Goal: Task Accomplishment & Management: Use online tool/utility

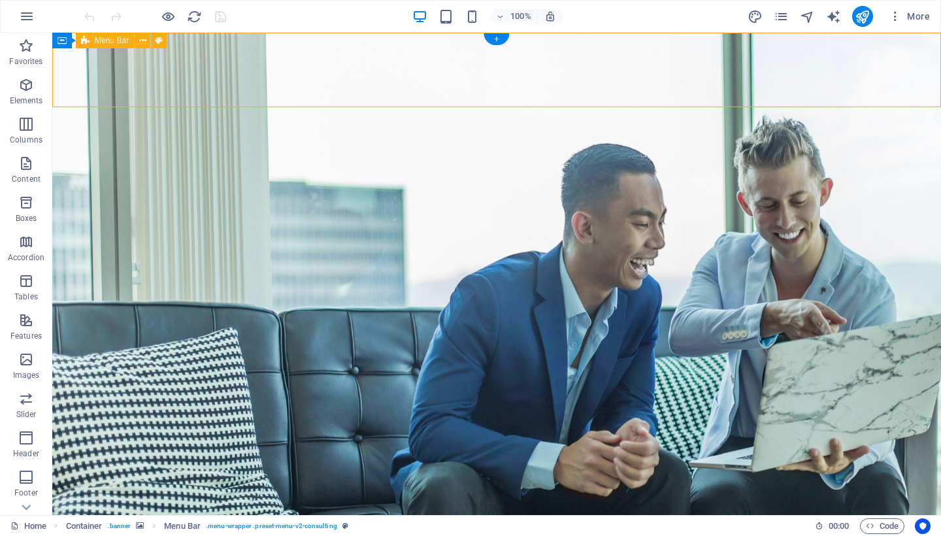
click at [160, 42] on icon at bounding box center [159, 41] width 7 height 14
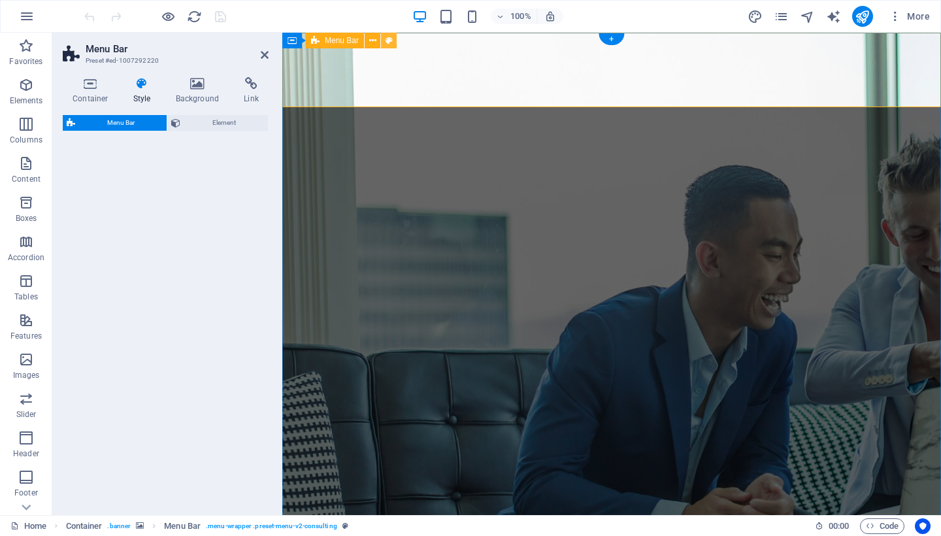
select select "rem"
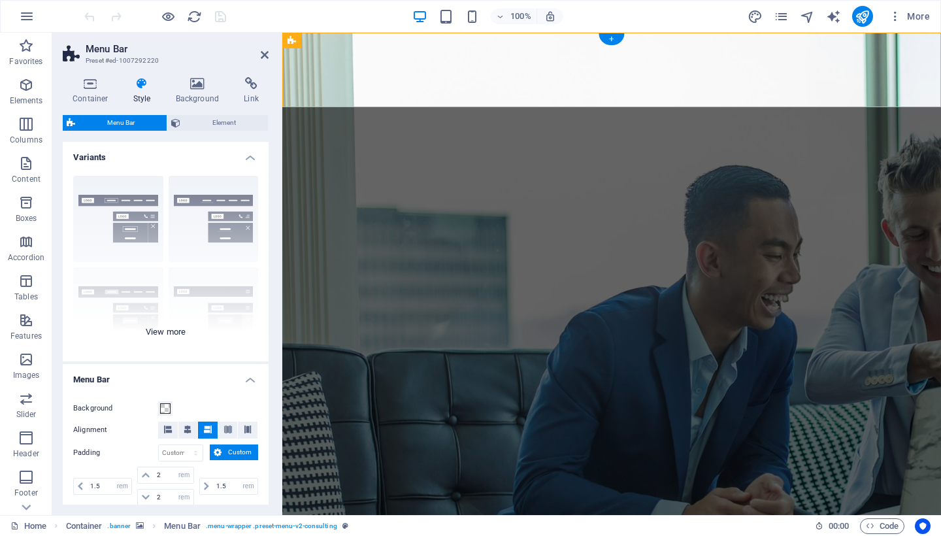
click at [165, 330] on div "Border Centered Default Fixed Loki Trigger Wide XXL" at bounding box center [166, 263] width 206 height 196
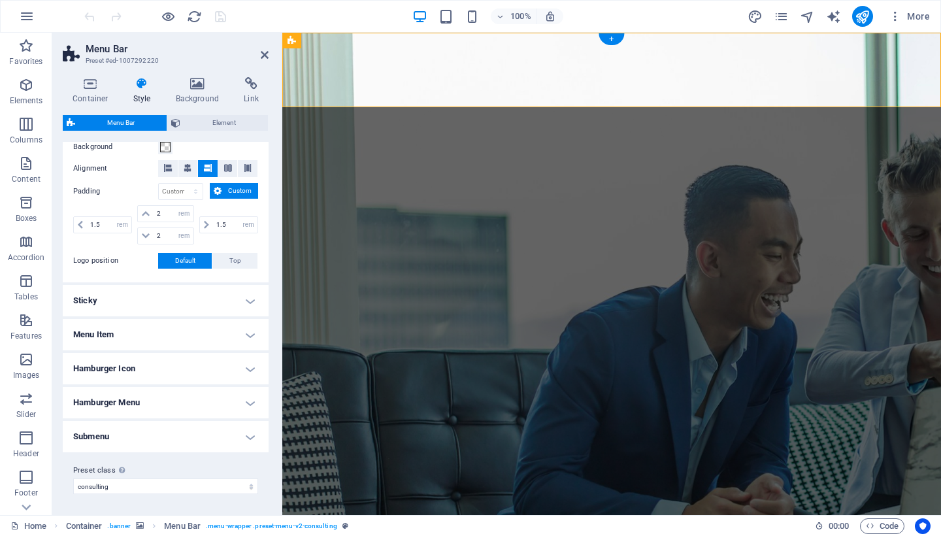
scroll to position [446, 0]
click at [173, 307] on h4 "Sticky" at bounding box center [166, 301] width 206 height 31
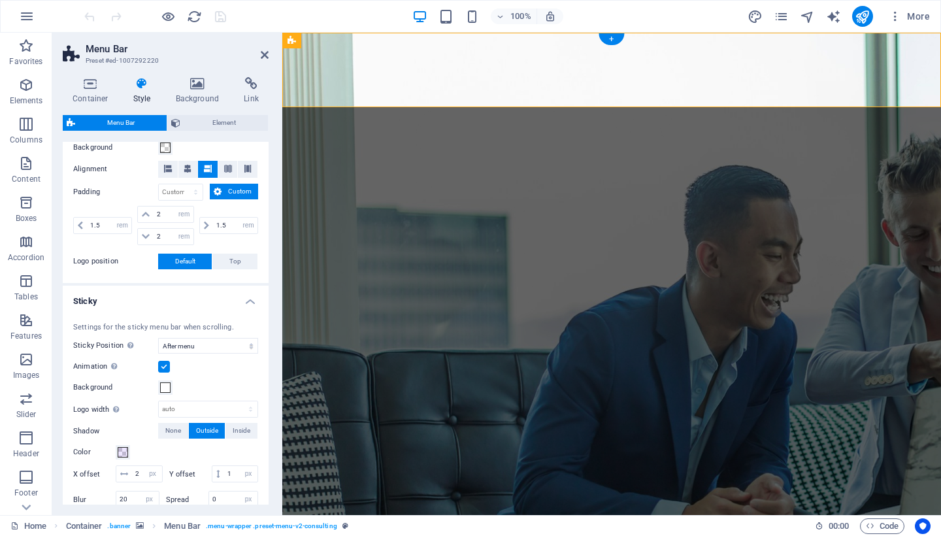
click at [173, 307] on h4 "Sticky" at bounding box center [166, 298] width 206 height 24
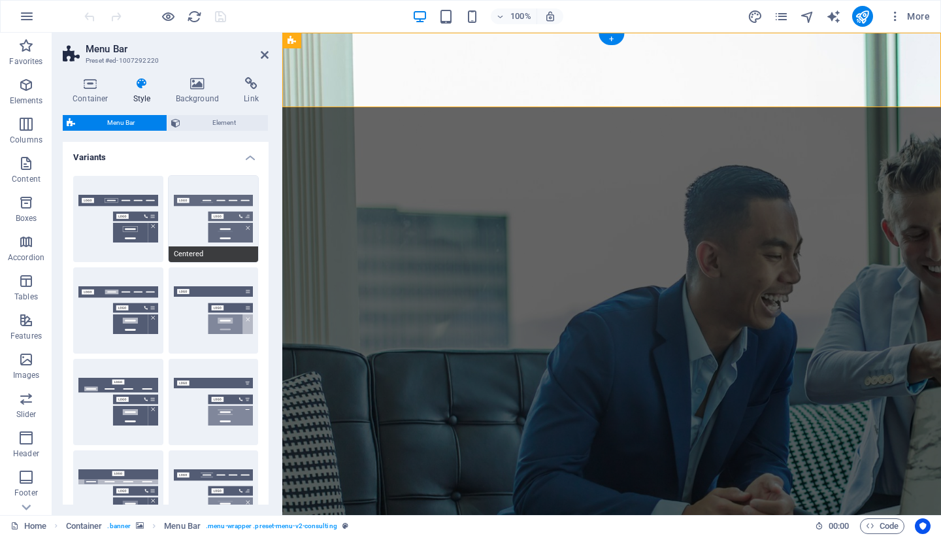
scroll to position [0, 0]
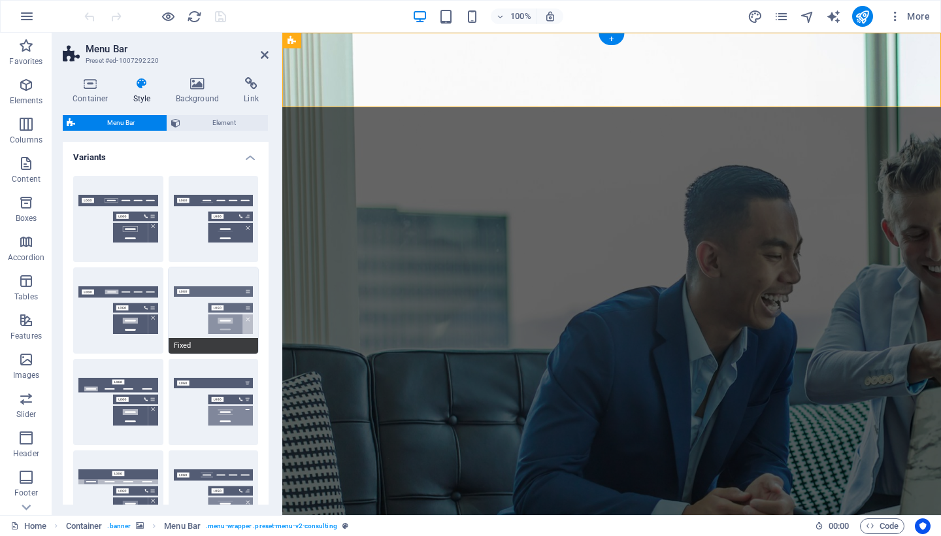
click at [191, 309] on button "Fixed" at bounding box center [214, 310] width 90 height 86
type input "1"
select select "rem"
type input "1"
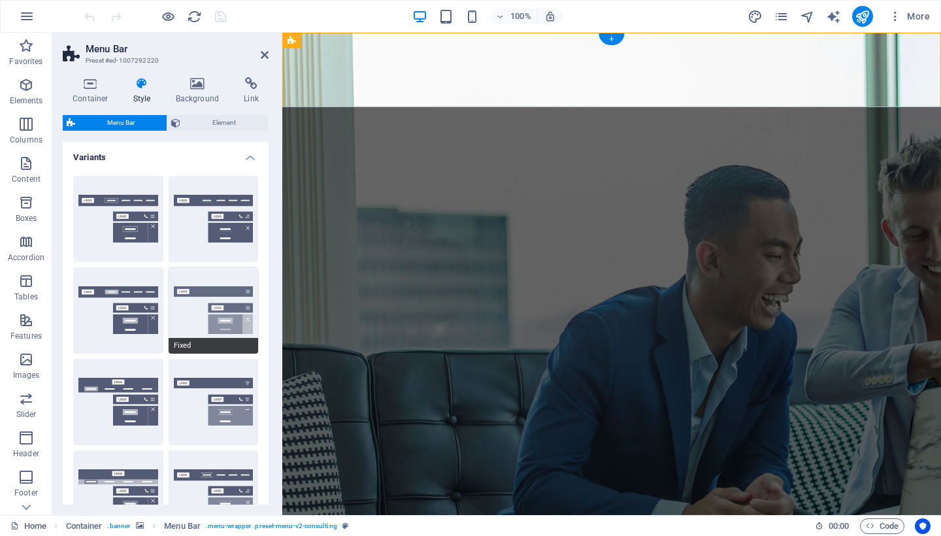
type input "1"
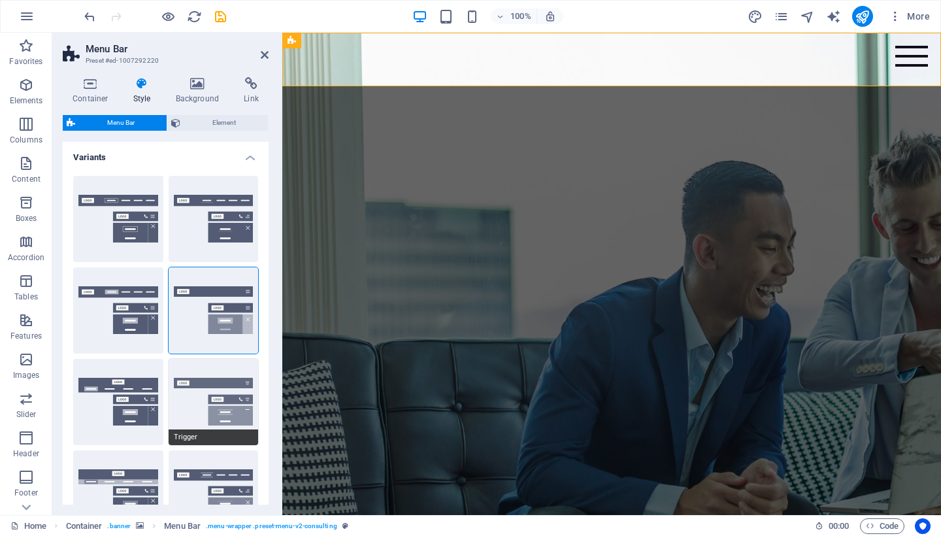
click at [205, 374] on button "Trigger" at bounding box center [214, 402] width 90 height 86
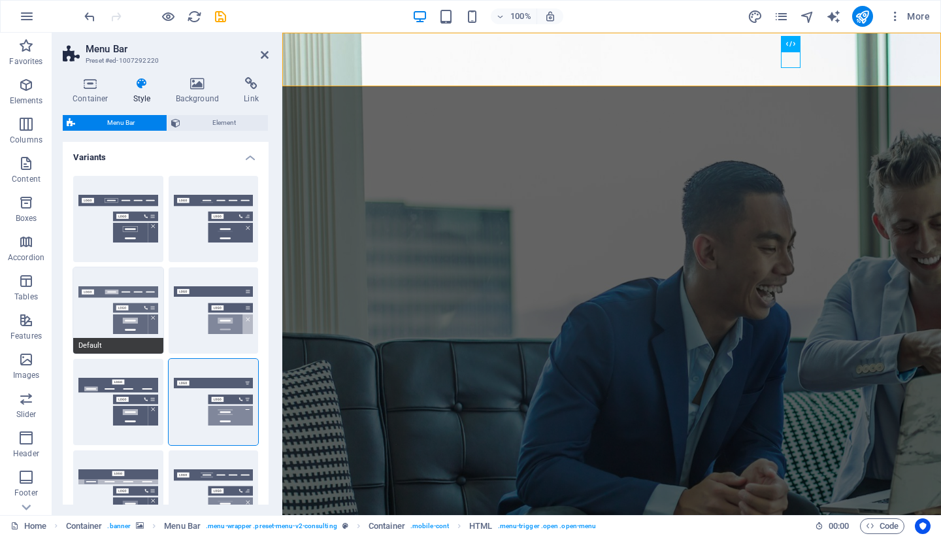
click at [126, 305] on button "Default" at bounding box center [118, 310] width 90 height 86
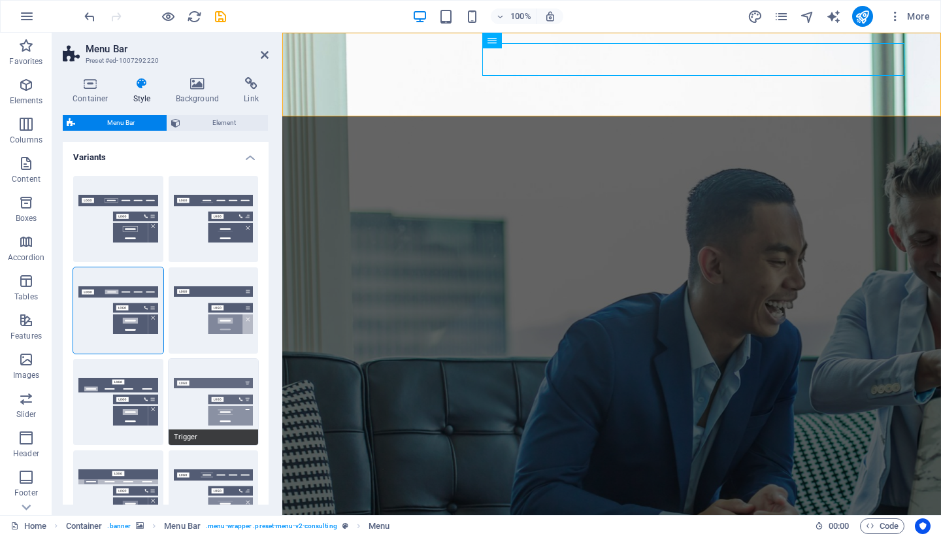
click at [210, 378] on button "Trigger" at bounding box center [214, 402] width 90 height 86
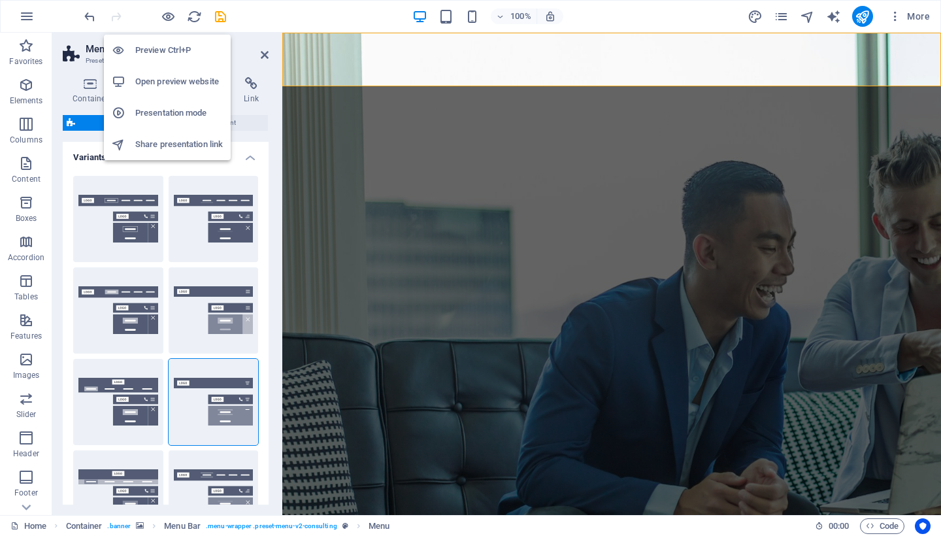
click at [165, 57] on h6 "Preview Ctrl+P" at bounding box center [179, 50] width 88 height 16
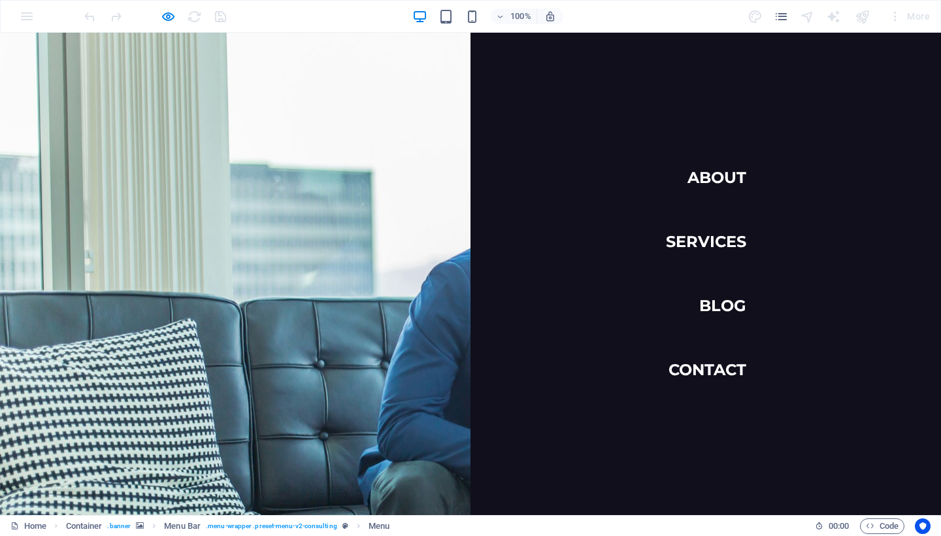
click at [729, 173] on link "About" at bounding box center [717, 177] width 59 height 37
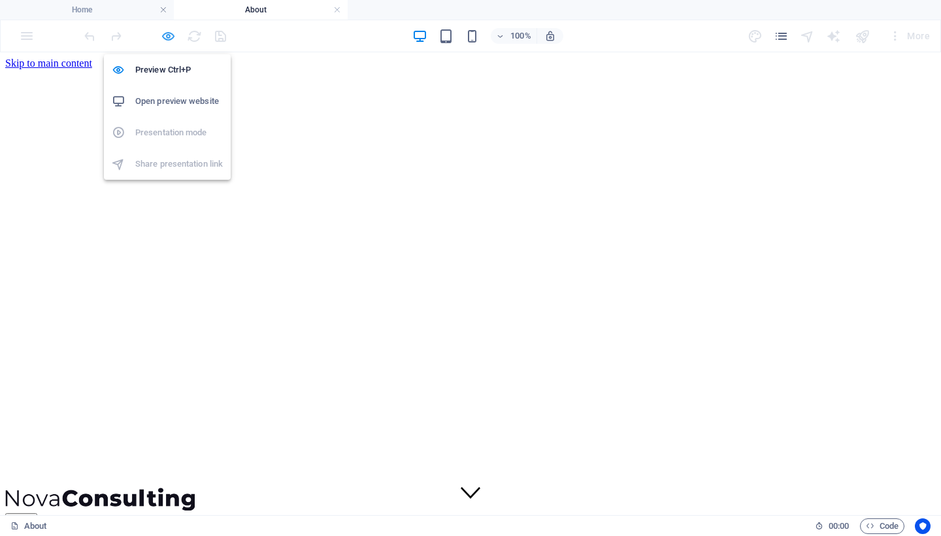
click at [171, 37] on icon "button" at bounding box center [168, 36] width 15 height 15
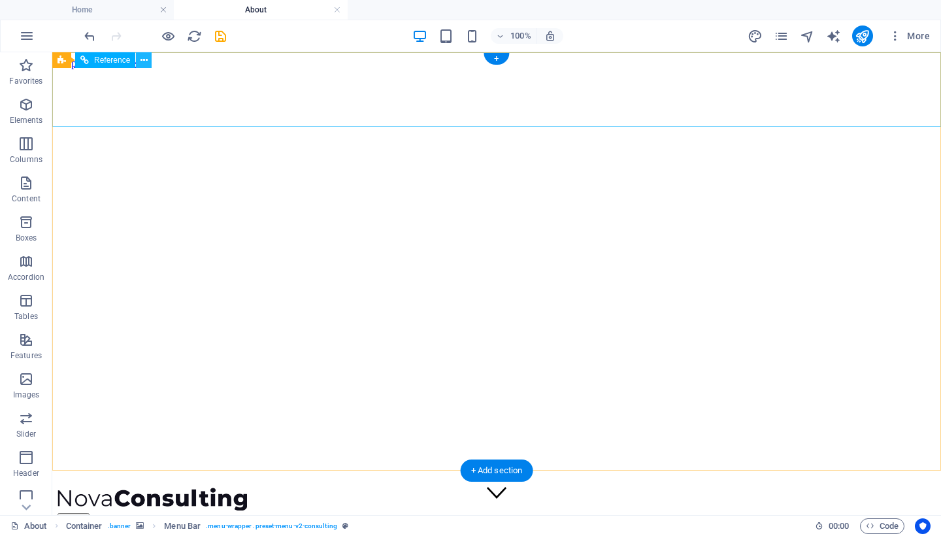
click at [144, 59] on icon at bounding box center [144, 61] width 7 height 14
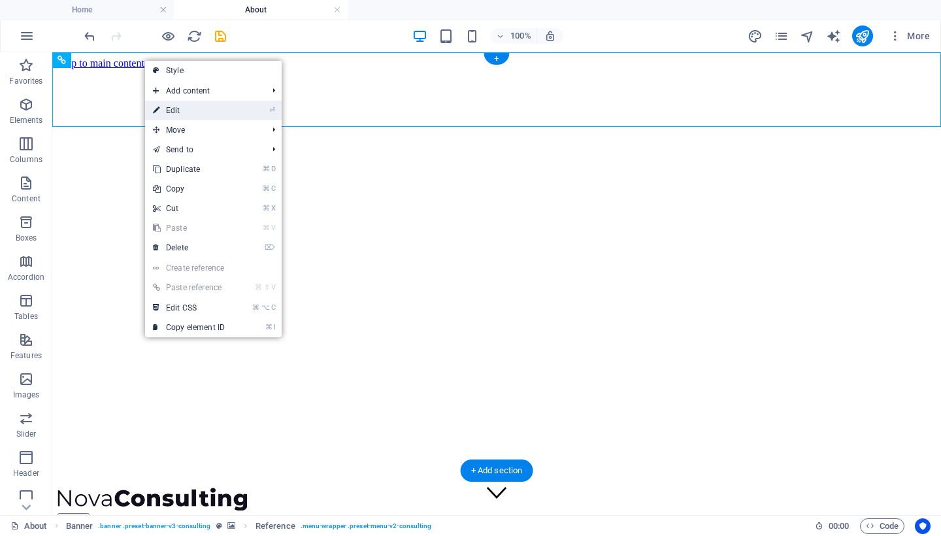
click at [194, 108] on link "⏎ Edit" at bounding box center [189, 111] width 88 height 20
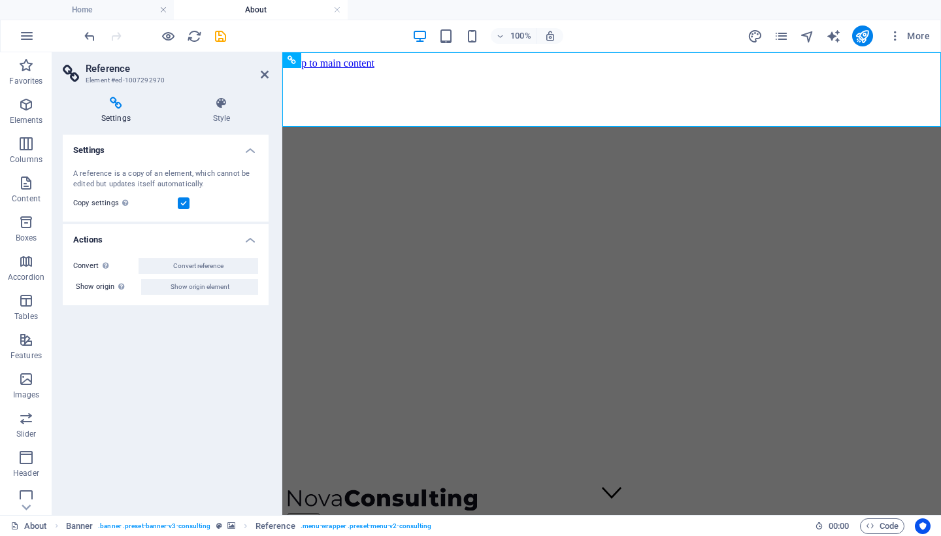
click at [273, 8] on h4 "About" at bounding box center [261, 10] width 174 height 14
click at [138, 13] on h4 "Home" at bounding box center [87, 10] width 174 height 14
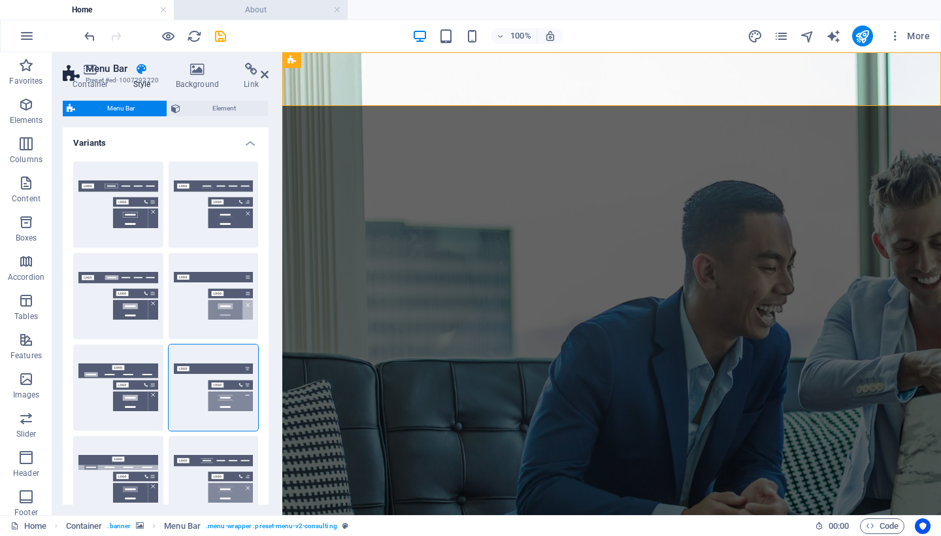
click at [279, 7] on h4 "About" at bounding box center [261, 10] width 174 height 14
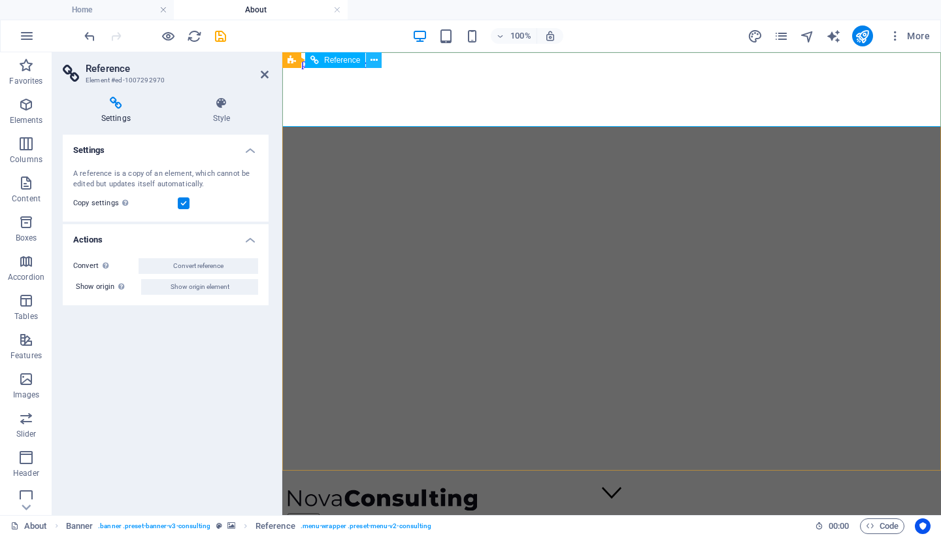
click at [373, 62] on icon at bounding box center [374, 61] width 7 height 14
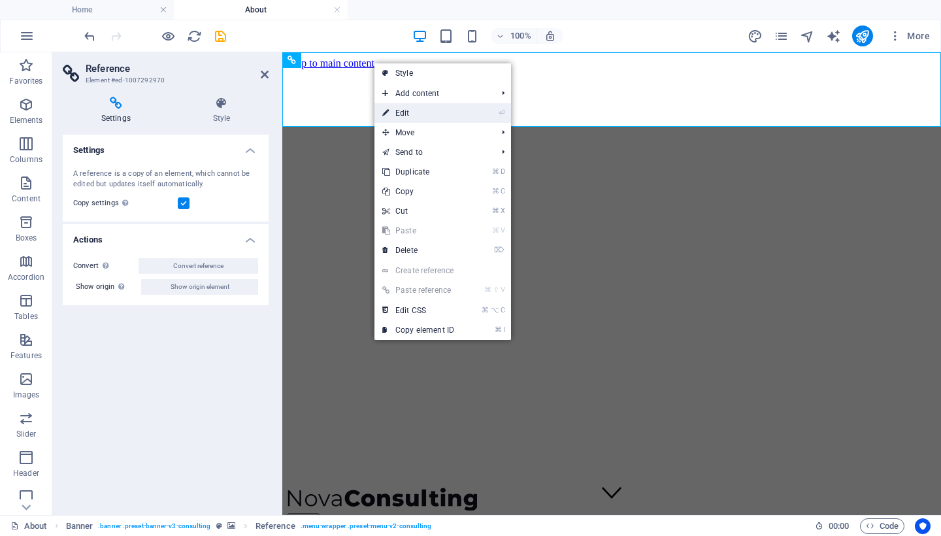
click at [395, 114] on link "⏎ Edit" at bounding box center [418, 113] width 88 height 20
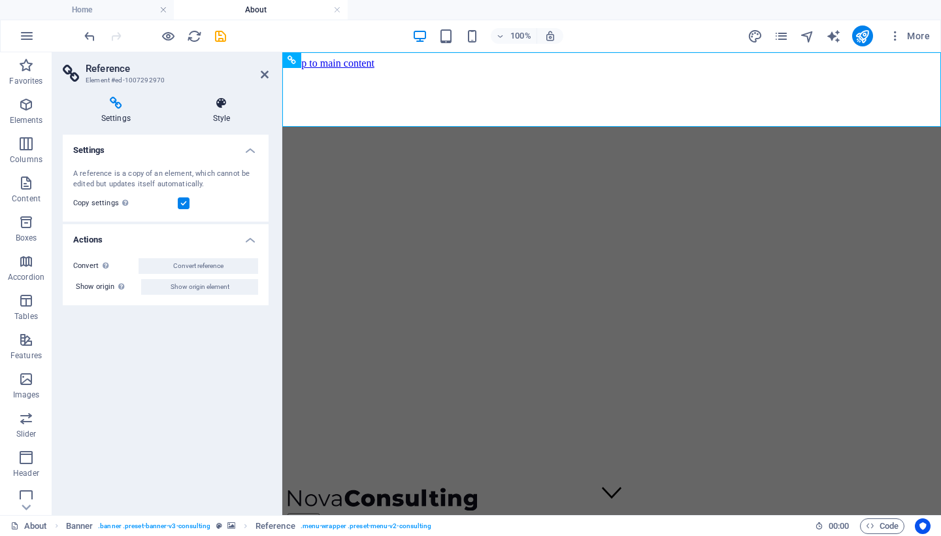
click at [211, 103] on icon at bounding box center [222, 103] width 94 height 13
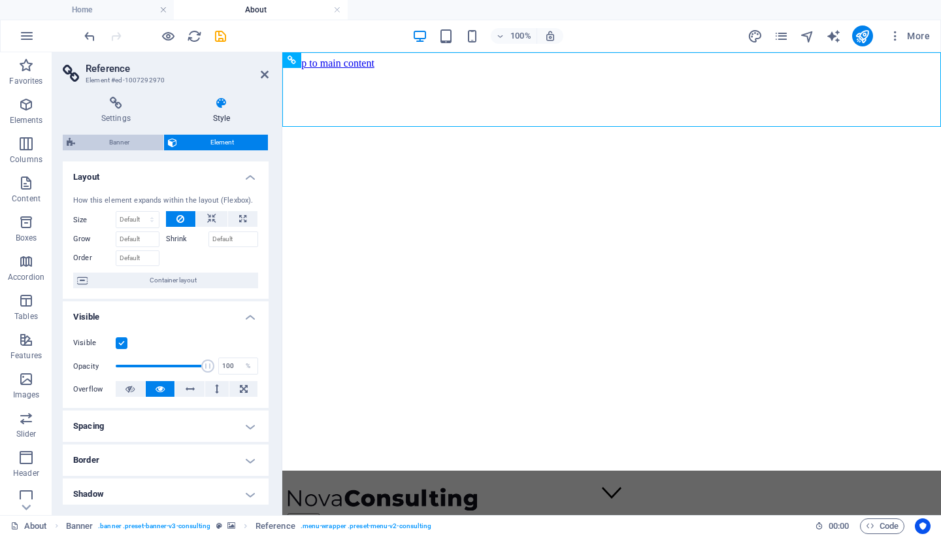
click at [136, 144] on span "Banner" at bounding box center [119, 143] width 80 height 16
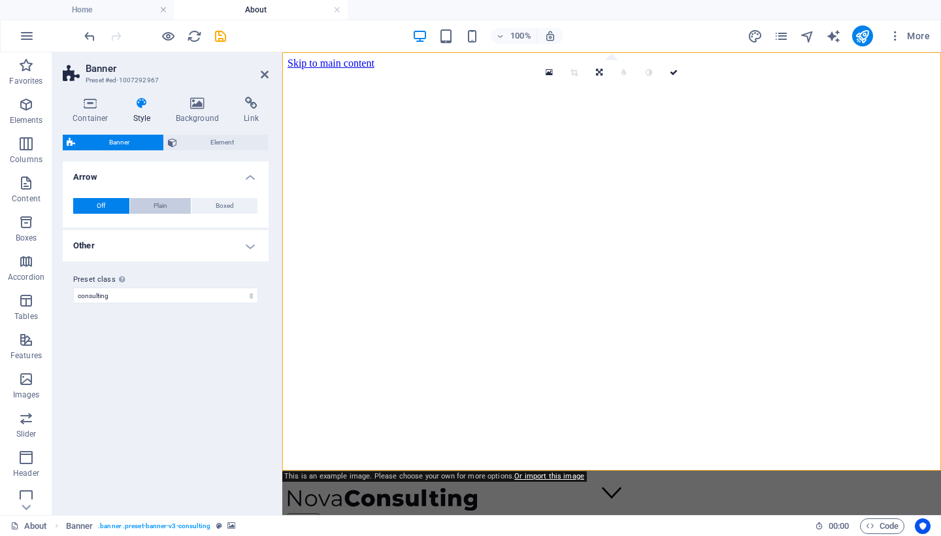
click at [176, 203] on button "Plain" at bounding box center [160, 206] width 61 height 16
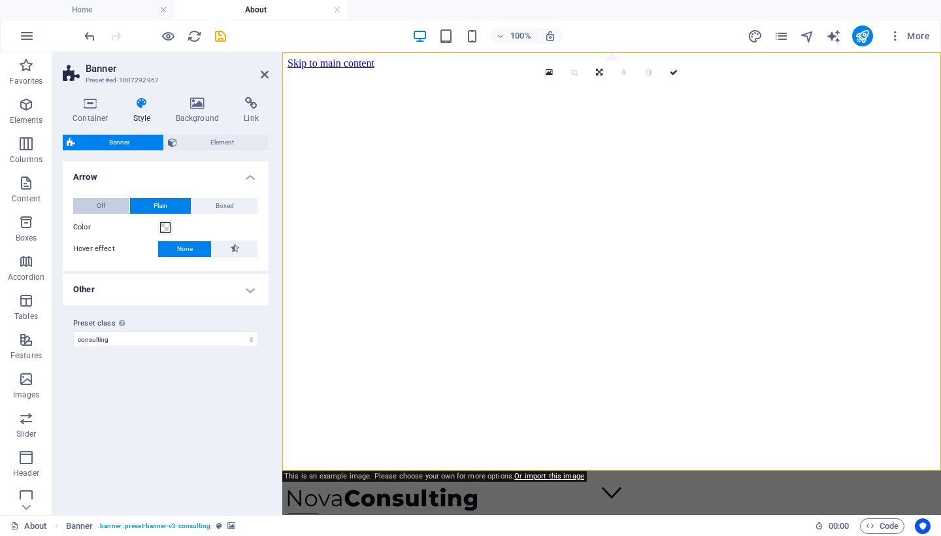
click at [99, 204] on span "Off" at bounding box center [101, 206] width 8 height 16
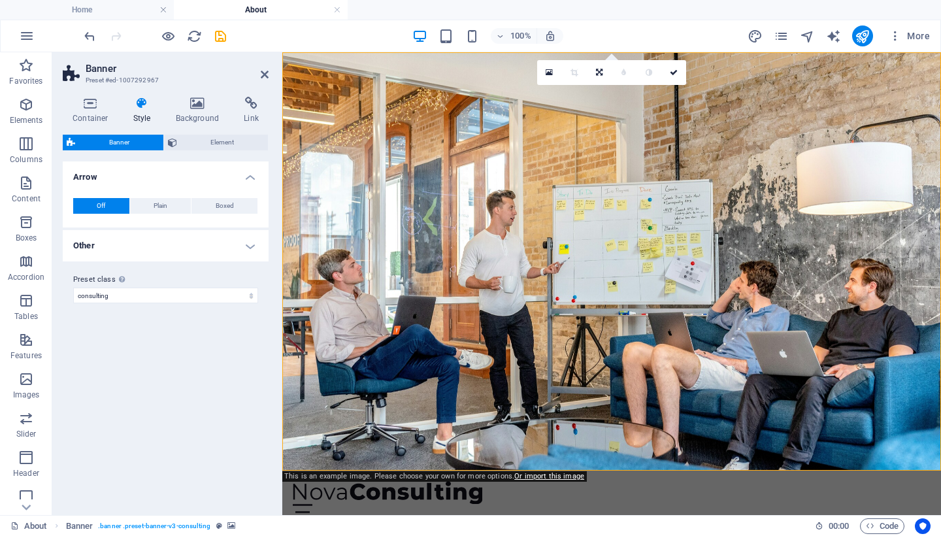
click at [237, 196] on div "Off Plain Boxed Color Hover effect None Background Padding 1 px rem % vh vw Cus…" at bounding box center [165, 206] width 211 height 42
click at [246, 170] on h4 "Arrow" at bounding box center [166, 173] width 206 height 24
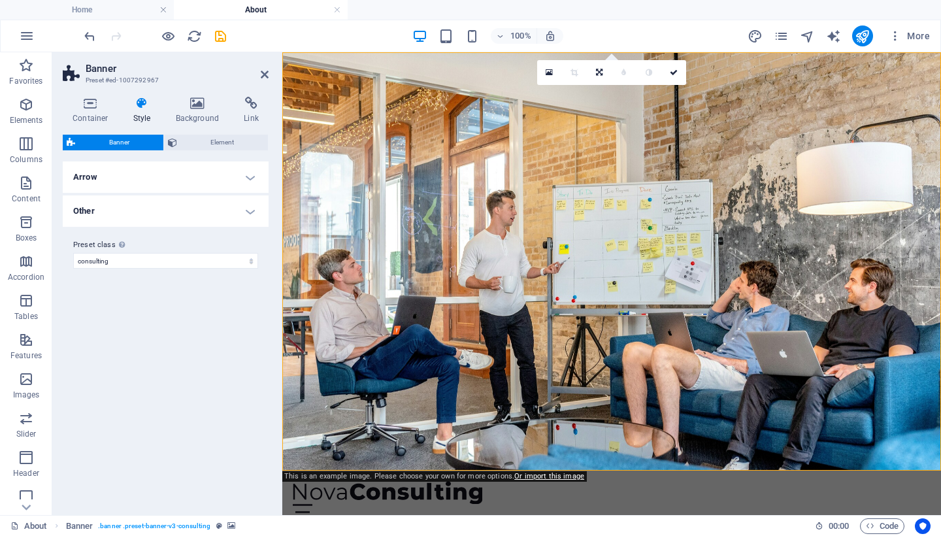
click at [250, 173] on h4 "Arrow" at bounding box center [166, 176] width 206 height 31
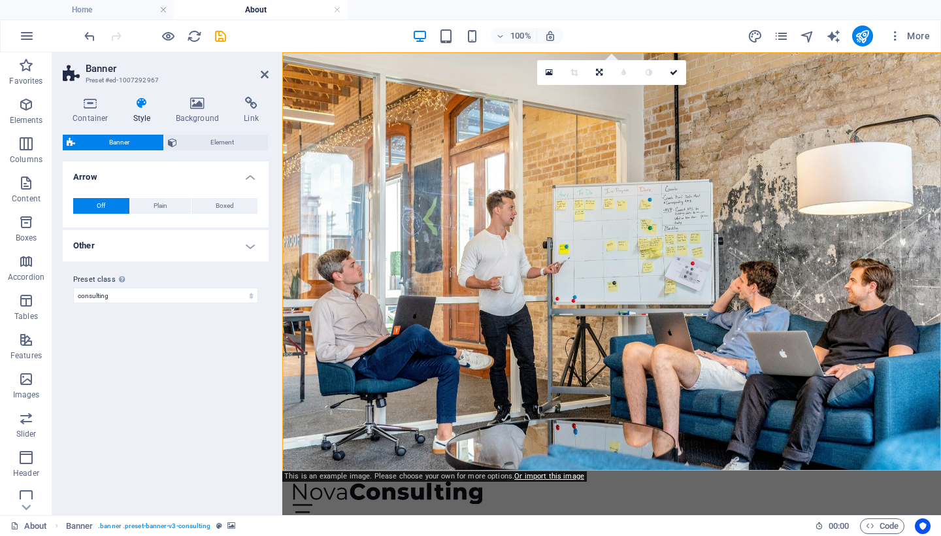
click at [250, 173] on h4 "Arrow" at bounding box center [166, 173] width 206 height 24
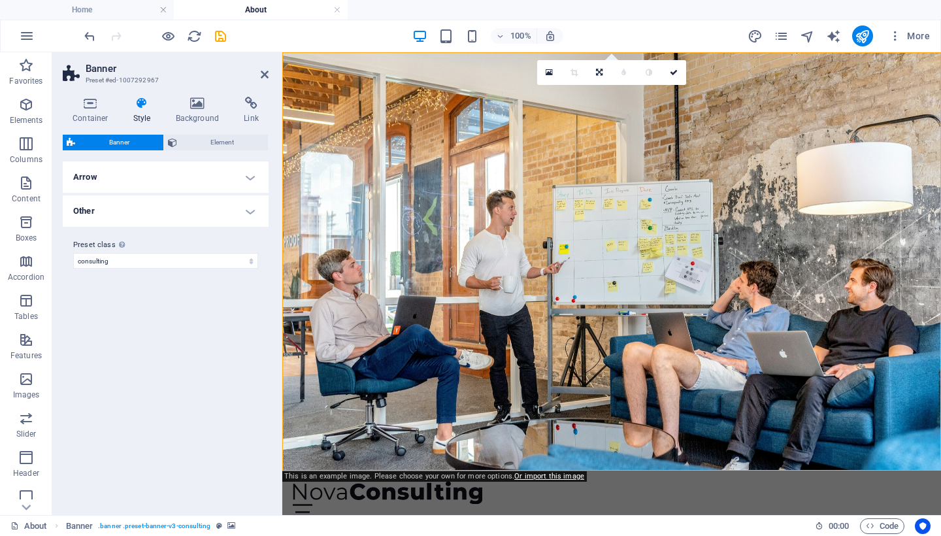
click at [250, 173] on h4 "Arrow" at bounding box center [166, 176] width 206 height 31
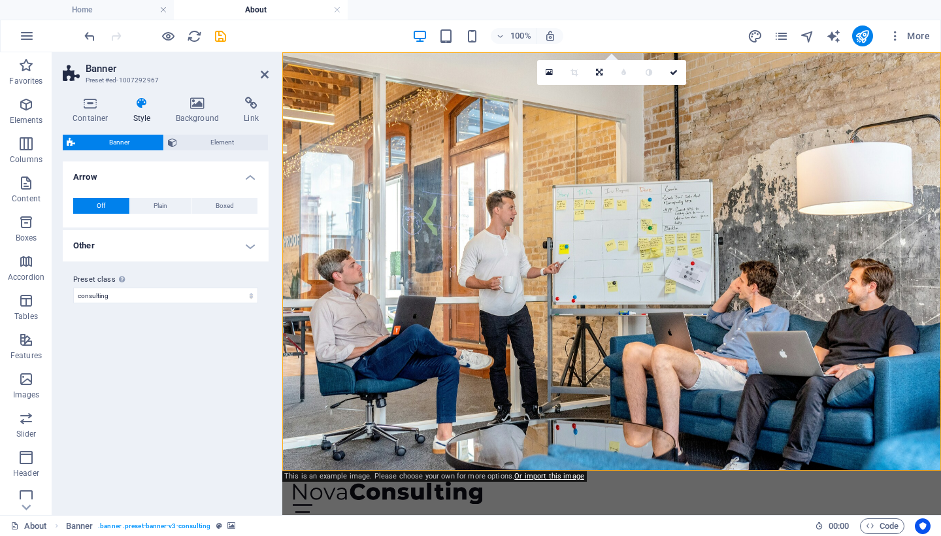
click at [250, 173] on h4 "Arrow" at bounding box center [166, 173] width 206 height 24
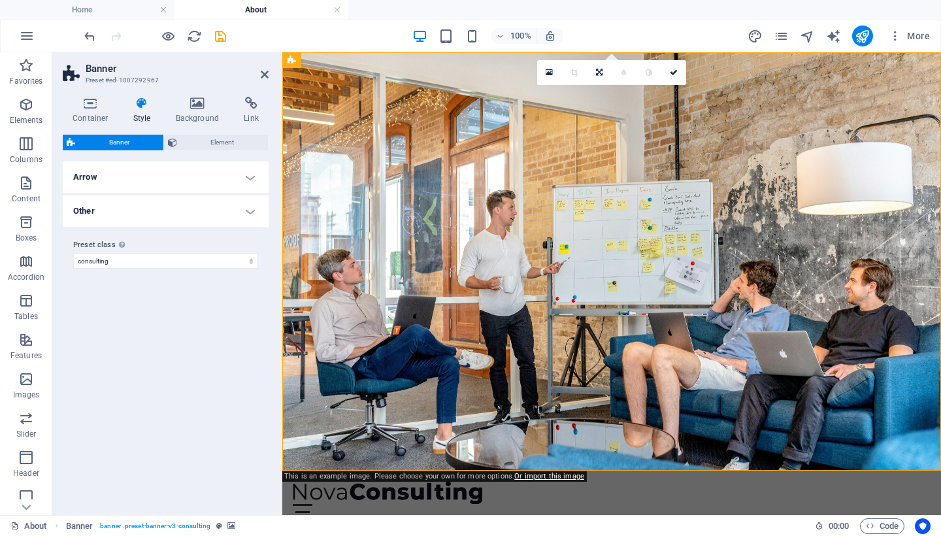
click at [248, 171] on h4 "Arrow" at bounding box center [166, 176] width 206 height 31
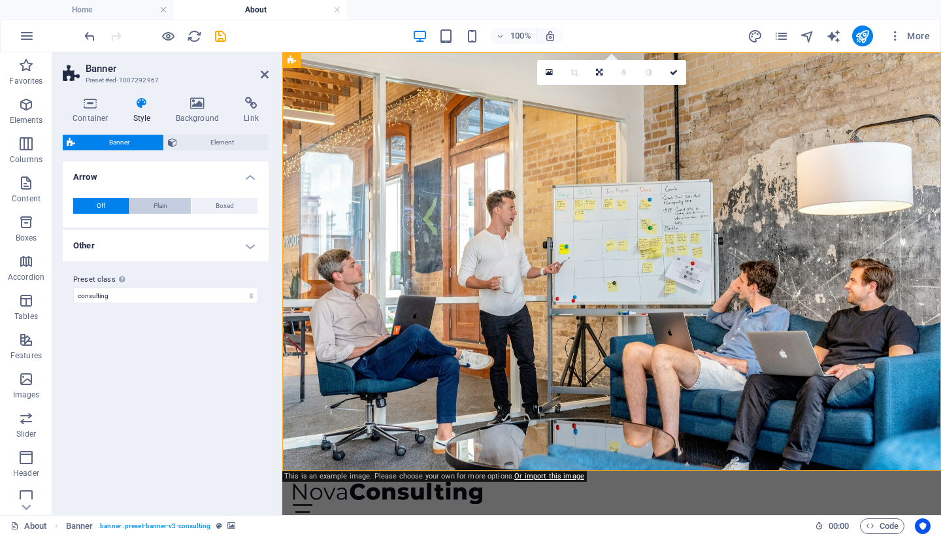
click at [163, 204] on span "Plain" at bounding box center [161, 206] width 14 height 16
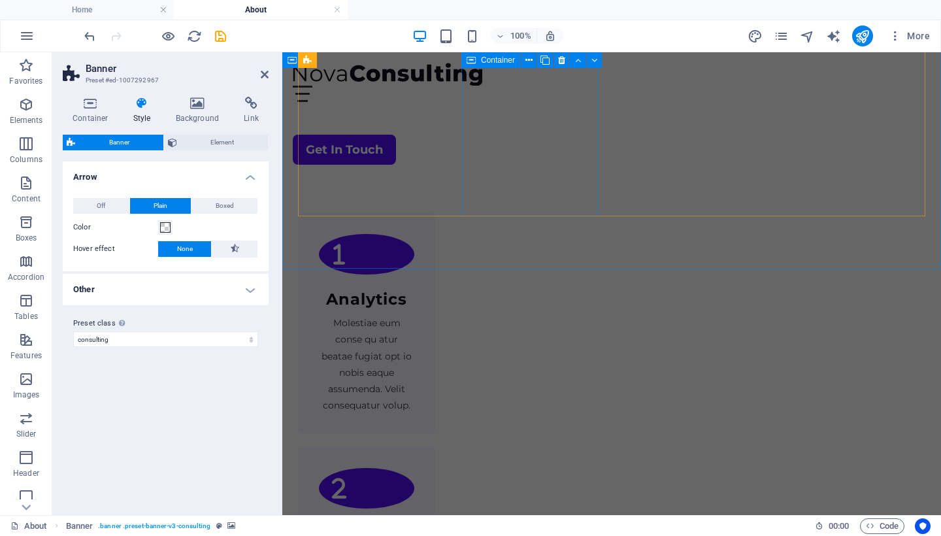
scroll to position [733, 0]
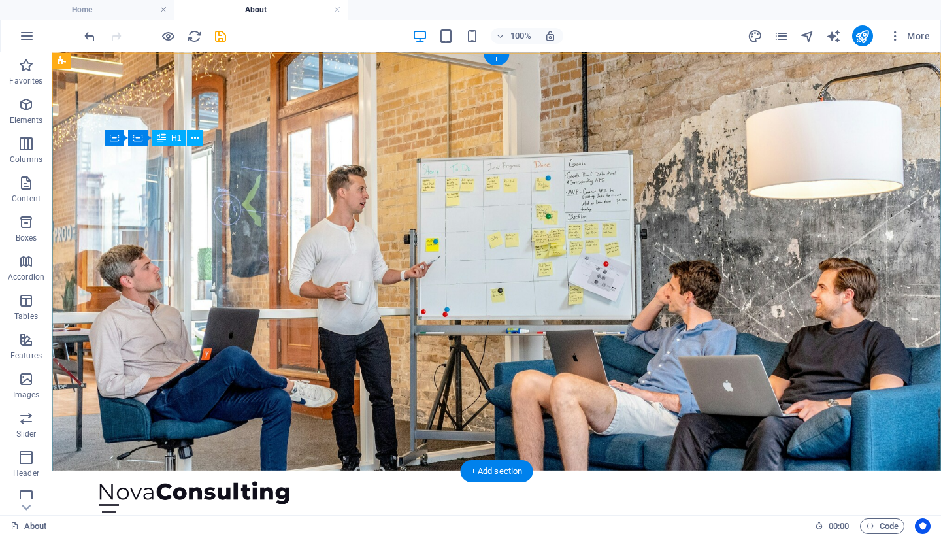
scroll to position [0, 0]
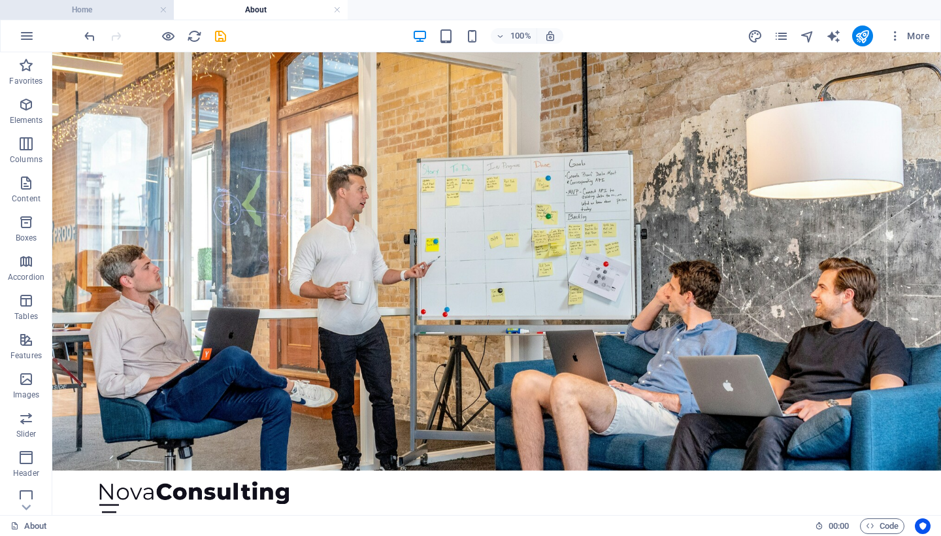
click at [89, 10] on h4 "Home" at bounding box center [87, 10] width 174 height 14
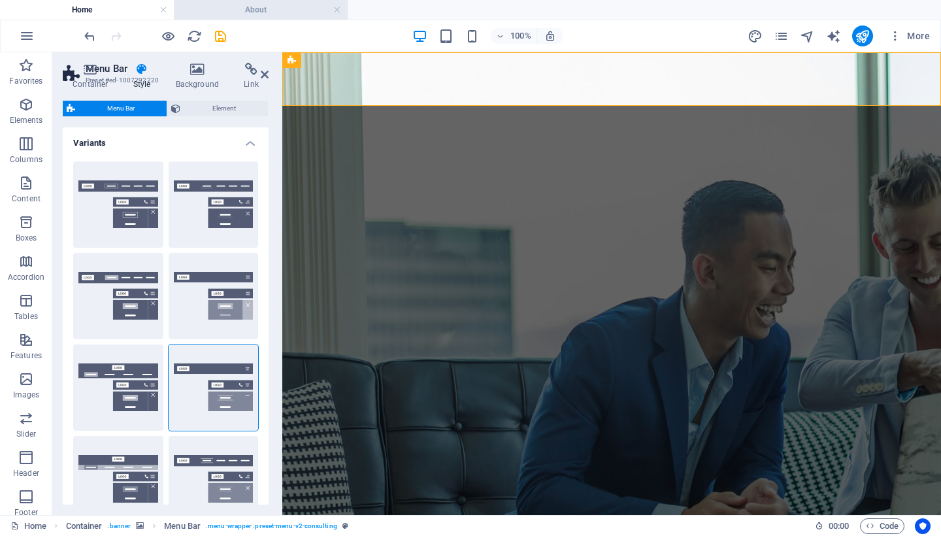
click at [223, 16] on h4 "About" at bounding box center [261, 10] width 174 height 14
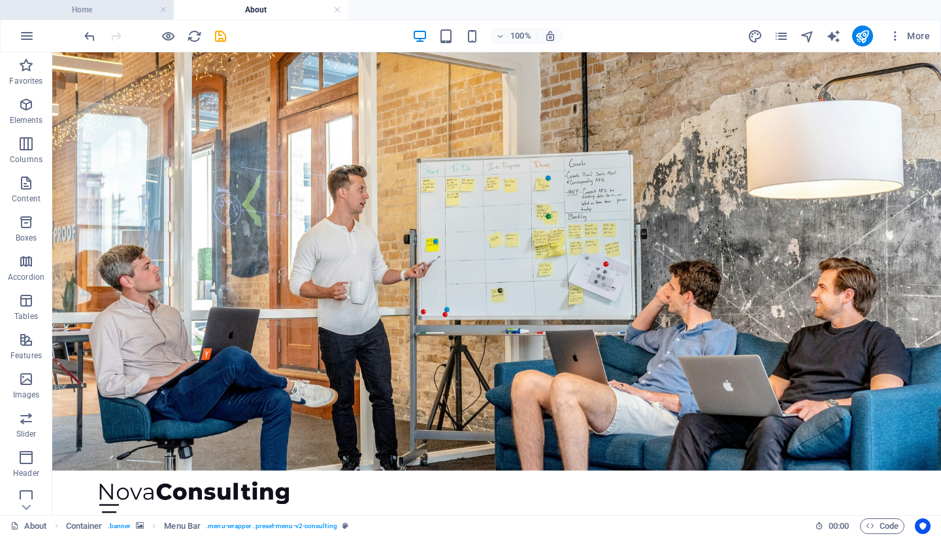
click at [77, 14] on h4 "Home" at bounding box center [87, 10] width 174 height 14
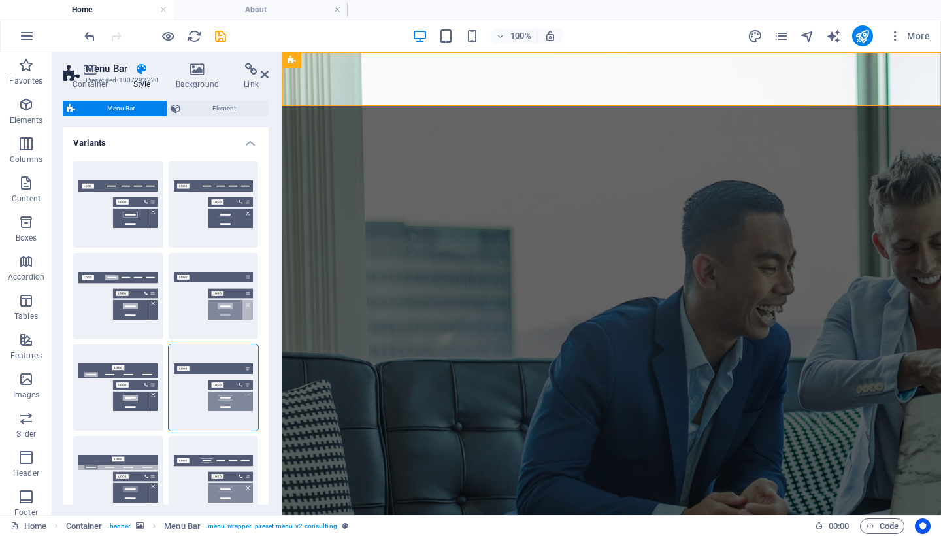
click at [269, 73] on div "Container Style Background Link Size Height Default px rem % vh vw Min. height …" at bounding box center [165, 283] width 227 height 463
click at [266, 73] on icon at bounding box center [265, 74] width 8 height 10
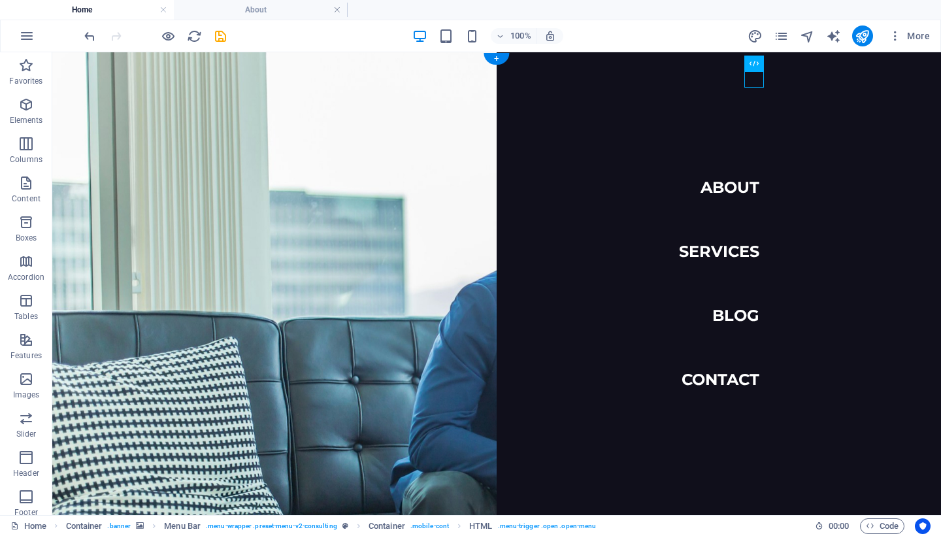
click at [550, 159] on nav "About Services Blog Contact" at bounding box center [719, 283] width 444 height 463
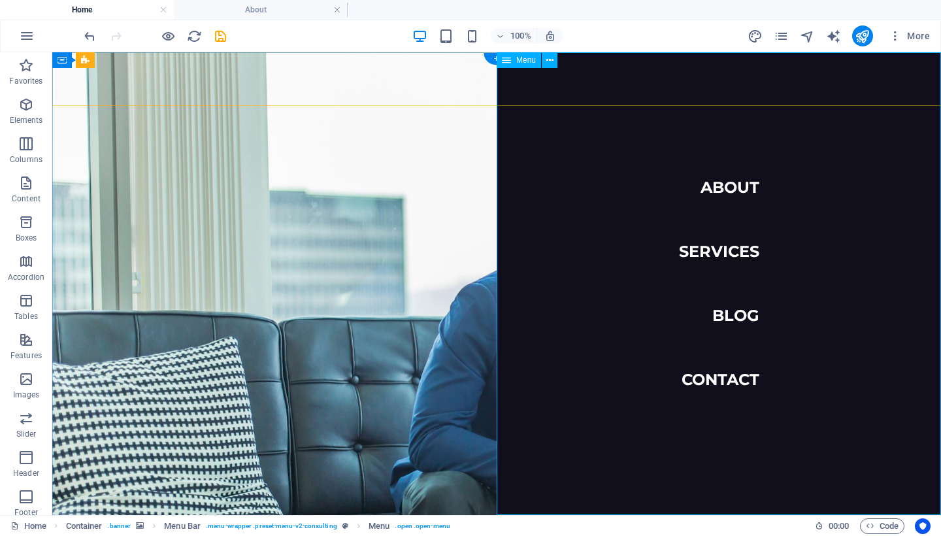
click at [507, 60] on icon at bounding box center [506, 60] width 9 height 16
click at [554, 60] on button at bounding box center [550, 60] width 16 height 16
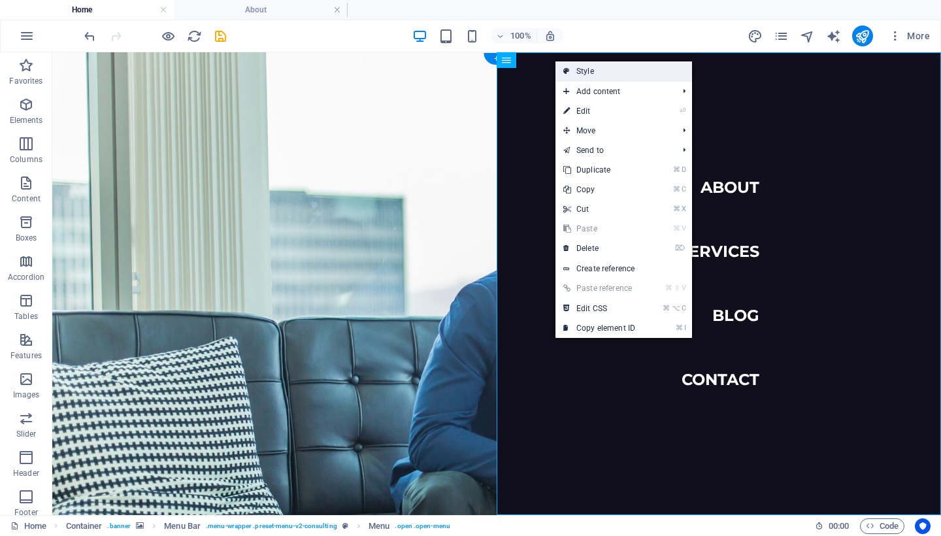
click at [599, 76] on link "Style" at bounding box center [624, 71] width 137 height 20
select select "rem"
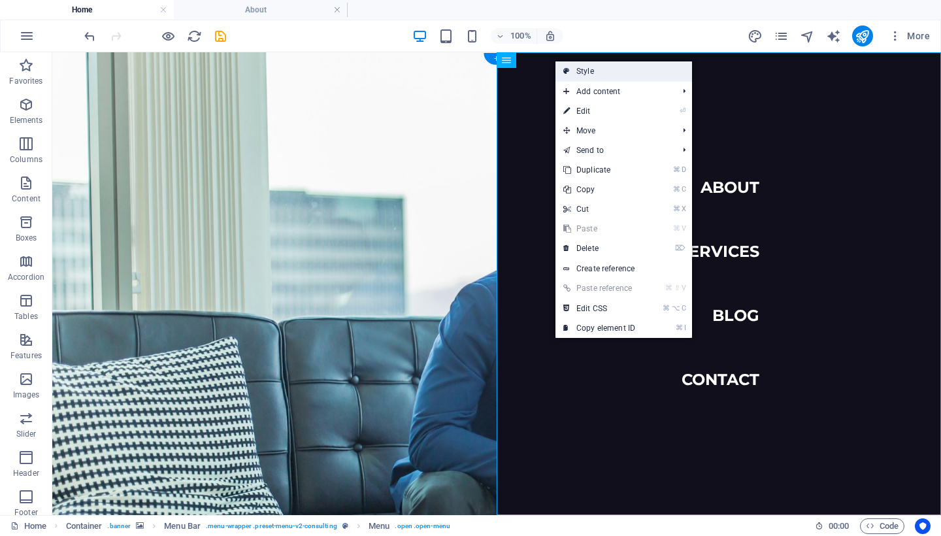
select select "rem"
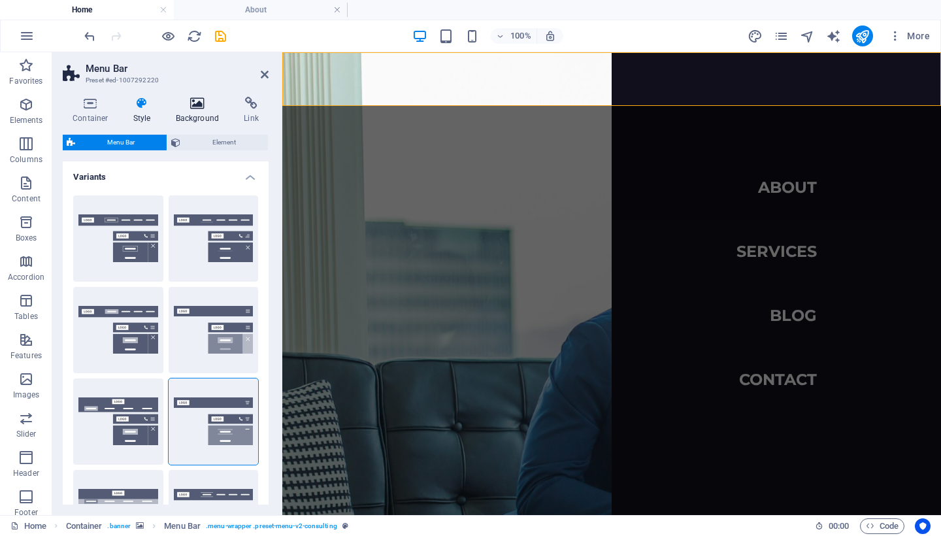
click at [193, 108] on icon at bounding box center [197, 103] width 63 height 13
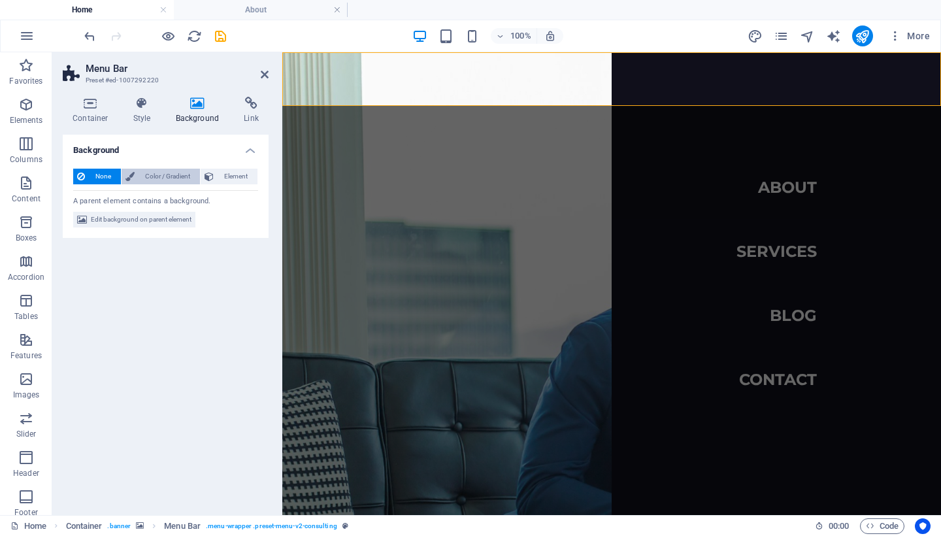
click at [165, 177] on span "Color / Gradient" at bounding box center [168, 177] width 58 height 16
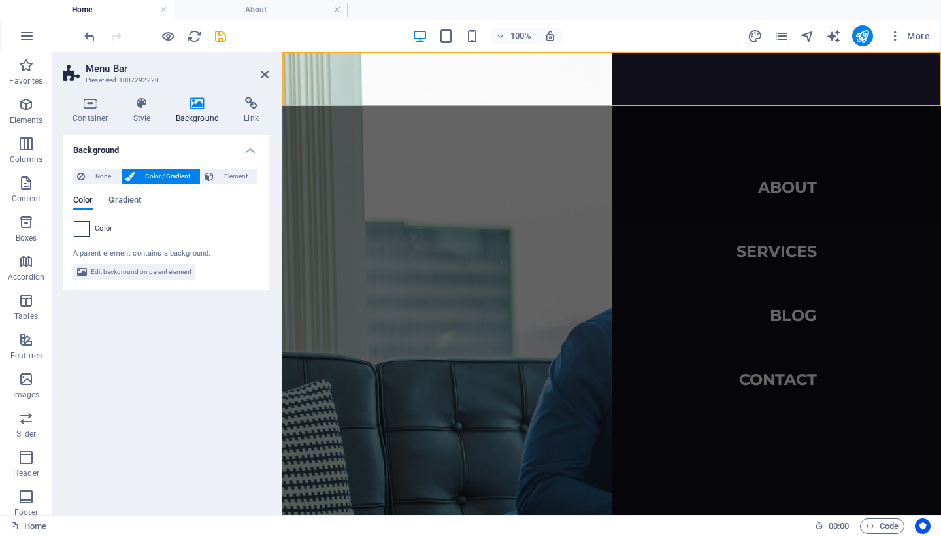
click at [82, 229] on span at bounding box center [82, 229] width 14 height 14
type input "#ffffff"
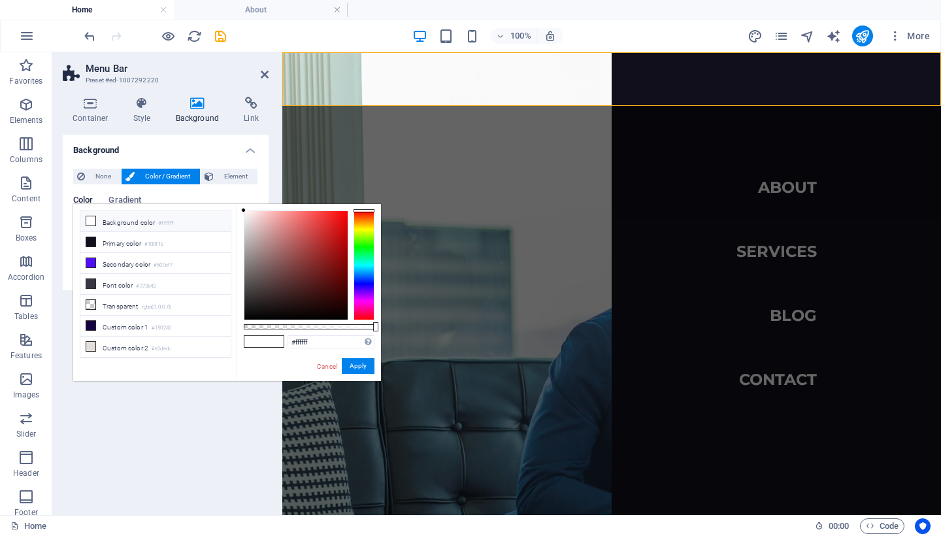
click at [93, 221] on icon at bounding box center [90, 220] width 9 height 9
click at [353, 367] on button "Apply" at bounding box center [358, 366] width 33 height 16
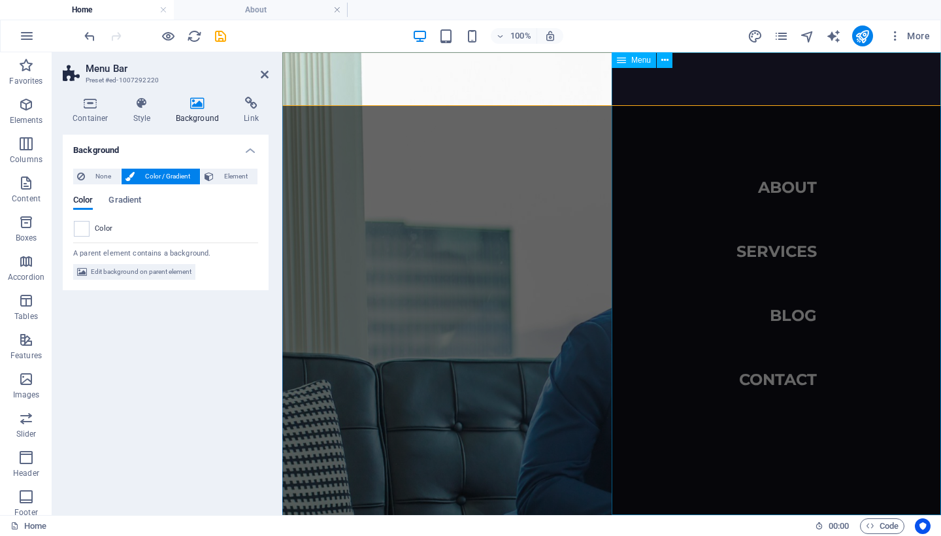
click at [685, 157] on nav "About Services Blog Contact" at bounding box center [776, 283] width 329 height 463
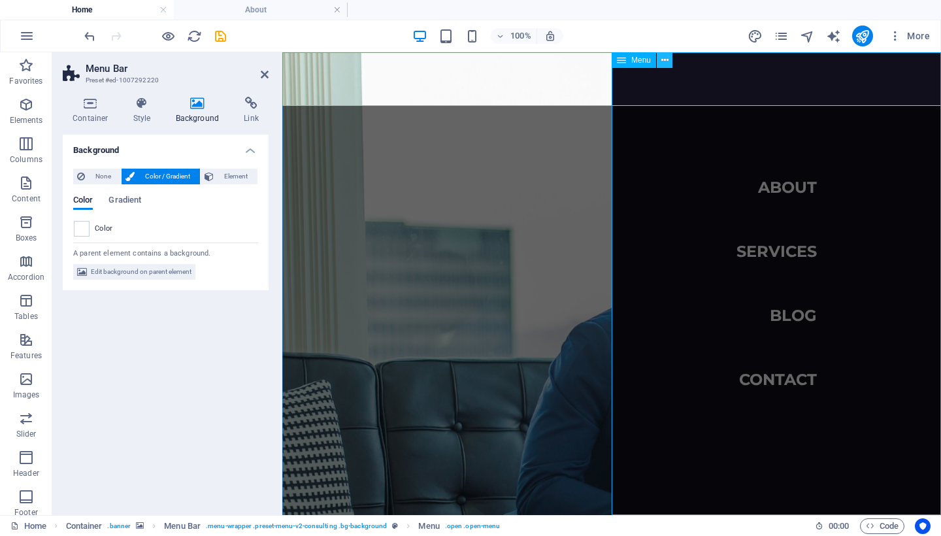
click at [673, 58] on button at bounding box center [665, 60] width 16 height 16
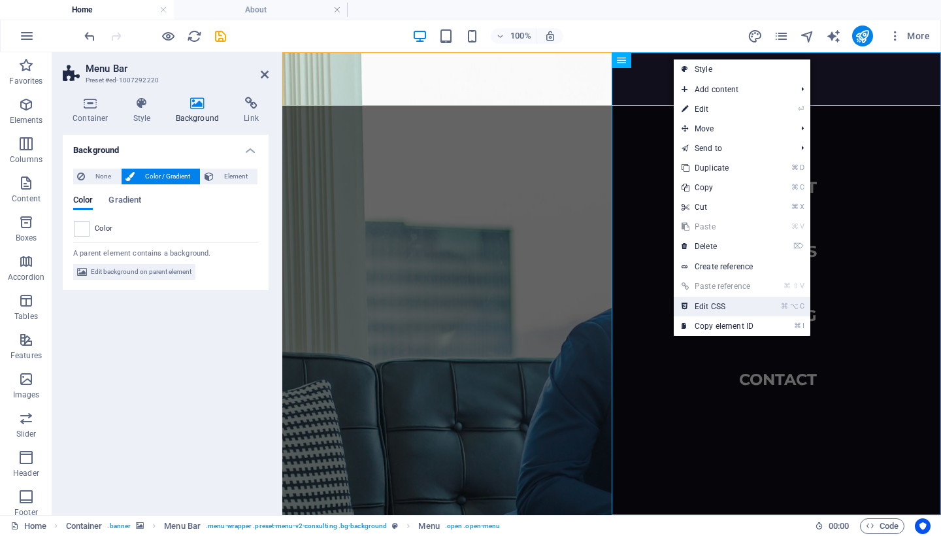
click at [713, 301] on link "⌘ ⌥ C Edit CSS" at bounding box center [718, 307] width 88 height 20
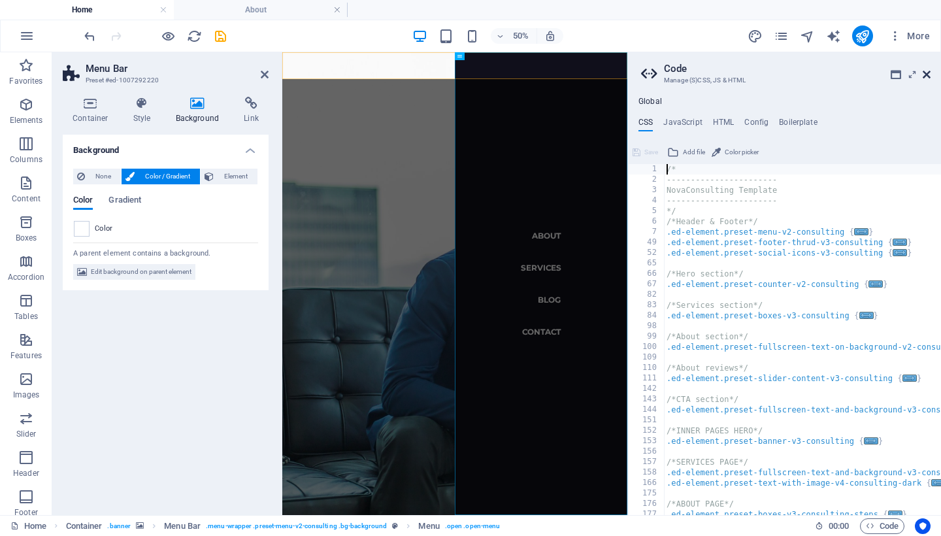
click at [925, 75] on icon at bounding box center [927, 74] width 8 height 10
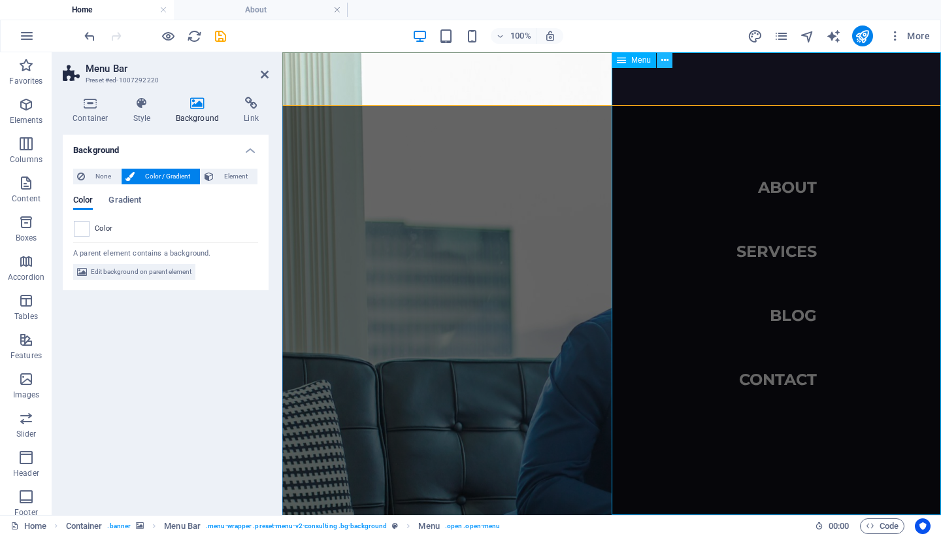
click at [665, 58] on icon at bounding box center [664, 61] width 7 height 14
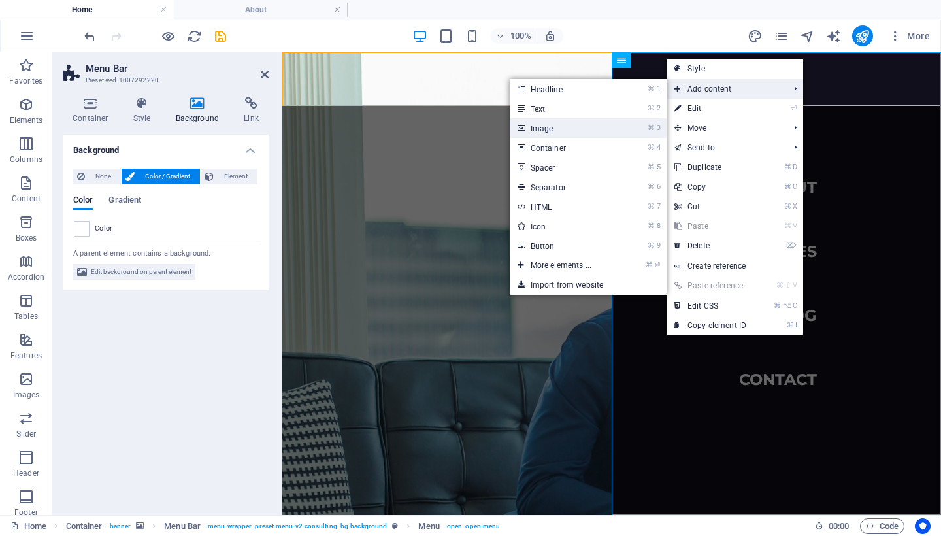
click at [607, 129] on link "⌘ 3 Image" at bounding box center [564, 128] width 108 height 20
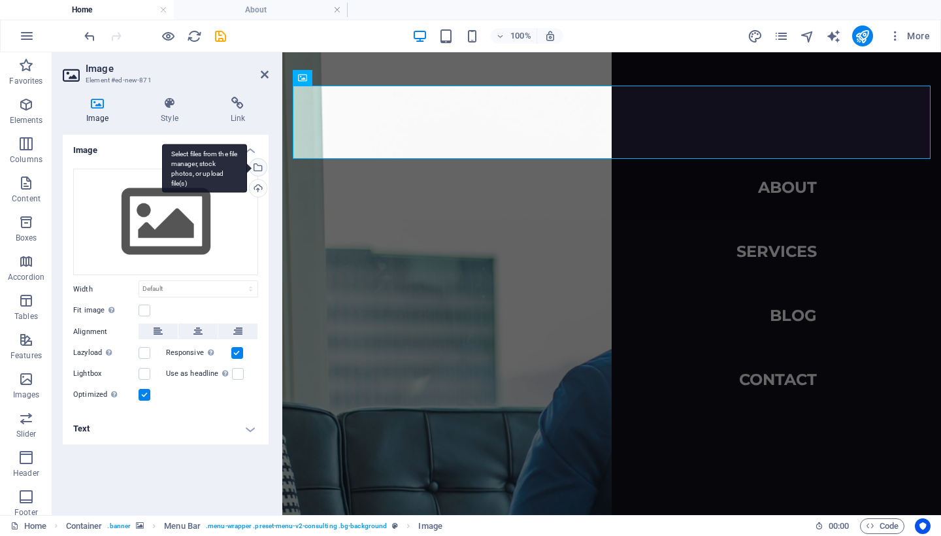
click at [247, 168] on div "Select files from the file manager, stock photos, or upload file(s)" at bounding box center [204, 168] width 85 height 49
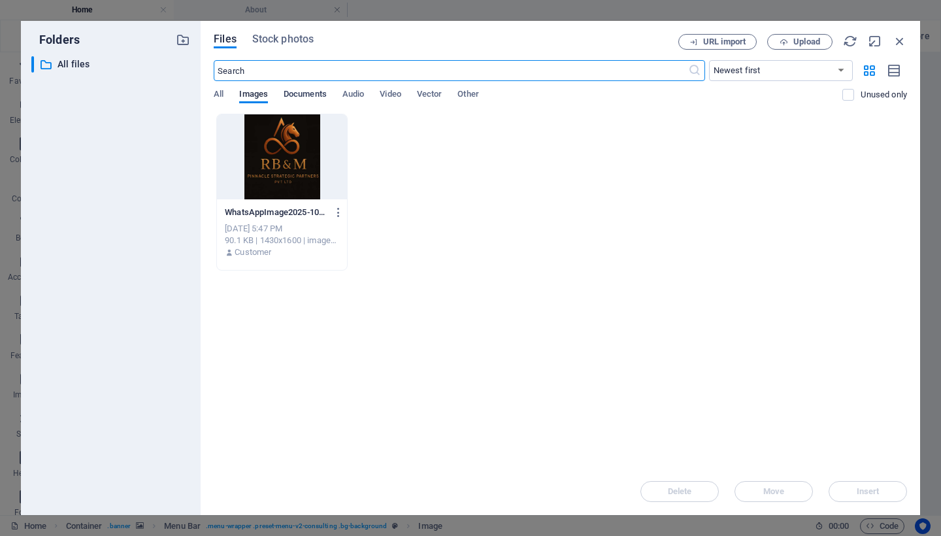
click at [305, 91] on span "Documents" at bounding box center [305, 95] width 43 height 18
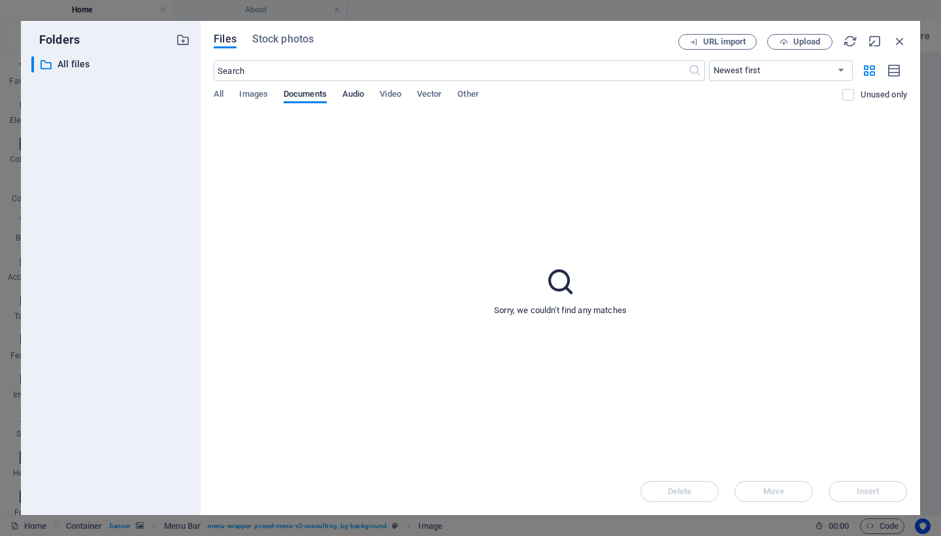
click at [356, 97] on span "Audio" at bounding box center [353, 95] width 22 height 18
click at [210, 97] on div "Files Stock photos URL import Upload ​ Newest first Oldest first Name (A-Z) Nam…" at bounding box center [561, 268] width 720 height 494
click at [242, 97] on span "Images" at bounding box center [253, 95] width 29 height 18
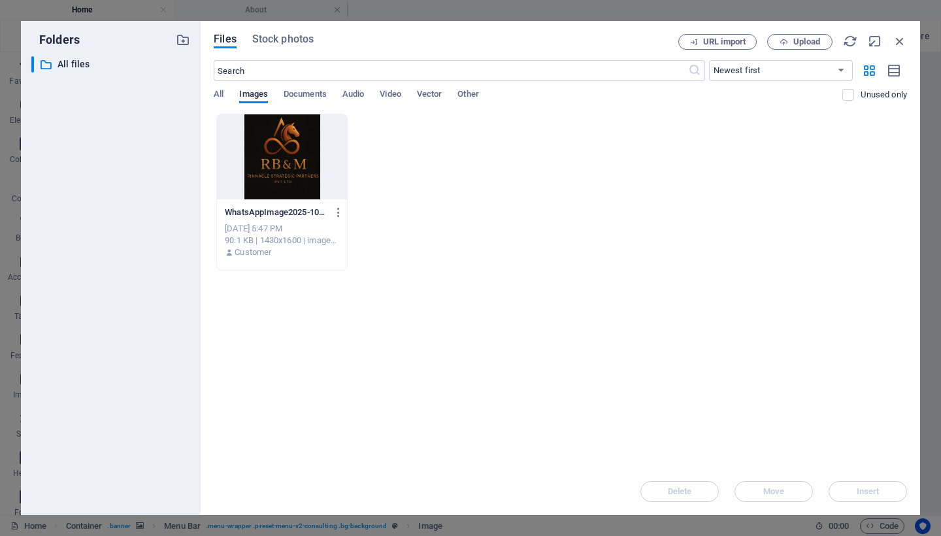
click at [212, 91] on div "Files Stock photos URL import Upload ​ Newest first Oldest first Name (A-Z) Nam…" at bounding box center [561, 268] width 720 height 494
click at [216, 90] on span "All" at bounding box center [219, 95] width 10 height 18
click at [221, 90] on span "All" at bounding box center [219, 95] width 10 height 18
click at [901, 40] on icon "button" at bounding box center [900, 41] width 14 height 14
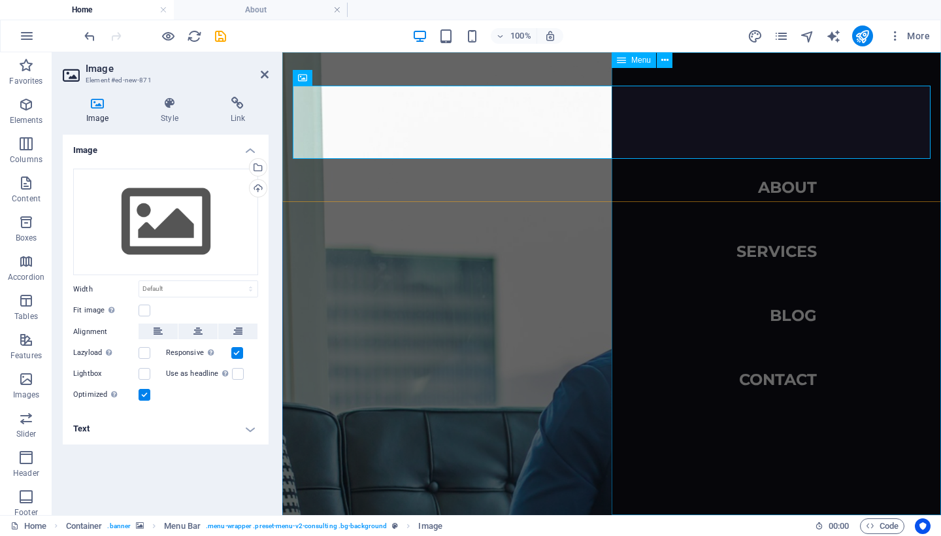
click at [754, 316] on nav "About Services Blog Contact" at bounding box center [776, 283] width 329 height 463
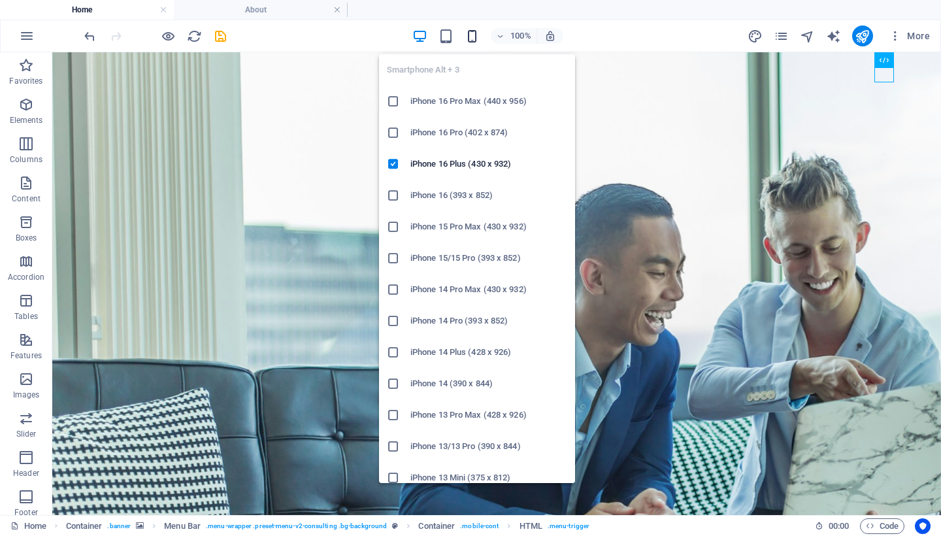
click at [470, 35] on icon "button" at bounding box center [472, 36] width 15 height 15
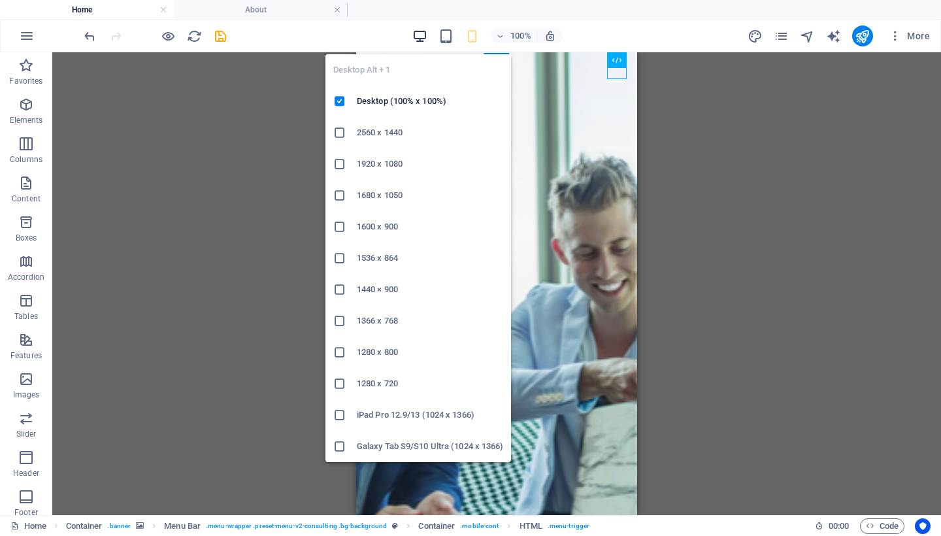
click at [419, 37] on icon "button" at bounding box center [419, 36] width 15 height 15
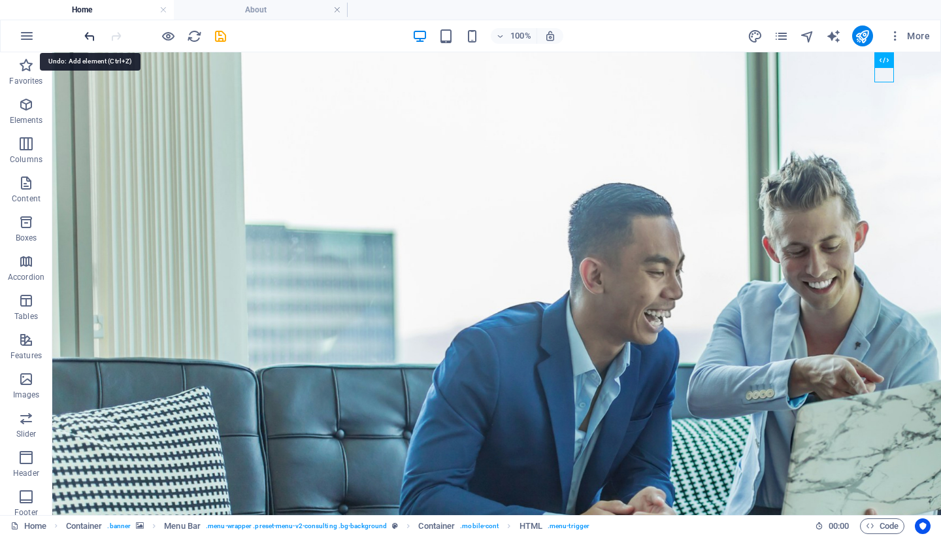
click at [84, 33] on icon "undo" at bounding box center [89, 36] width 15 height 15
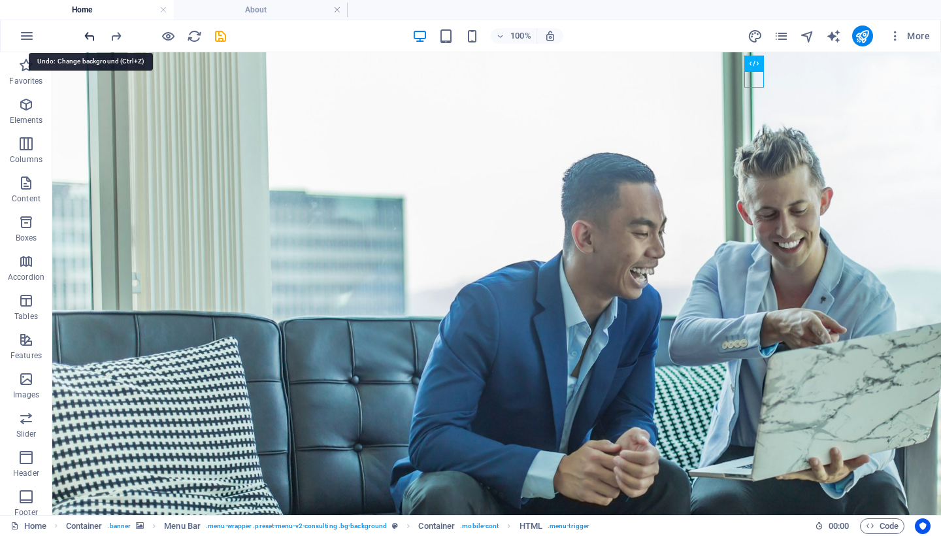
click at [84, 33] on icon "undo" at bounding box center [89, 36] width 15 height 15
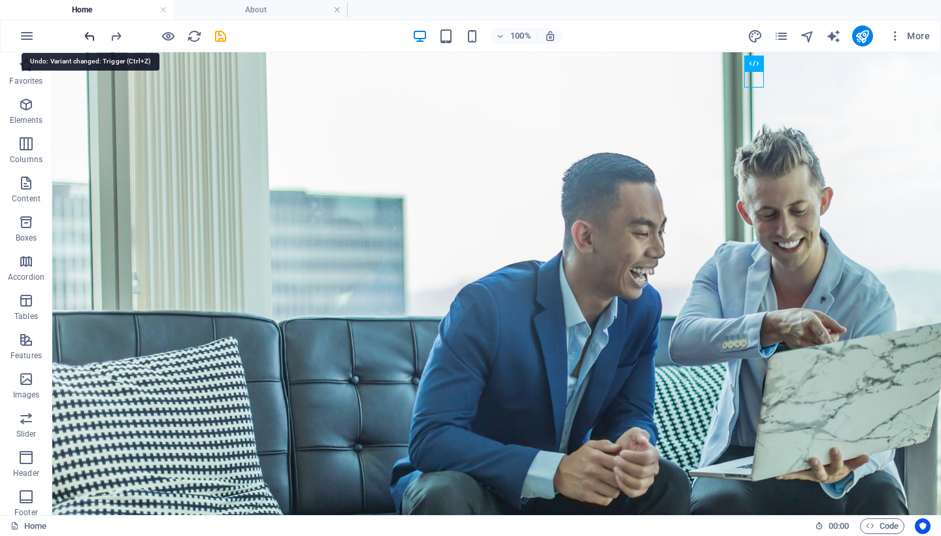
click at [84, 33] on icon "undo" at bounding box center [89, 36] width 15 height 15
click at [86, 33] on icon "undo" at bounding box center [89, 36] width 15 height 15
click at [86, 33] on div at bounding box center [155, 35] width 146 height 21
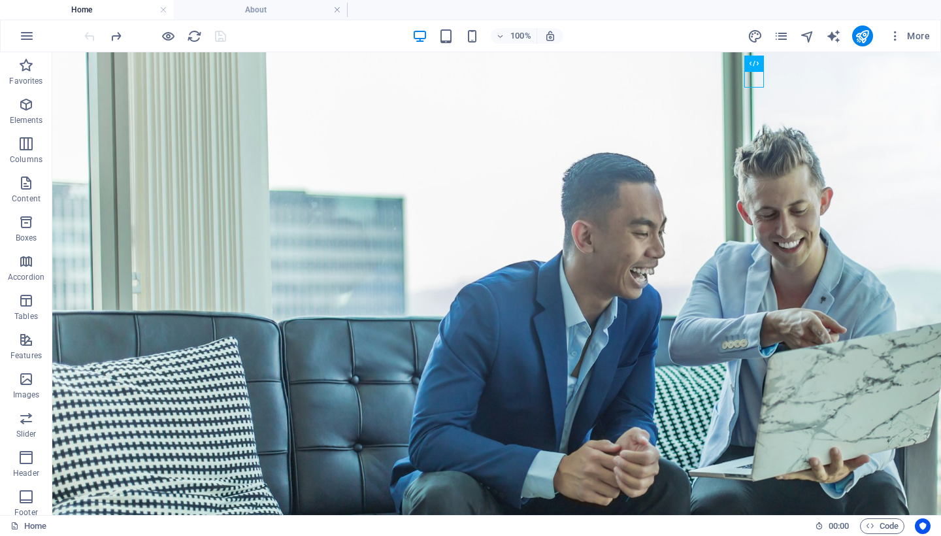
click at [86, 33] on div at bounding box center [155, 35] width 146 height 21
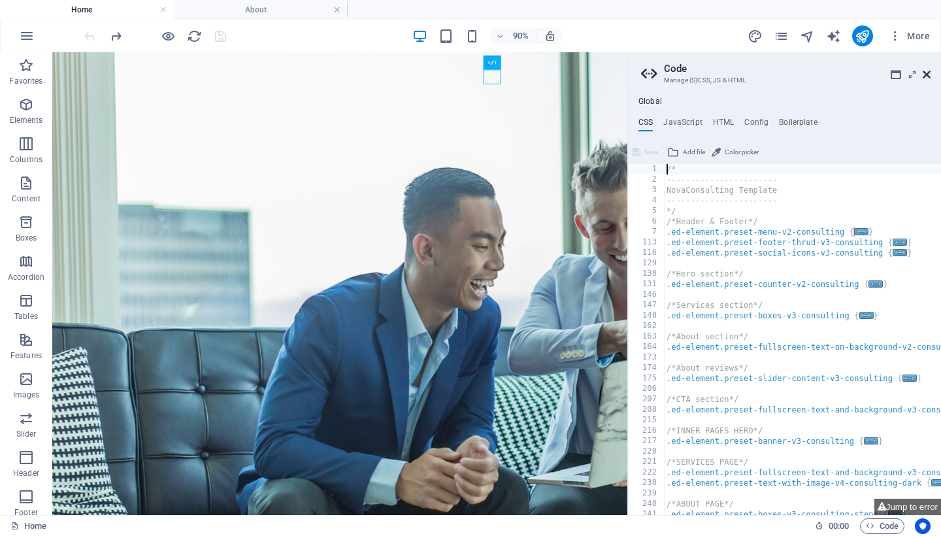
click at [928, 76] on icon at bounding box center [927, 74] width 8 height 10
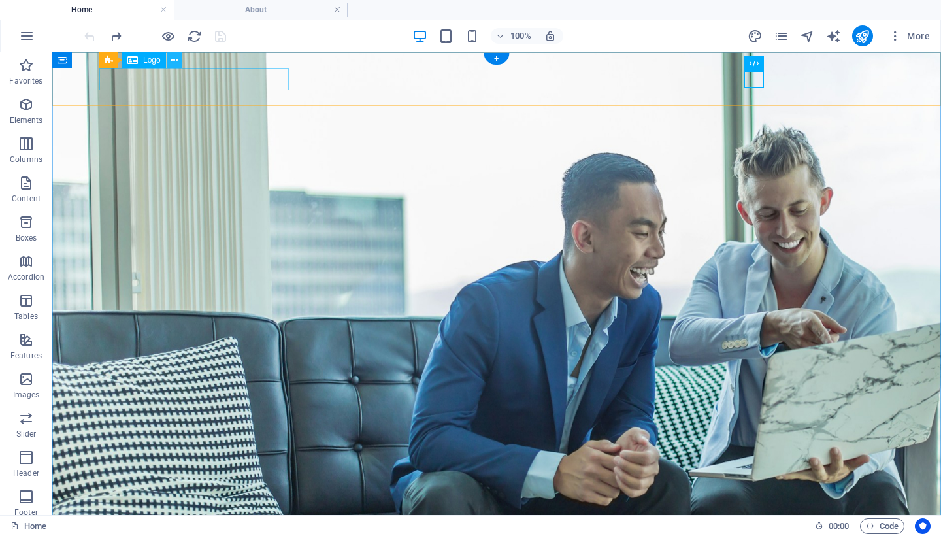
click at [174, 61] on icon at bounding box center [174, 61] width 7 height 14
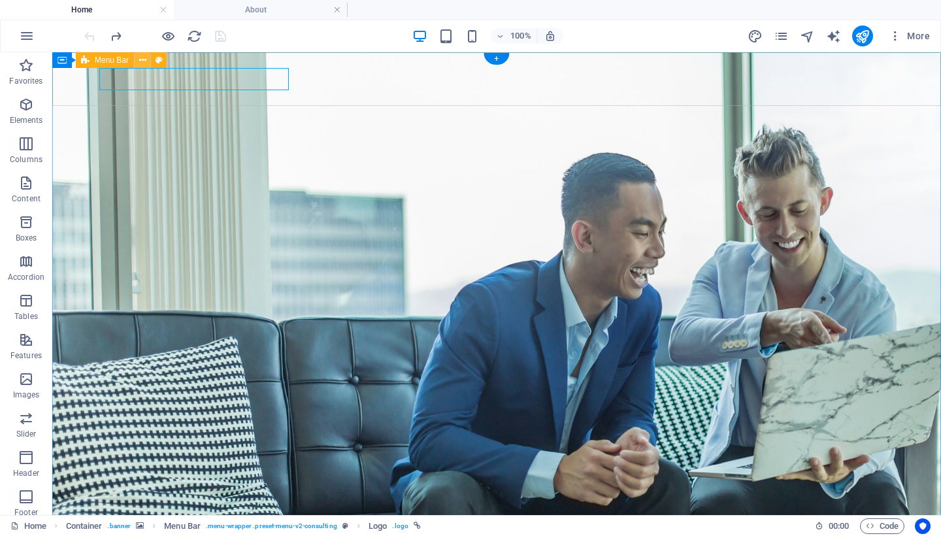
click at [144, 59] on icon at bounding box center [142, 61] width 7 height 14
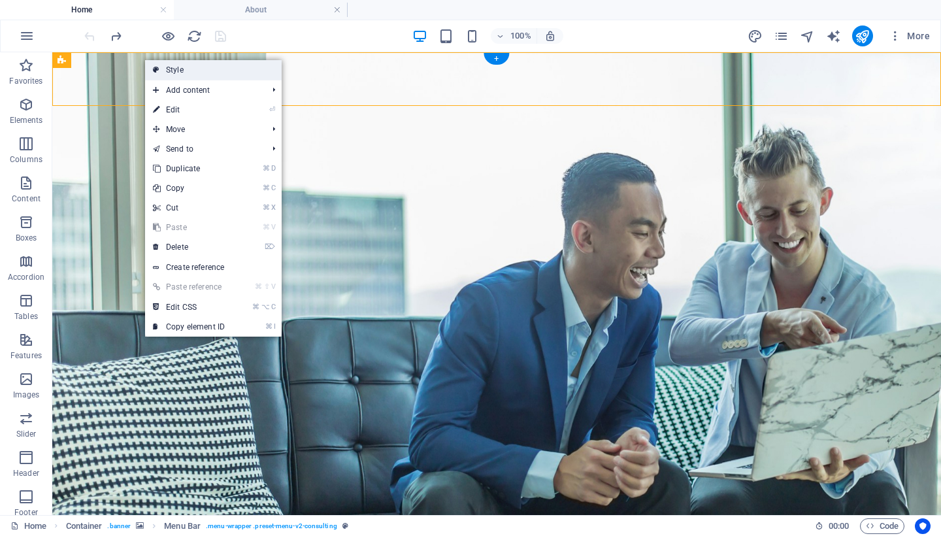
click at [169, 72] on link "Style" at bounding box center [213, 70] width 137 height 20
select select "rem"
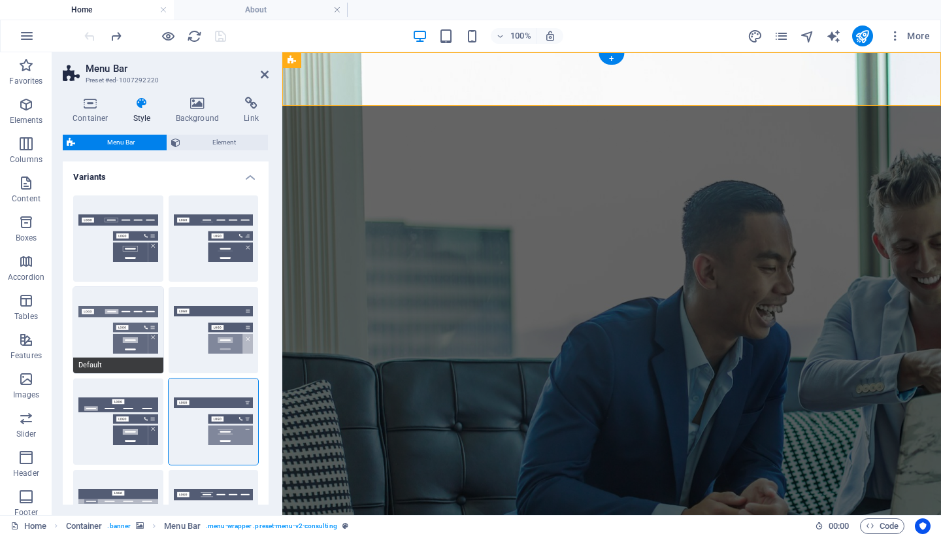
click at [128, 325] on button "Default" at bounding box center [118, 330] width 90 height 86
type input "1"
select select "rem"
type input "1"
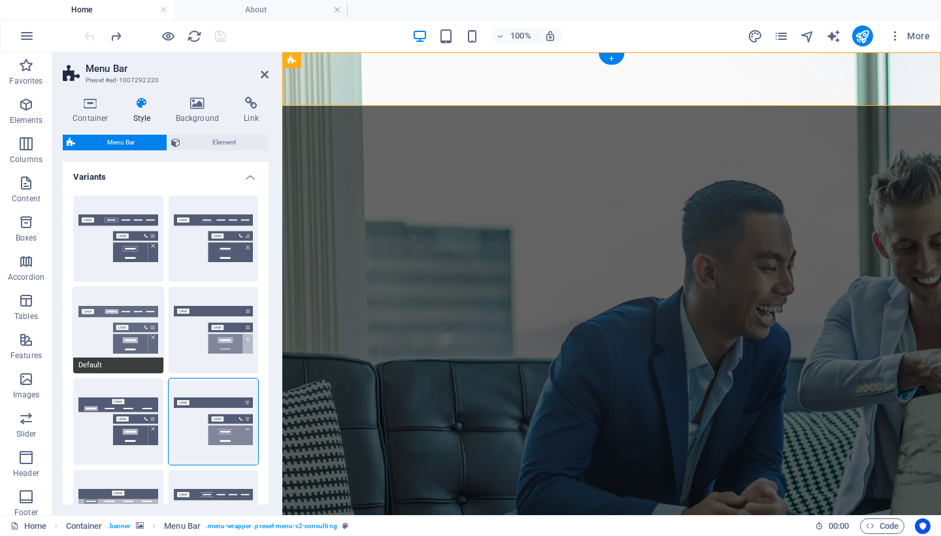
type input "1"
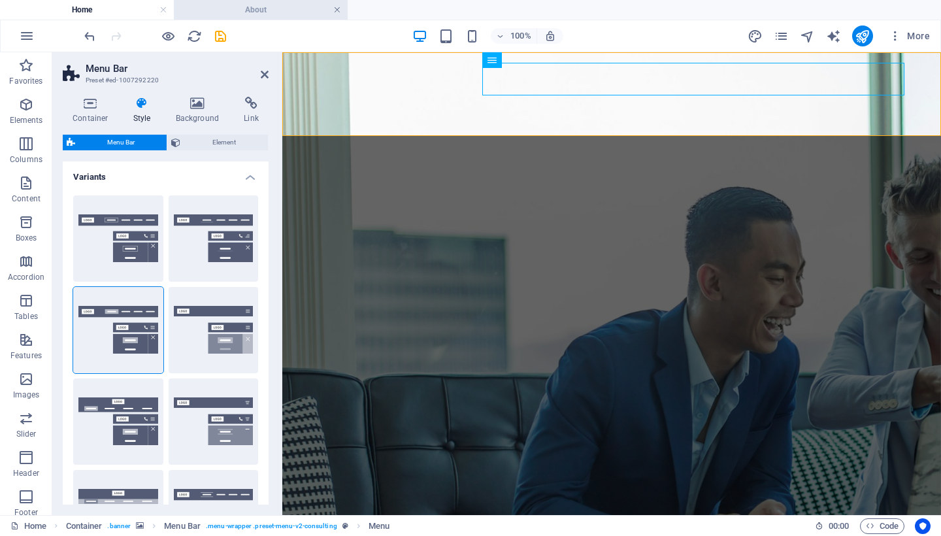
click at [339, 12] on link at bounding box center [337, 10] width 8 height 12
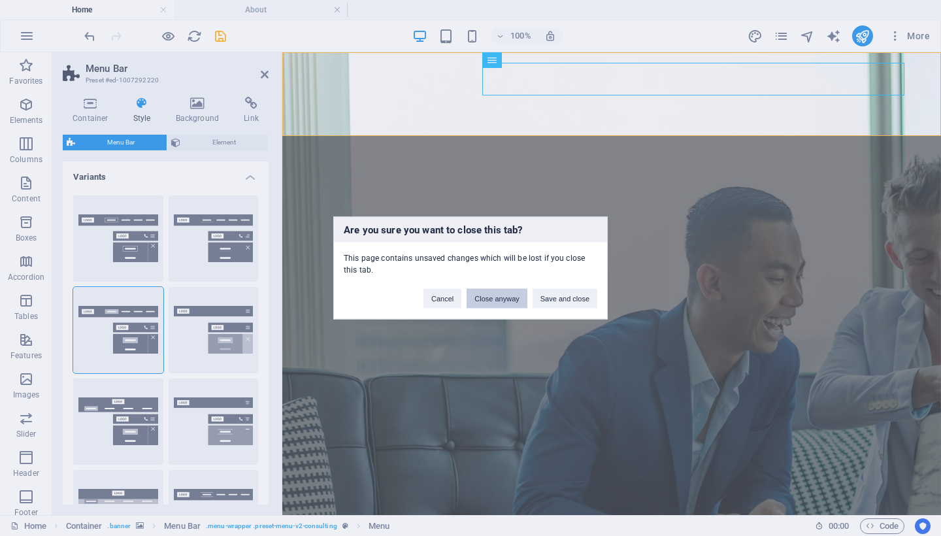
click at [510, 293] on button "Close anyway" at bounding box center [497, 299] width 60 height 20
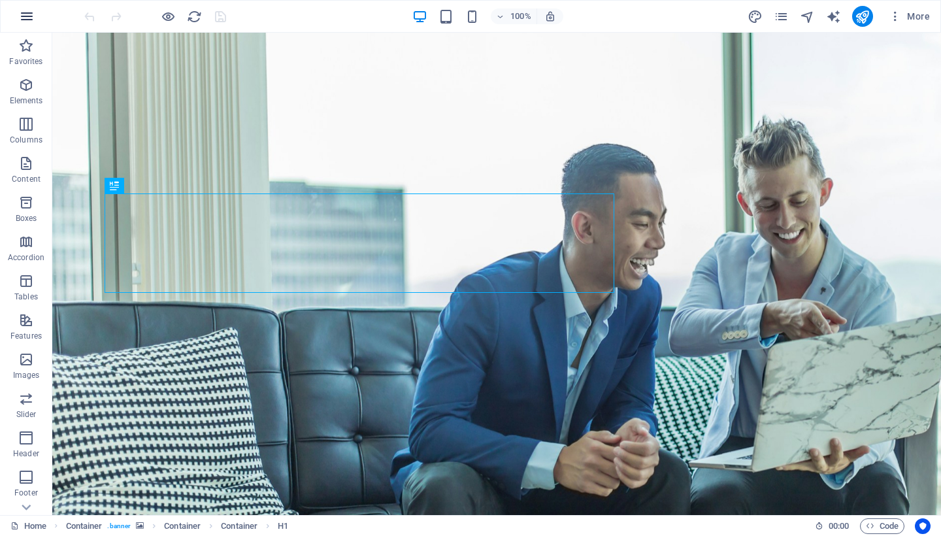
click at [24, 16] on icon "button" at bounding box center [27, 16] width 16 height 16
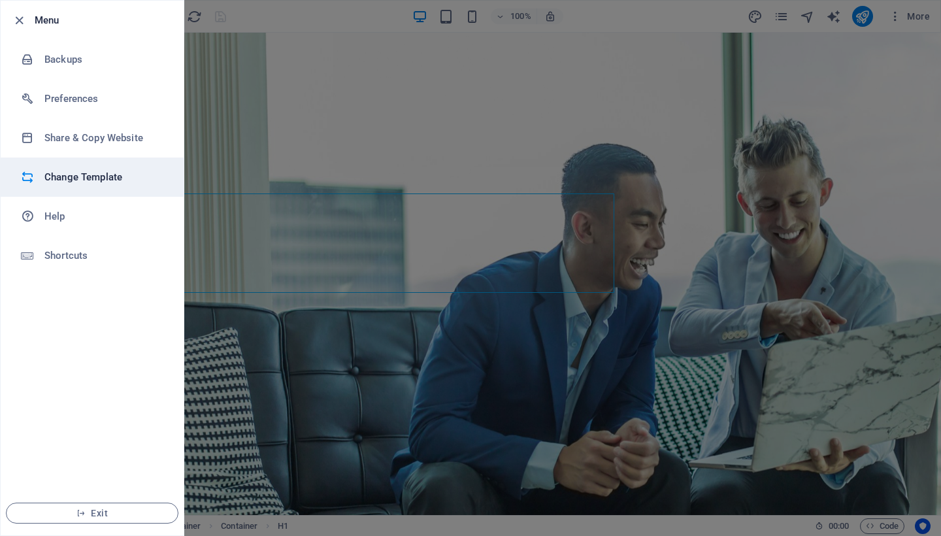
click at [97, 168] on li "Change Template" at bounding box center [92, 177] width 183 height 39
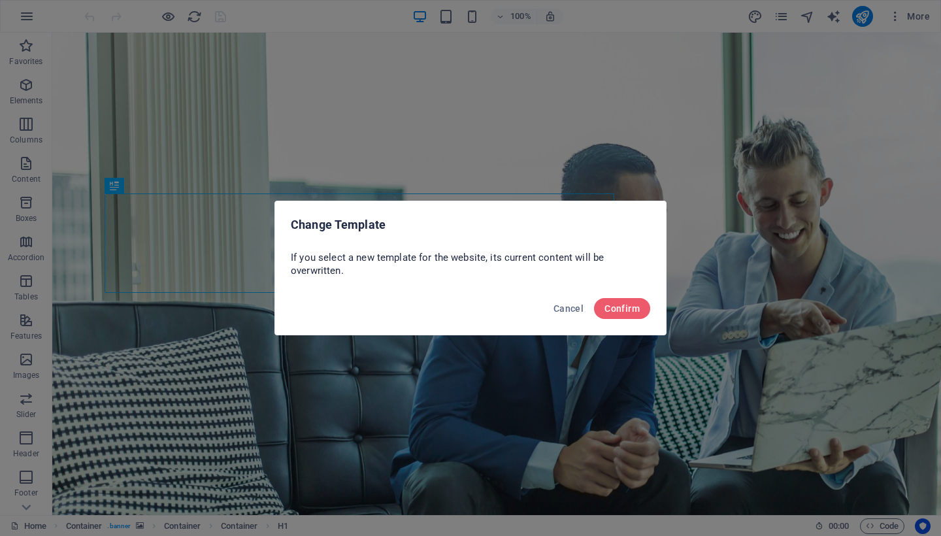
click at [131, 59] on div "Change Template If you select a new template for the website, its current conte…" at bounding box center [470, 268] width 941 height 536
click at [563, 305] on span "Cancel" at bounding box center [569, 308] width 30 height 10
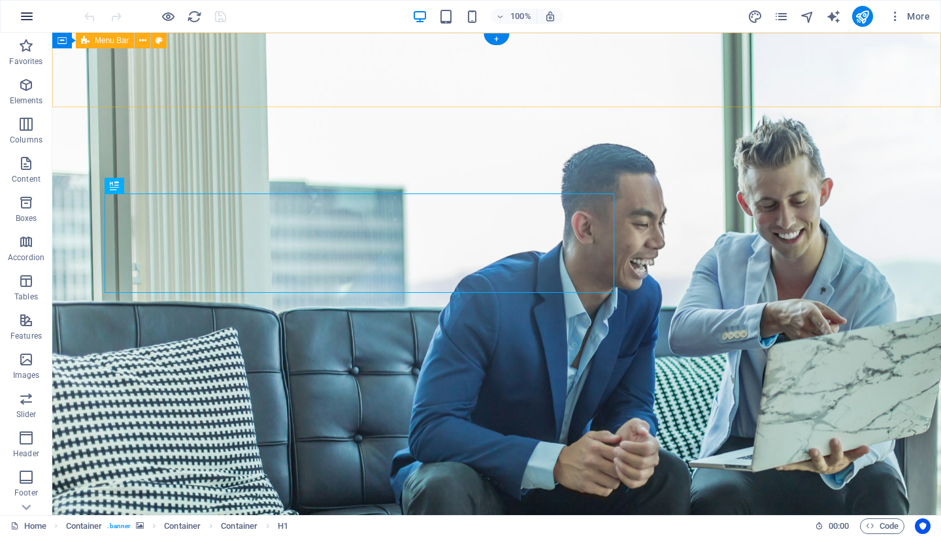
click at [27, 23] on icon "button" at bounding box center [27, 16] width 16 height 16
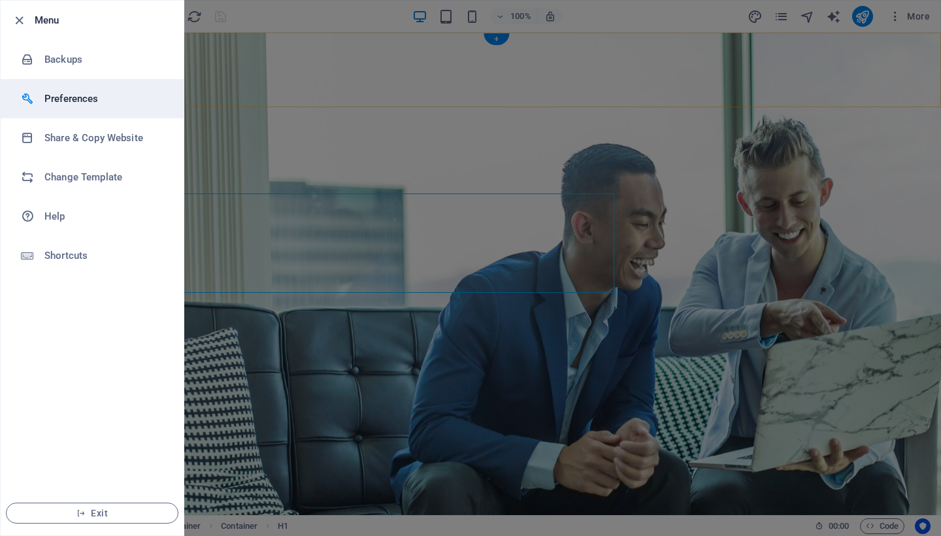
click at [135, 90] on li "Preferences" at bounding box center [92, 98] width 183 height 39
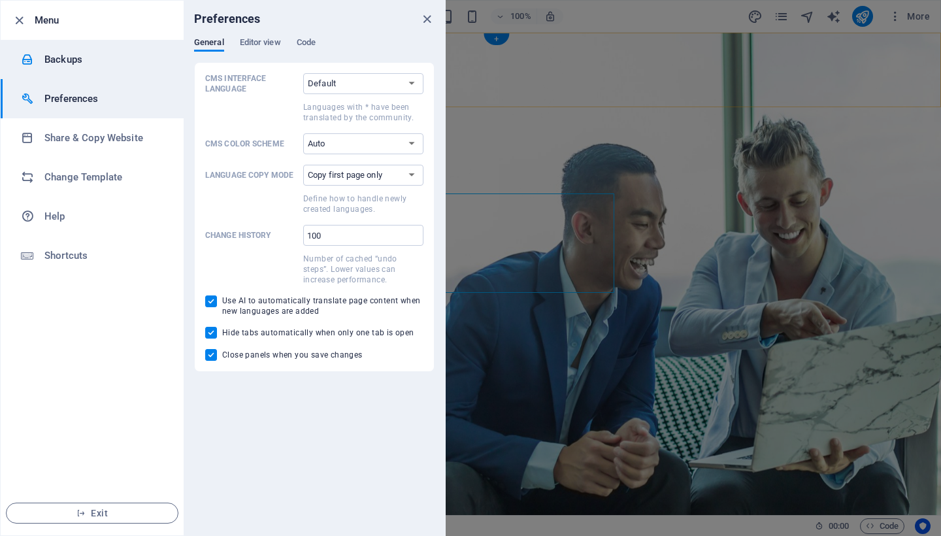
click at [138, 66] on h6 "Backups" at bounding box center [104, 60] width 121 height 16
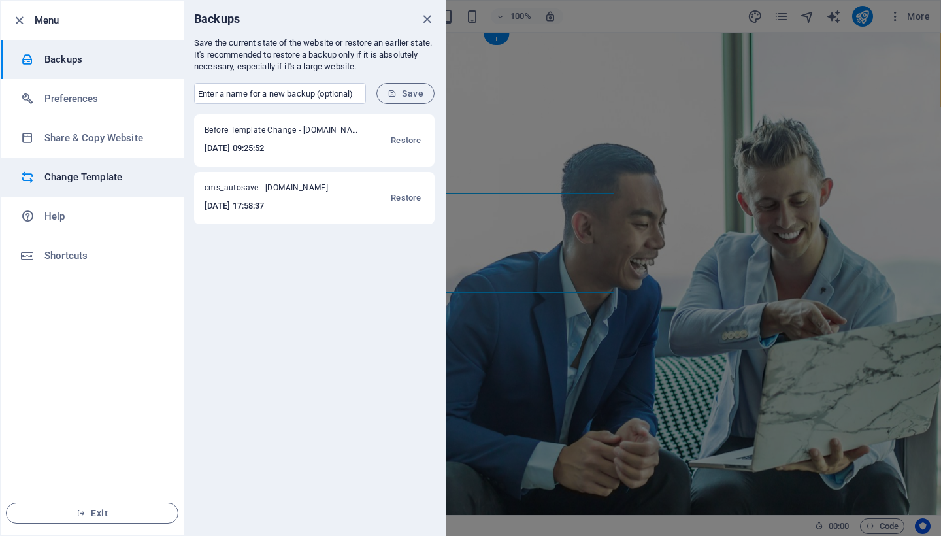
click at [82, 173] on h6 "Change Template" at bounding box center [104, 177] width 121 height 16
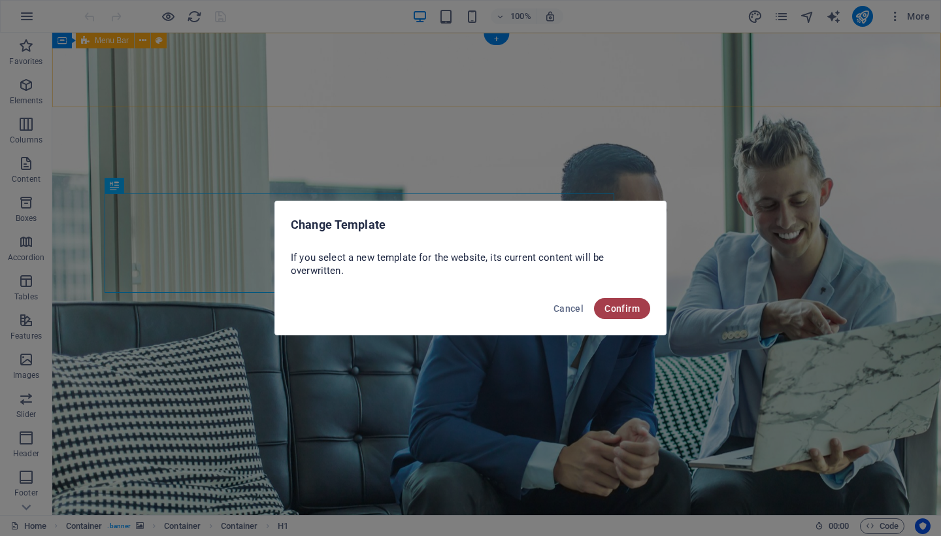
click at [629, 307] on span "Confirm" at bounding box center [622, 308] width 35 height 10
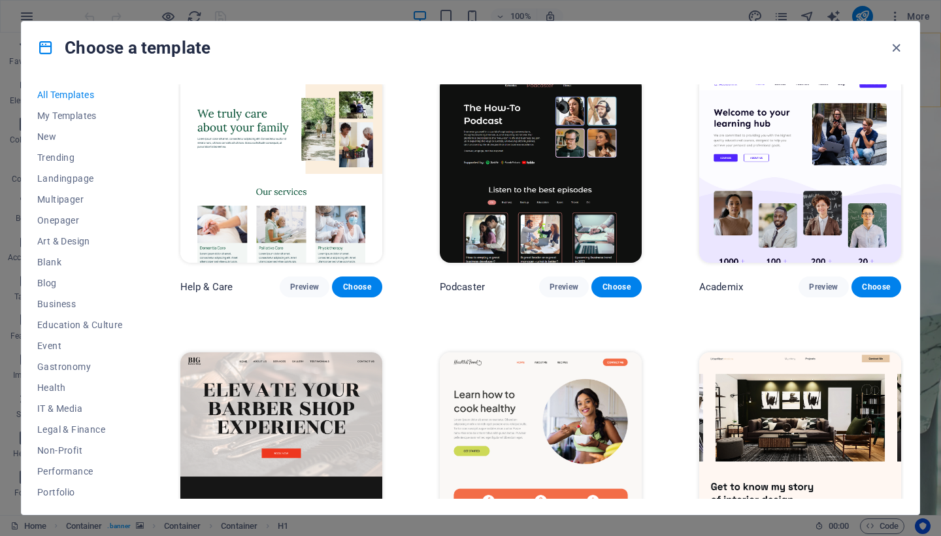
scroll to position [1122, 0]
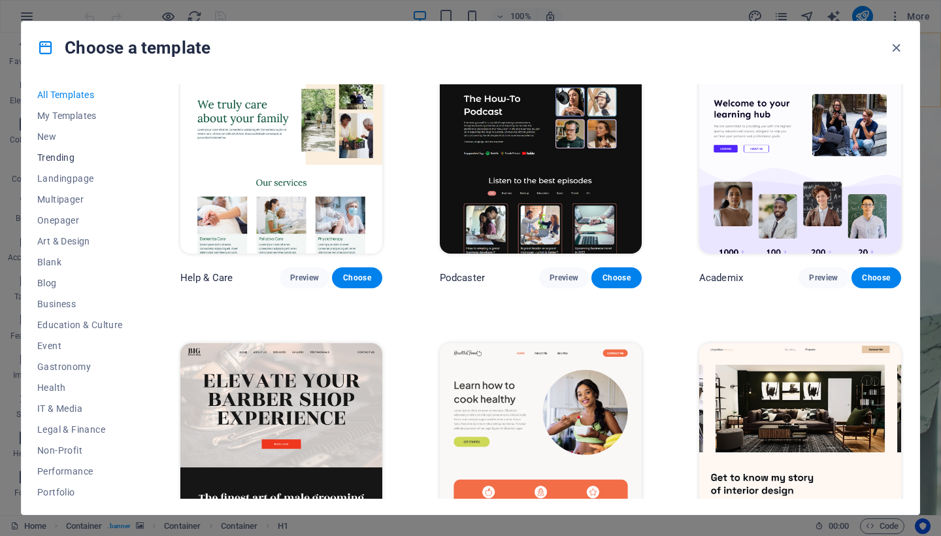
click at [64, 154] on span "Trending" at bounding box center [80, 157] width 86 height 10
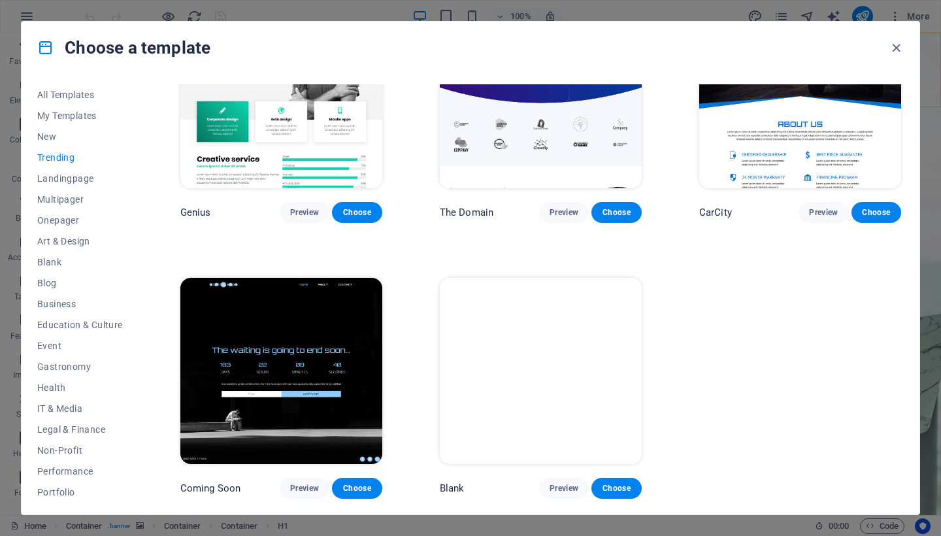
scroll to position [1180, 0]
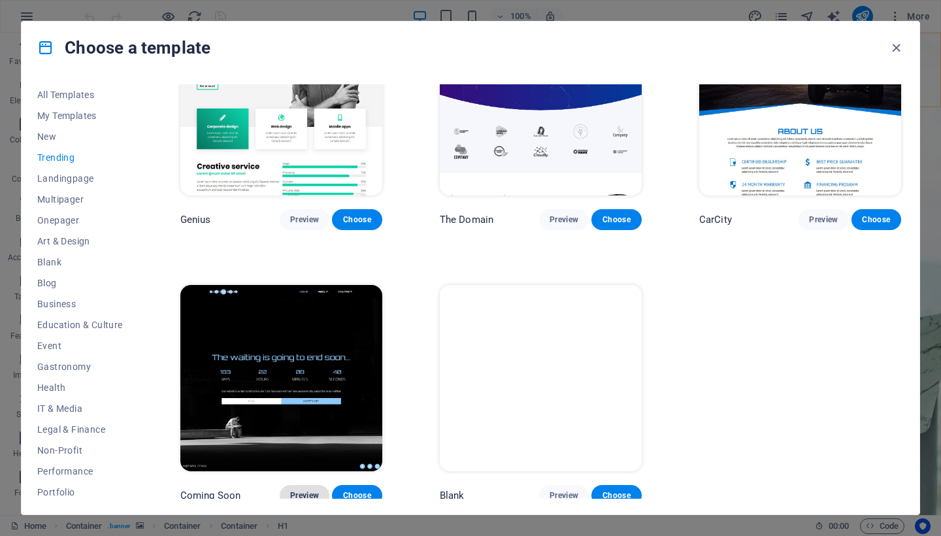
click at [309, 490] on span "Preview" at bounding box center [304, 495] width 29 height 10
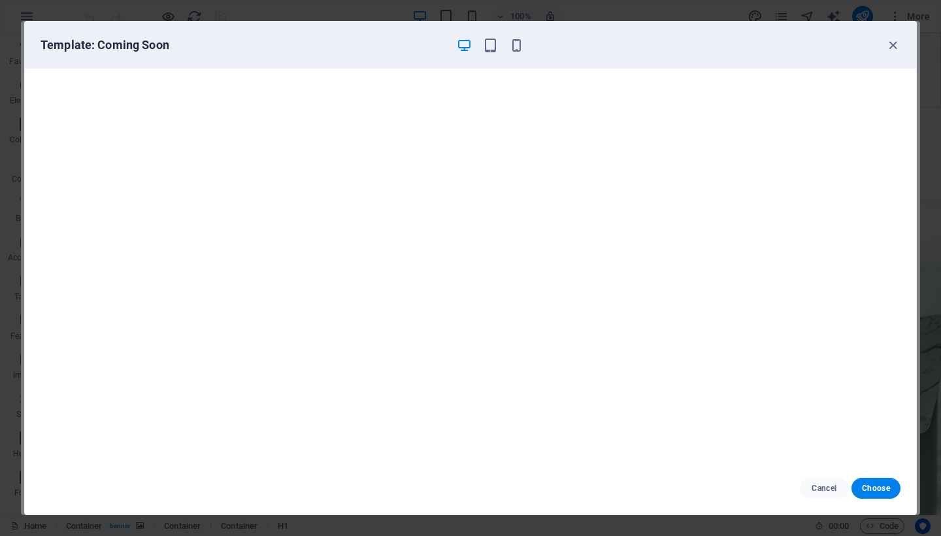
scroll to position [0, 0]
click at [871, 488] on span "Choose" at bounding box center [876, 488] width 28 height 10
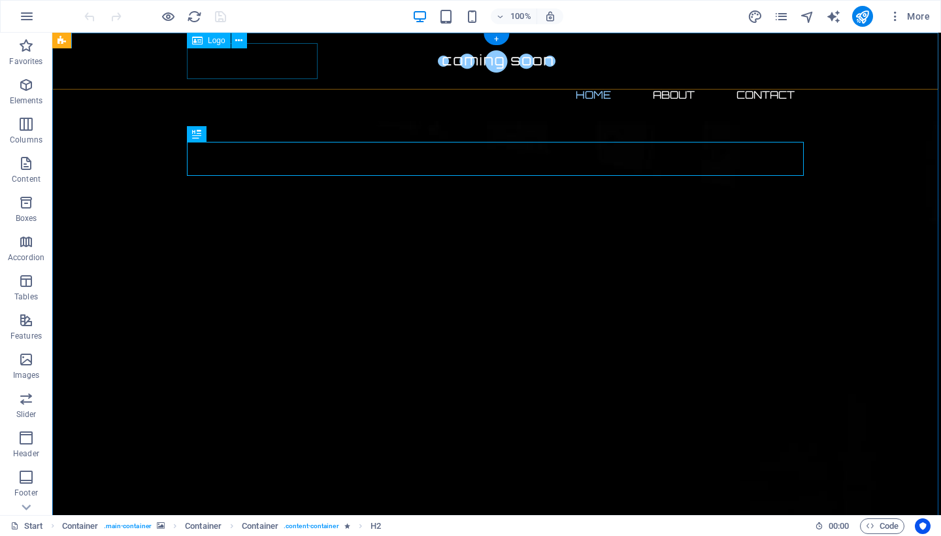
click at [212, 41] on span "Logo" at bounding box center [217, 41] width 18 height 8
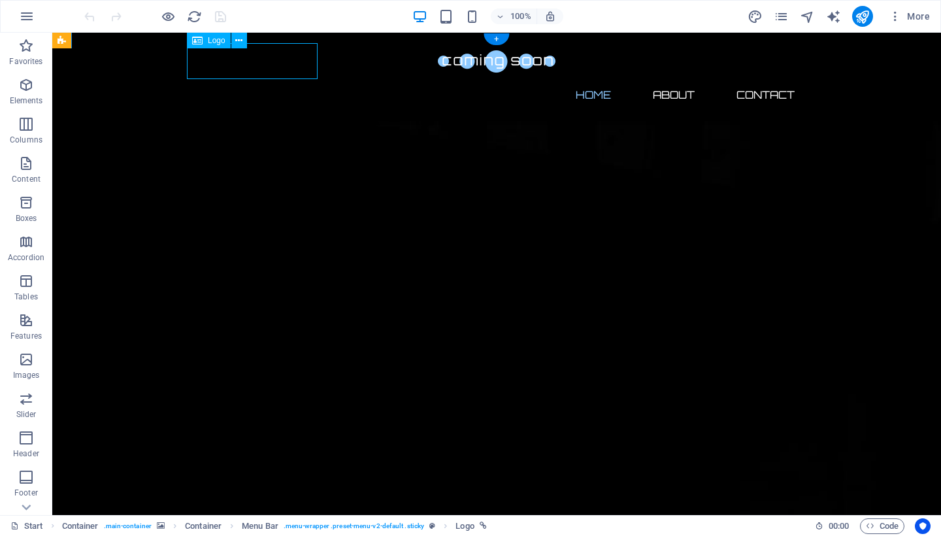
click at [221, 42] on span "Logo" at bounding box center [217, 41] width 18 height 8
click at [241, 42] on icon at bounding box center [238, 41] width 7 height 14
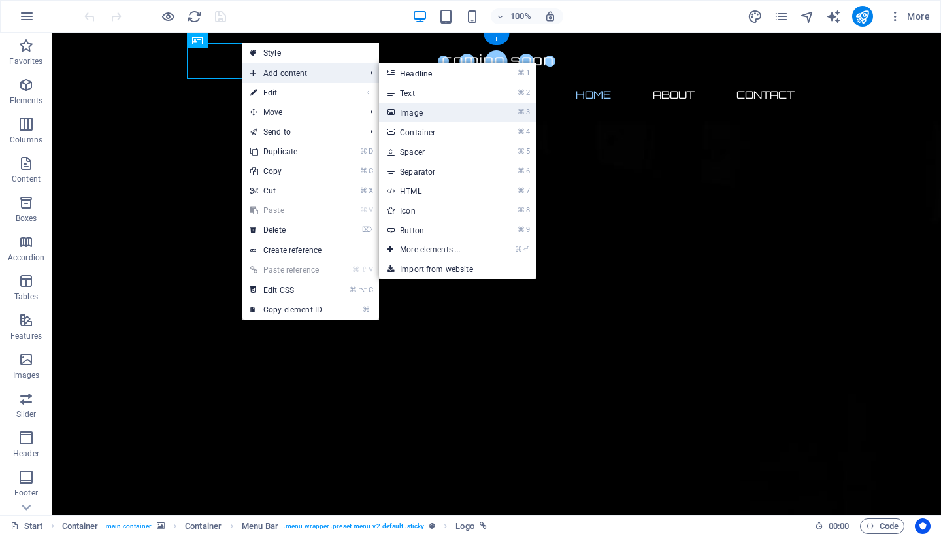
click at [407, 107] on link "⌘ 3 Image" at bounding box center [433, 113] width 108 height 20
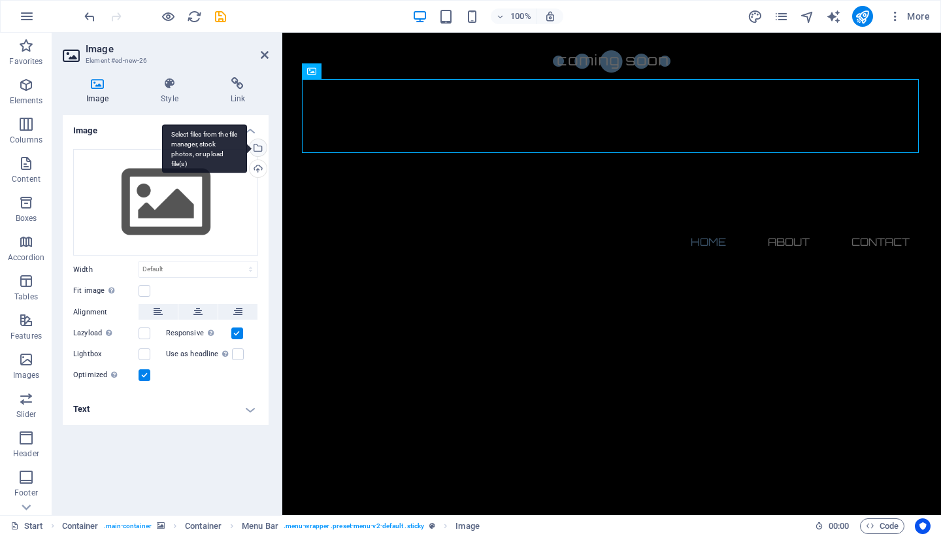
click at [259, 144] on div "Select files from the file manager, stock photos, or upload file(s)" at bounding box center [257, 149] width 20 height 20
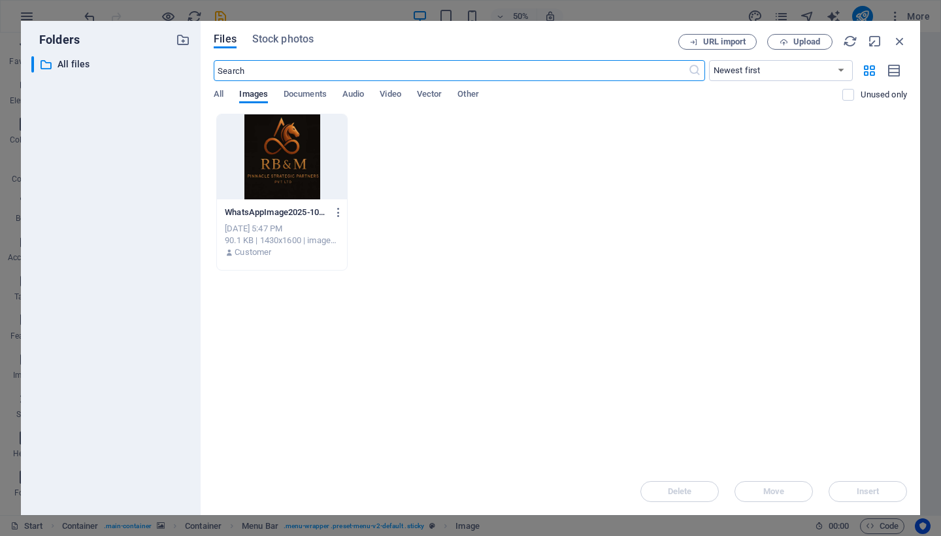
click at [293, 158] on div at bounding box center [282, 156] width 130 height 85
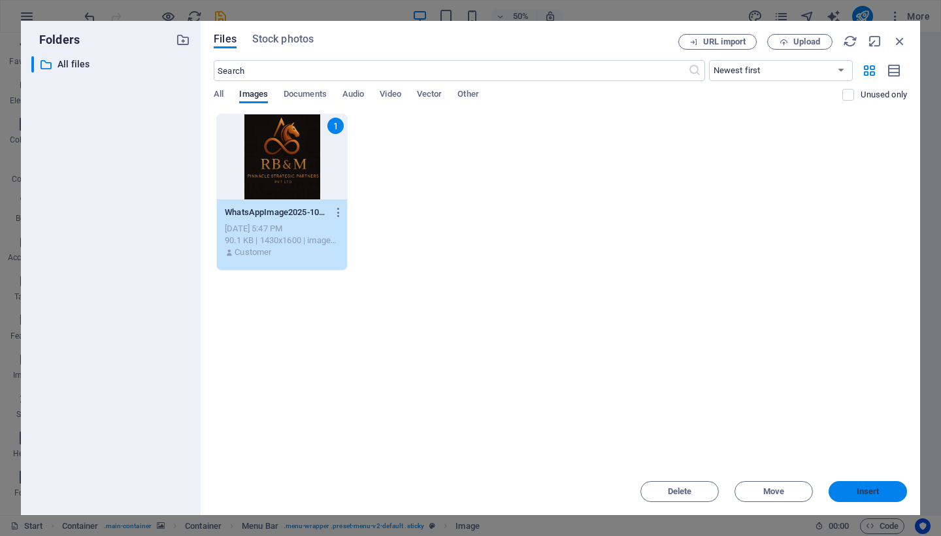
click at [859, 488] on span "Insert" at bounding box center [868, 492] width 23 height 8
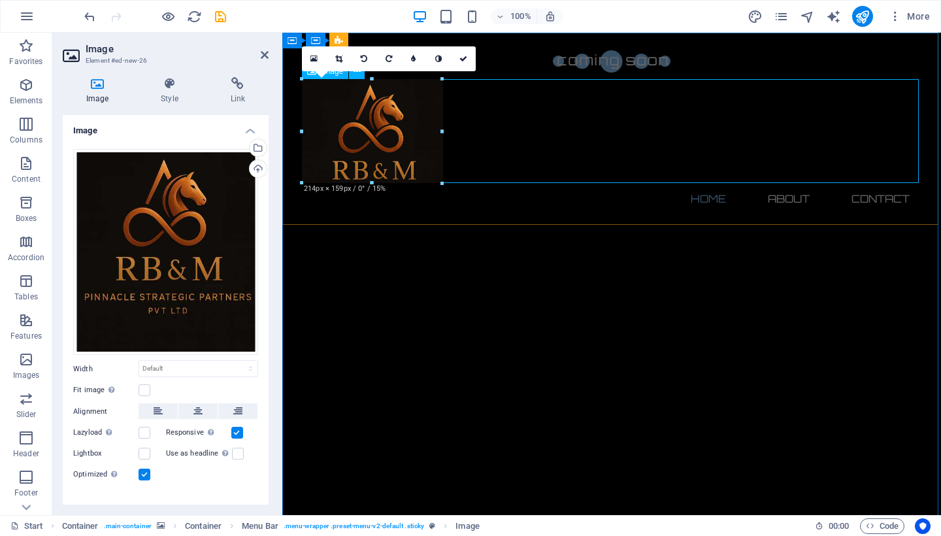
drag, startPoint x: 301, startPoint y: 79, endPoint x: 423, endPoint y: 165, distance: 148.7
type input "213"
select select "px"
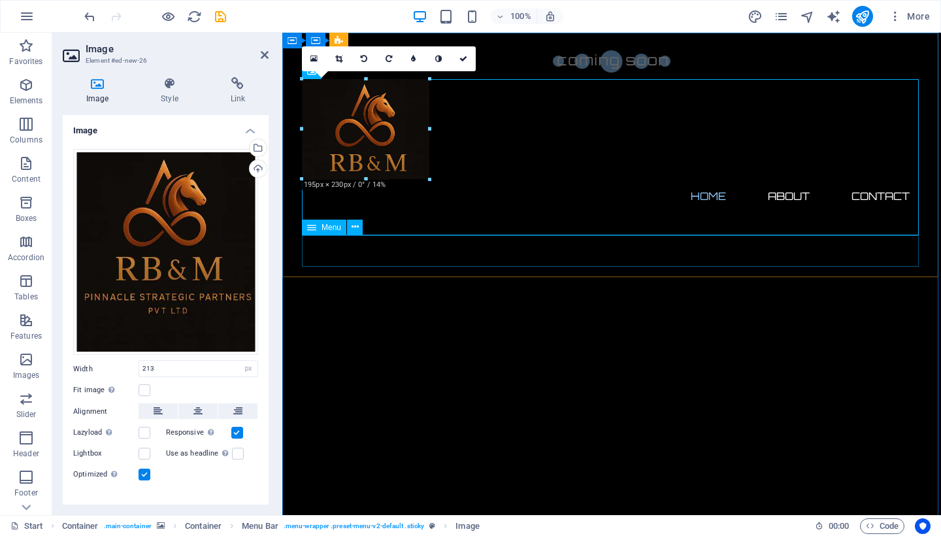
drag, startPoint x: 440, startPoint y: 233, endPoint x: 385, endPoint y: 109, distance: 135.8
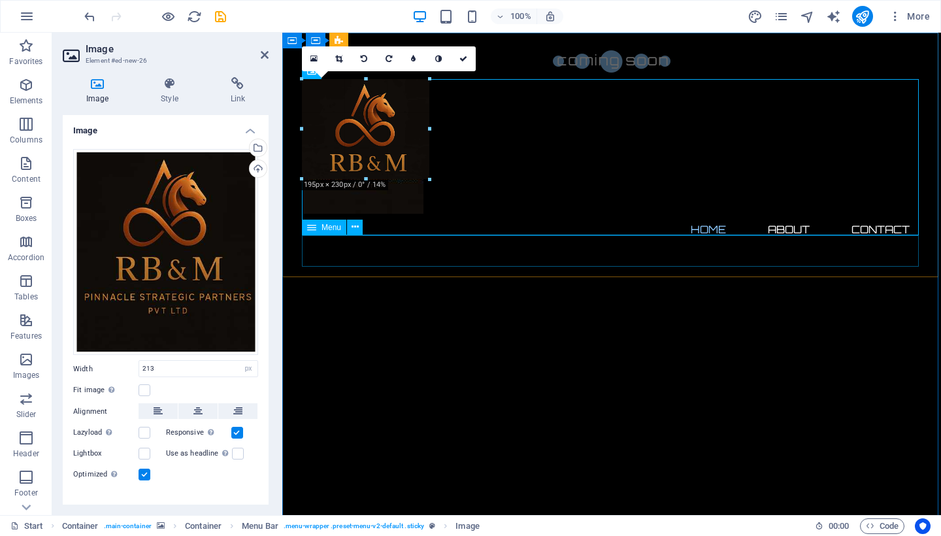
type input "184"
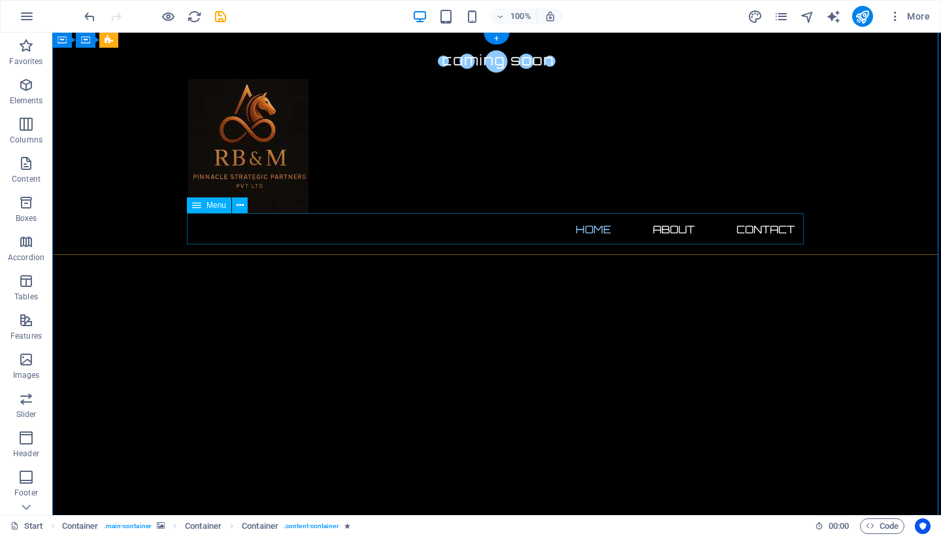
scroll to position [5, 0]
click at [252, 110] on figure at bounding box center [496, 146] width 617 height 135
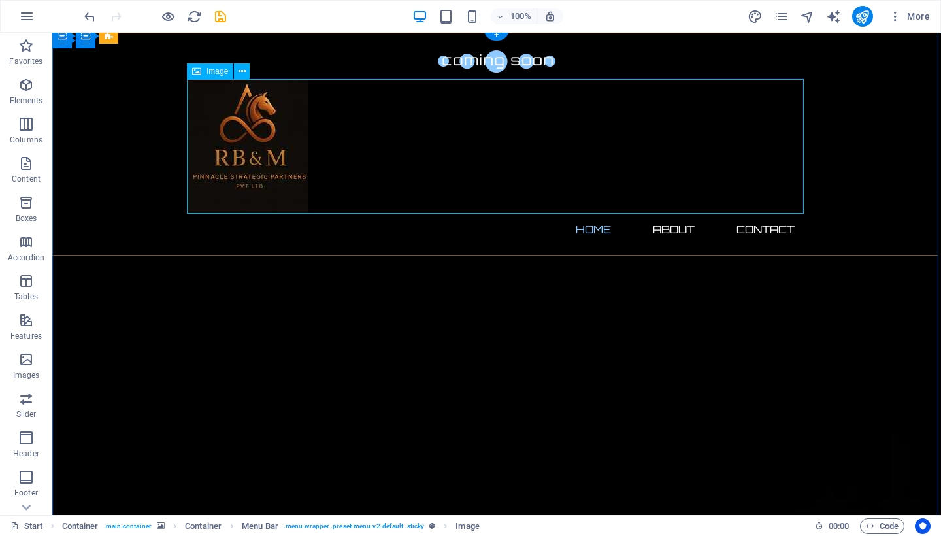
click at [260, 125] on figure at bounding box center [496, 146] width 617 height 135
click at [239, 67] on icon at bounding box center [242, 72] width 7 height 14
click at [242, 73] on icon at bounding box center [242, 72] width 7 height 14
click at [242, 60] on div at bounding box center [496, 61] width 617 height 36
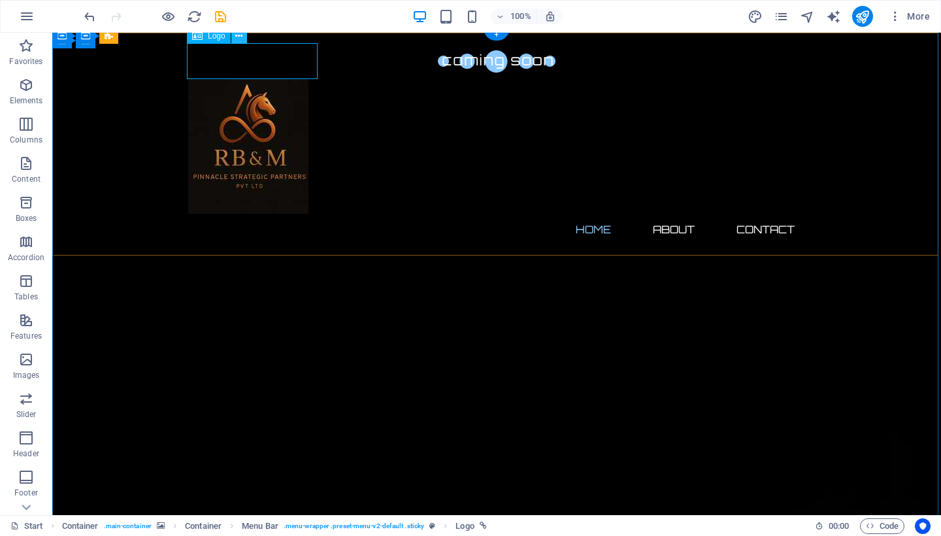
click at [237, 36] on icon at bounding box center [238, 36] width 7 height 14
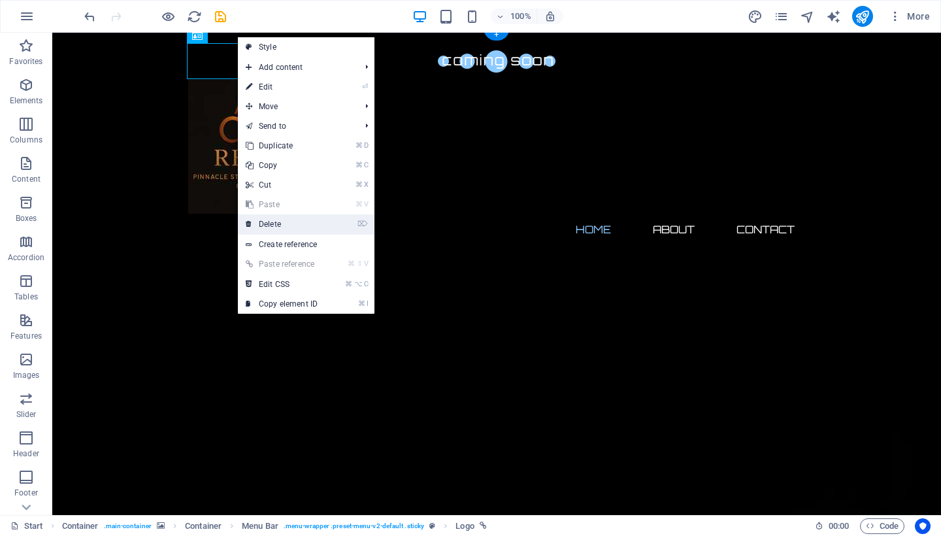
click at [297, 217] on link "⌦ Delete" at bounding box center [282, 224] width 88 height 20
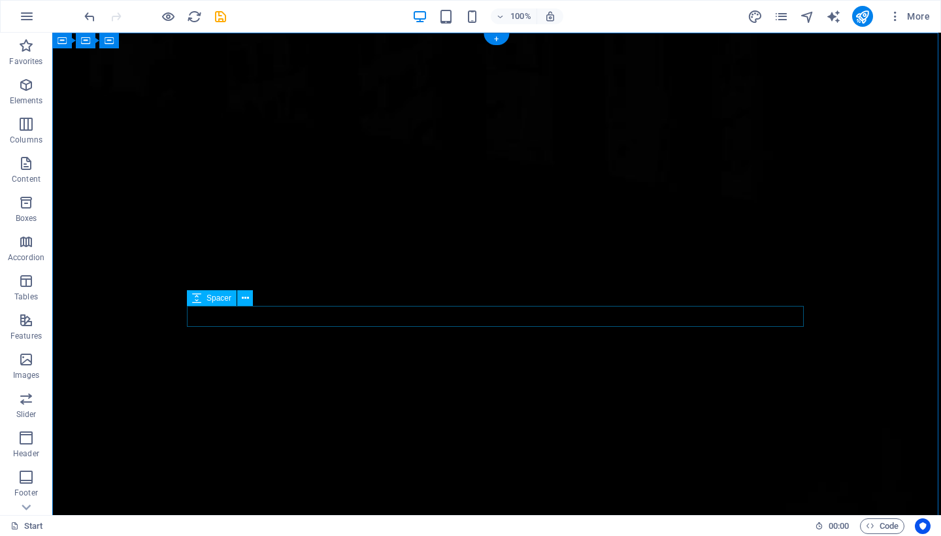
scroll to position [0, 0]
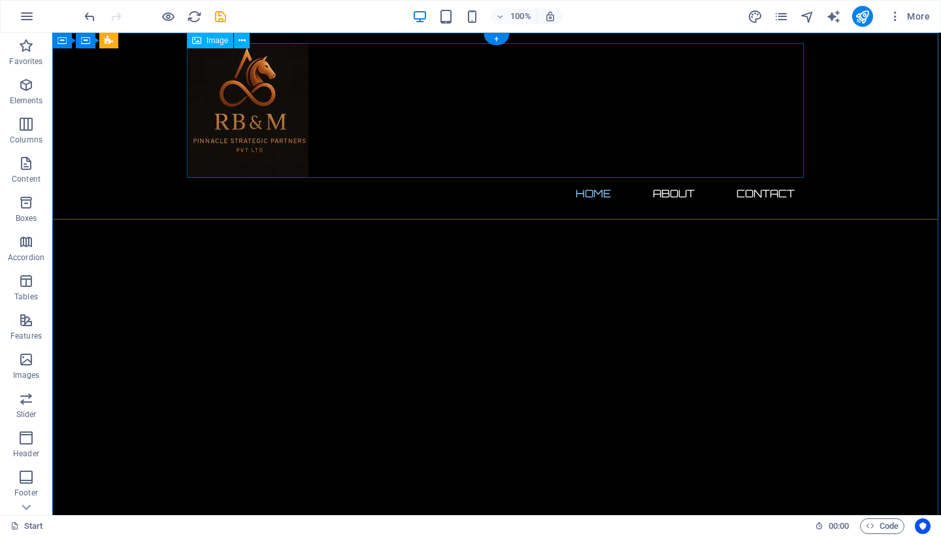
click at [266, 124] on figure at bounding box center [496, 110] width 617 height 135
click at [253, 129] on figure at bounding box center [496, 110] width 617 height 135
click at [257, 120] on figure at bounding box center [496, 110] width 617 height 135
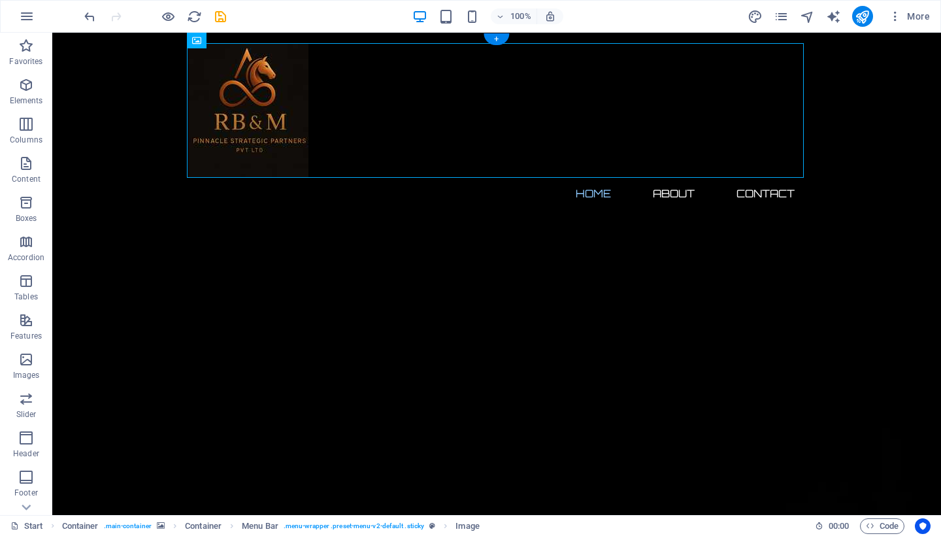
click at [279, 102] on figure at bounding box center [496, 110] width 617 height 135
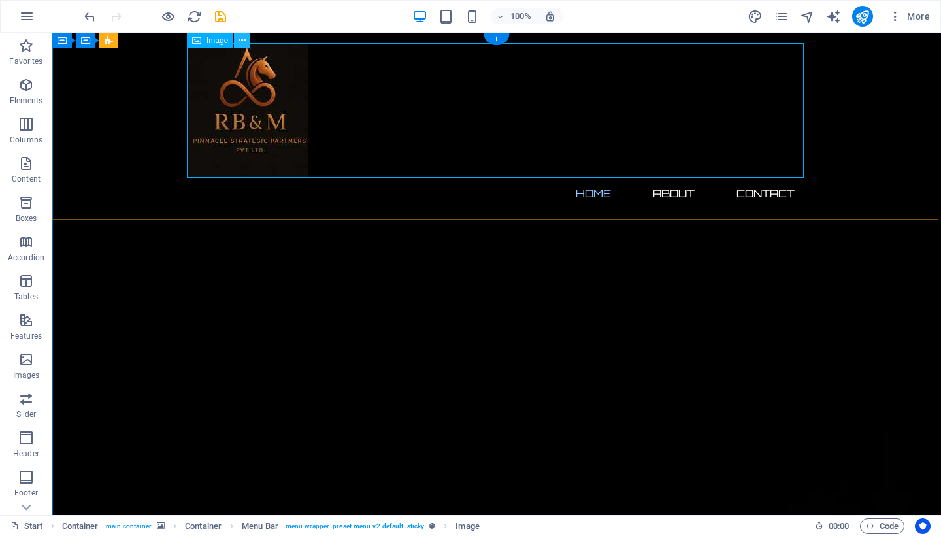
click at [246, 42] on button at bounding box center [242, 41] width 16 height 16
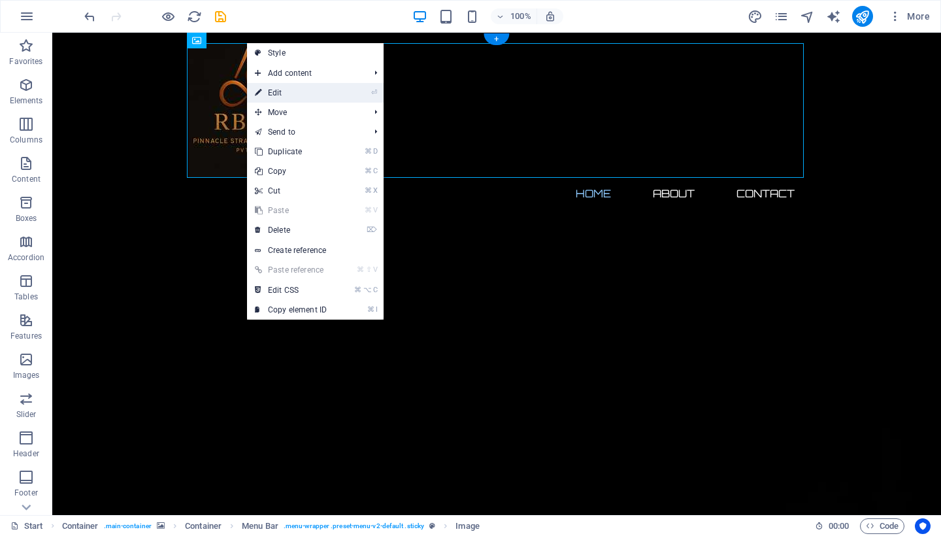
click at [285, 95] on link "⏎ Edit" at bounding box center [291, 93] width 88 height 20
select select "px"
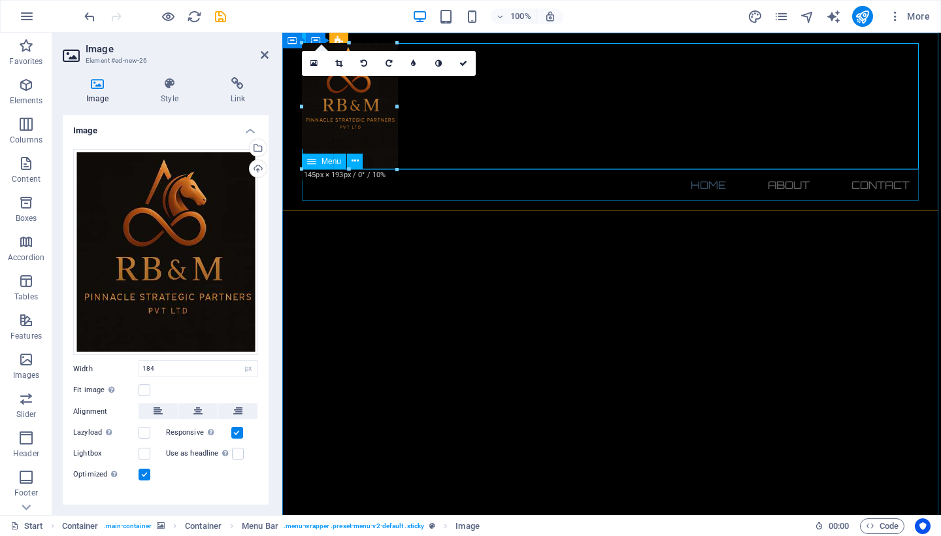
drag, startPoint x: 422, startPoint y: 178, endPoint x: 395, endPoint y: 122, distance: 62.6
type input "144"
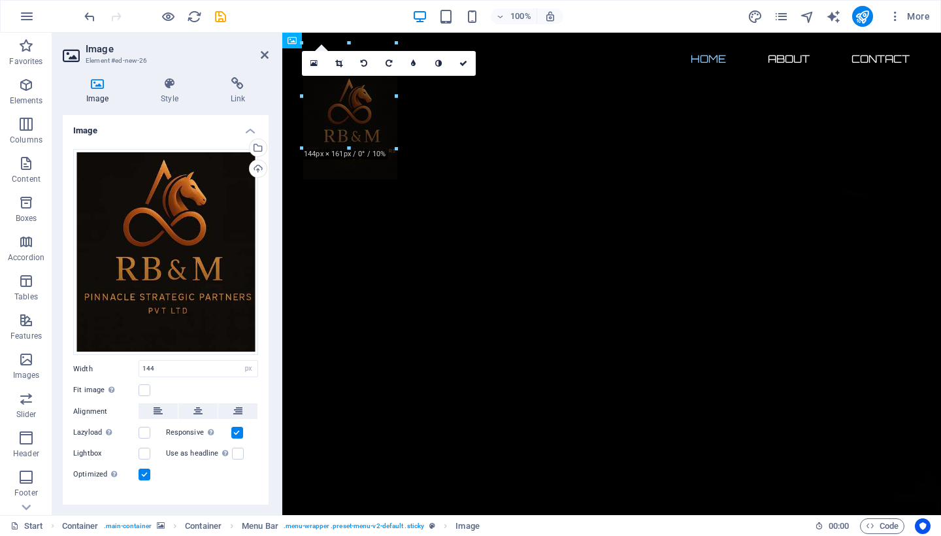
drag, startPoint x: 355, startPoint y: 109, endPoint x: 363, endPoint y: 127, distance: 19.6
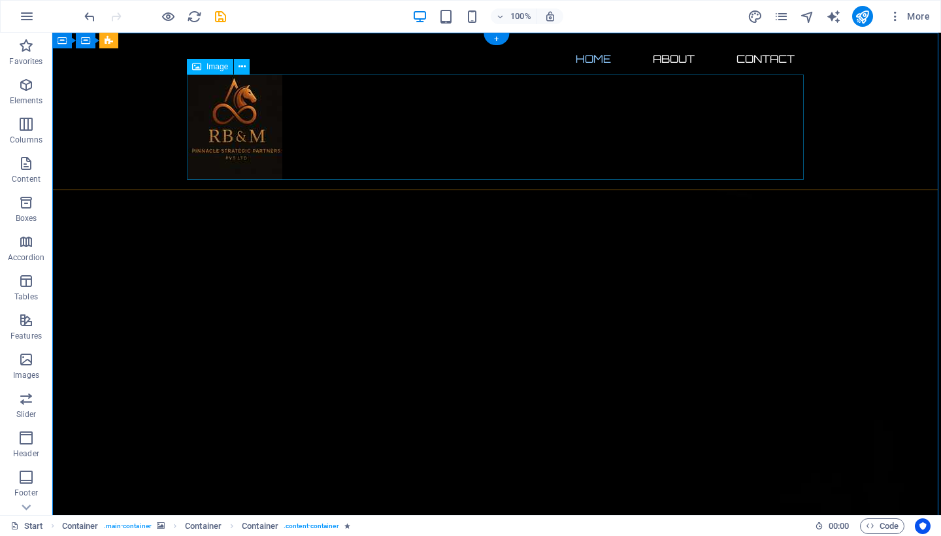
click at [537, 136] on figure at bounding box center [496, 127] width 617 height 105
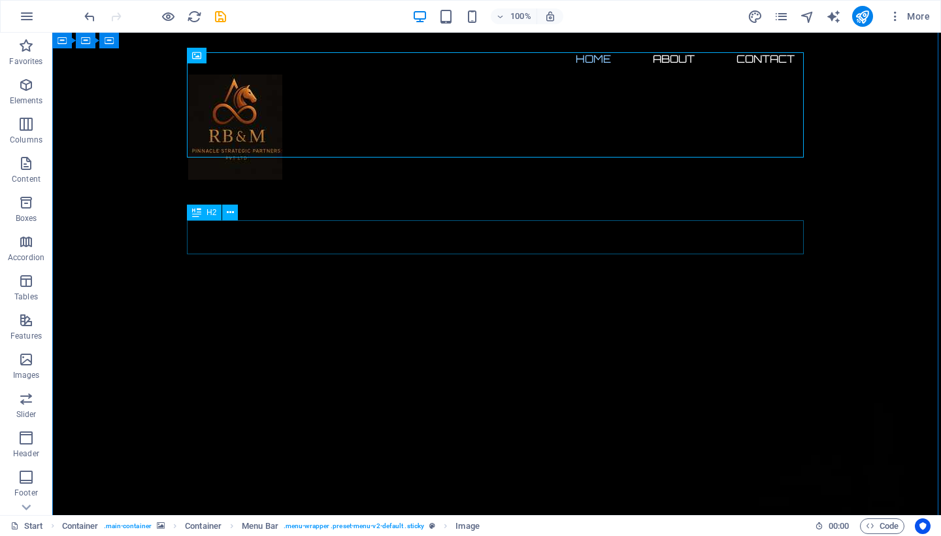
scroll to position [24, 0]
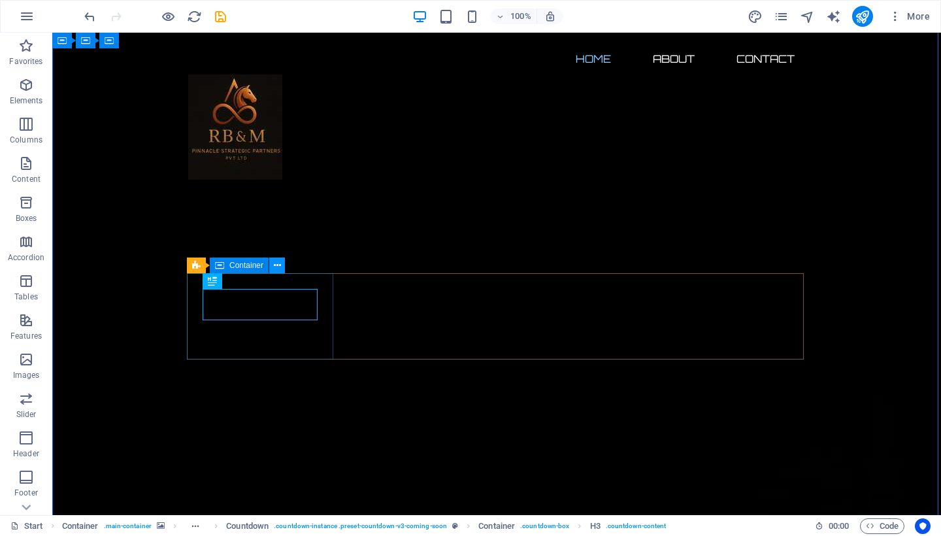
click at [278, 267] on icon at bounding box center [277, 266] width 7 height 14
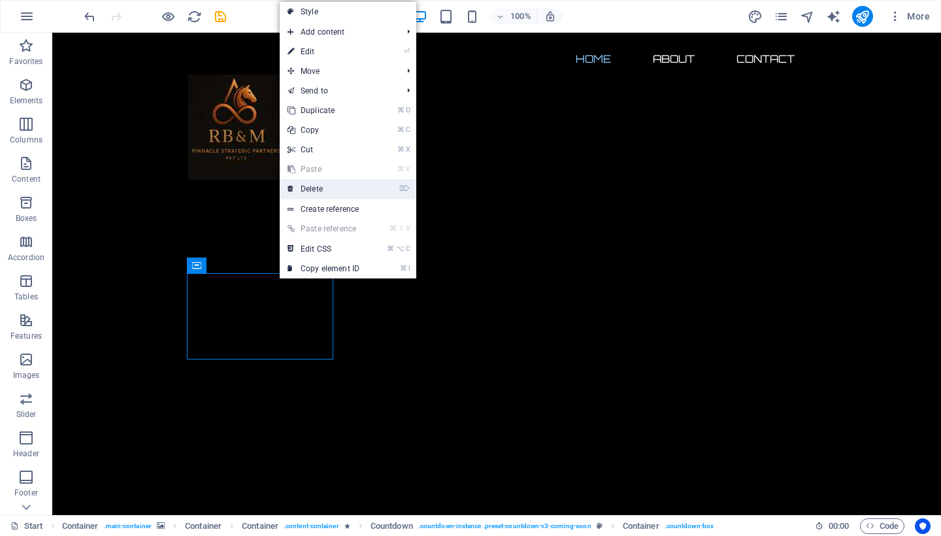
click at [320, 185] on link "⌦ Delete" at bounding box center [324, 189] width 88 height 20
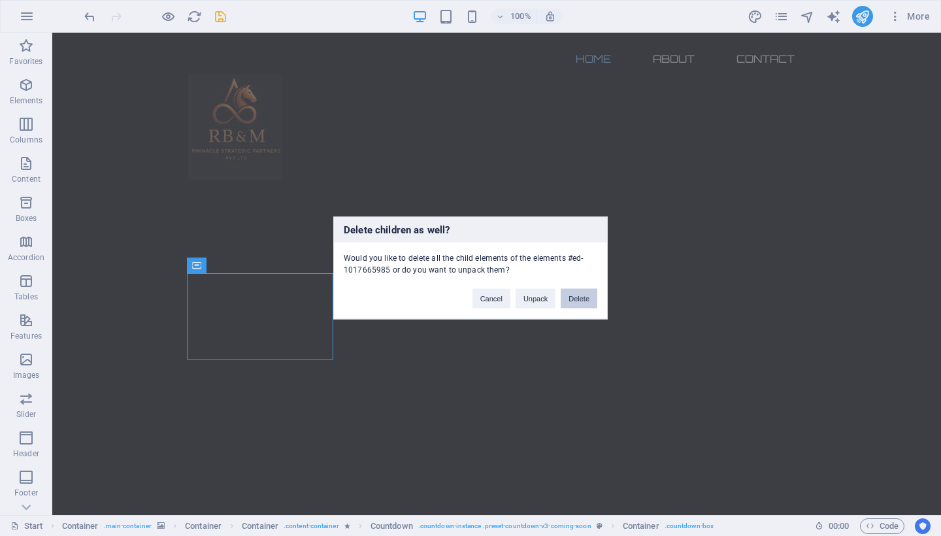
click at [579, 298] on button "Delete" at bounding box center [579, 299] width 37 height 20
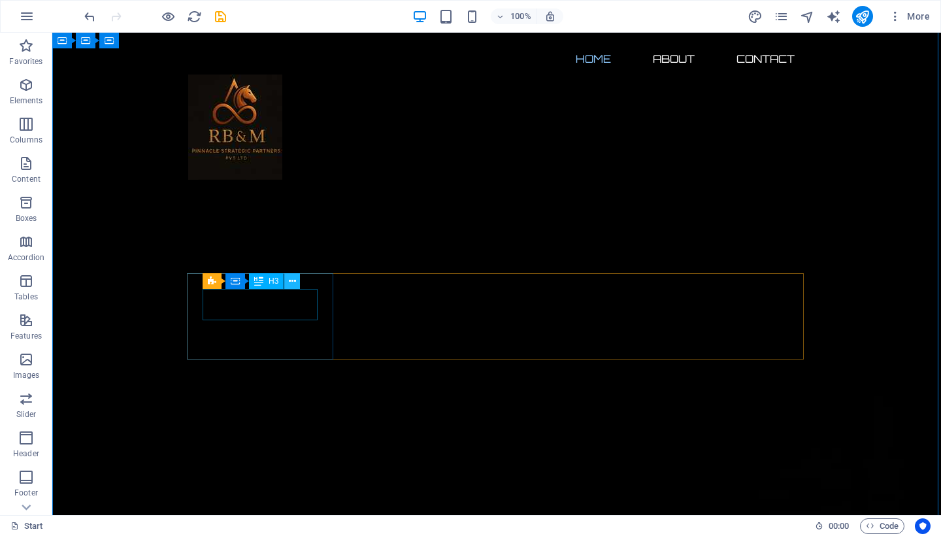
click at [293, 280] on icon at bounding box center [292, 281] width 7 height 14
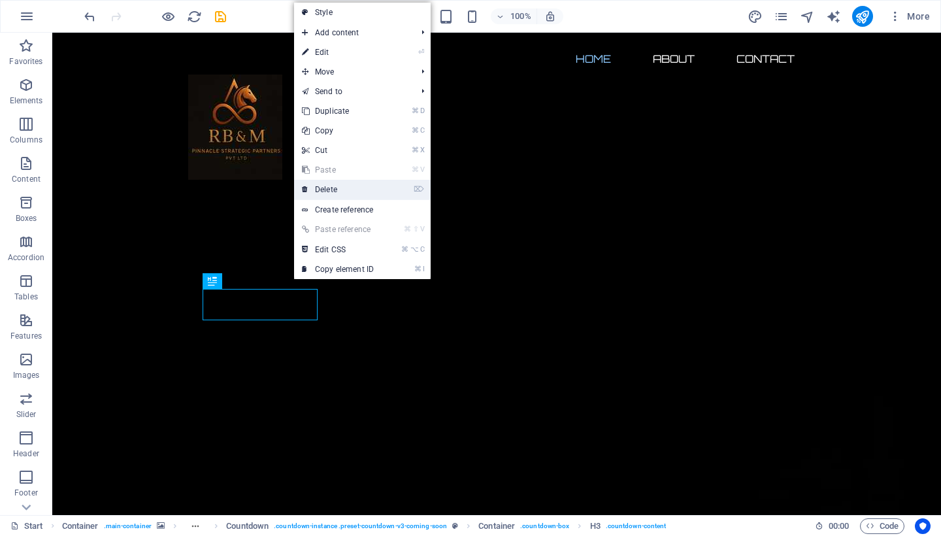
click at [361, 186] on link "⌦ Delete" at bounding box center [338, 190] width 88 height 20
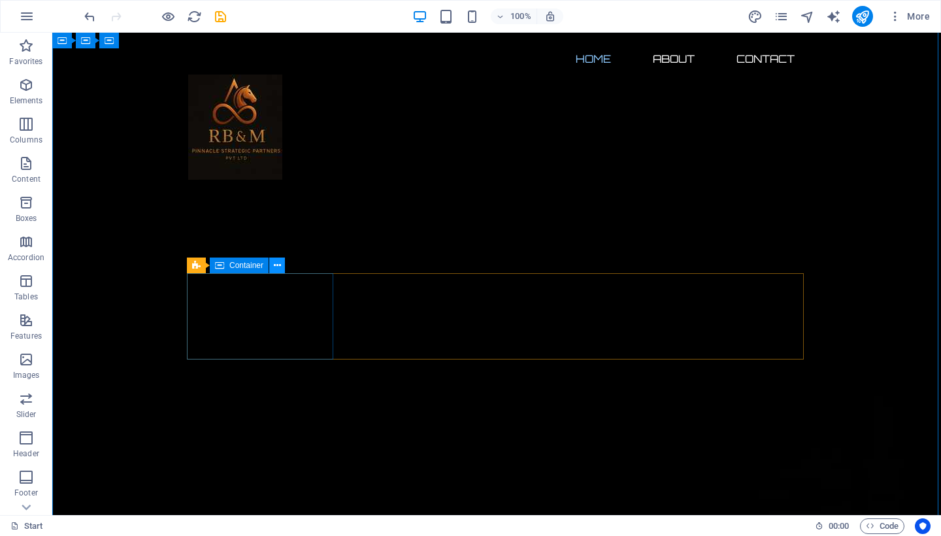
click at [276, 268] on icon at bounding box center [277, 266] width 7 height 14
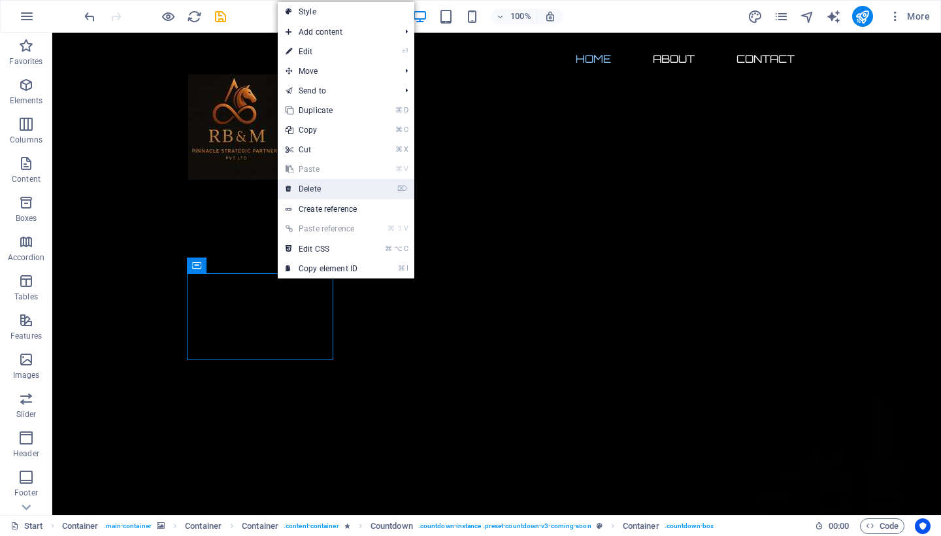
click at [341, 188] on link "⌦ Delete" at bounding box center [322, 189] width 88 height 20
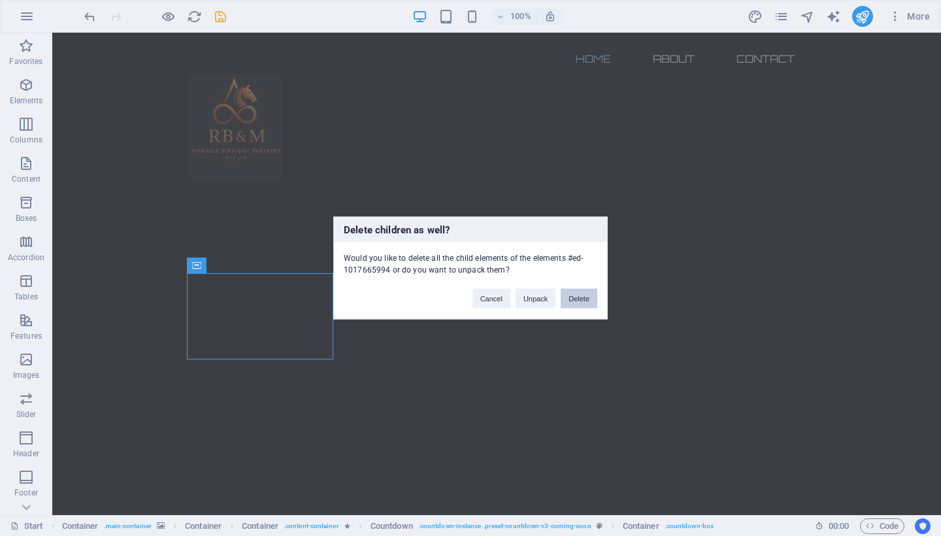
click at [580, 290] on button "Delete" at bounding box center [579, 299] width 37 height 20
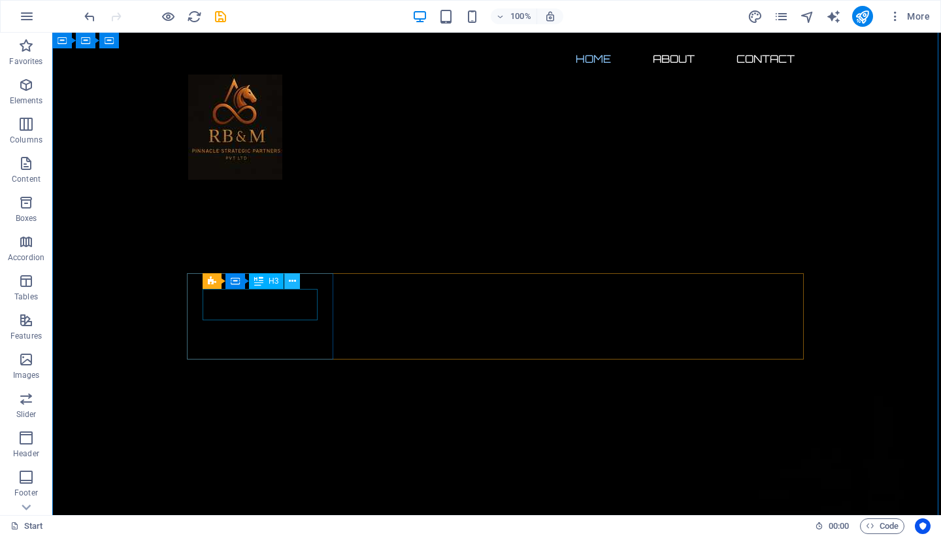
click at [293, 281] on icon at bounding box center [292, 281] width 7 height 14
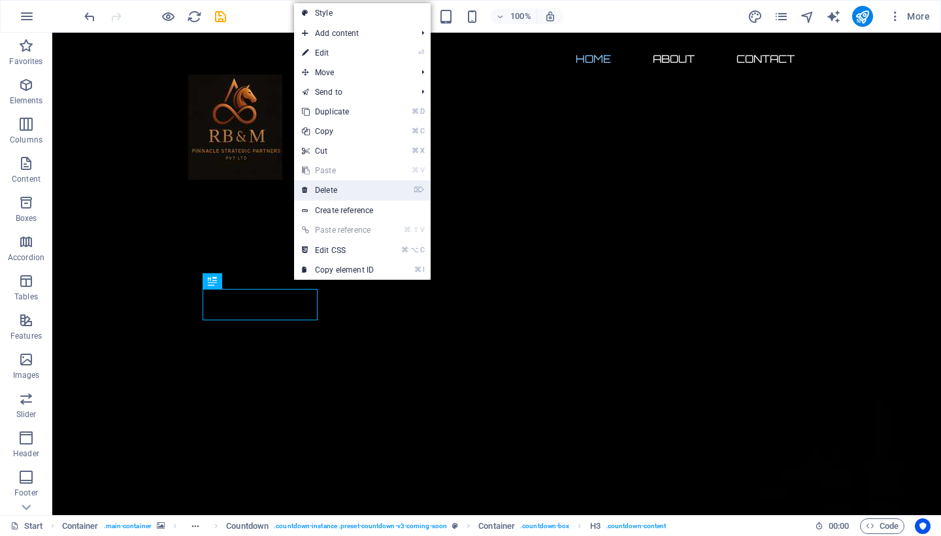
click at [364, 190] on link "⌦ Delete" at bounding box center [338, 190] width 88 height 20
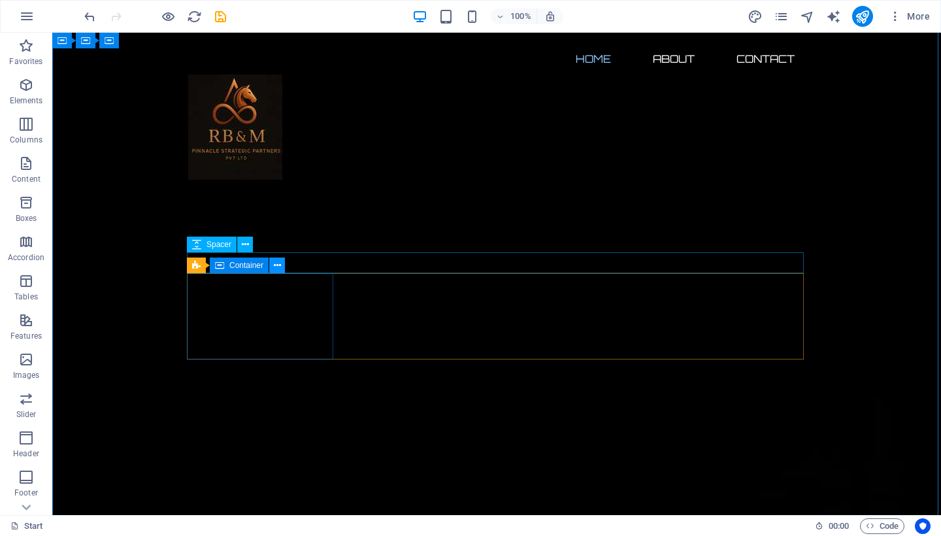
click at [285, 265] on button at bounding box center [277, 266] width 16 height 16
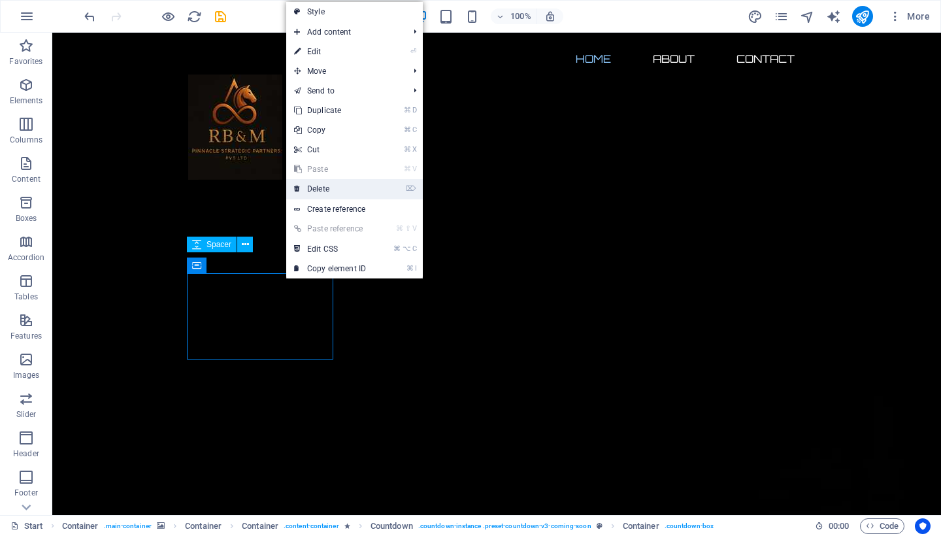
click at [357, 196] on link "⌦ Delete" at bounding box center [330, 189] width 88 height 20
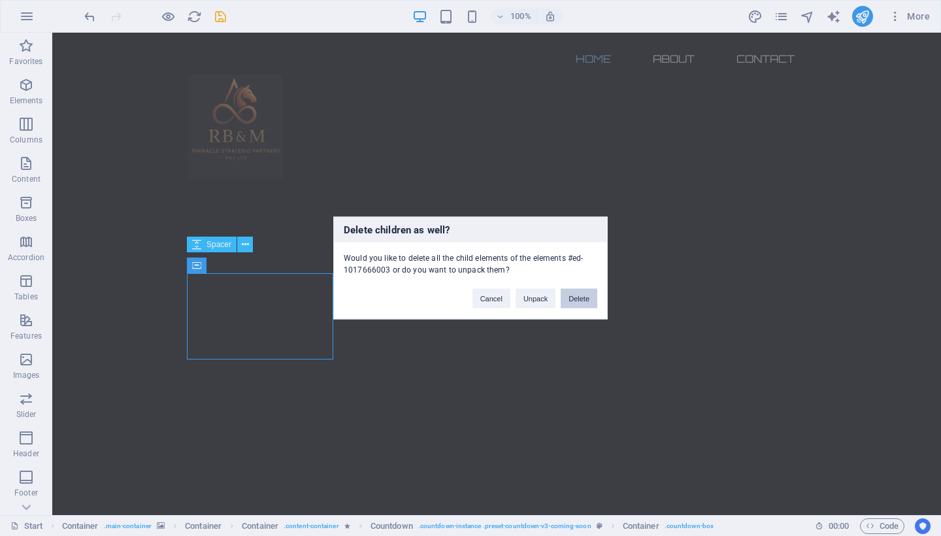
click at [569, 301] on button "Delete" at bounding box center [579, 299] width 37 height 20
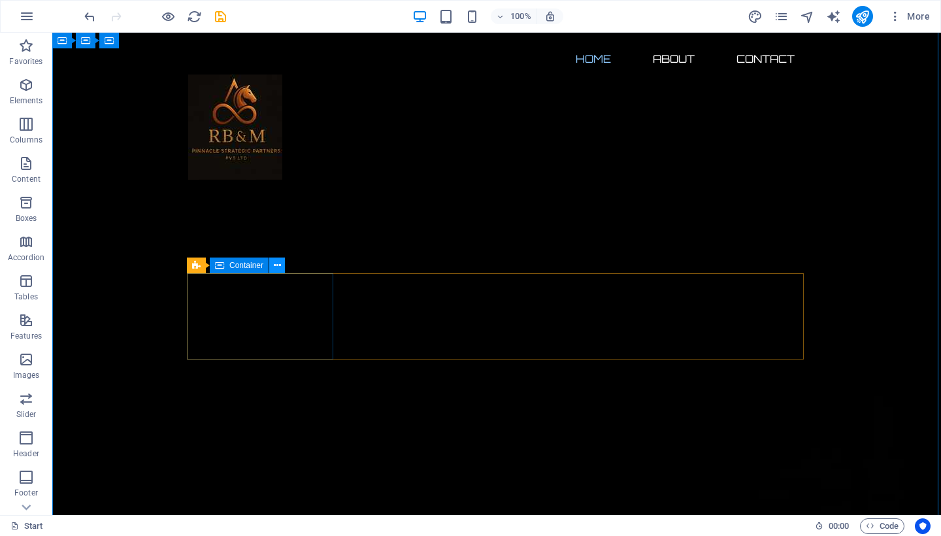
click at [277, 267] on icon at bounding box center [277, 266] width 7 height 14
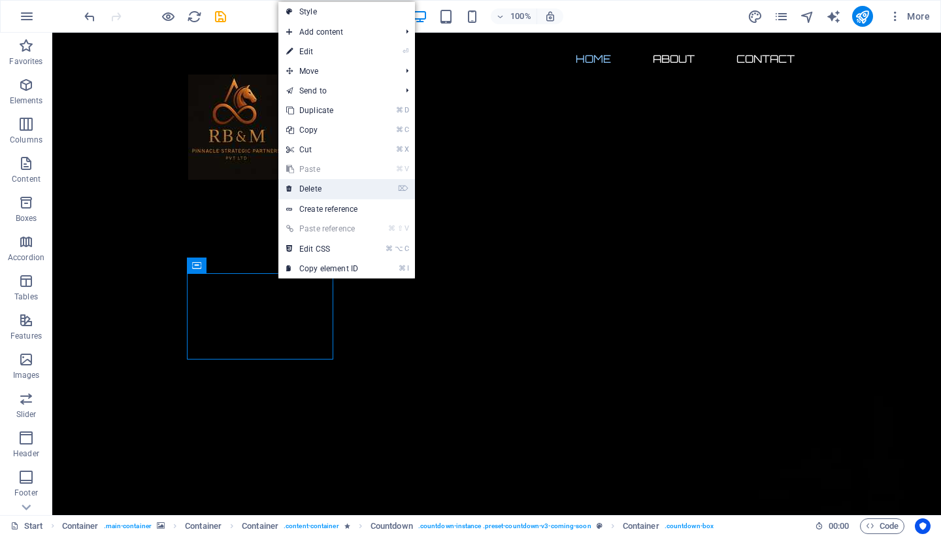
click at [348, 190] on link "⌦ Delete" at bounding box center [322, 189] width 88 height 20
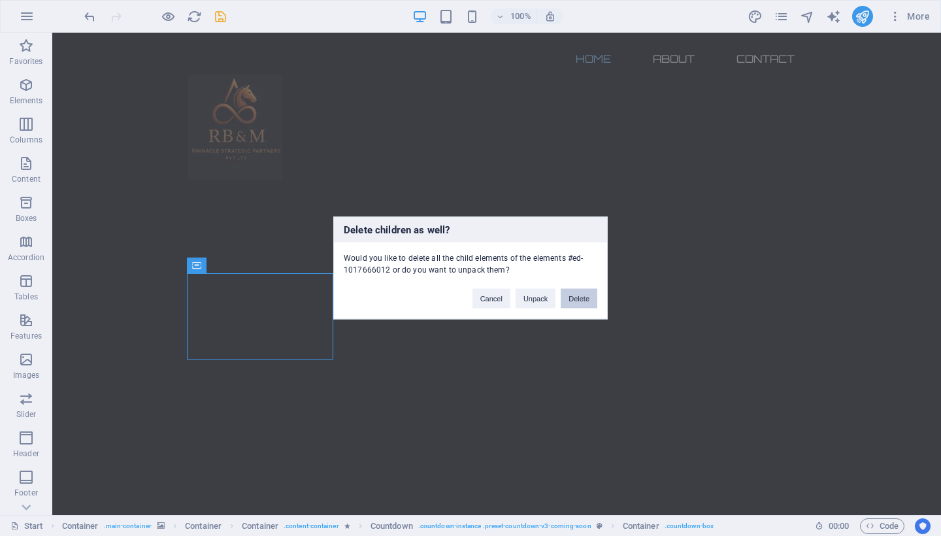
click at [580, 295] on button "Delete" at bounding box center [579, 299] width 37 height 20
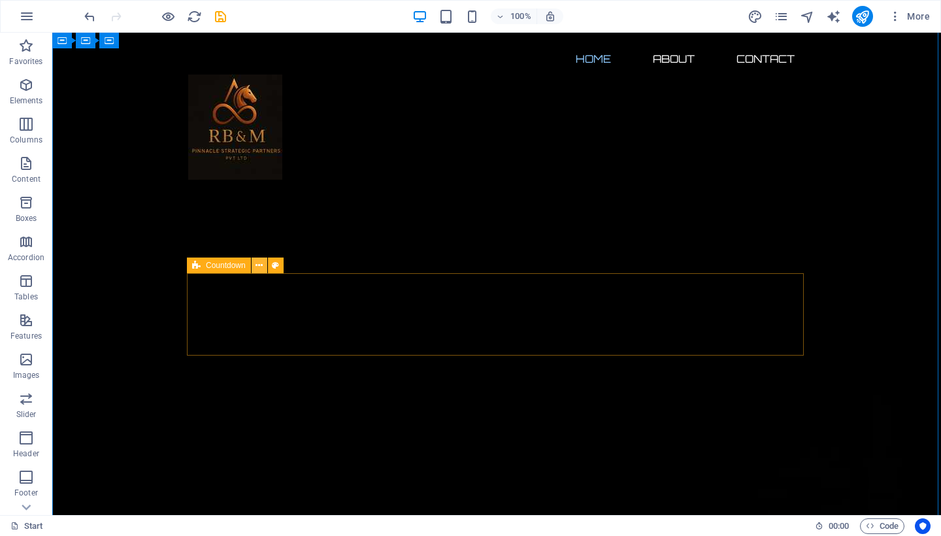
click at [258, 265] on icon at bounding box center [259, 266] width 7 height 14
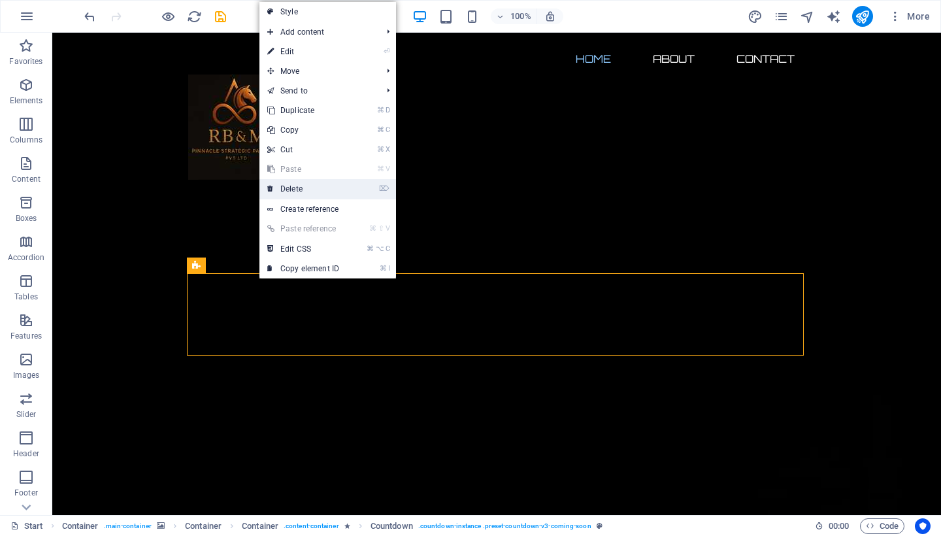
click at [325, 193] on link "⌦ Delete" at bounding box center [303, 189] width 88 height 20
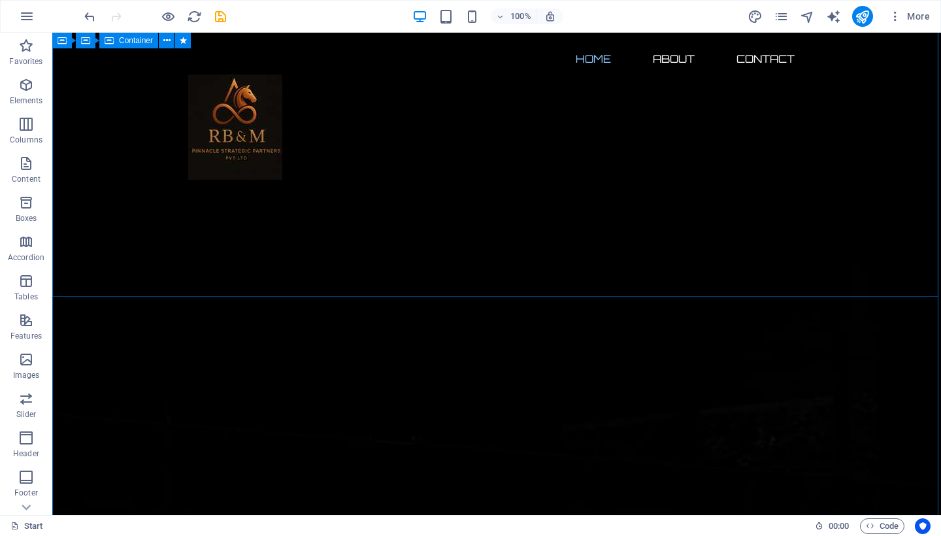
scroll to position [0, 0]
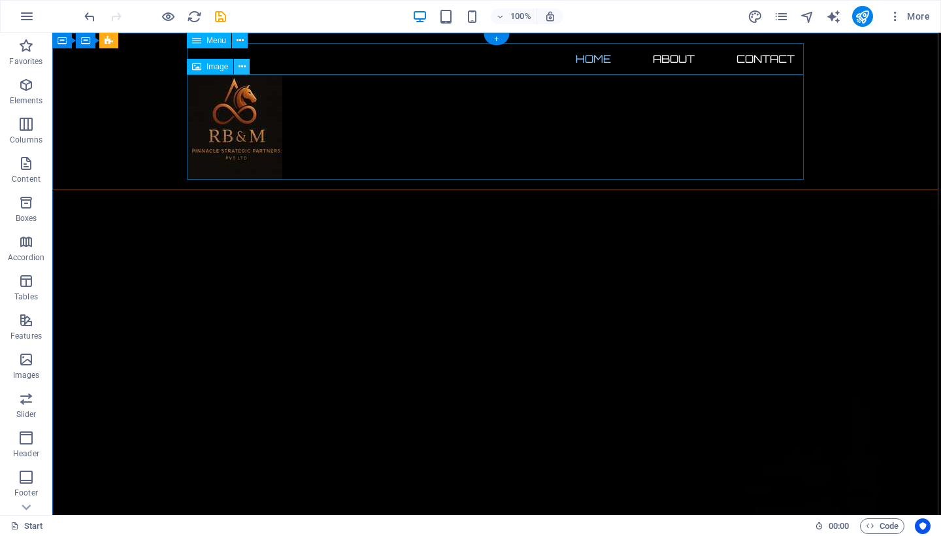
click at [242, 67] on icon at bounding box center [242, 67] width 7 height 14
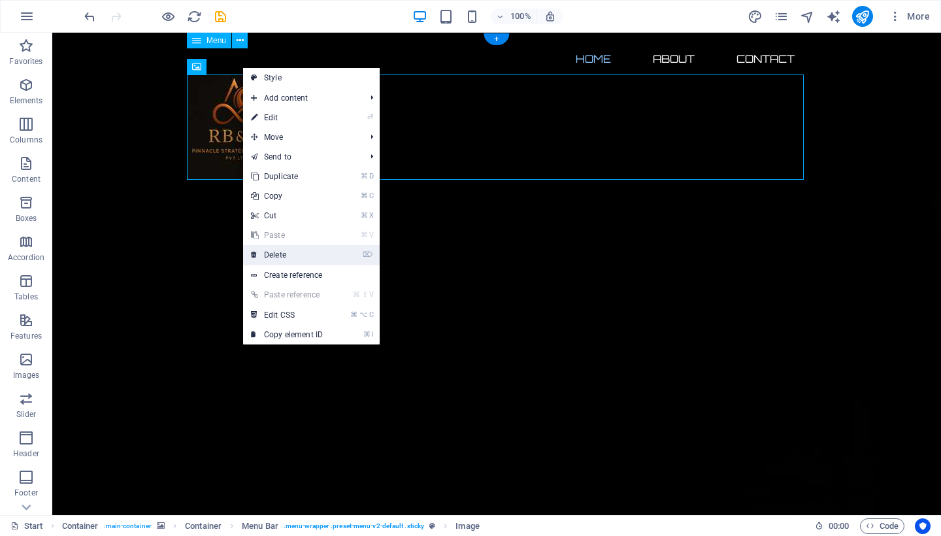
click at [316, 250] on link "⌦ Delete" at bounding box center [287, 255] width 88 height 20
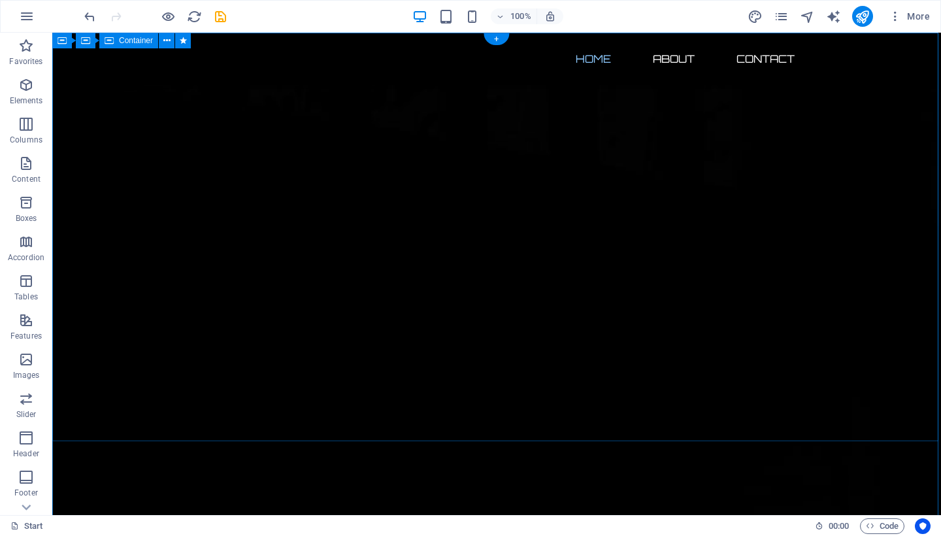
click at [490, 37] on div "+" at bounding box center [496, 39] width 25 height 12
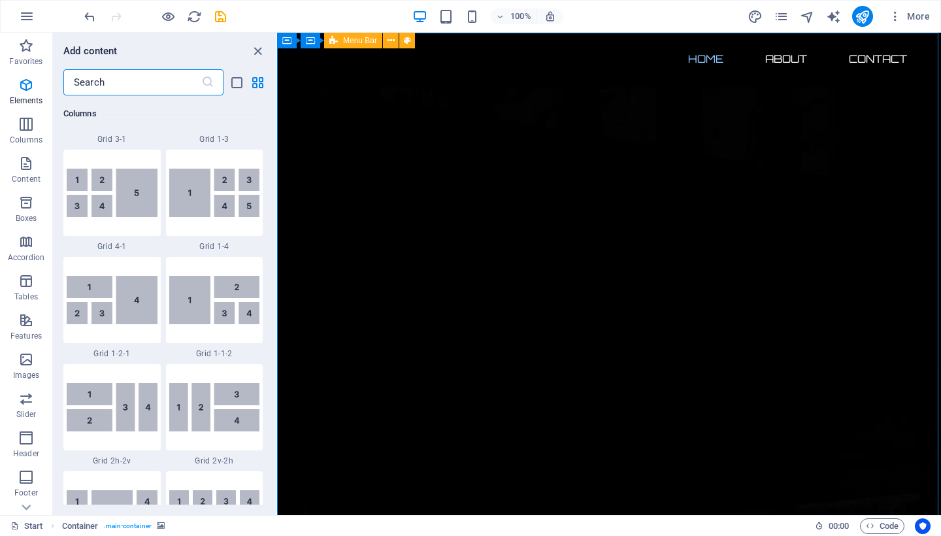
click at [502, 38] on div "Home About Contact Menu" at bounding box center [609, 59] width 664 height 52
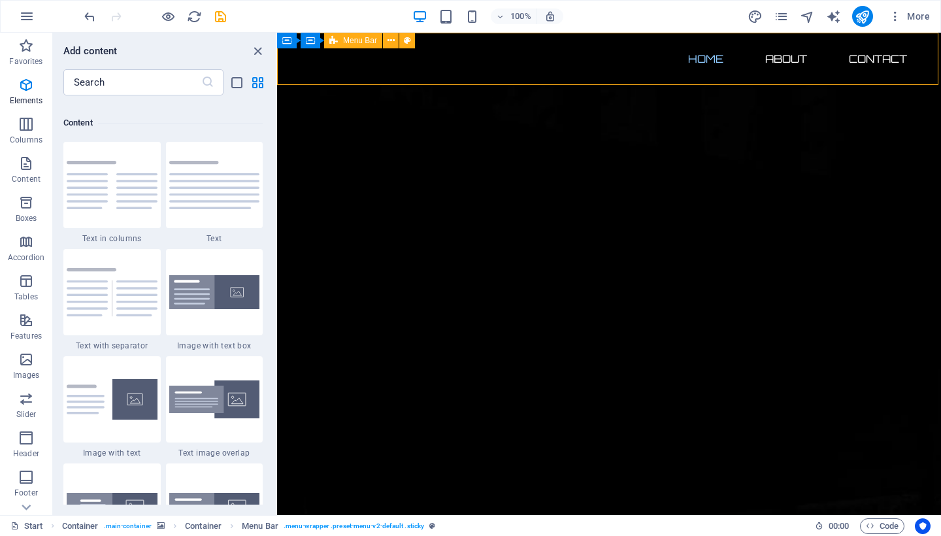
scroll to position [2287, 0]
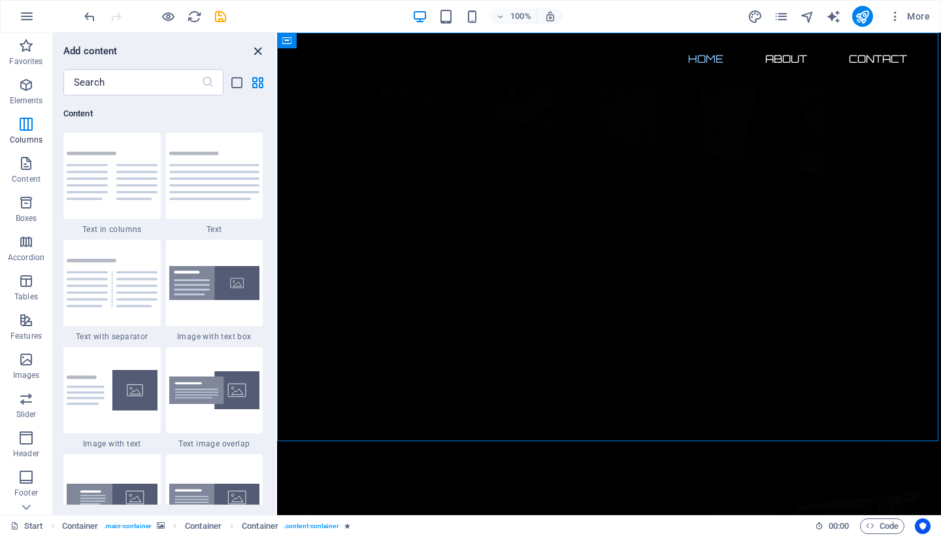
click at [255, 50] on icon "close panel" at bounding box center [257, 51] width 15 height 15
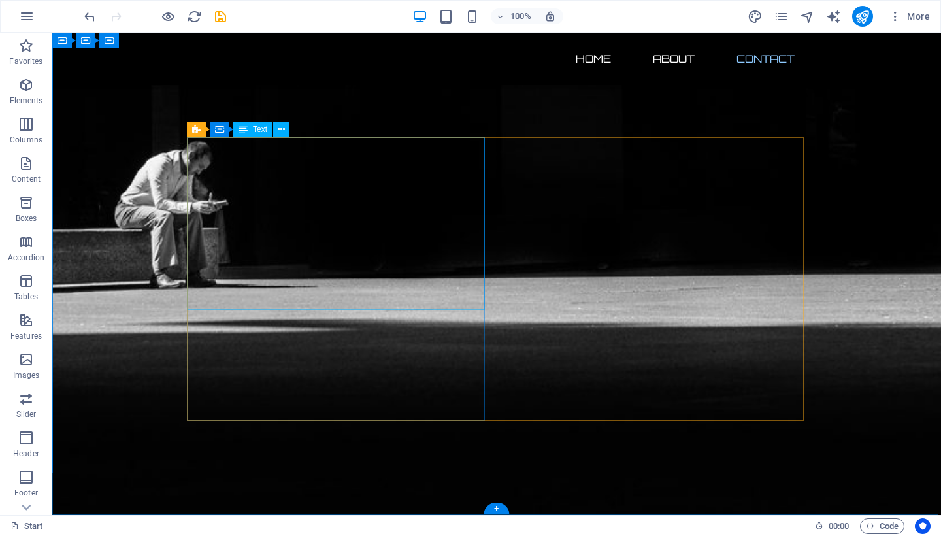
scroll to position [790, 0]
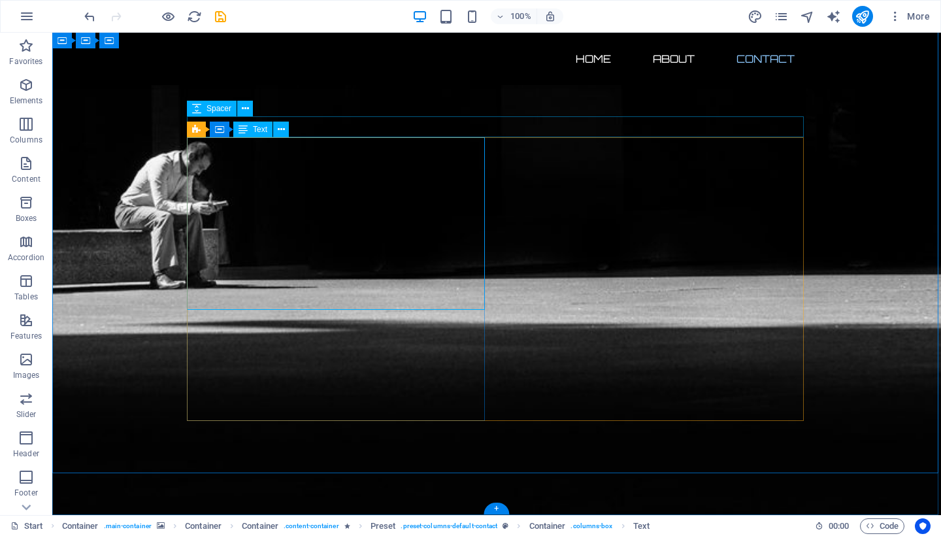
click at [258, 133] on span "Text" at bounding box center [260, 129] width 14 height 8
click at [258, 128] on span "Text" at bounding box center [260, 129] width 14 height 8
click at [280, 127] on icon at bounding box center [281, 130] width 7 height 14
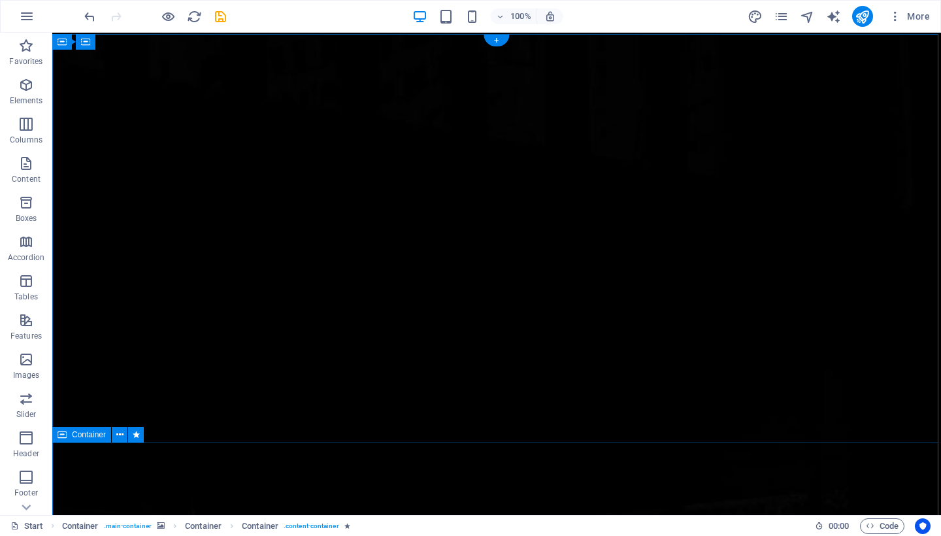
scroll to position [0, 0]
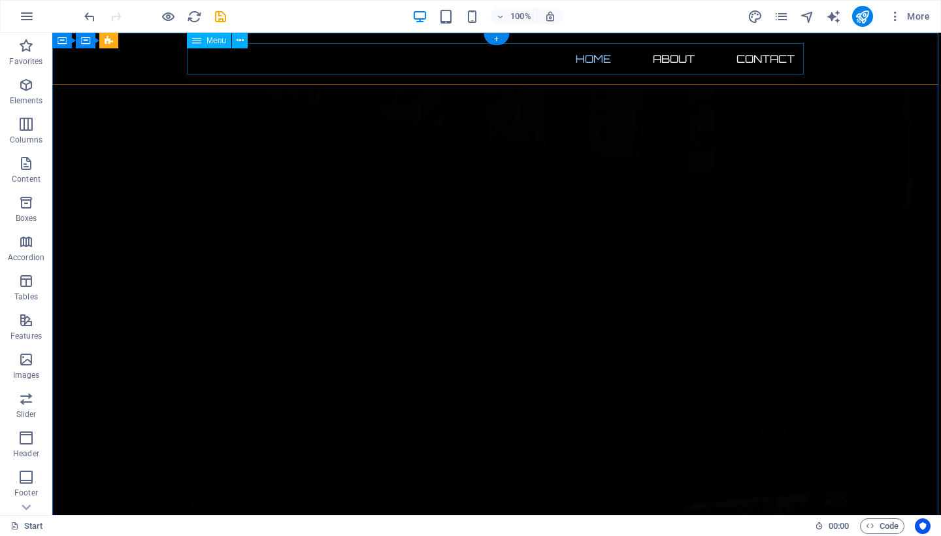
click at [677, 56] on nav "Home About Contact" at bounding box center [496, 58] width 617 height 31
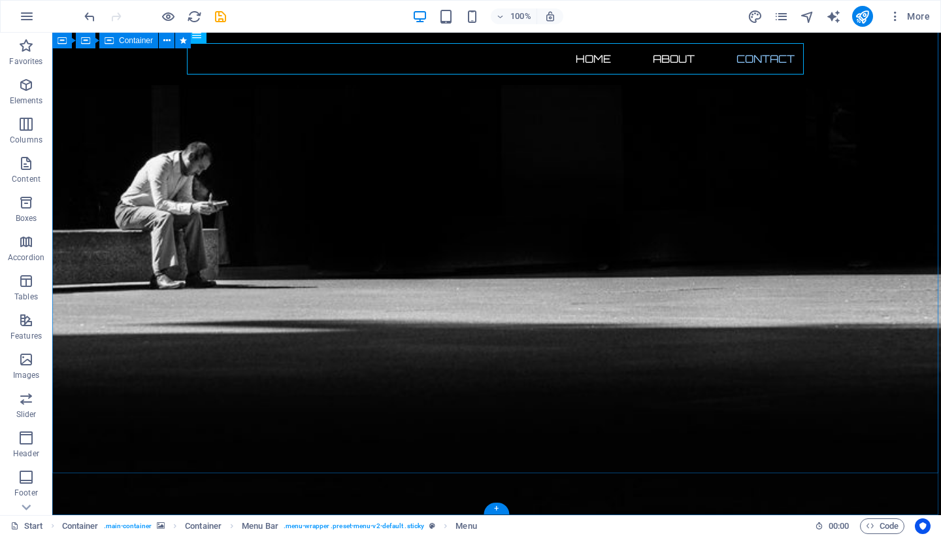
scroll to position [788, 0]
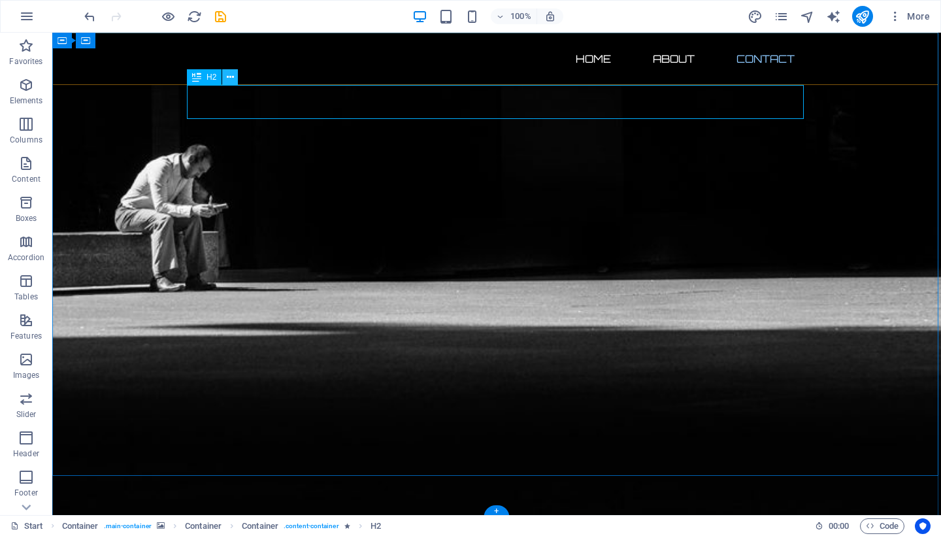
click at [227, 79] on icon at bounding box center [230, 78] width 7 height 14
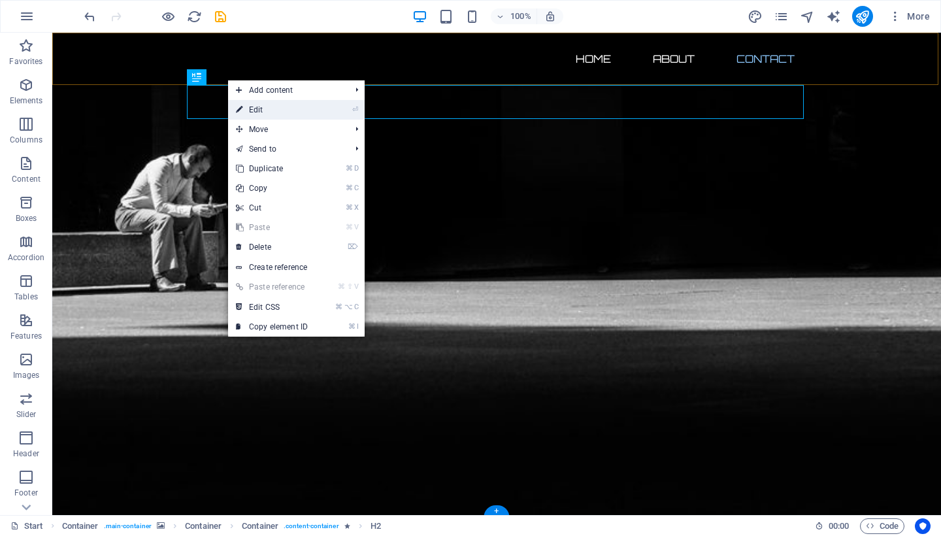
click at [278, 105] on link "⏎ Edit" at bounding box center [272, 110] width 88 height 20
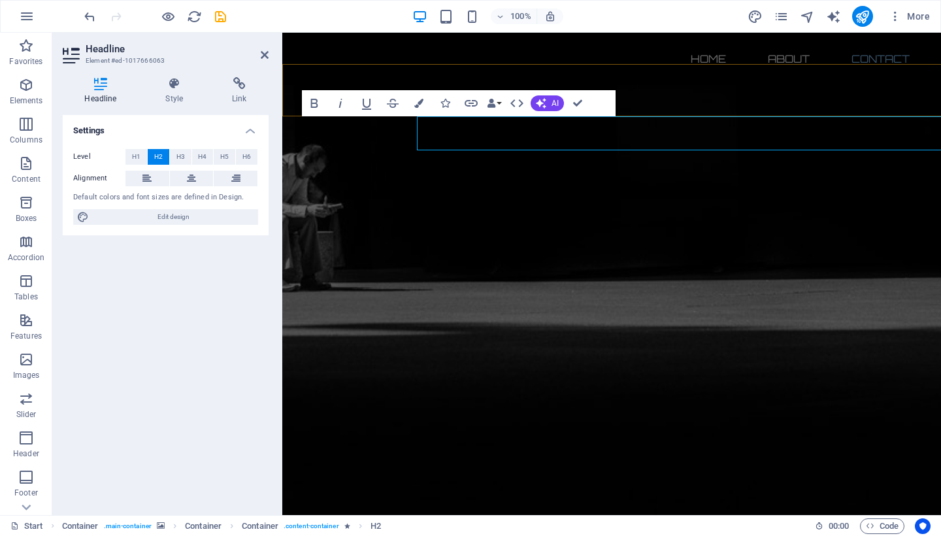
scroll to position [756, 0]
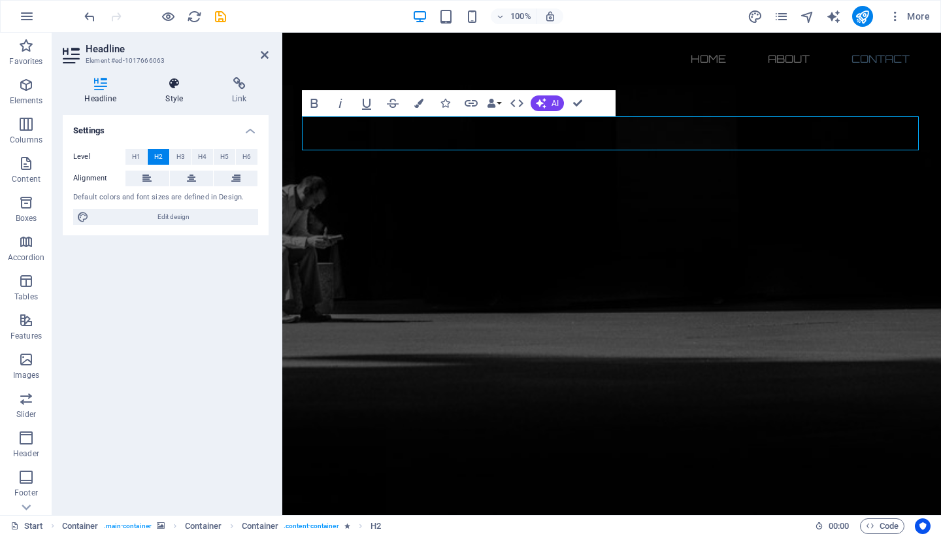
click at [173, 85] on icon at bounding box center [174, 83] width 61 height 13
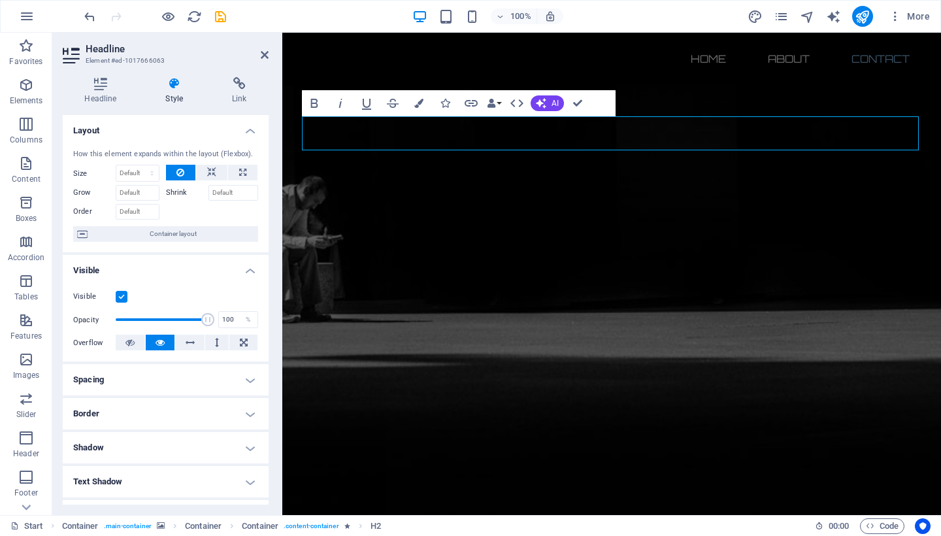
scroll to position [0, 0]
click at [263, 54] on icon at bounding box center [265, 55] width 8 height 10
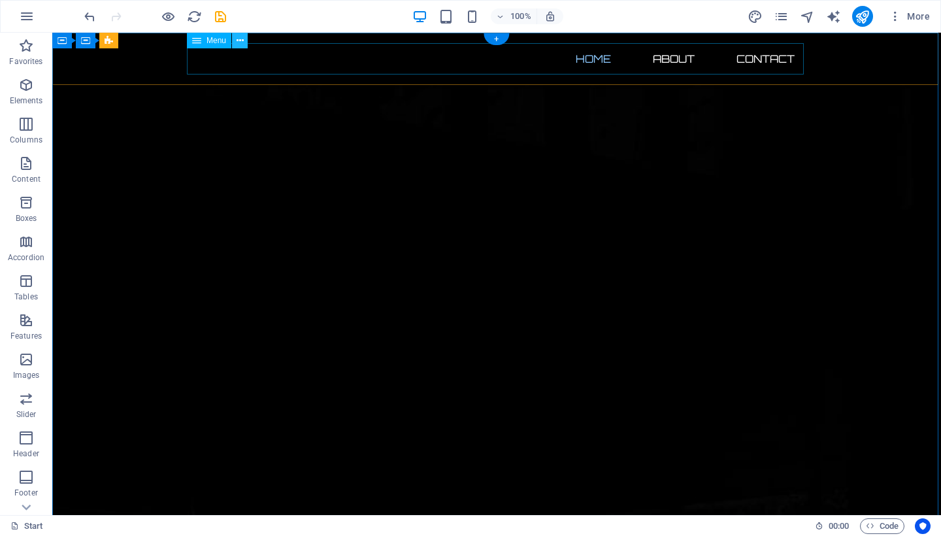
click at [245, 43] on button at bounding box center [240, 41] width 16 height 16
click at [239, 41] on icon at bounding box center [240, 41] width 7 height 14
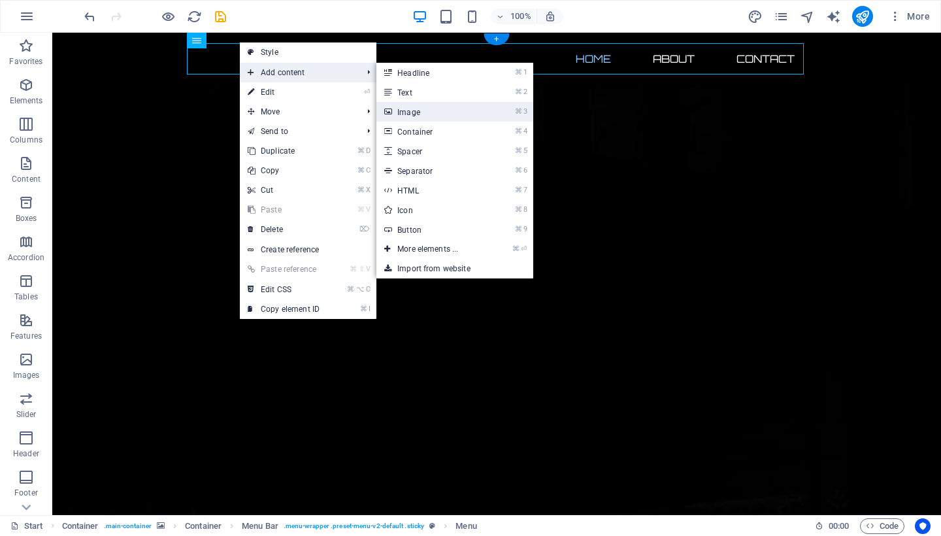
click at [445, 108] on link "⌘ 3 Image" at bounding box center [430, 112] width 108 height 20
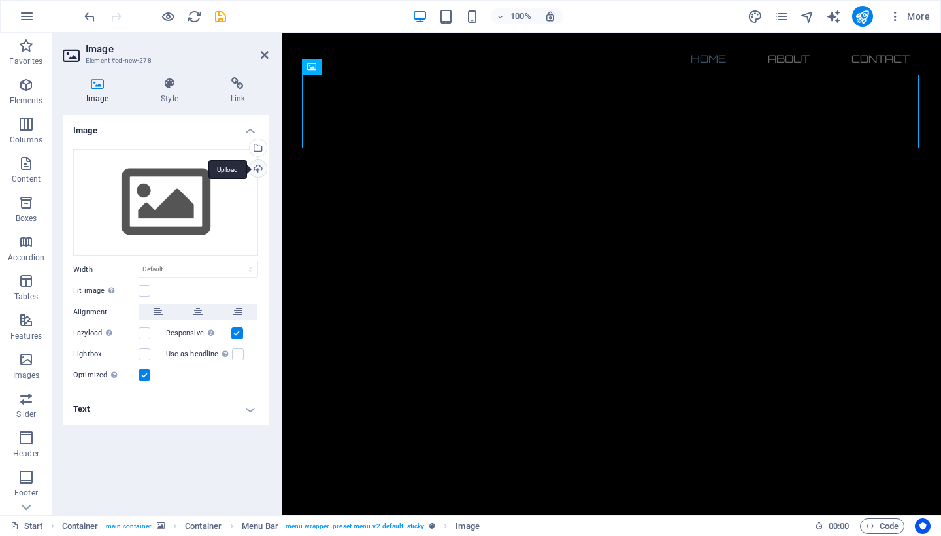
click at [259, 165] on div "Upload" at bounding box center [257, 170] width 20 height 20
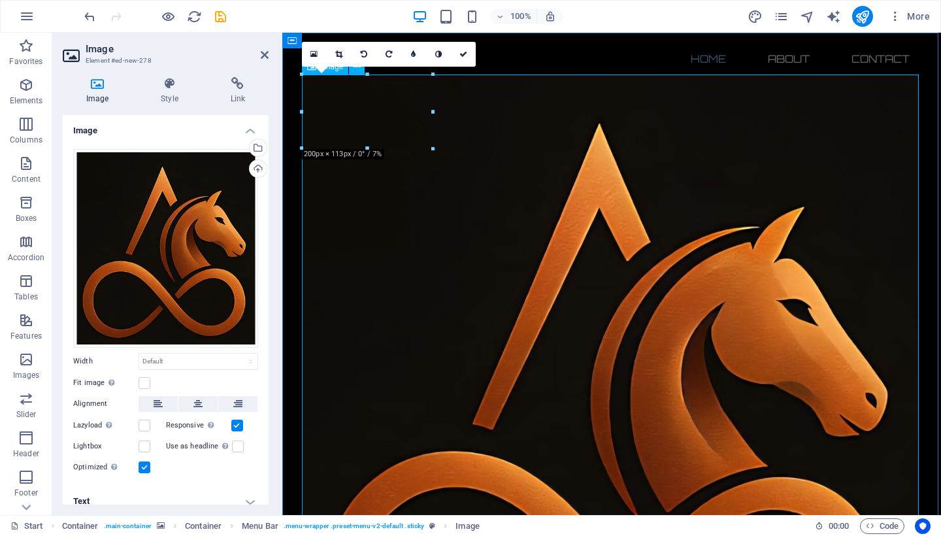
drag, startPoint x: 584, startPoint y: 108, endPoint x: 505, endPoint y: 233, distance: 147.8
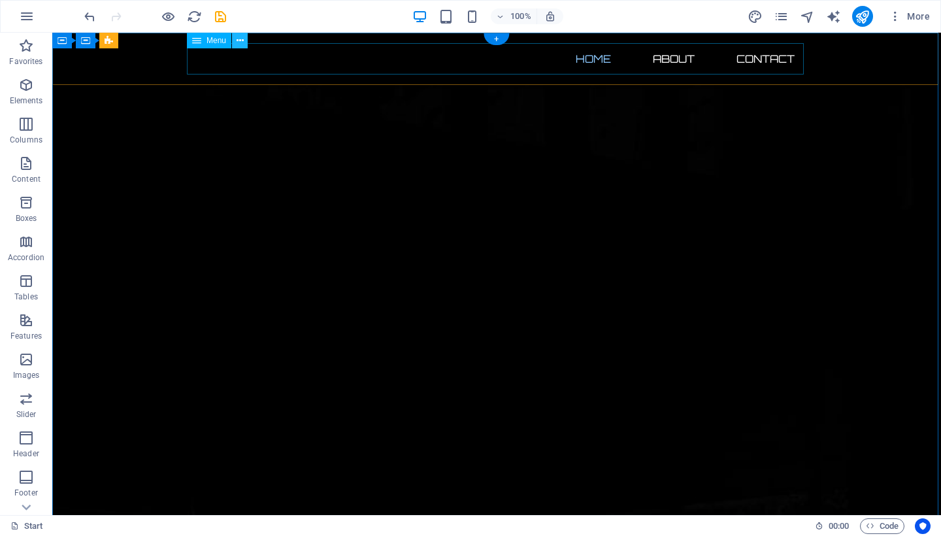
click at [241, 42] on icon at bounding box center [240, 41] width 7 height 14
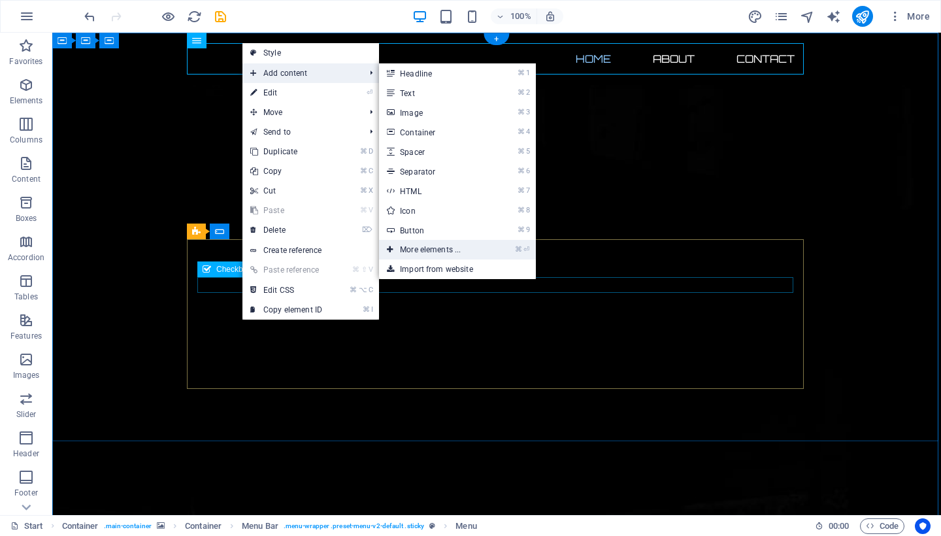
click at [437, 246] on link "⌘ ⏎ More elements ..." at bounding box center [433, 250] width 108 height 20
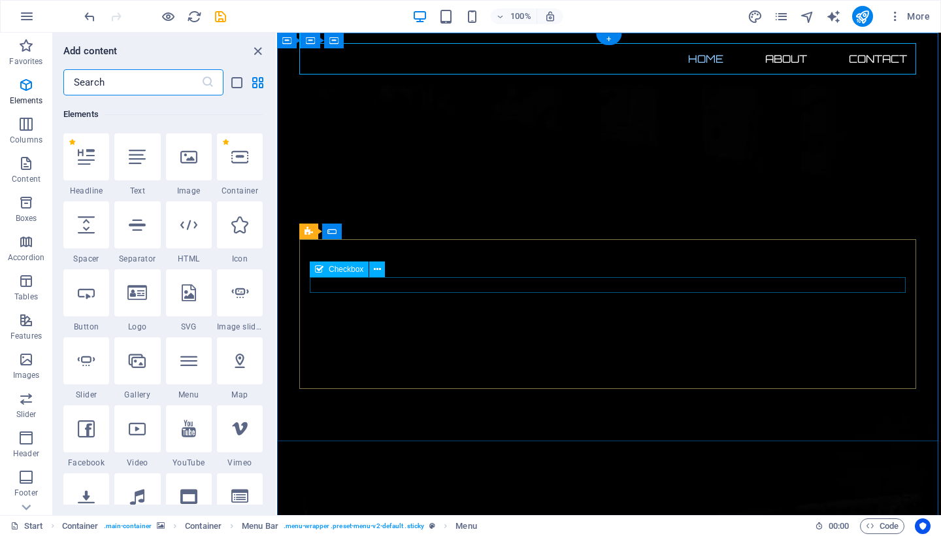
scroll to position [139, 0]
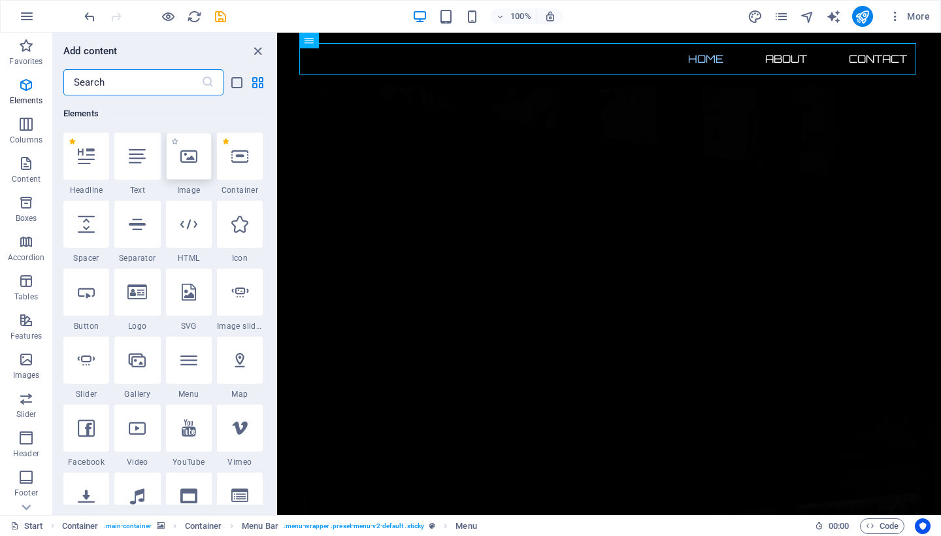
click at [187, 157] on icon at bounding box center [188, 156] width 17 height 17
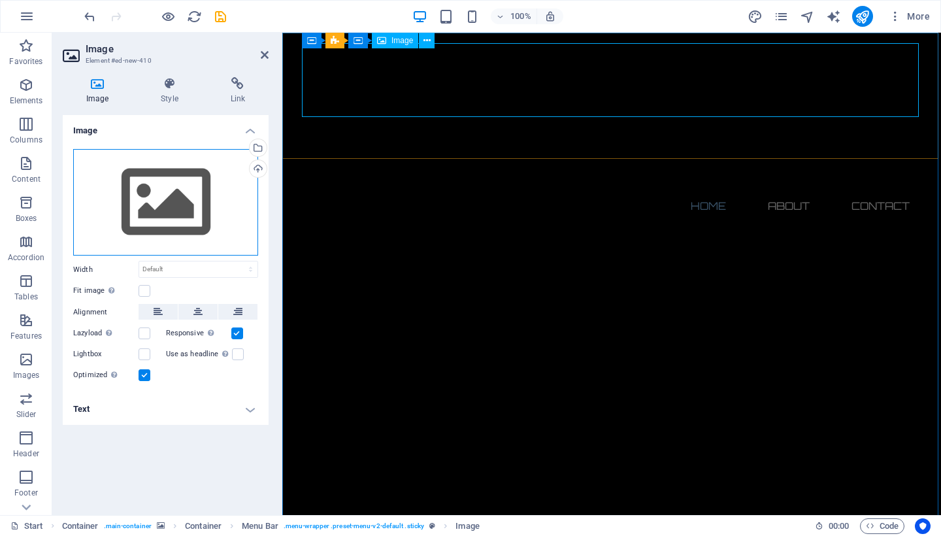
drag, startPoint x: 469, startPoint y: 190, endPoint x: 353, endPoint y: 94, distance: 150.5
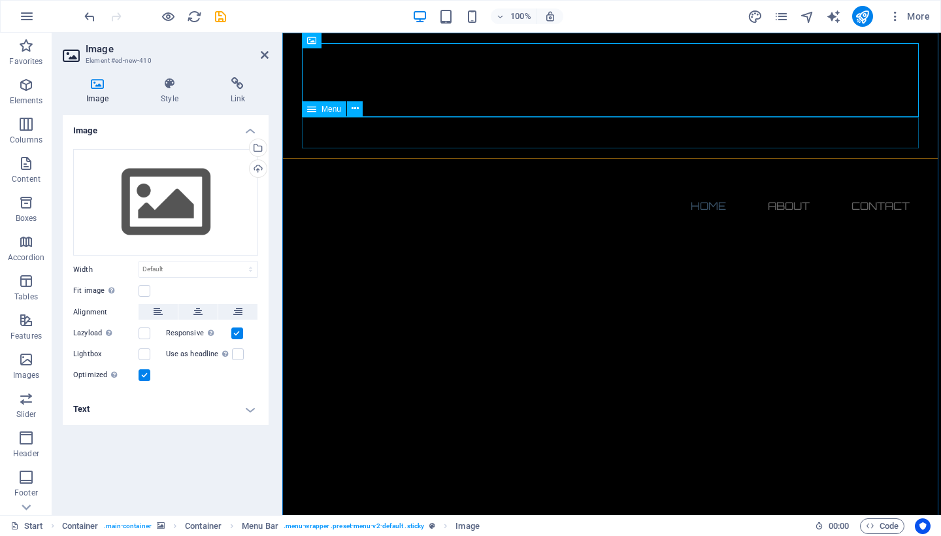
click at [361, 190] on nav "Home About Contact" at bounding box center [611, 205] width 617 height 31
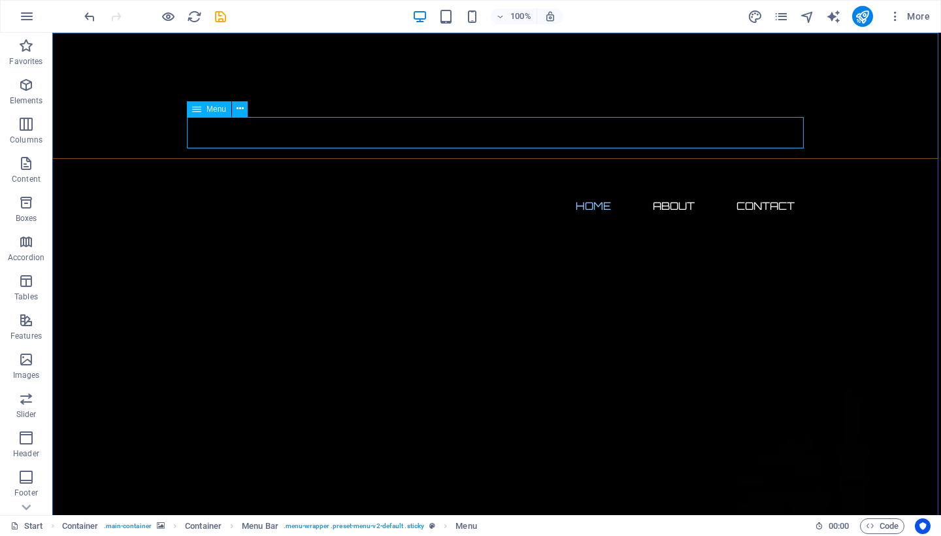
click at [194, 110] on icon at bounding box center [196, 109] width 9 height 16
click at [247, 37] on button at bounding box center [242, 41] width 16 height 16
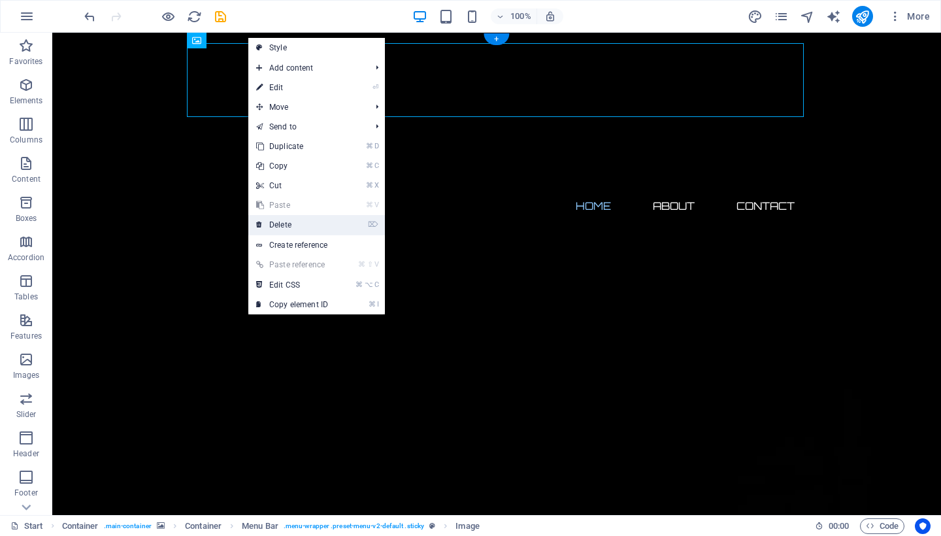
click at [295, 222] on link "⌦ Delete" at bounding box center [292, 225] width 88 height 20
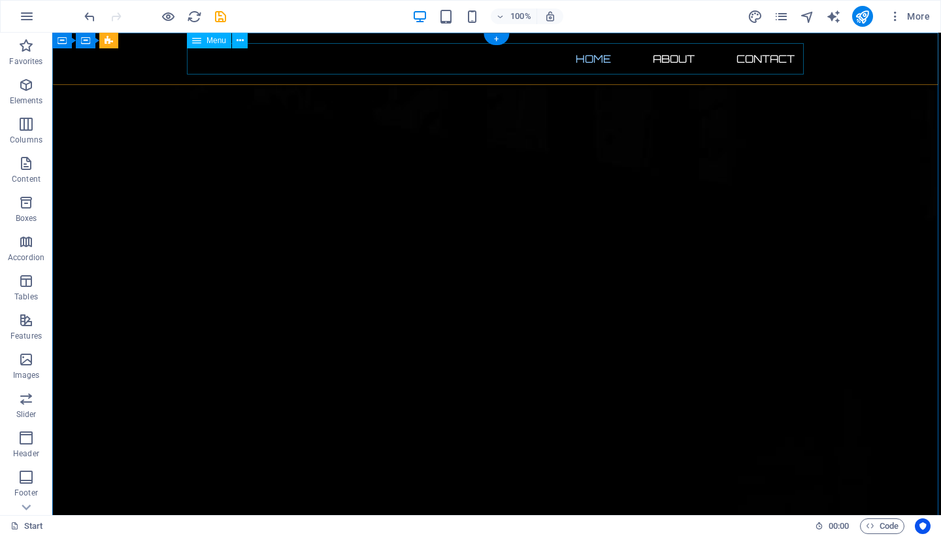
click at [229, 51] on nav "Home About Contact" at bounding box center [496, 58] width 617 height 31
click at [211, 35] on div "Menu" at bounding box center [209, 41] width 44 height 16
click at [212, 39] on span "Menu" at bounding box center [217, 41] width 20 height 8
click at [245, 42] on button at bounding box center [240, 41] width 16 height 16
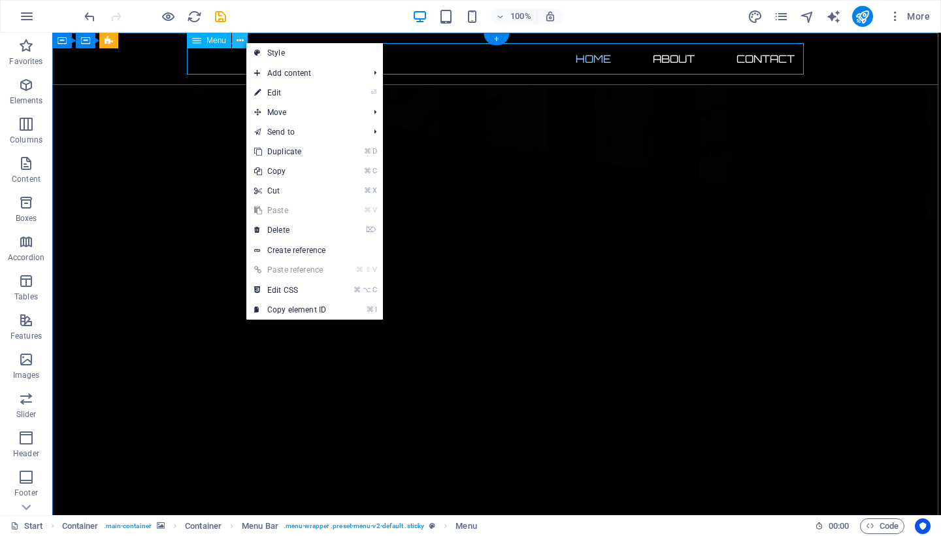
click at [245, 42] on button at bounding box center [240, 41] width 16 height 16
click at [284, 50] on link "Style" at bounding box center [314, 53] width 137 height 20
select select "rem"
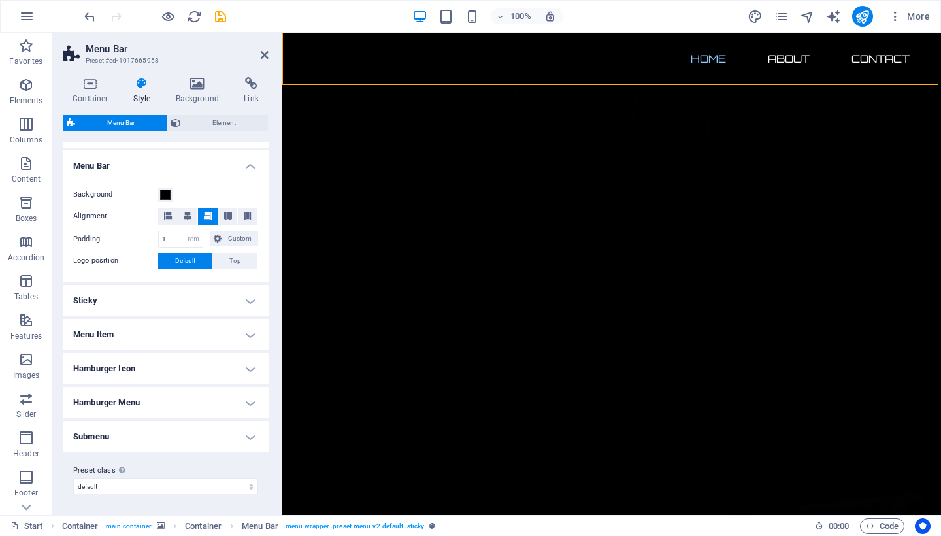
scroll to position [213, 0]
click at [187, 300] on h4 "Sticky" at bounding box center [166, 301] width 206 height 31
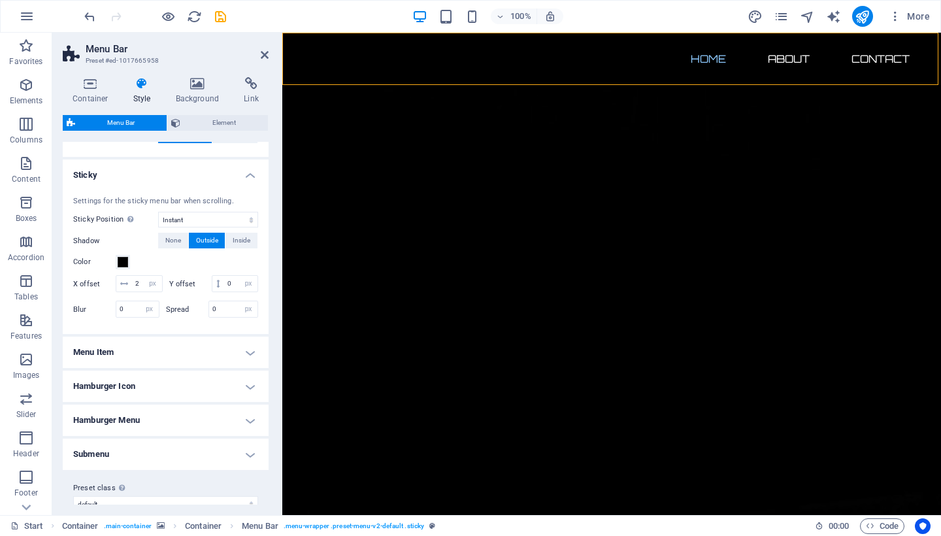
scroll to position [342, 0]
click at [182, 371] on h4 "Hamburger Icon" at bounding box center [166, 383] width 206 height 31
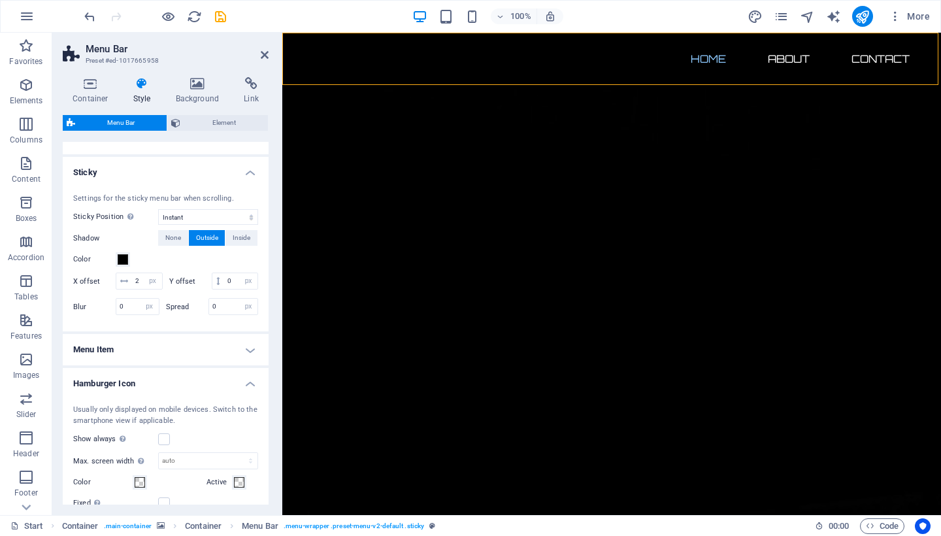
click at [190, 339] on h4 "Menu Item" at bounding box center [166, 349] width 206 height 31
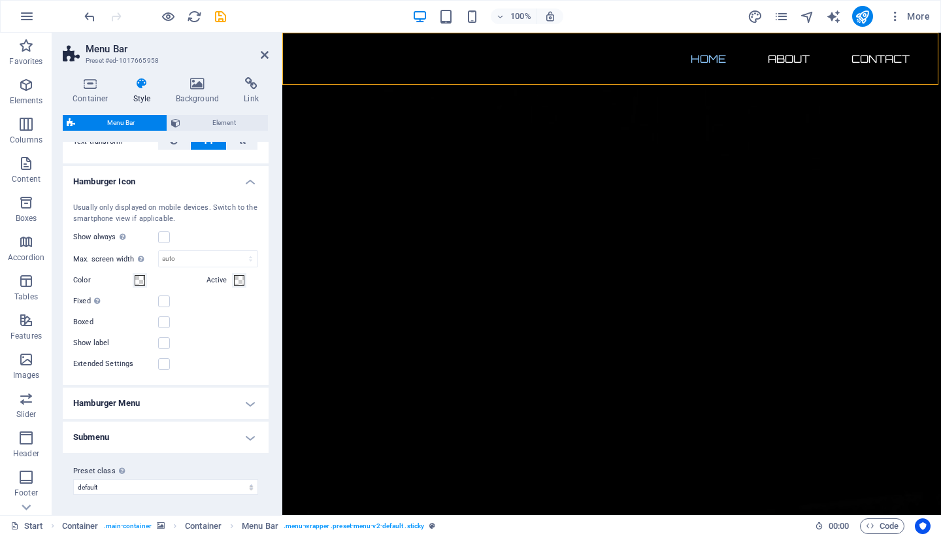
scroll to position [817, 0]
click at [173, 432] on h4 "Submenu" at bounding box center [166, 437] width 206 height 31
click at [182, 408] on h4 "Hamburger Menu" at bounding box center [166, 403] width 206 height 31
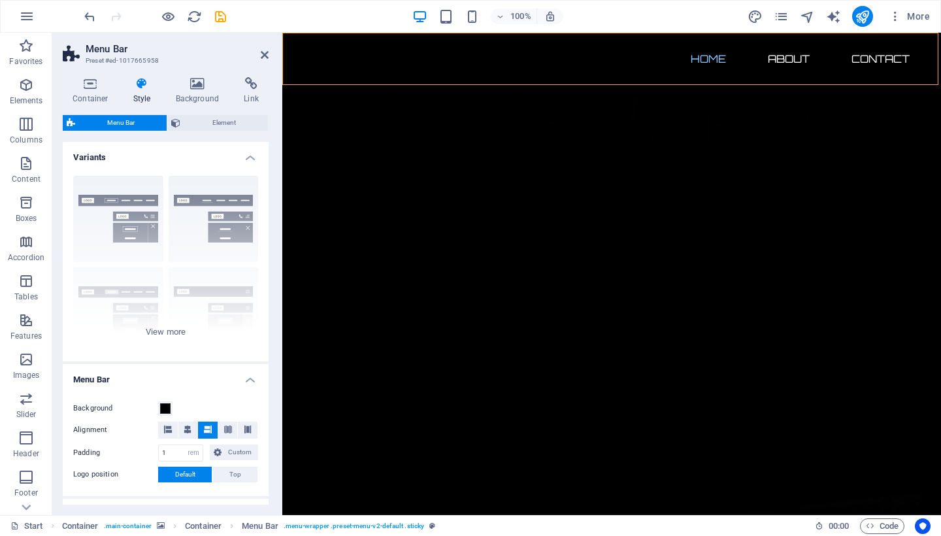
scroll to position [0, 0]
click at [195, 122] on span "Element" at bounding box center [224, 123] width 80 height 16
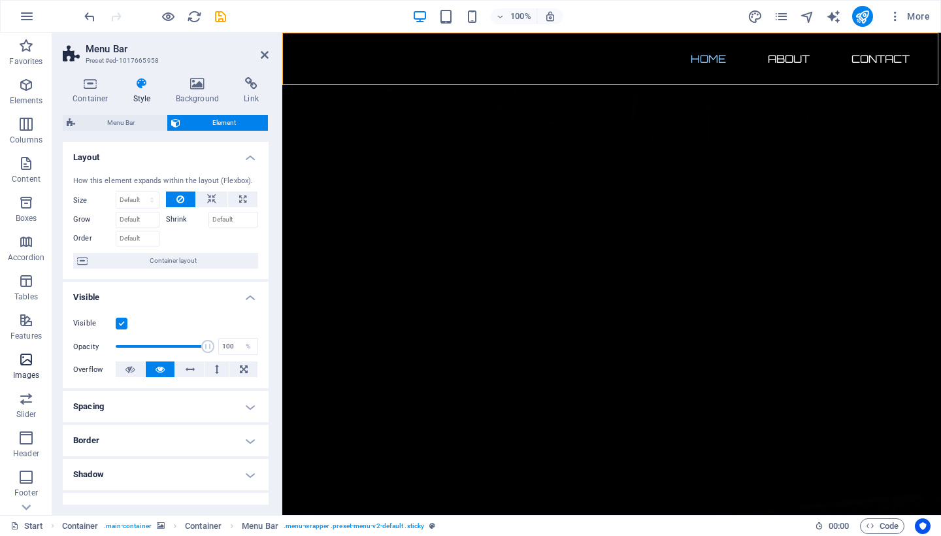
click at [20, 362] on icon "button" at bounding box center [26, 360] width 16 height 16
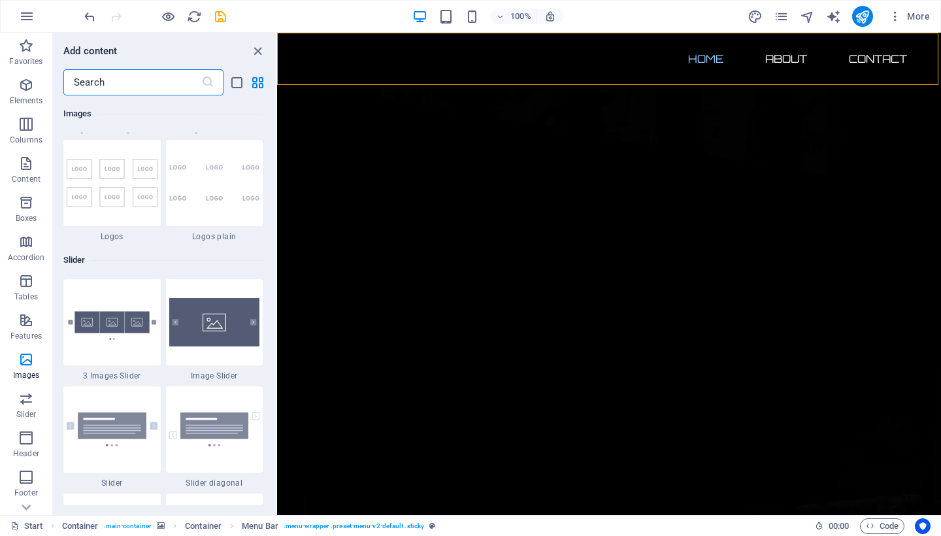
scroll to position [7254, 0]
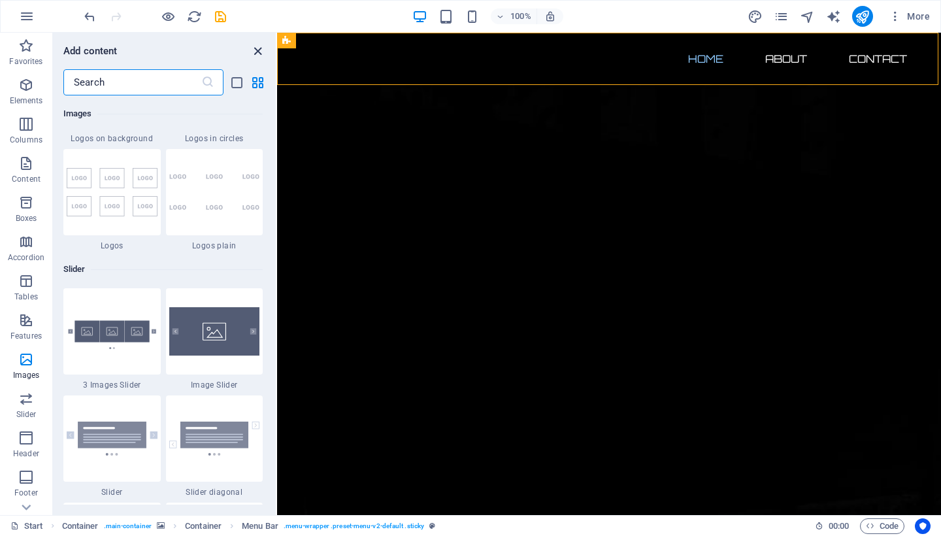
click at [259, 50] on icon "close panel" at bounding box center [257, 51] width 15 height 15
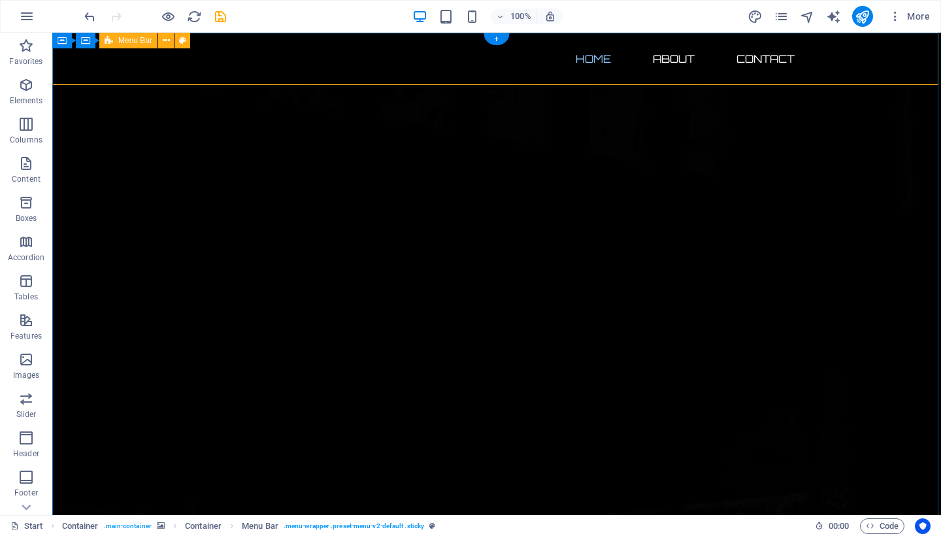
click at [122, 62] on div "Home About Contact Menu" at bounding box center [496, 59] width 889 height 52
click at [117, 42] on icon at bounding box center [119, 41] width 7 height 14
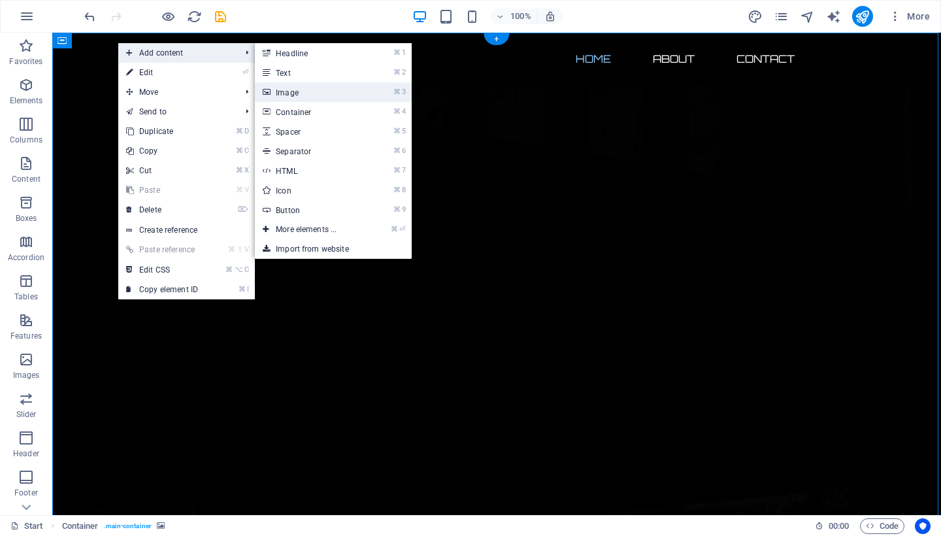
click at [283, 90] on link "⌘ 3 Image" at bounding box center [309, 92] width 108 height 20
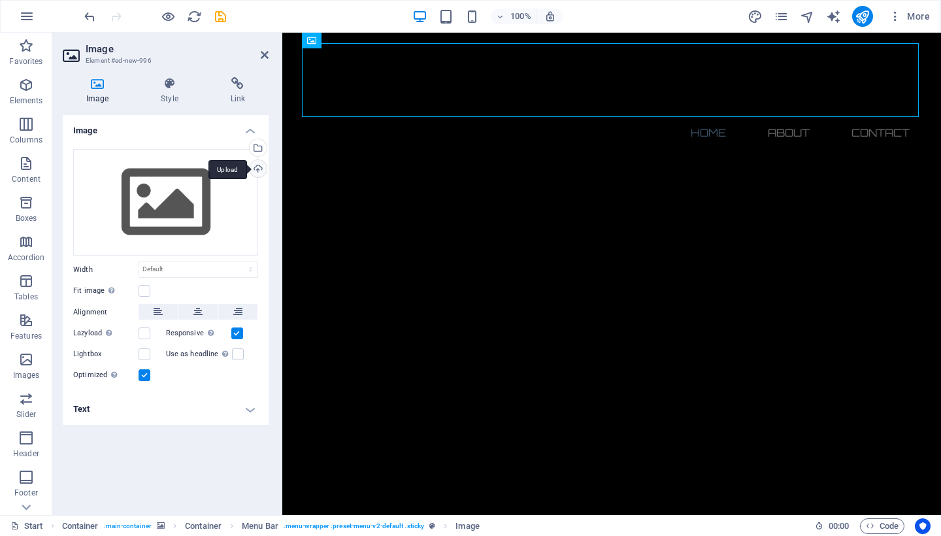
click at [258, 164] on div "Upload" at bounding box center [257, 170] width 20 height 20
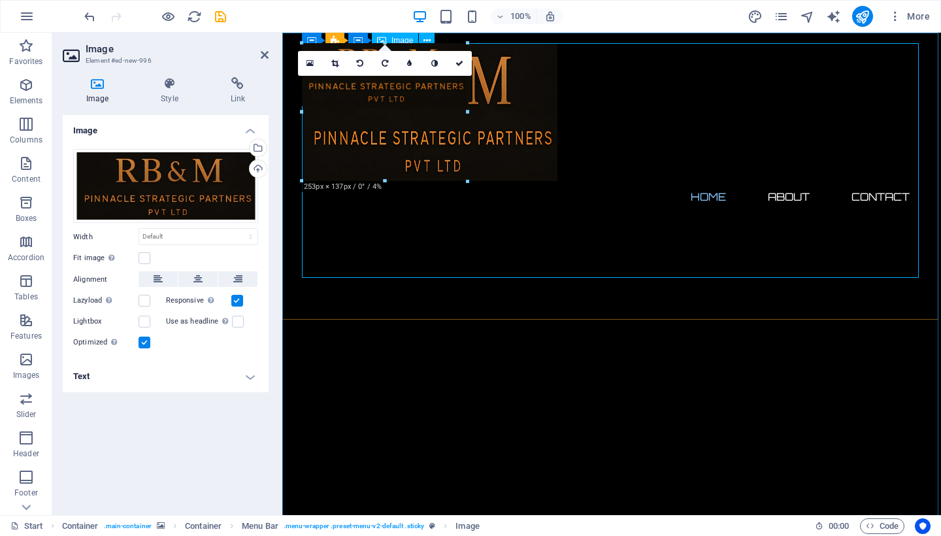
drag, startPoint x: 431, startPoint y: 117, endPoint x: 550, endPoint y: 84, distance: 123.4
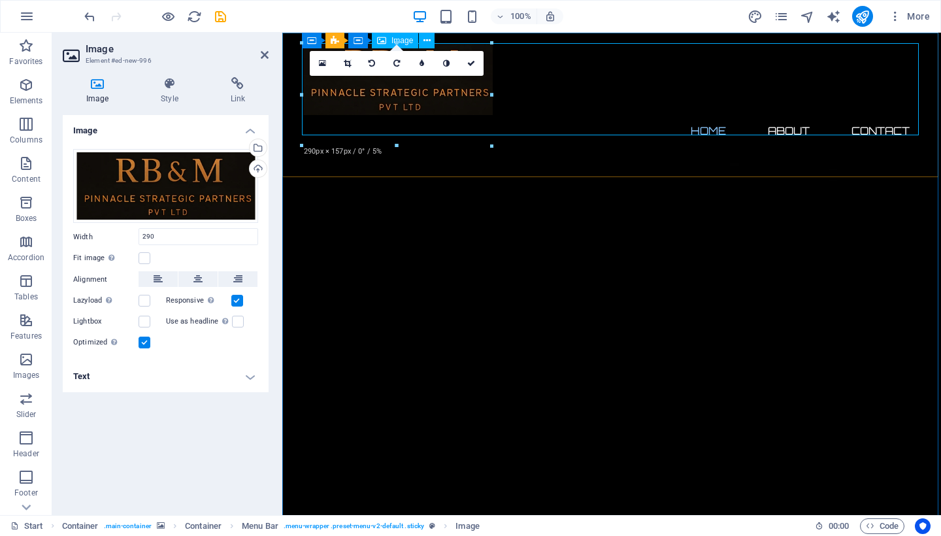
type input "290"
select select "px"
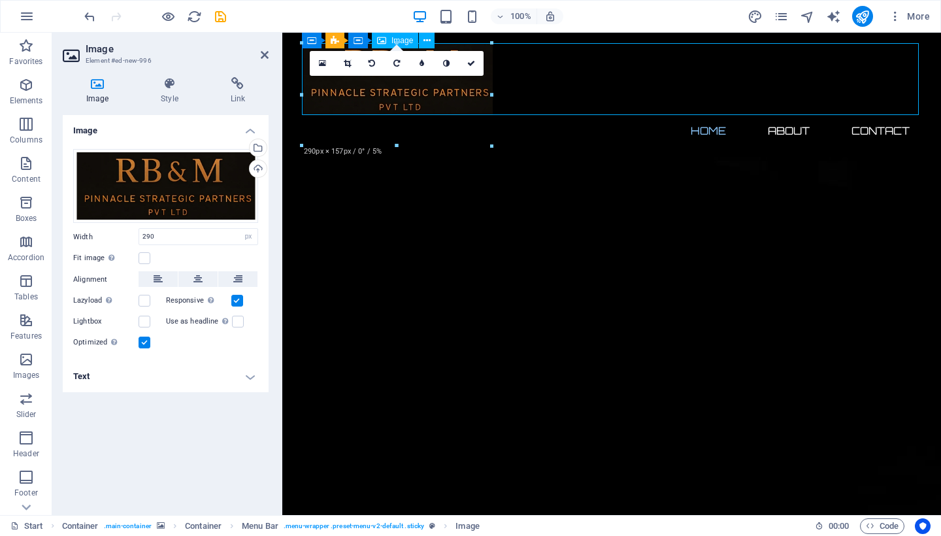
drag, startPoint x: 444, startPoint y: 90, endPoint x: 591, endPoint y: 89, distance: 147.7
click at [591, 89] on figure at bounding box center [611, 79] width 617 height 72
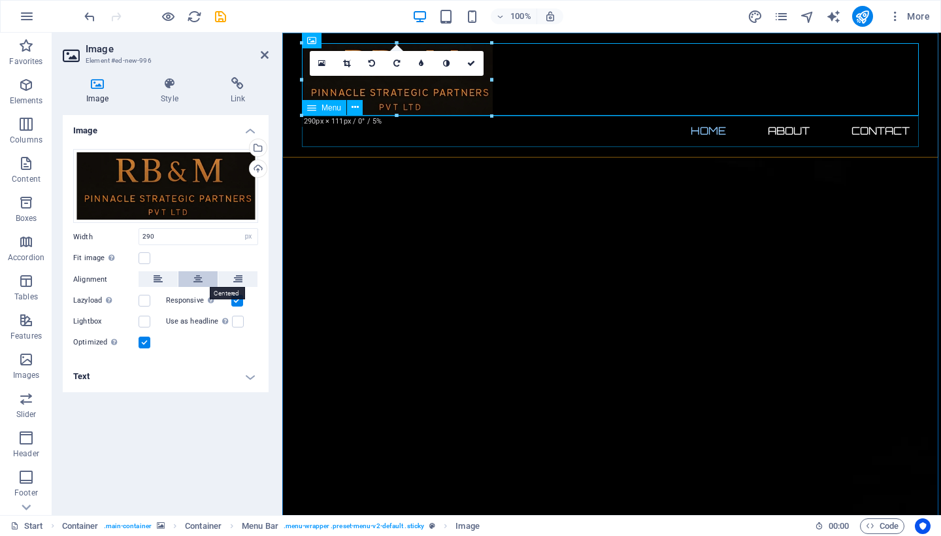
click at [198, 276] on icon at bounding box center [197, 279] width 9 height 16
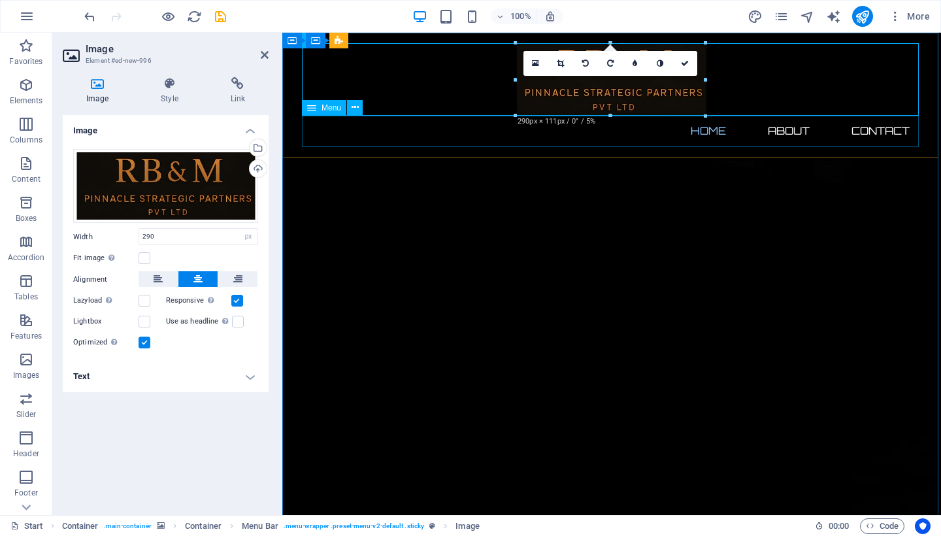
click at [535, 139] on nav "Home About Contact" at bounding box center [611, 130] width 617 height 31
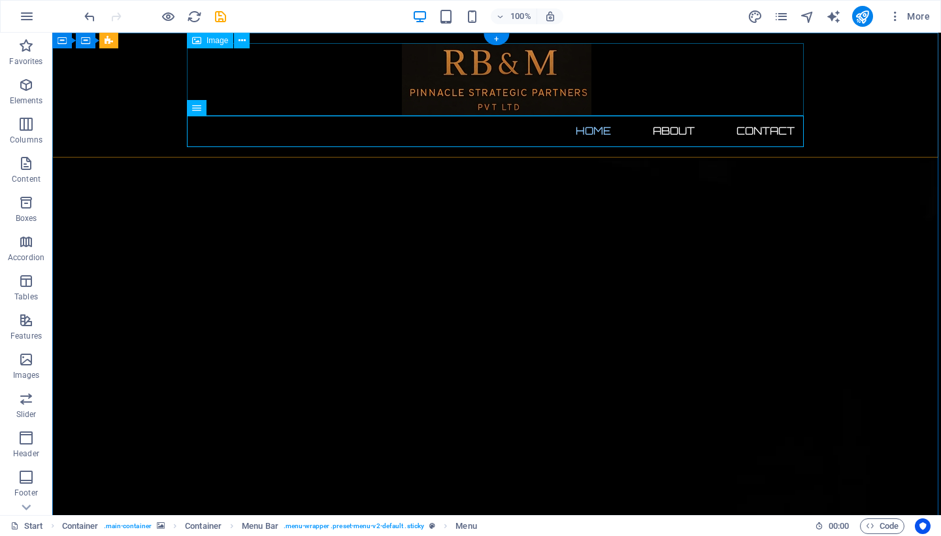
click at [510, 73] on figure at bounding box center [496, 79] width 617 height 72
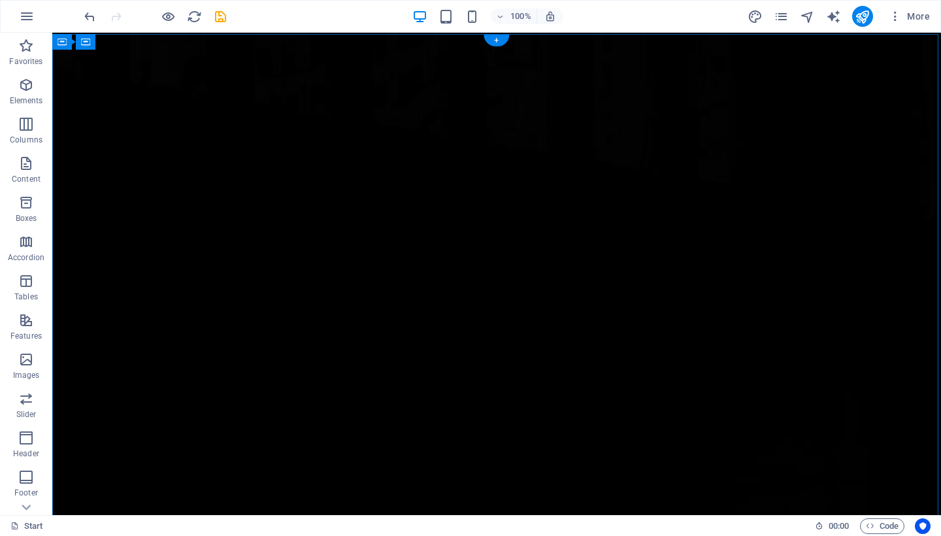
scroll to position [0, 0]
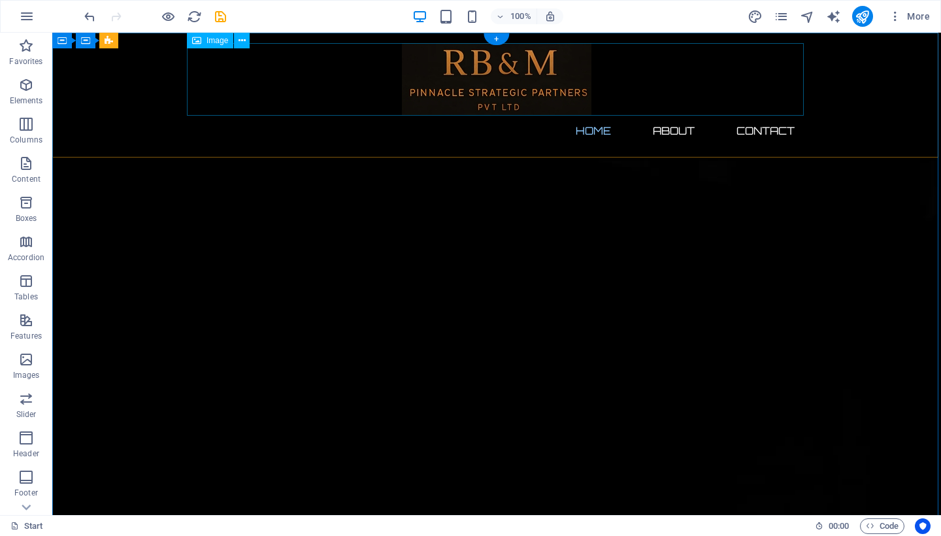
click at [508, 82] on figure at bounding box center [496, 79] width 617 height 72
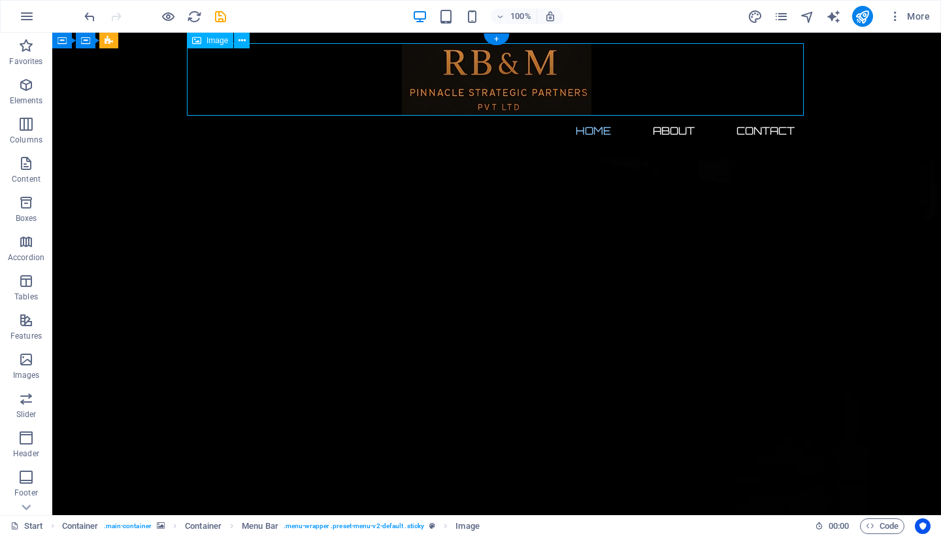
drag, startPoint x: 479, startPoint y: 67, endPoint x: 366, endPoint y: 66, distance: 113.1
click at [366, 66] on figure at bounding box center [496, 79] width 617 height 72
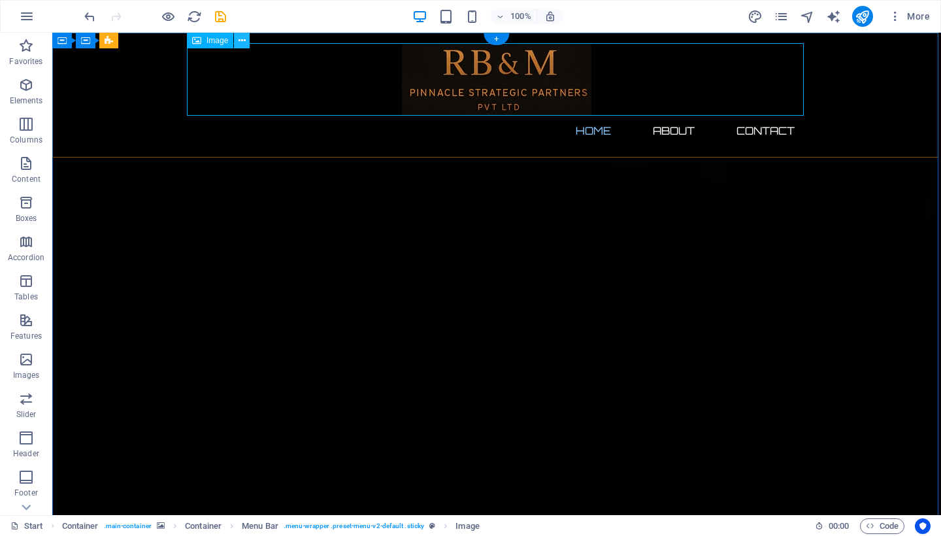
click at [243, 37] on icon at bounding box center [242, 41] width 7 height 14
click at [407, 56] on figure at bounding box center [496, 79] width 617 height 72
click at [244, 44] on icon at bounding box center [242, 41] width 7 height 14
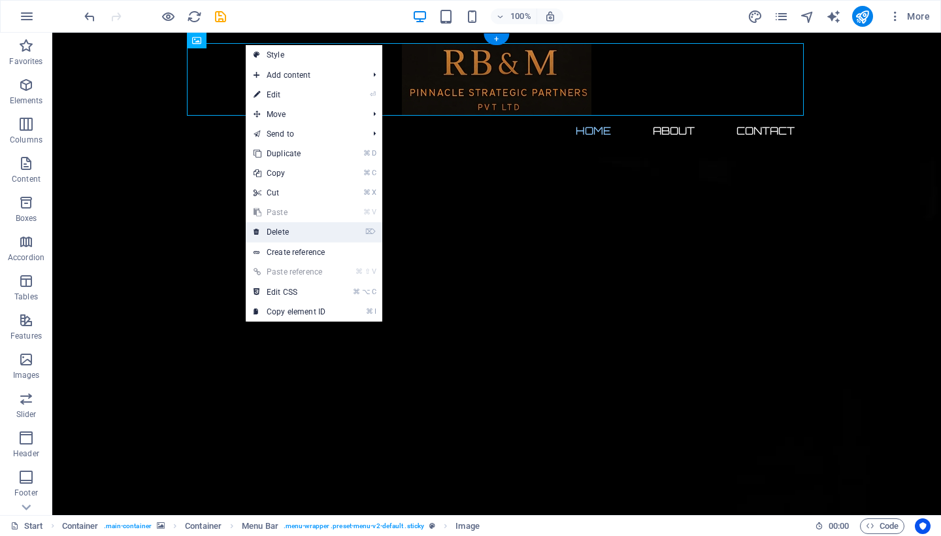
click at [306, 235] on link "⌦ Delete" at bounding box center [290, 232] width 88 height 20
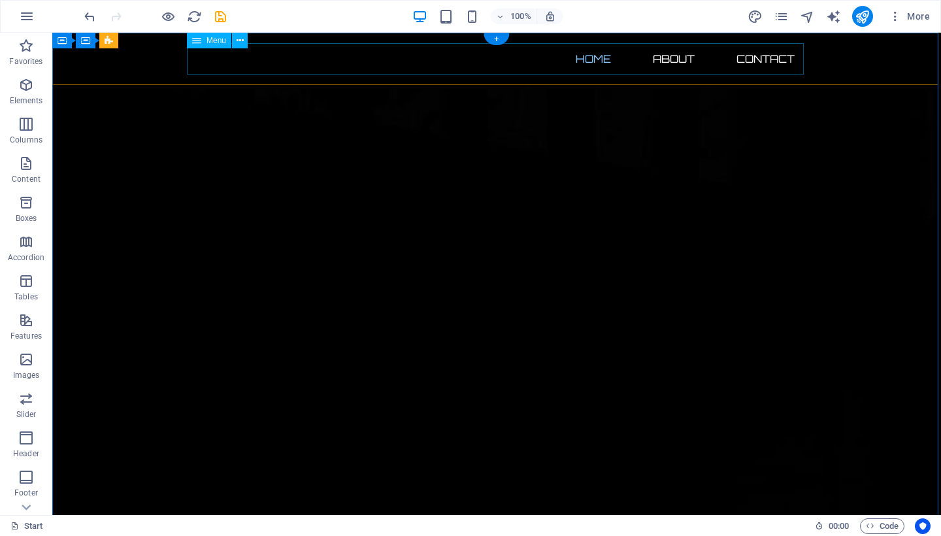
click at [418, 62] on nav "Home About Contact" at bounding box center [496, 58] width 617 height 31
click at [240, 42] on icon at bounding box center [240, 41] width 7 height 14
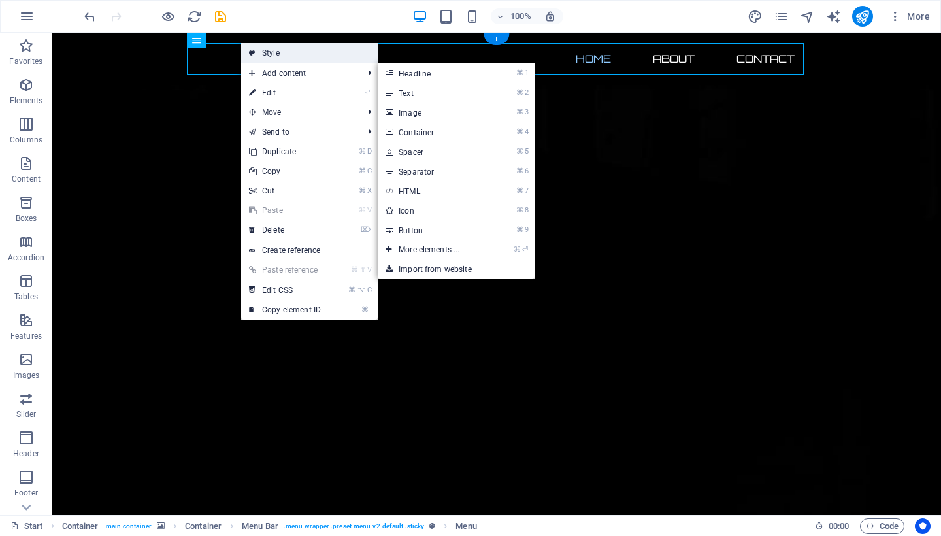
click at [284, 59] on link "Style" at bounding box center [309, 53] width 137 height 20
select select "rem"
select select "sticky_instant"
select select "px"
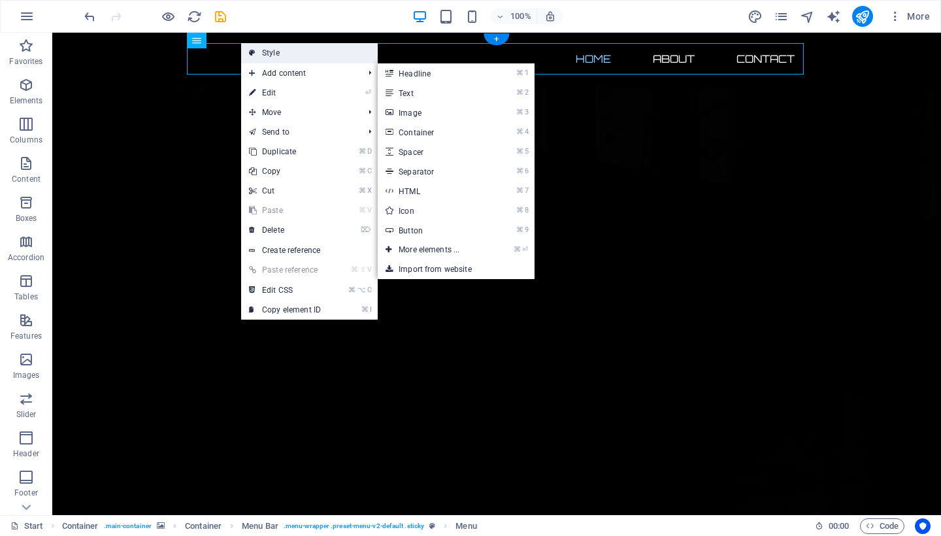
select select "px"
select select "hover_text_color"
select select "px"
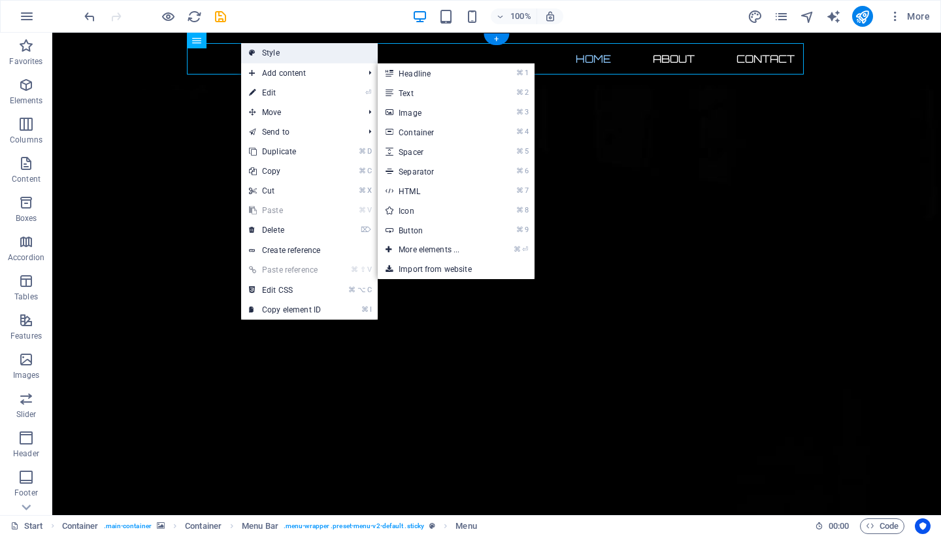
select select "rem"
select select "link-special-font"
select select "px"
select select
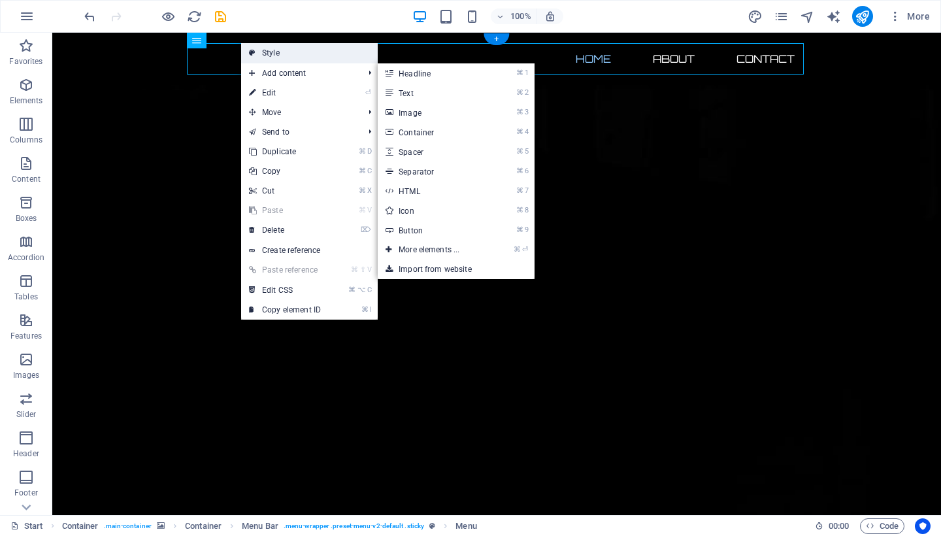
select select "px"
select select "%"
select select "rem"
select select "px"
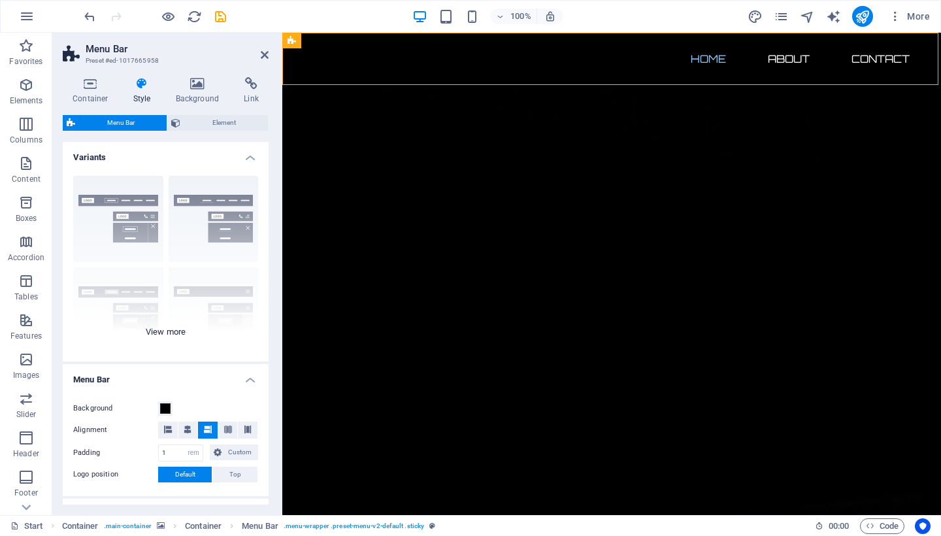
click at [158, 322] on div "Border Centered Default Fixed Loki Trigger Wide XXL" at bounding box center [166, 263] width 206 height 196
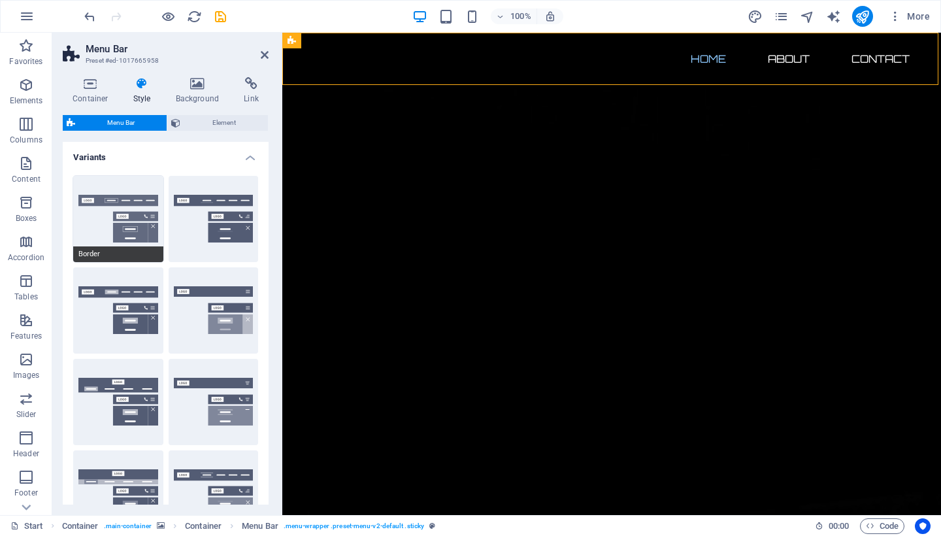
click at [139, 210] on button "Border" at bounding box center [118, 219] width 90 height 86
select select "sticky_reverse"
select select "hover_border"
type input "1"
type input "3"
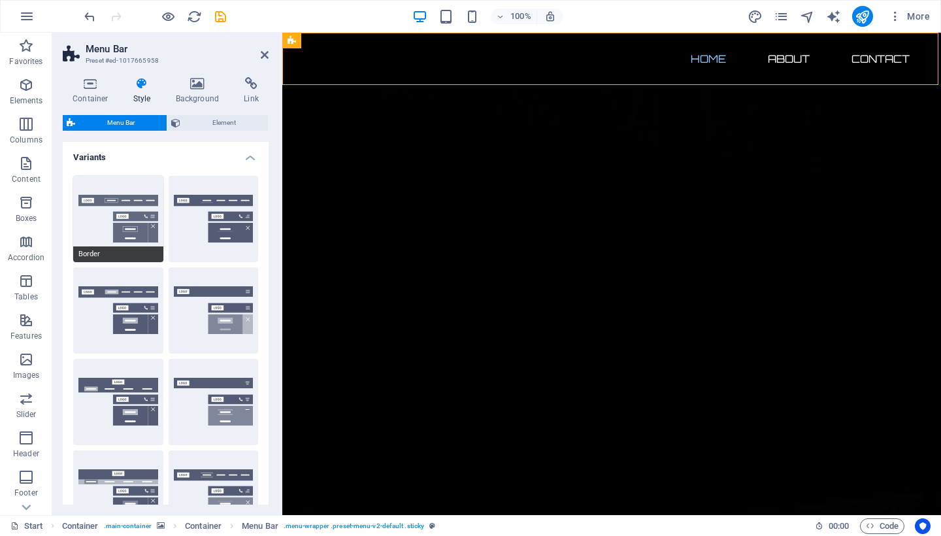
type input "1"
select select "link-special-font"
type input "1.1"
select select "rem"
select select
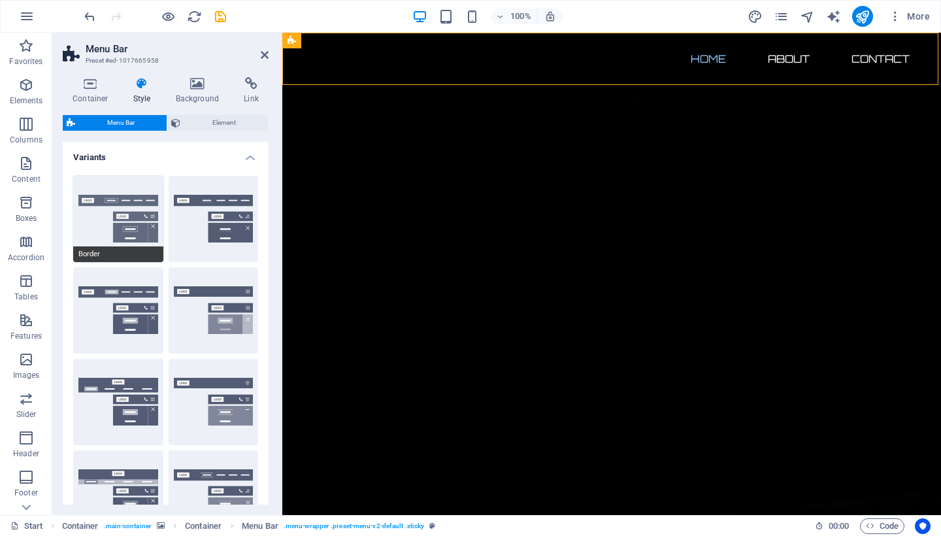
type input "1"
select select "DISABLED_OPTION_VALUE"
select select "300"
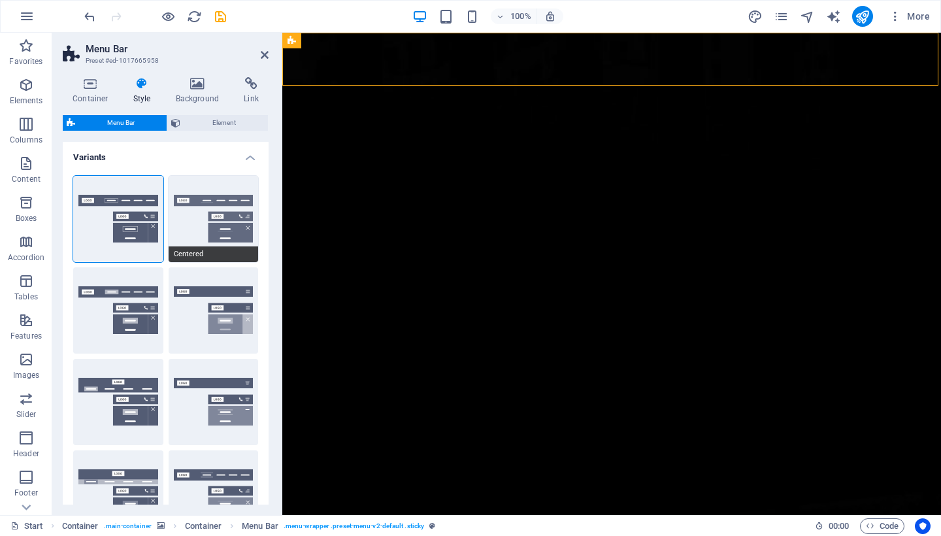
click at [207, 221] on button "Centered" at bounding box center [214, 219] width 90 height 86
select select "sticky_menu"
select select "hover_border_bottom"
type input "1"
type input "0"
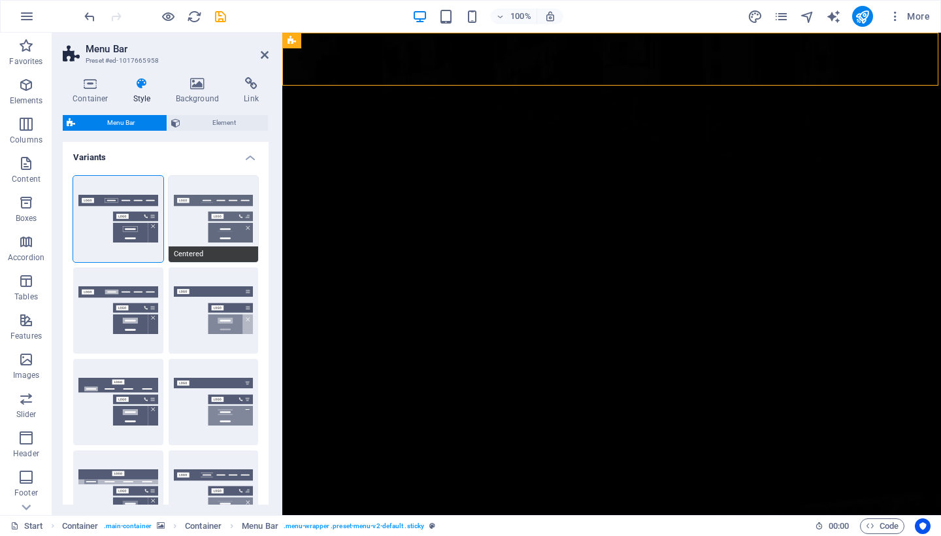
type input "2"
select select "DISABLED_OPTION_VALUE"
type input "0"
select select "link-special-font"
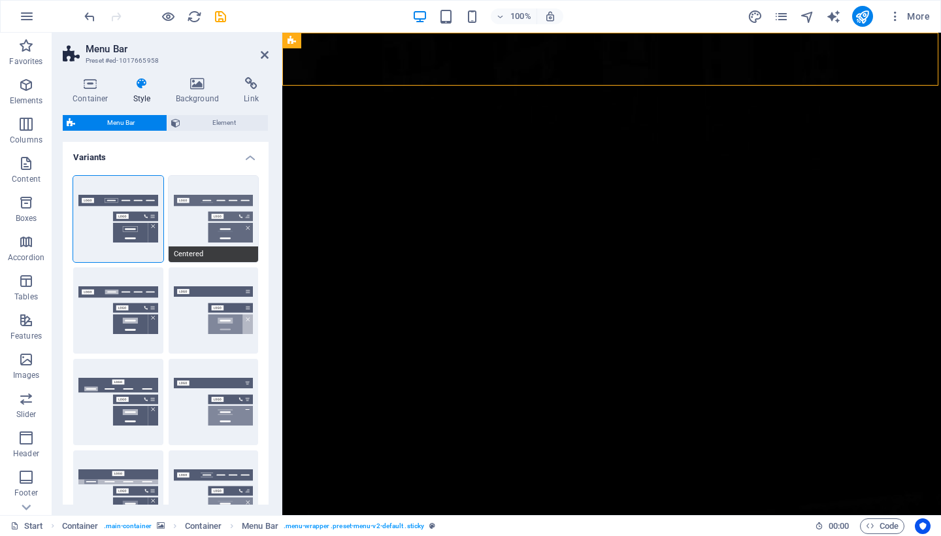
type input "1.5"
select select "rem"
select select
type input "2"
type input "100"
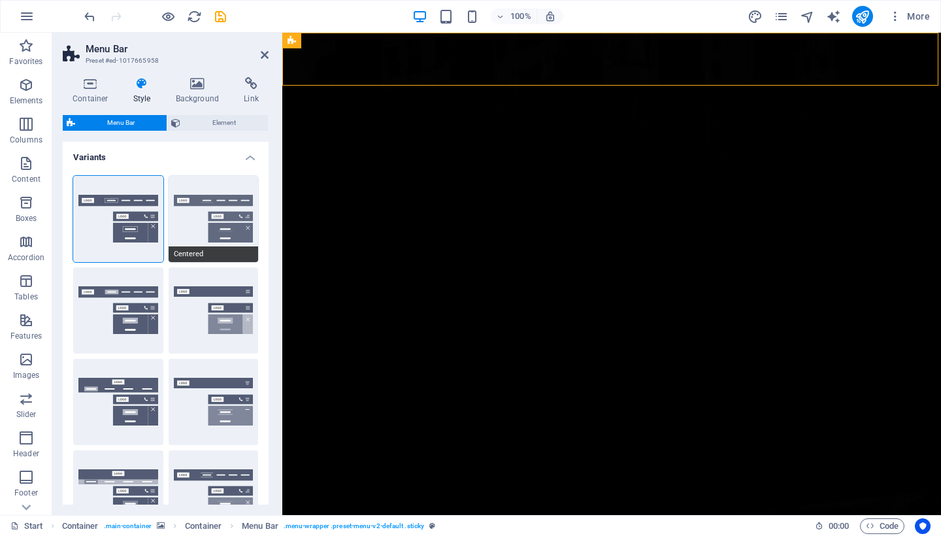
select select "%"
type input "0.5"
select select "300"
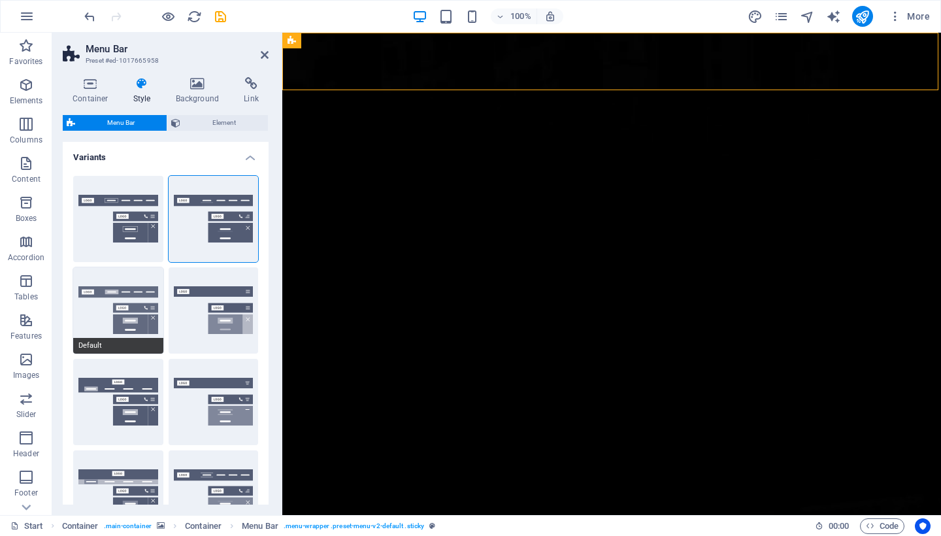
click at [126, 307] on button "Default" at bounding box center [118, 310] width 90 height 86
select select "hover_box_bottom"
type input "1"
select select "rem"
type input "1"
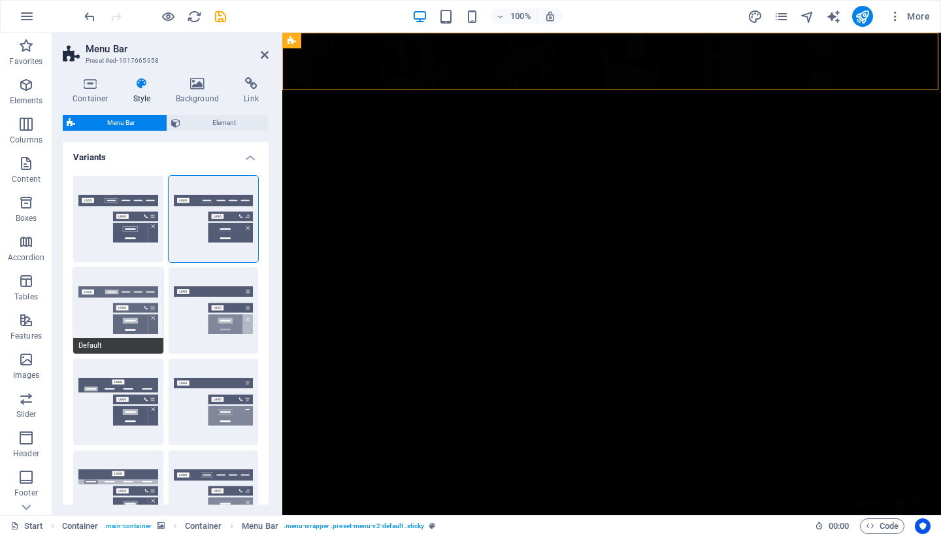
type input "1"
select select "link-default-font"
select select "px"
select select
type input "0"
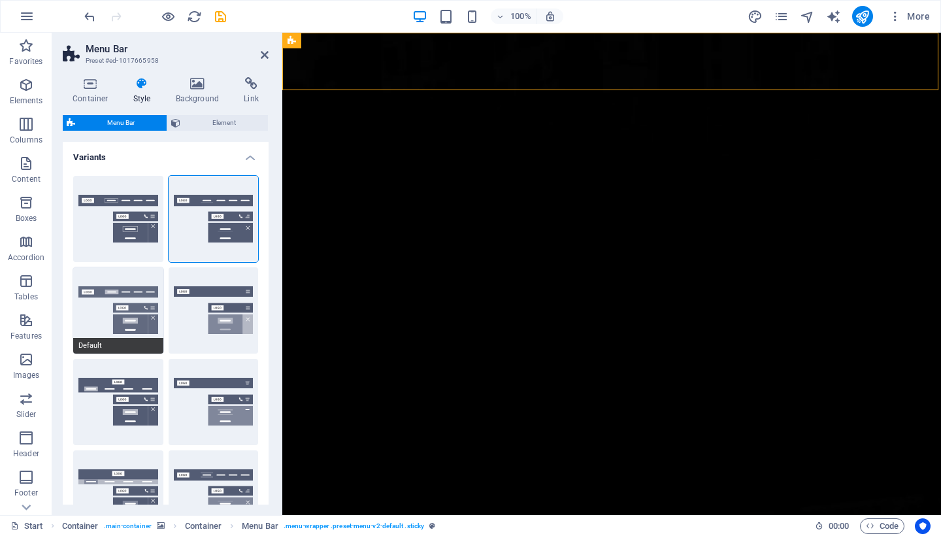
type input "0.3"
select select
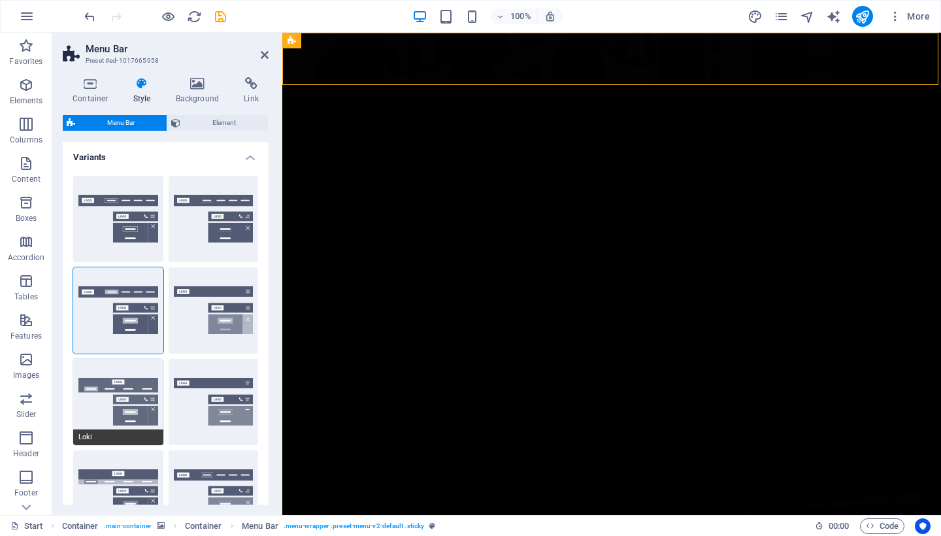
click at [124, 407] on button "Loki" at bounding box center [118, 402] width 90 height 86
type input "0"
select select "DISABLED_OPTION_VALUE"
type input "2"
type input "1"
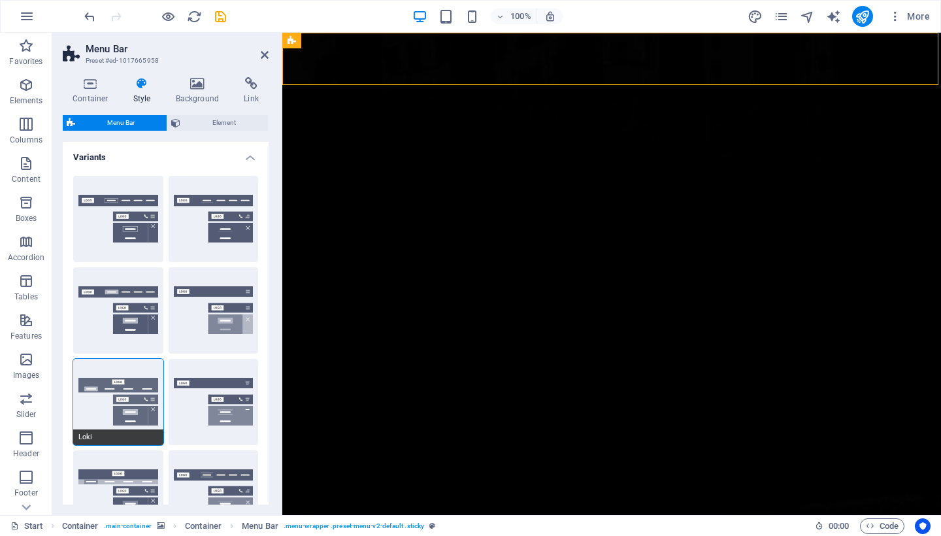
type input "2"
type input "4"
select select
type input "16"
select select "300"
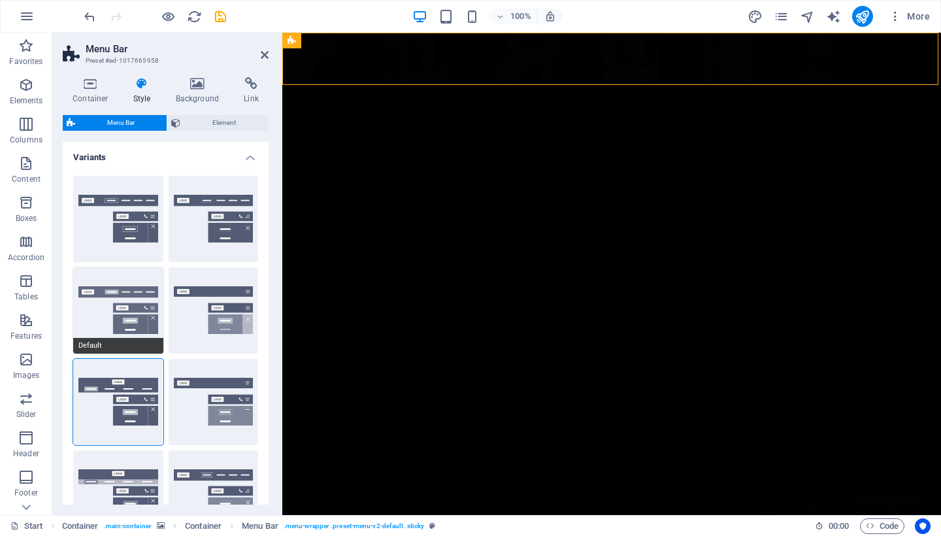
click at [124, 285] on button "Default" at bounding box center [118, 310] width 90 height 86
type input "1"
type input "0"
select select
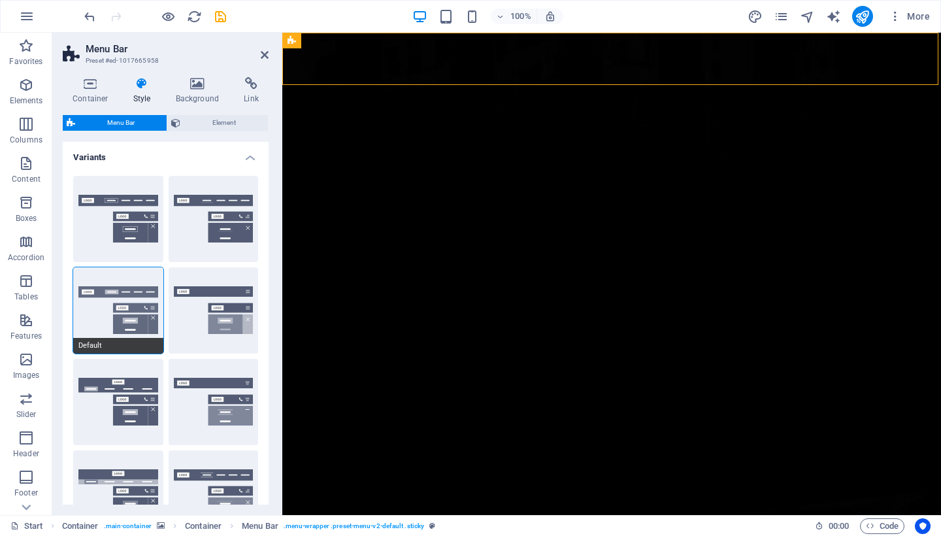
select select
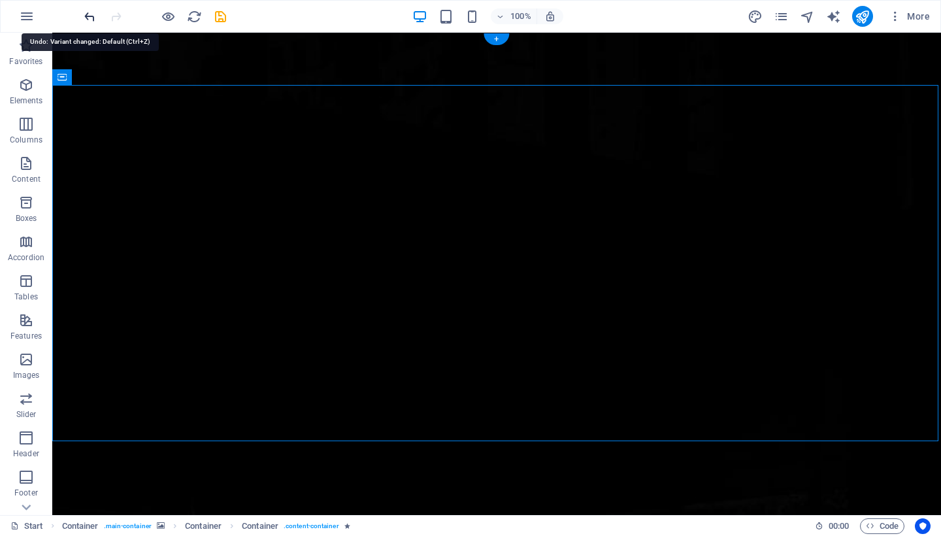
click at [87, 16] on icon "undo" at bounding box center [89, 16] width 15 height 15
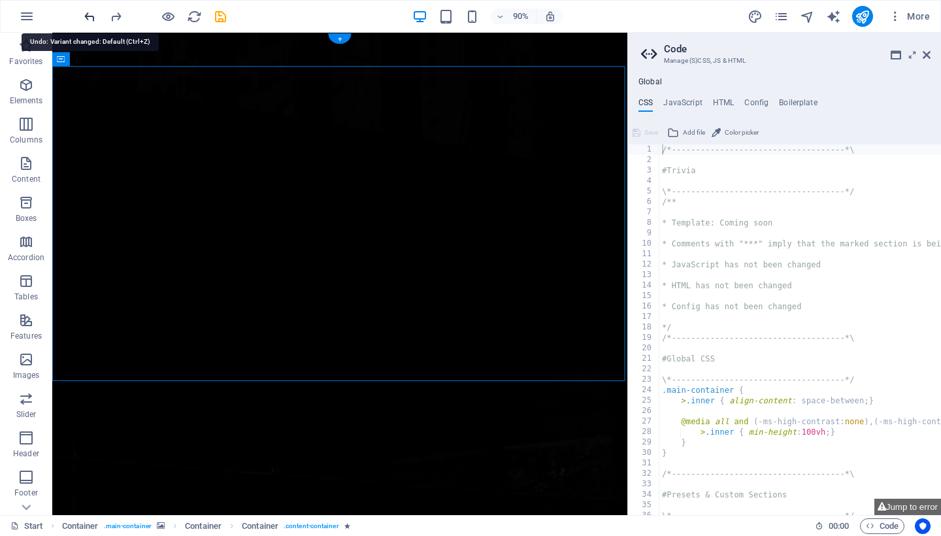
click at [87, 16] on icon "undo" at bounding box center [89, 16] width 15 height 15
click at [924, 52] on icon at bounding box center [927, 55] width 8 height 10
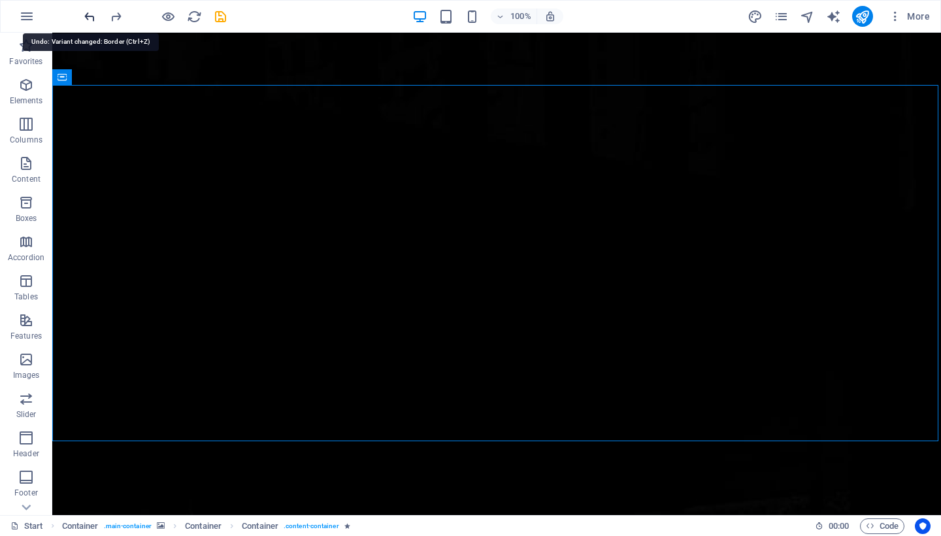
click at [89, 21] on icon "undo" at bounding box center [89, 16] width 15 height 15
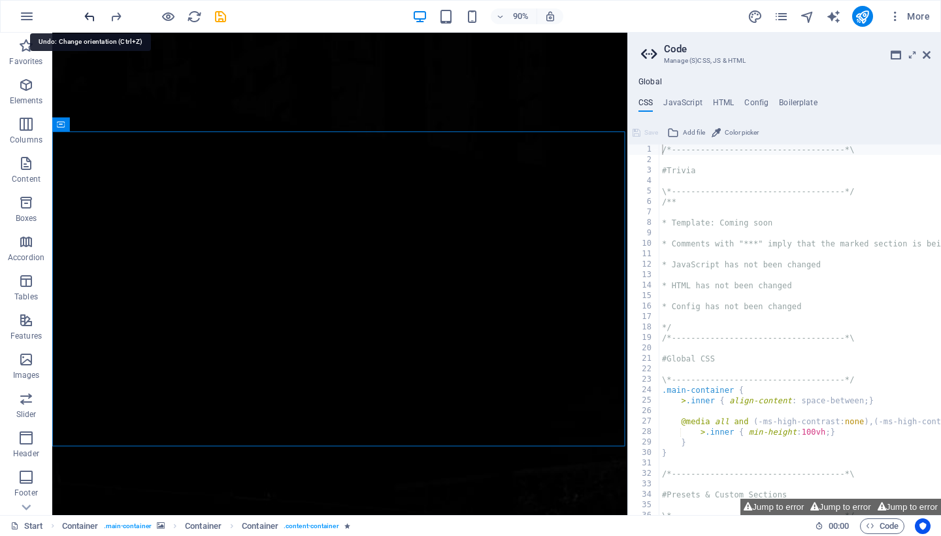
click at [89, 21] on icon "undo" at bounding box center [89, 16] width 15 height 15
click at [95, 20] on icon "undo" at bounding box center [89, 16] width 15 height 15
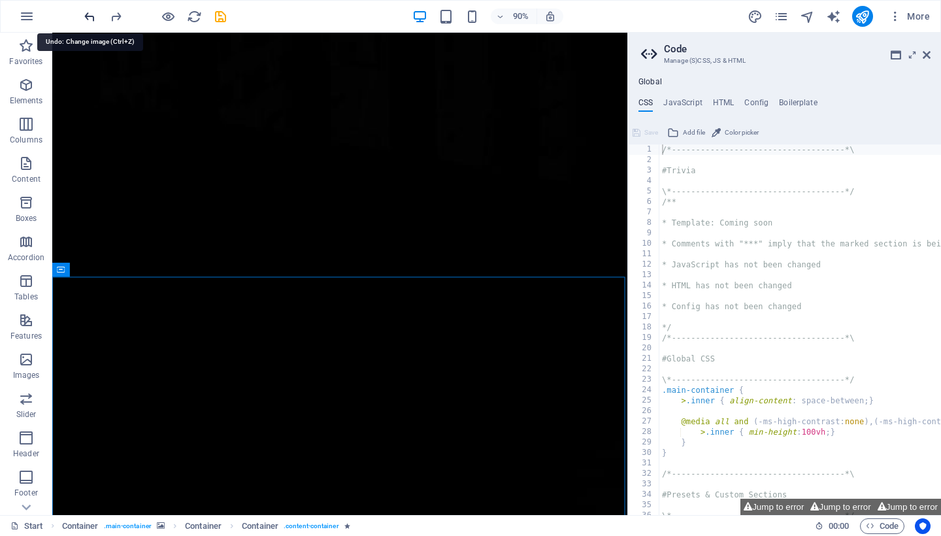
click at [95, 20] on icon "undo" at bounding box center [89, 16] width 15 height 15
click at [28, 16] on icon "button" at bounding box center [27, 16] width 16 height 16
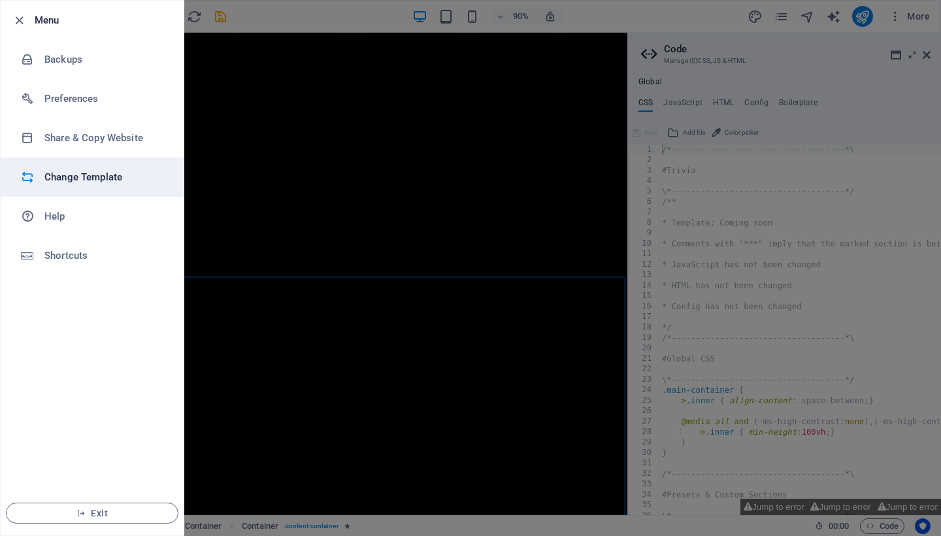
click at [99, 174] on h6 "Change Template" at bounding box center [104, 177] width 121 height 16
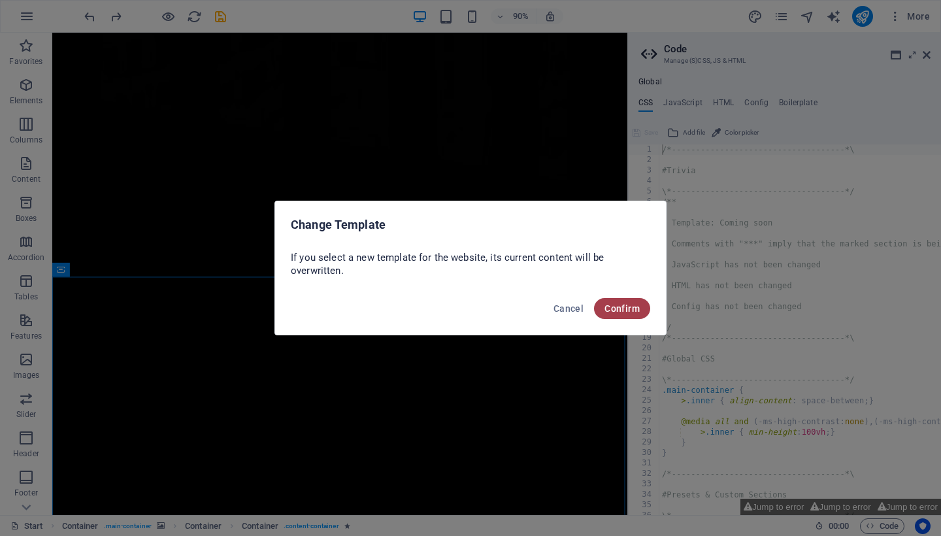
click at [622, 315] on button "Confirm" at bounding box center [622, 308] width 56 height 21
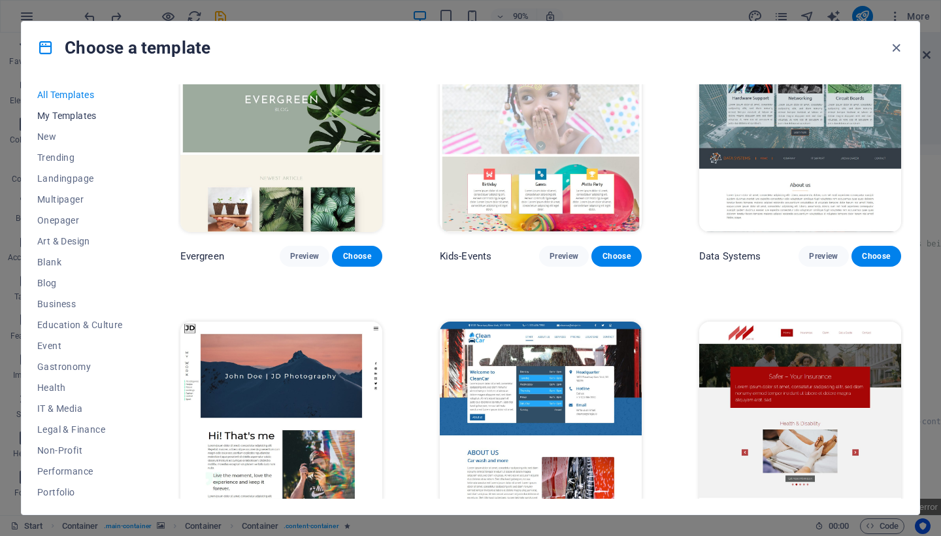
click at [68, 110] on button "My Templates" at bounding box center [80, 115] width 86 height 21
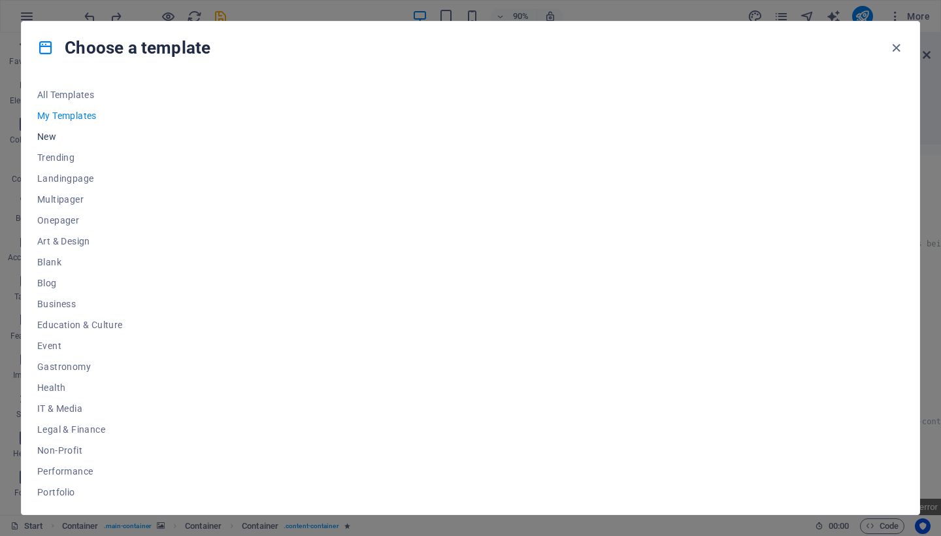
click at [46, 135] on span "New" at bounding box center [80, 136] width 86 height 10
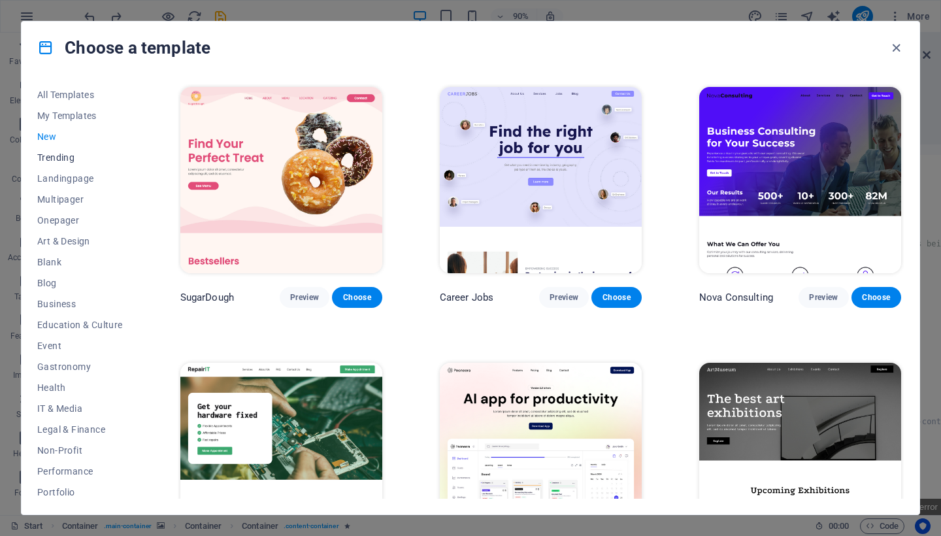
click at [54, 156] on span "Trending" at bounding box center [80, 157] width 86 height 10
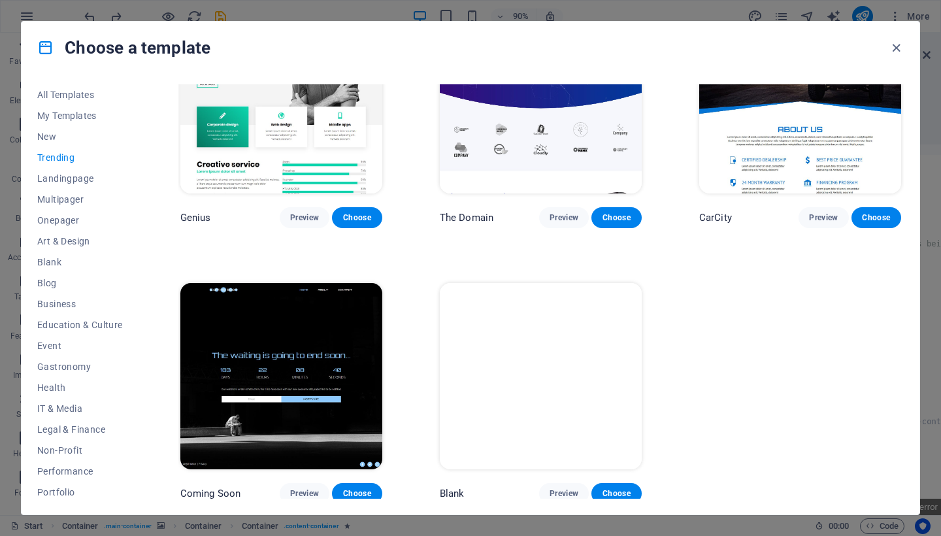
scroll to position [1180, 0]
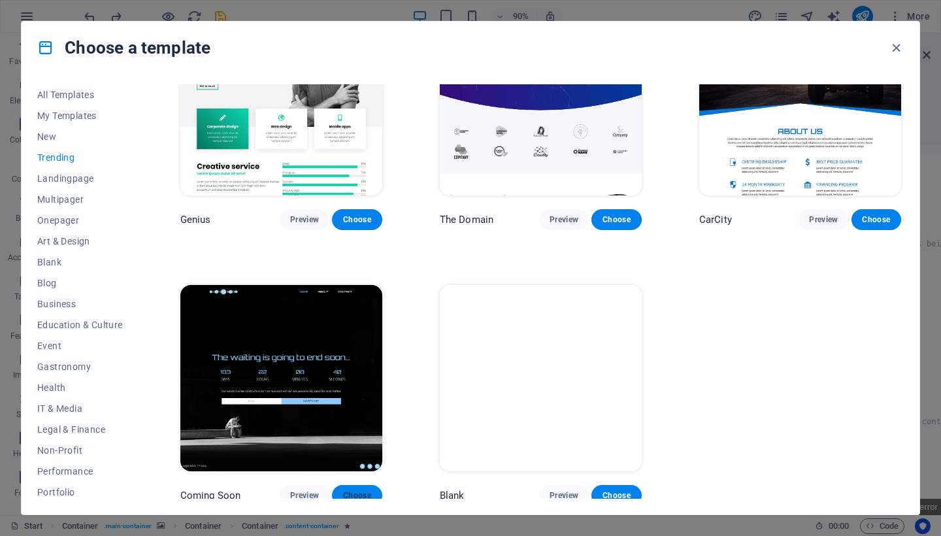
click at [365, 490] on span "Choose" at bounding box center [356, 495] width 29 height 10
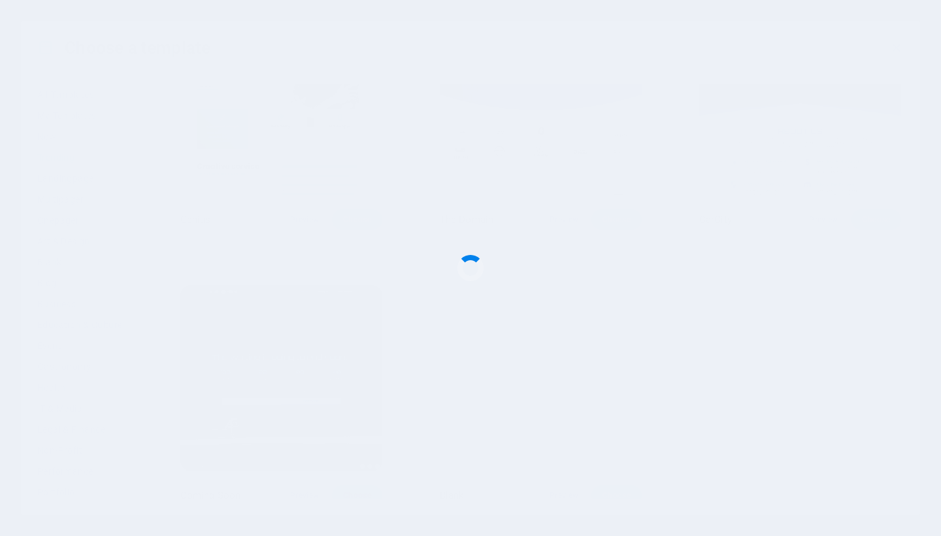
checkbox input "false"
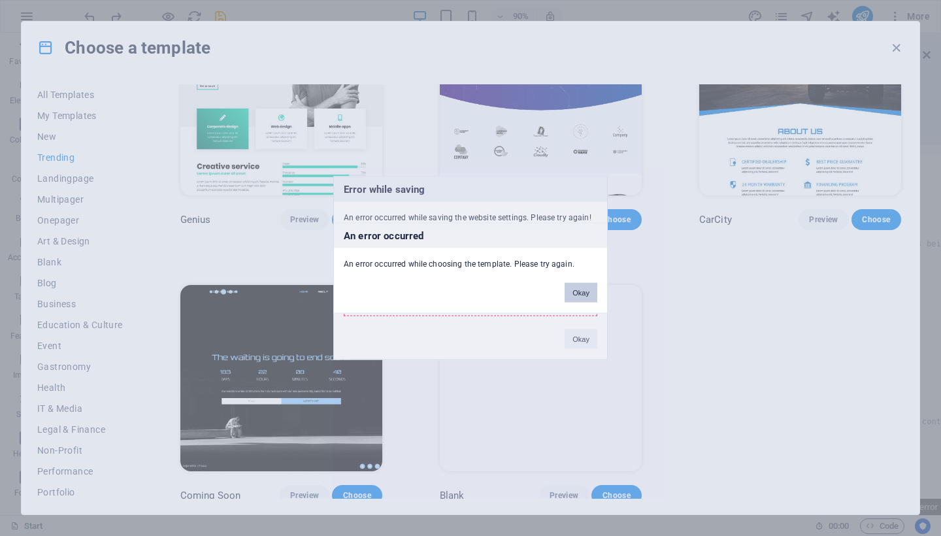
click at [588, 299] on button "Okay" at bounding box center [581, 293] width 33 height 20
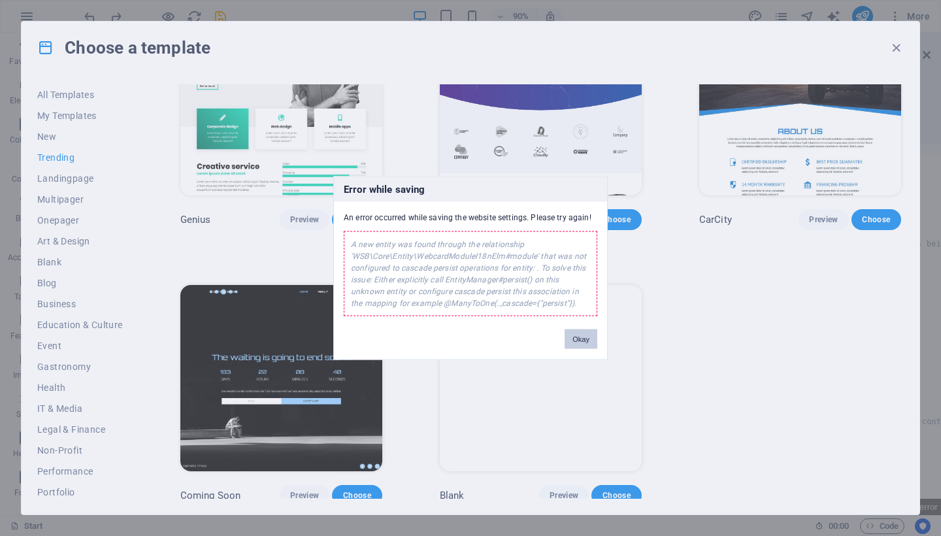
click at [584, 334] on button "Okay" at bounding box center [581, 339] width 33 height 20
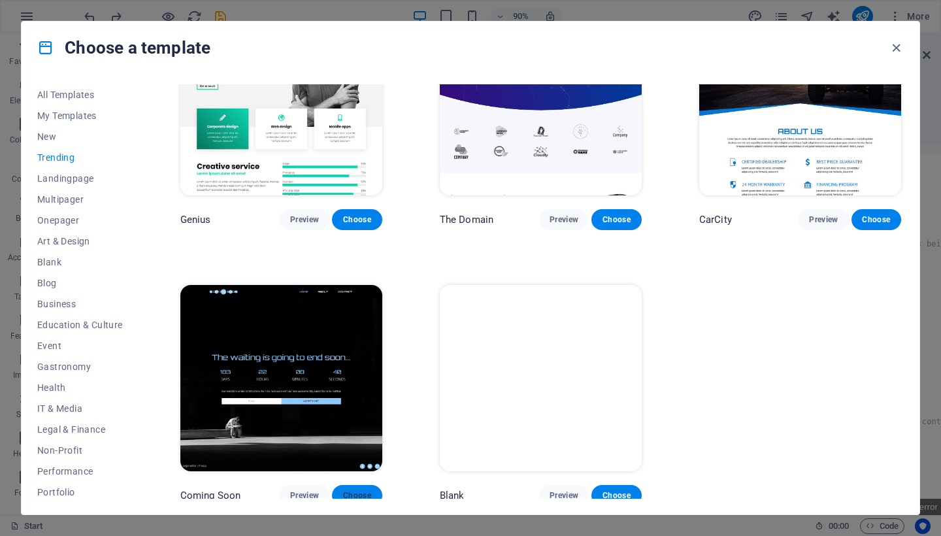
click at [363, 490] on span "Choose" at bounding box center [356, 495] width 29 height 10
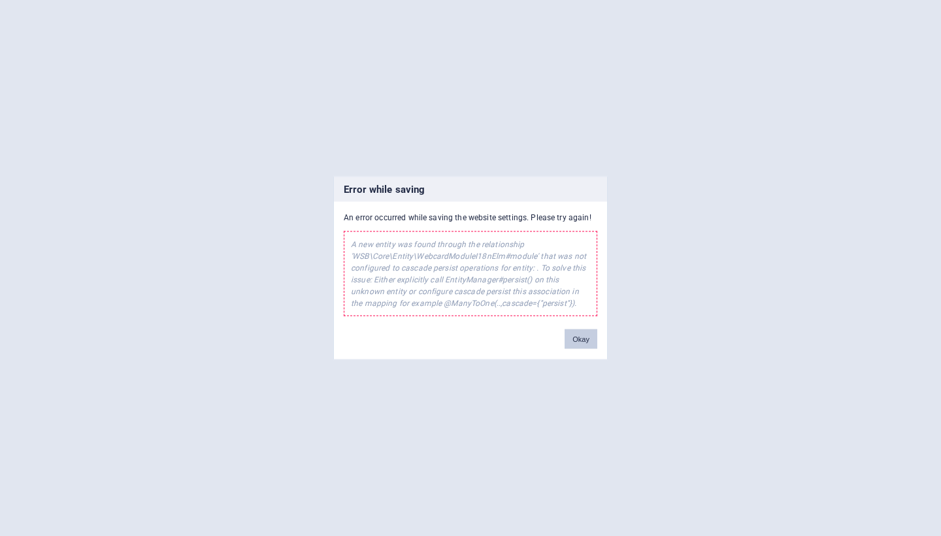
click at [586, 339] on button "Okay" at bounding box center [581, 339] width 33 height 20
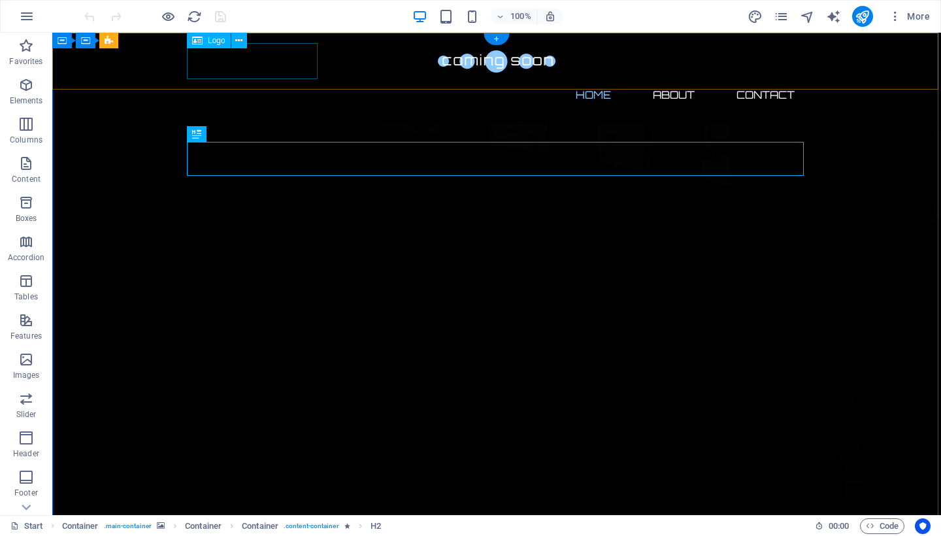
click at [218, 42] on span "Logo" at bounding box center [217, 41] width 18 height 8
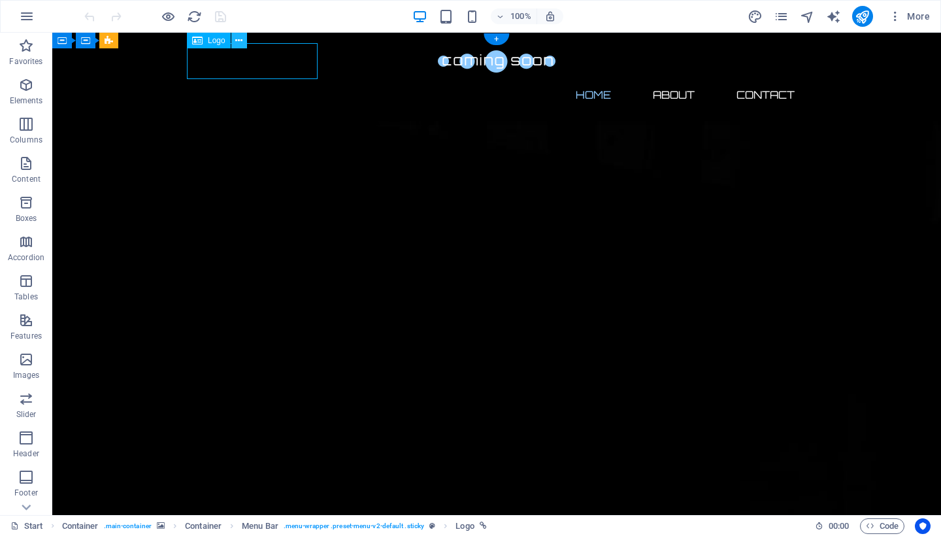
click at [239, 39] on icon at bounding box center [238, 41] width 7 height 14
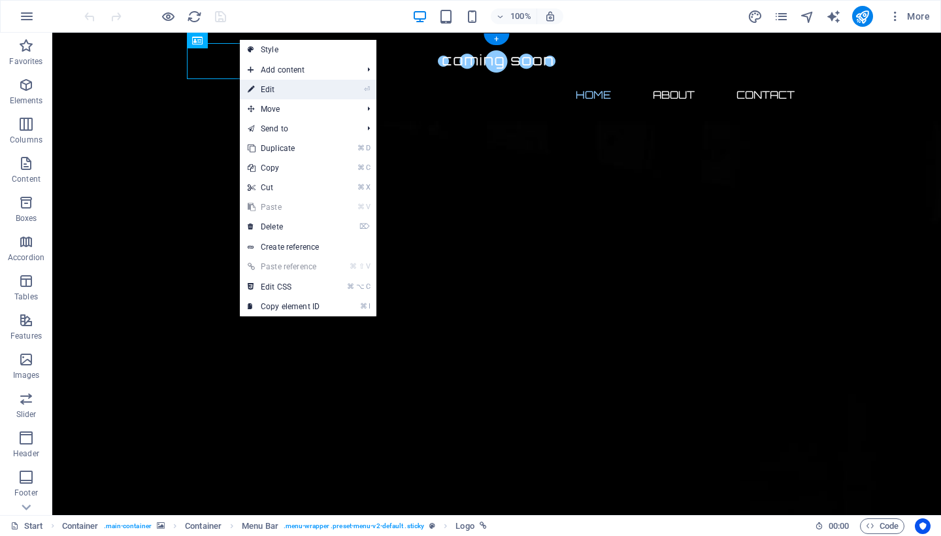
click at [278, 91] on link "⏎ Edit" at bounding box center [284, 90] width 88 height 20
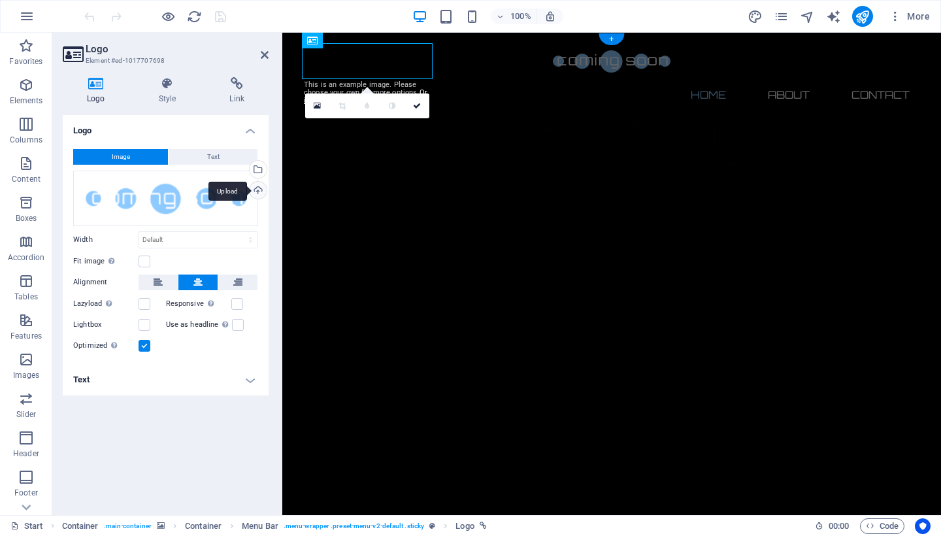
click at [258, 188] on div "Upload" at bounding box center [257, 192] width 20 height 20
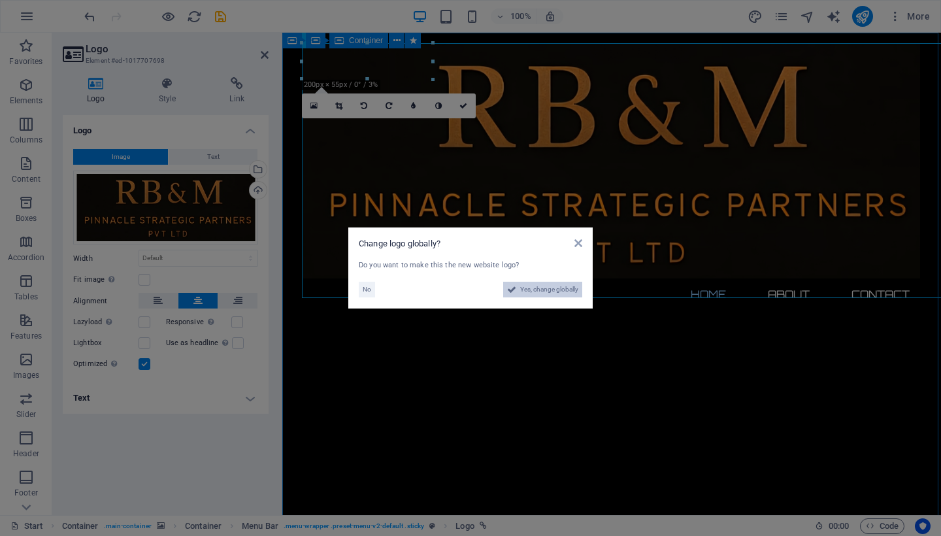
click at [542, 288] on span "Yes, change globally" at bounding box center [549, 290] width 58 height 16
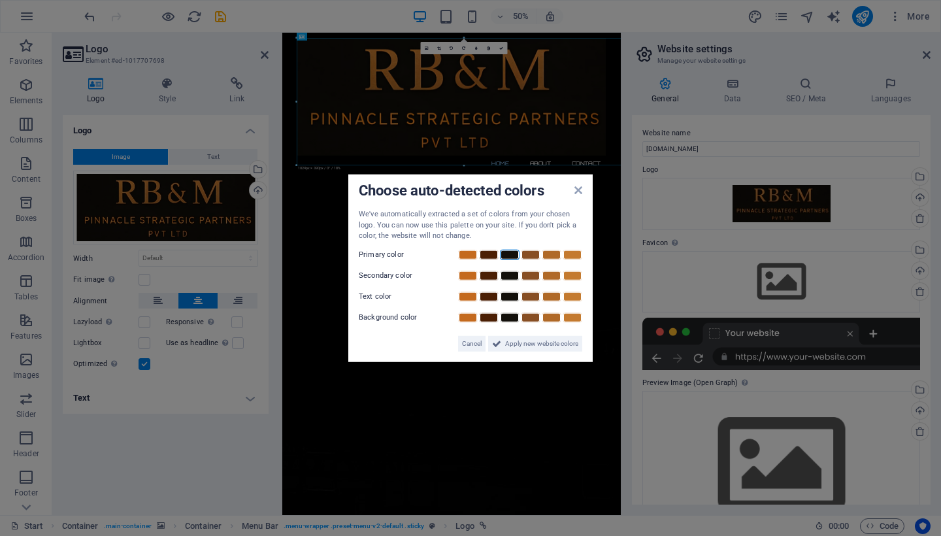
click at [509, 254] on link at bounding box center [510, 254] width 20 height 10
click at [513, 313] on link at bounding box center [510, 317] width 20 height 10
click at [520, 342] on span "Apply new website colors" at bounding box center [541, 343] width 73 height 16
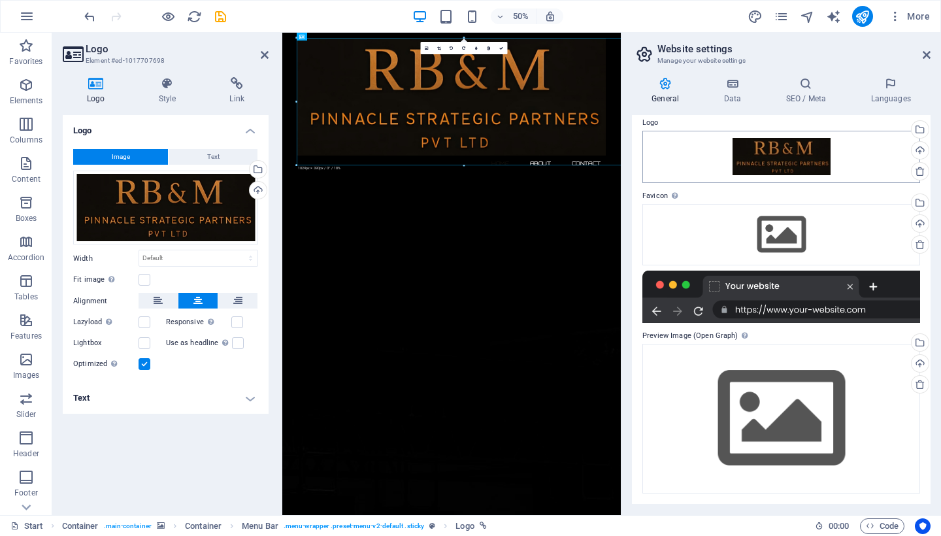
scroll to position [46, 0]
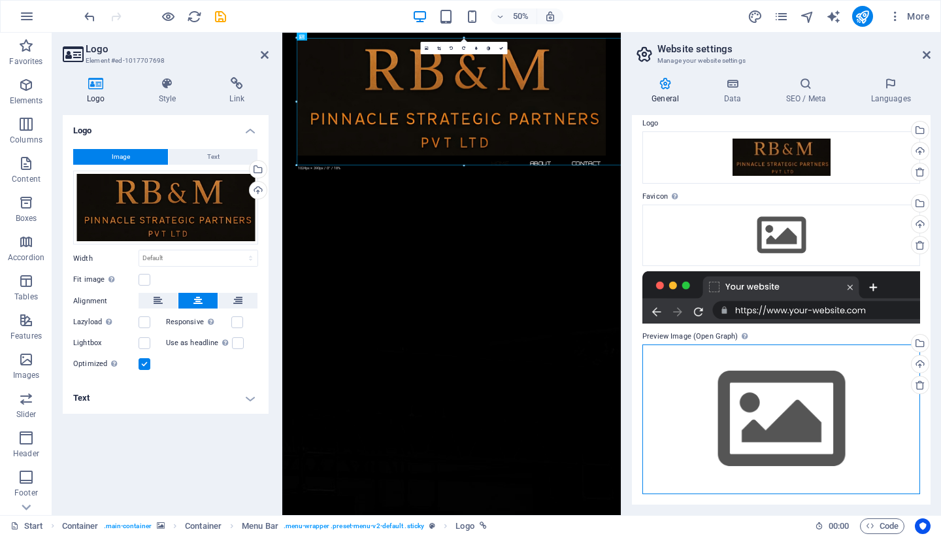
click at [865, 448] on div "Drag files here, click to choose files or select files from Files or our free s…" at bounding box center [781, 419] width 278 height 150
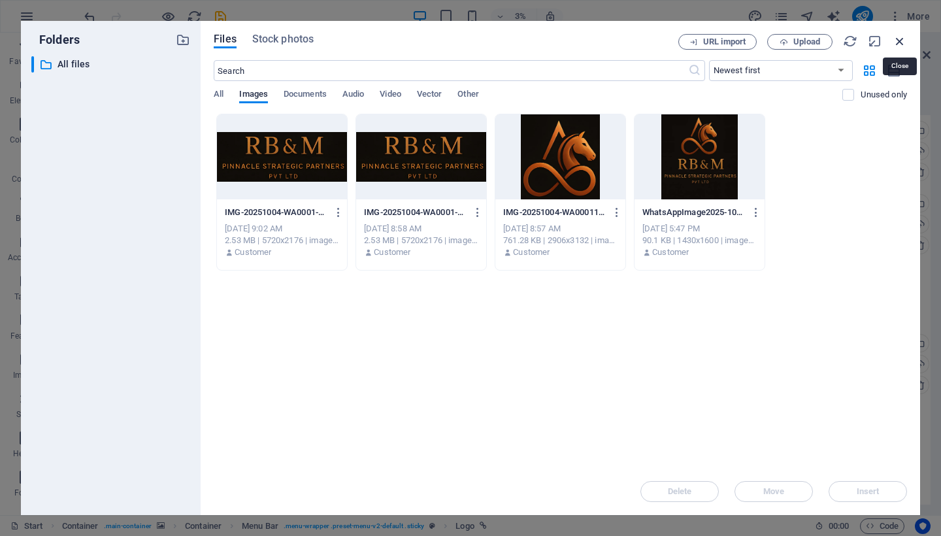
click at [900, 44] on icon "button" at bounding box center [900, 41] width 14 height 14
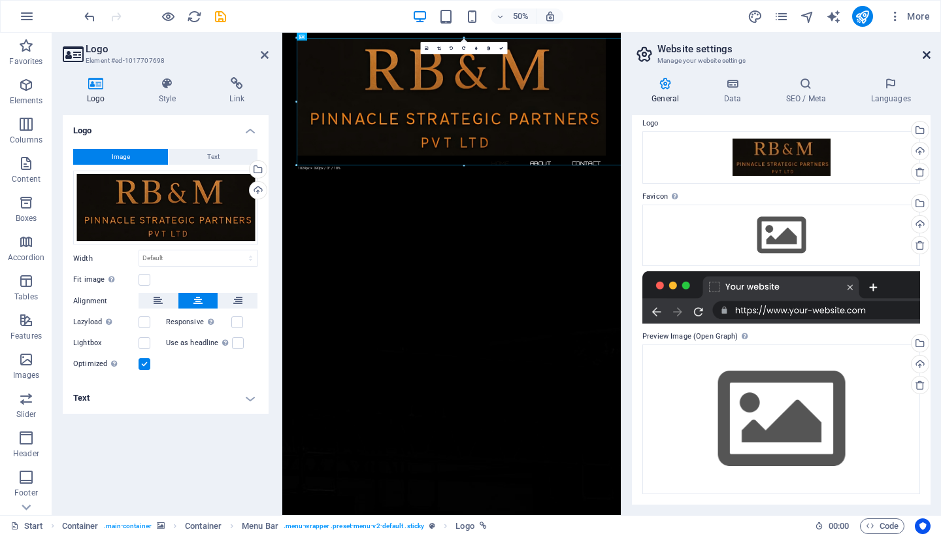
click at [925, 54] on icon at bounding box center [927, 55] width 8 height 10
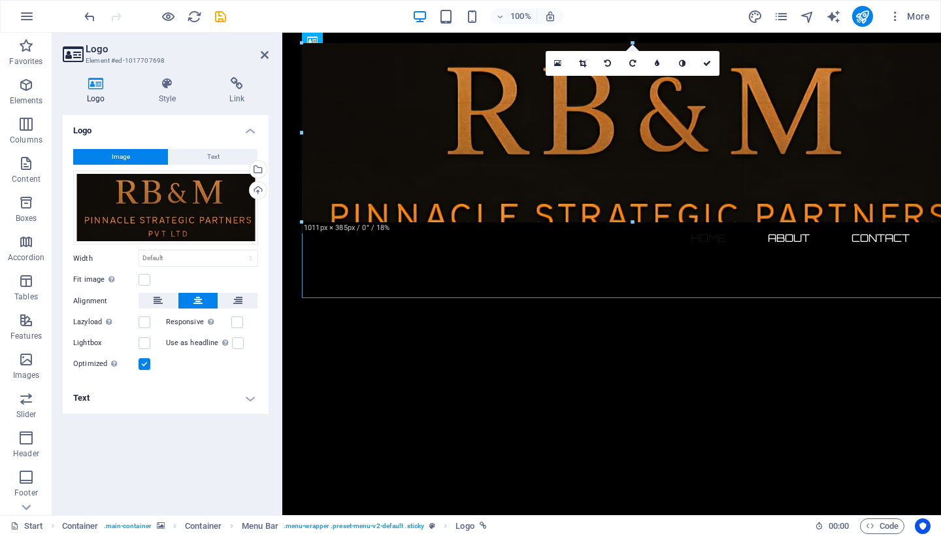
drag, startPoint x: 303, startPoint y: 44, endPoint x: 508, endPoint y: 179, distance: 245.8
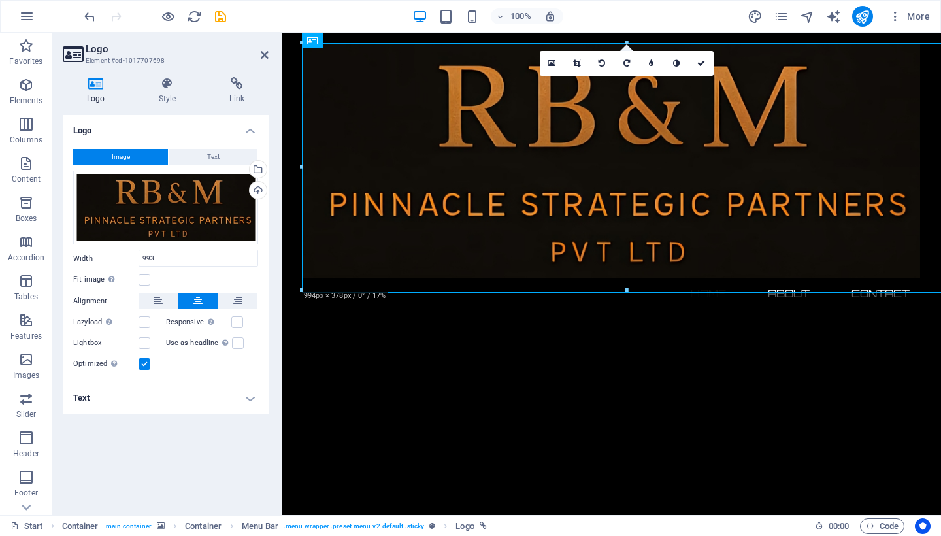
type input "993"
select select "px"
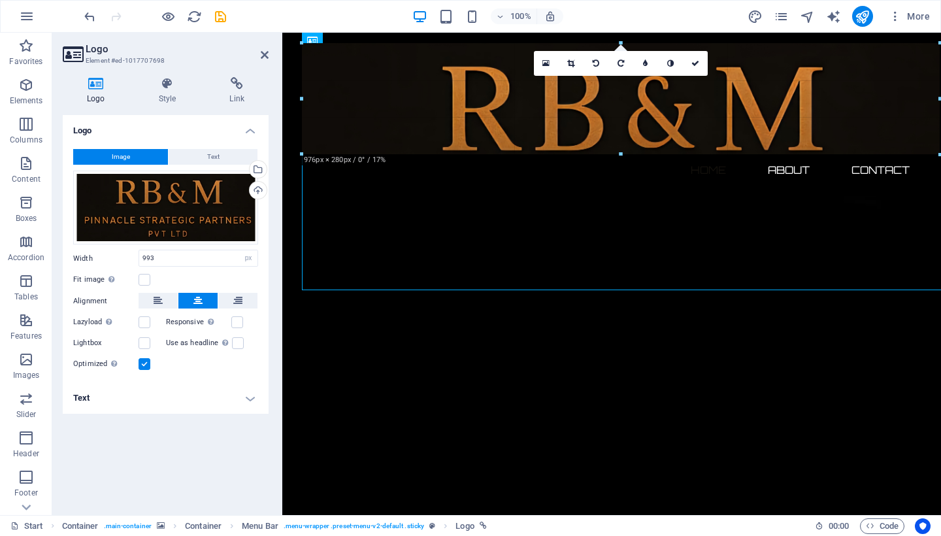
drag, startPoint x: 301, startPoint y: 43, endPoint x: 582, endPoint y: 208, distance: 325.2
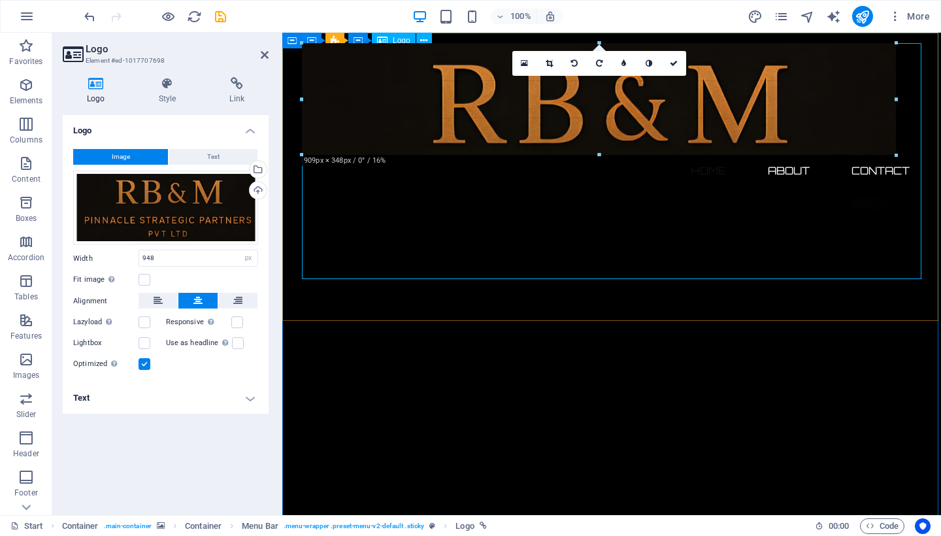
drag, startPoint x: 922, startPoint y: 276, endPoint x: 595, endPoint y: 122, distance: 361.6
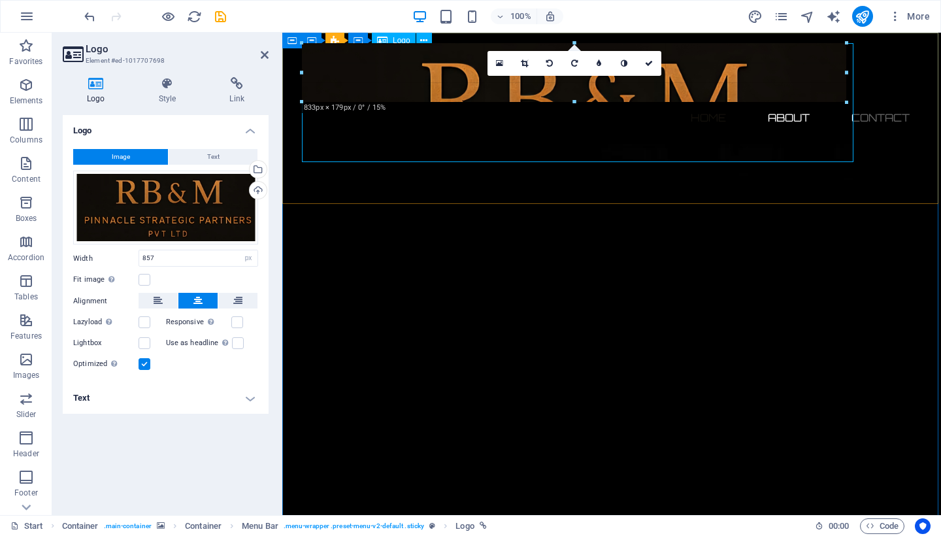
drag, startPoint x: 860, startPoint y: 256, endPoint x: 573, endPoint y: 76, distance: 339.5
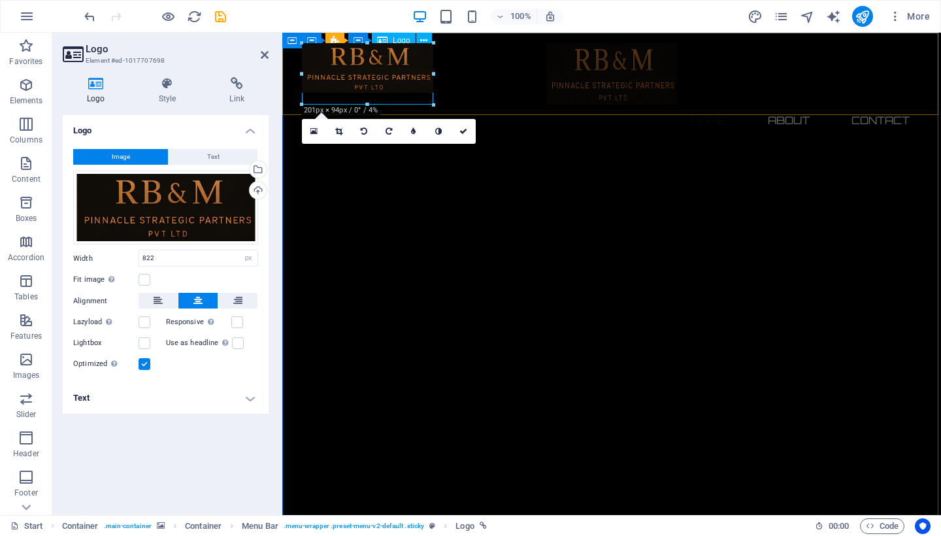
drag, startPoint x: 839, startPoint y: 245, endPoint x: 437, endPoint y: -18, distance: 480.5
type input "200"
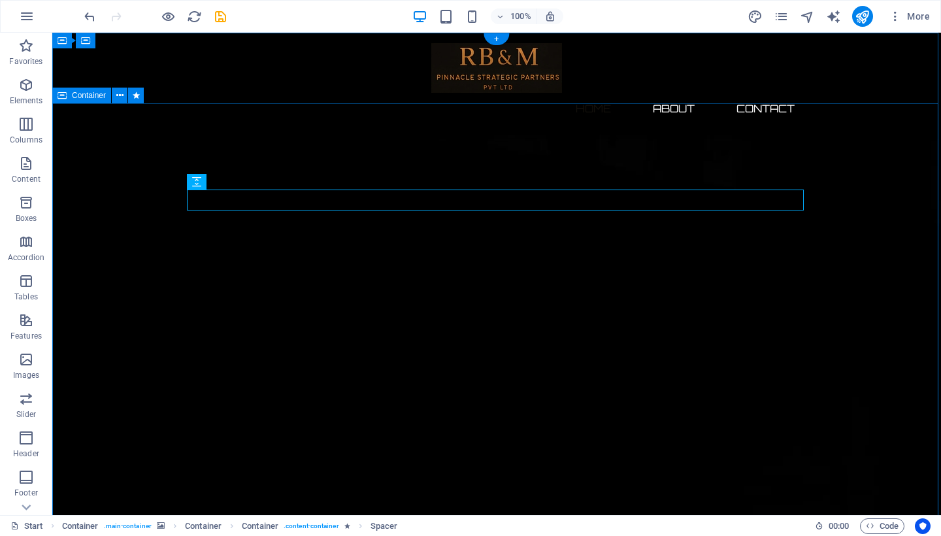
scroll to position [0, 0]
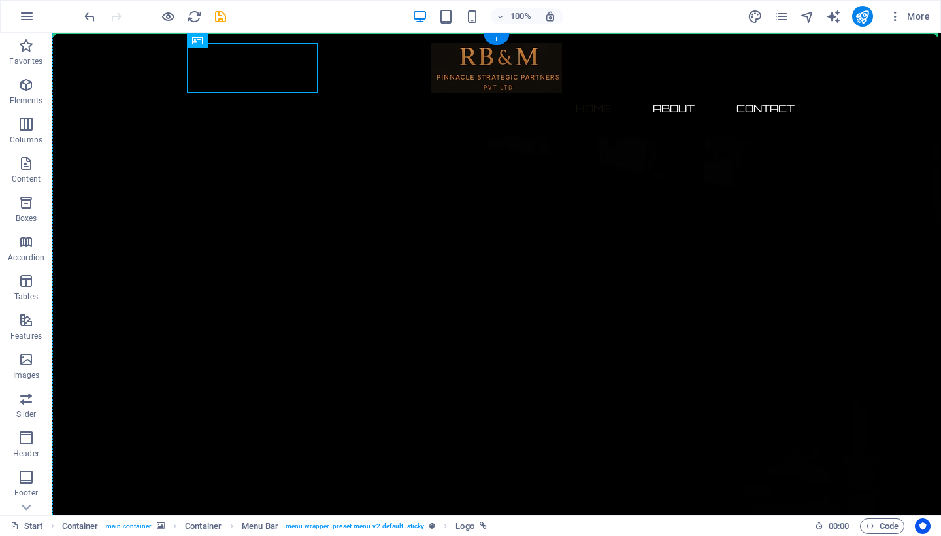
drag, startPoint x: 245, startPoint y: 64, endPoint x: 248, endPoint y: 107, distance: 43.3
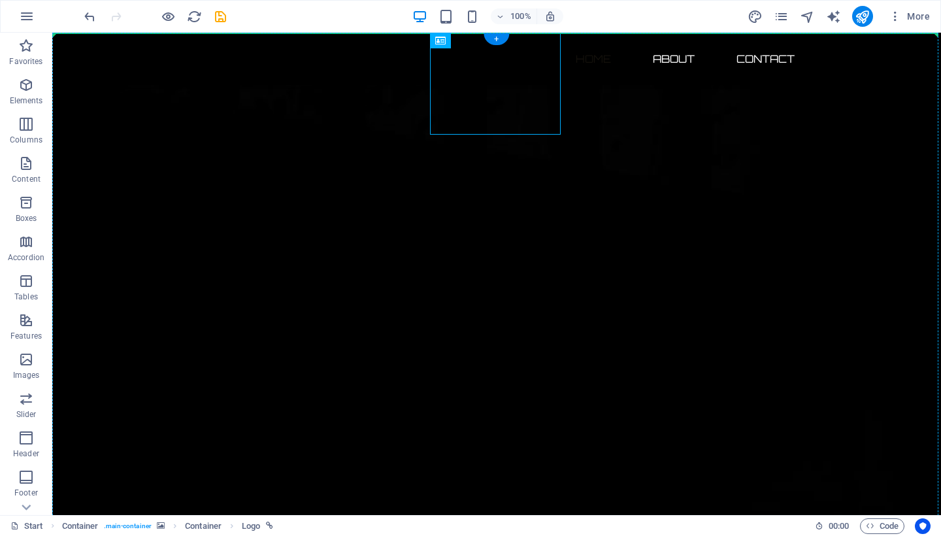
drag, startPoint x: 510, startPoint y: 101, endPoint x: 258, endPoint y: 88, distance: 253.3
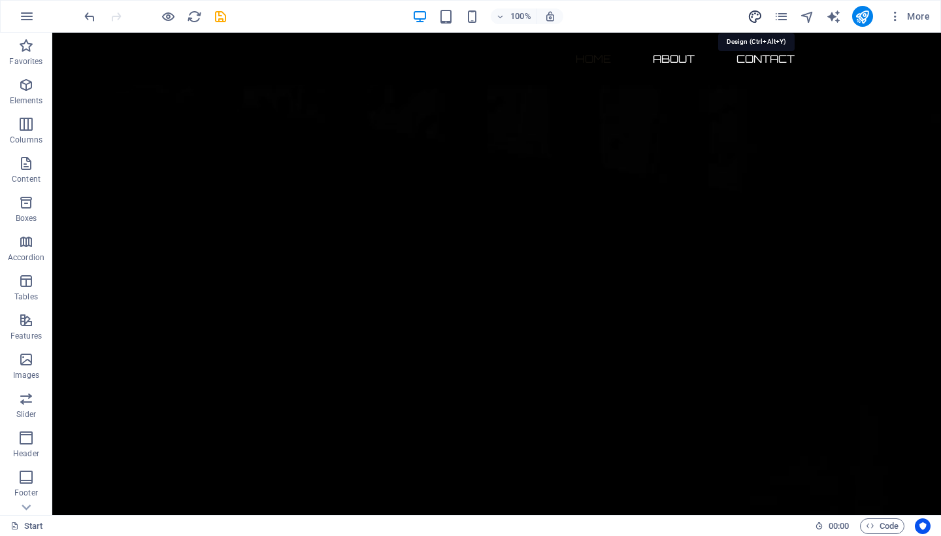
click at [755, 17] on icon "design" at bounding box center [755, 16] width 15 height 15
select select "px"
select select "300"
select select "px"
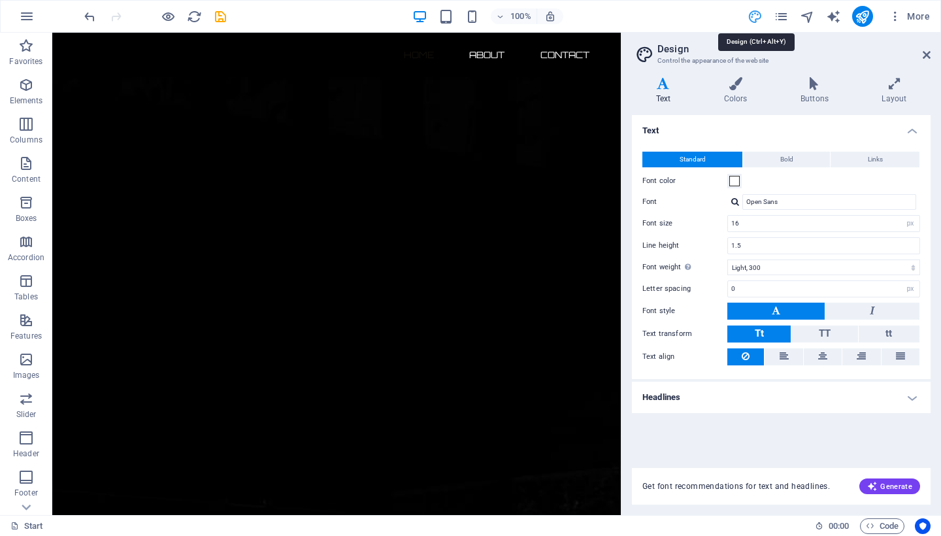
click at [755, 17] on icon "design" at bounding box center [755, 16] width 15 height 15
click at [731, 92] on h4 "Colors" at bounding box center [738, 90] width 76 height 27
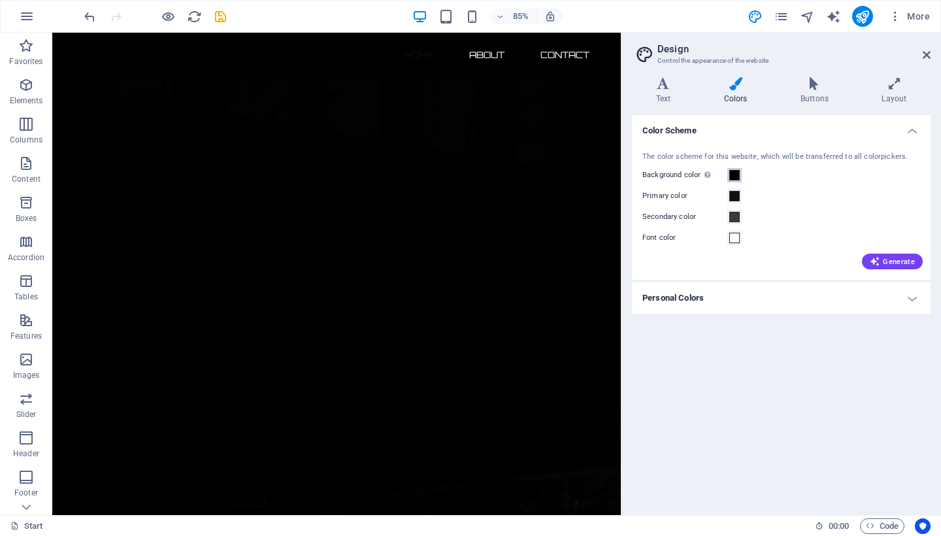
click at [733, 170] on span at bounding box center [734, 175] width 10 height 10
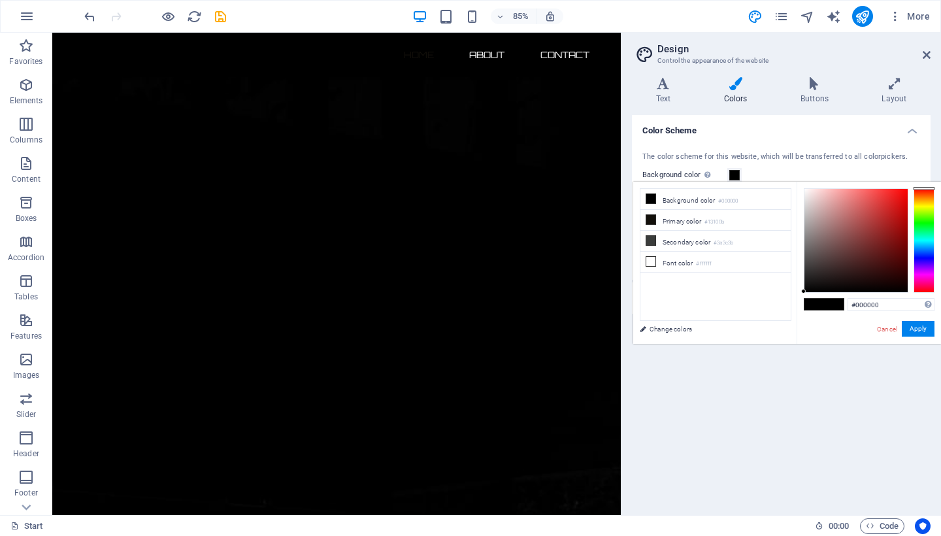
click at [739, 170] on span at bounding box center [734, 175] width 10 height 10
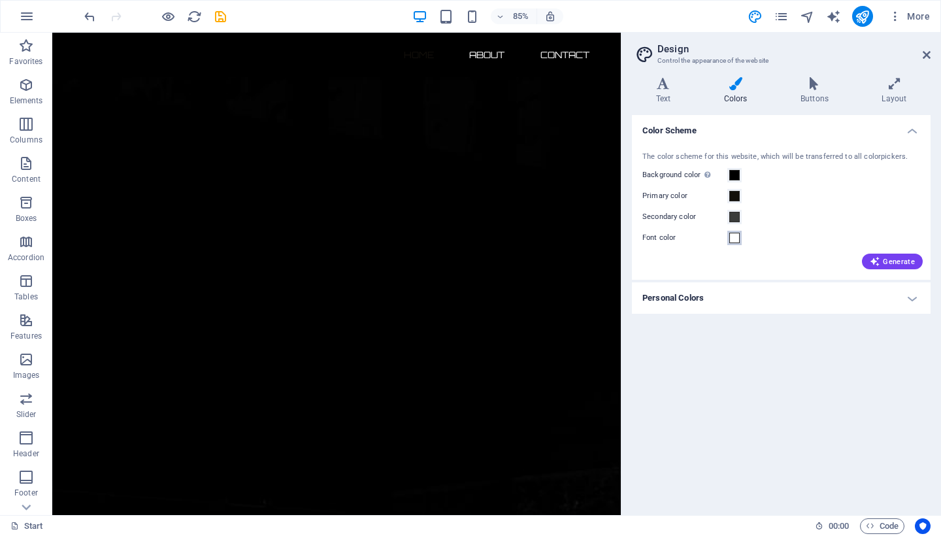
click at [737, 238] on span at bounding box center [734, 238] width 10 height 10
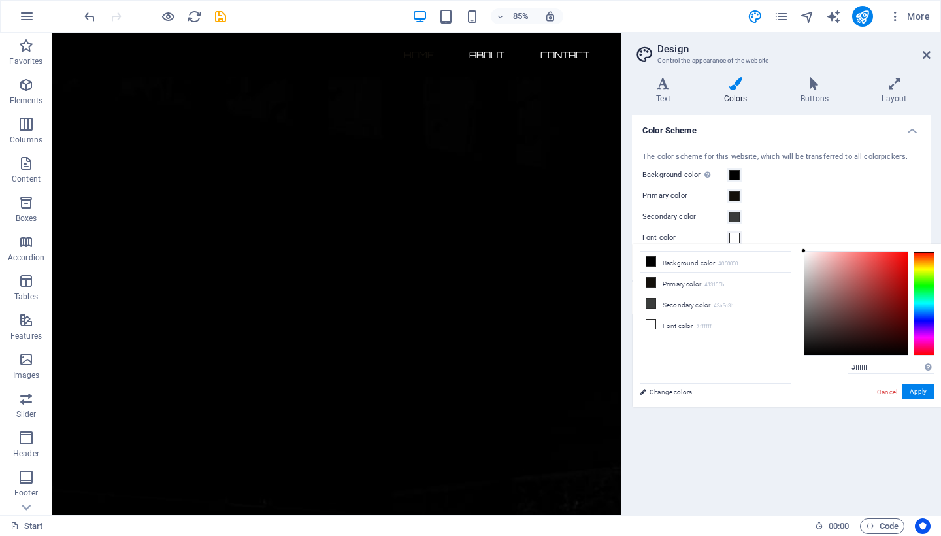
click at [737, 238] on span at bounding box center [734, 238] width 10 height 10
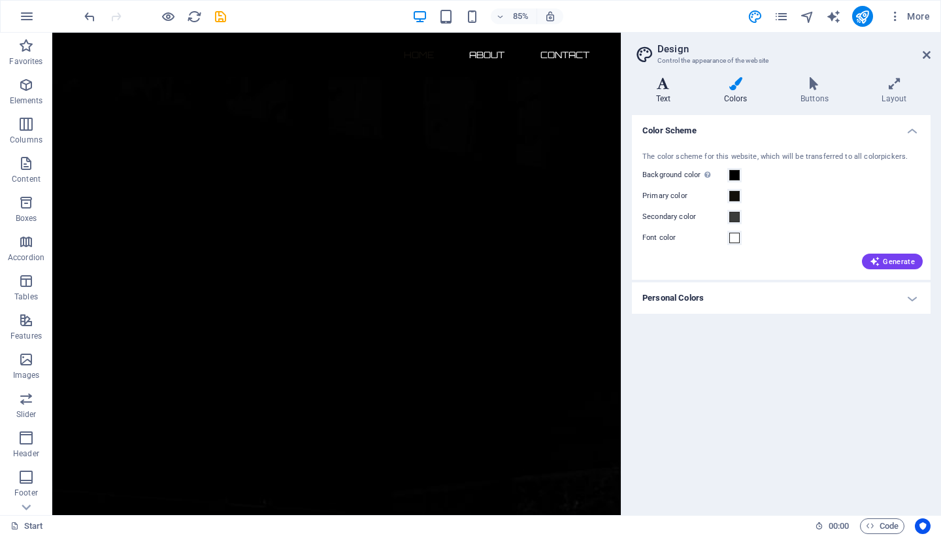
click at [663, 88] on icon at bounding box center [663, 83] width 63 height 13
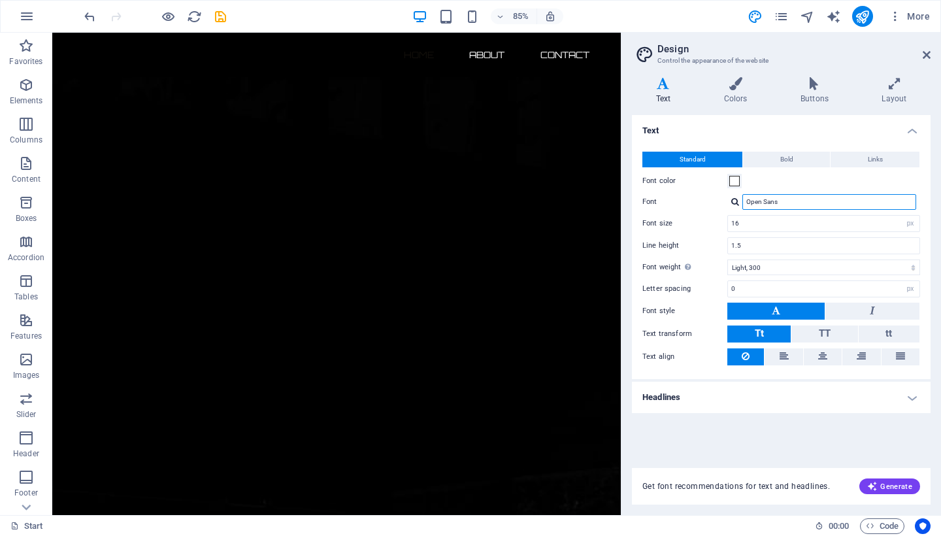
click at [808, 201] on input "Open Sans" at bounding box center [829, 202] width 174 height 16
click at [731, 201] on div at bounding box center [735, 201] width 8 height 8
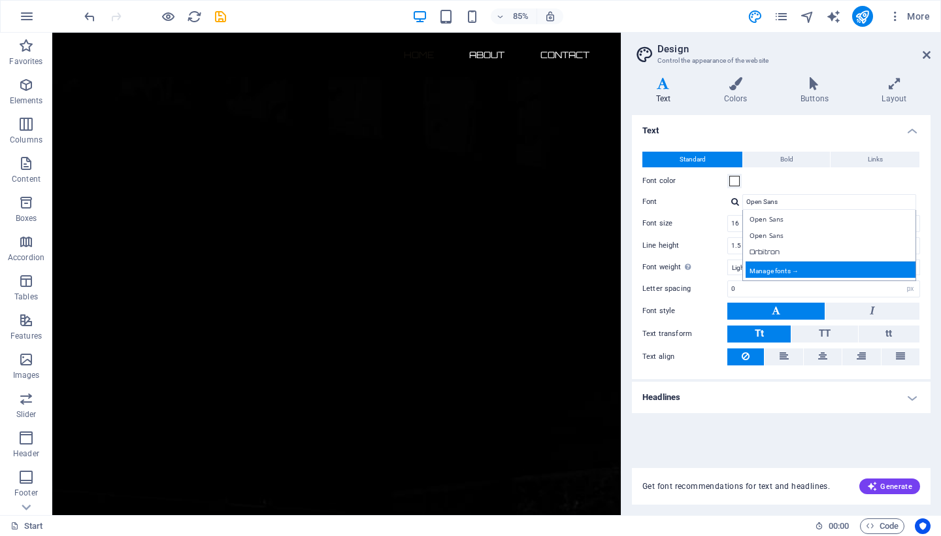
click at [782, 267] on div "Manage fonts →" at bounding box center [832, 269] width 173 height 16
select select "popularity"
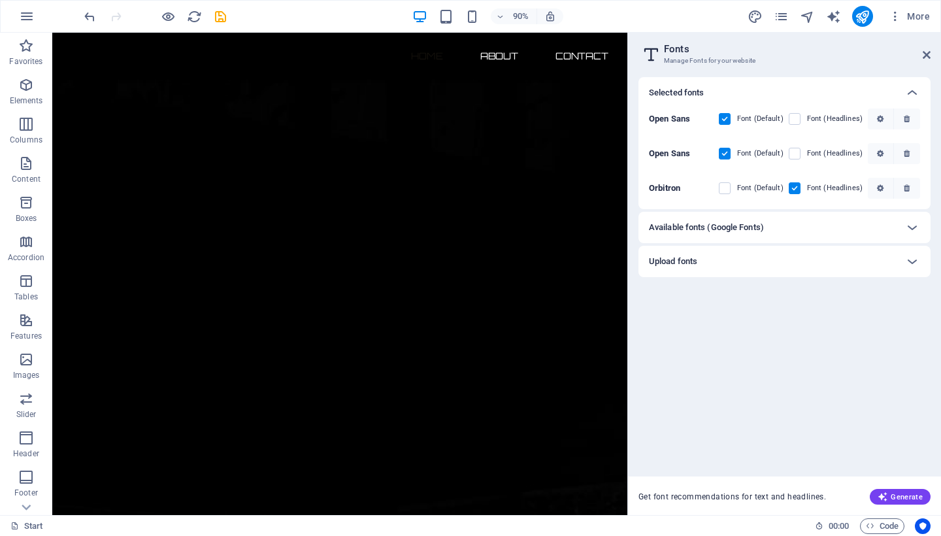
click at [752, 226] on h6 "Available fonts (Google Fonts)" at bounding box center [706, 228] width 115 height 16
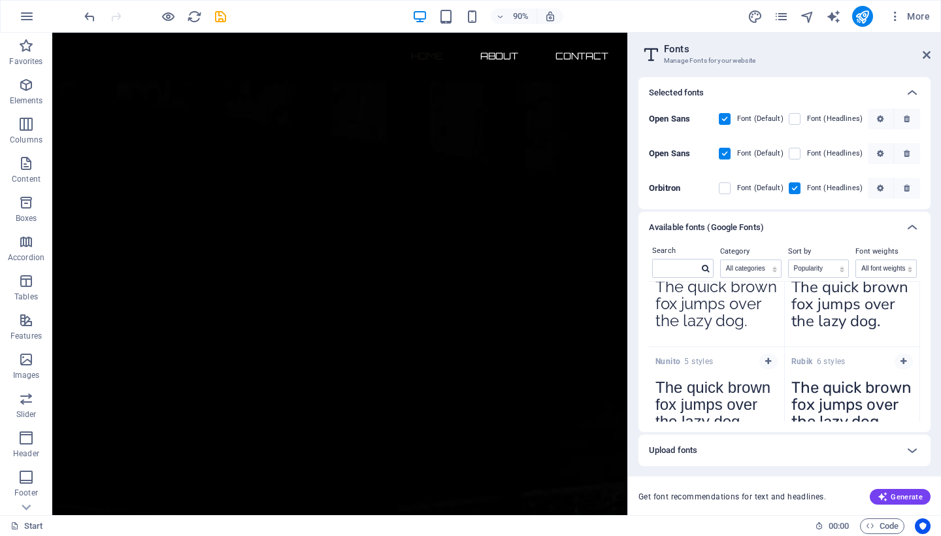
scroll to position [721, 0]
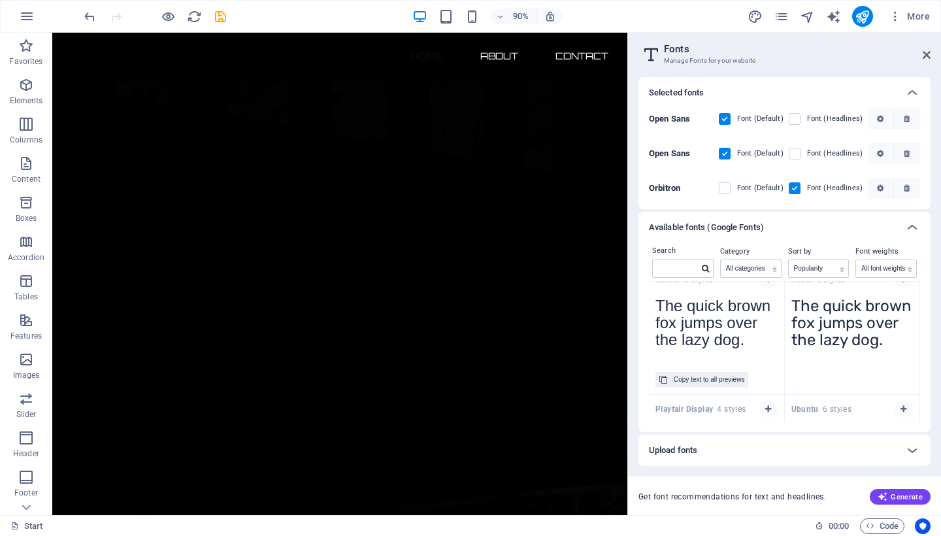
click at [712, 320] on textarea "The quick brown fox jumps over the lazy dog." at bounding box center [716, 327] width 135 height 72
click at [705, 383] on div "Copy text to all previews" at bounding box center [709, 380] width 71 height 16
click at [732, 340] on textarea "The quick brown fox jumps over the lazy dog." at bounding box center [716, 327] width 135 height 72
click at [920, 51] on h2 "Fonts" at bounding box center [797, 49] width 267 height 12
click at [929, 57] on icon at bounding box center [927, 55] width 8 height 10
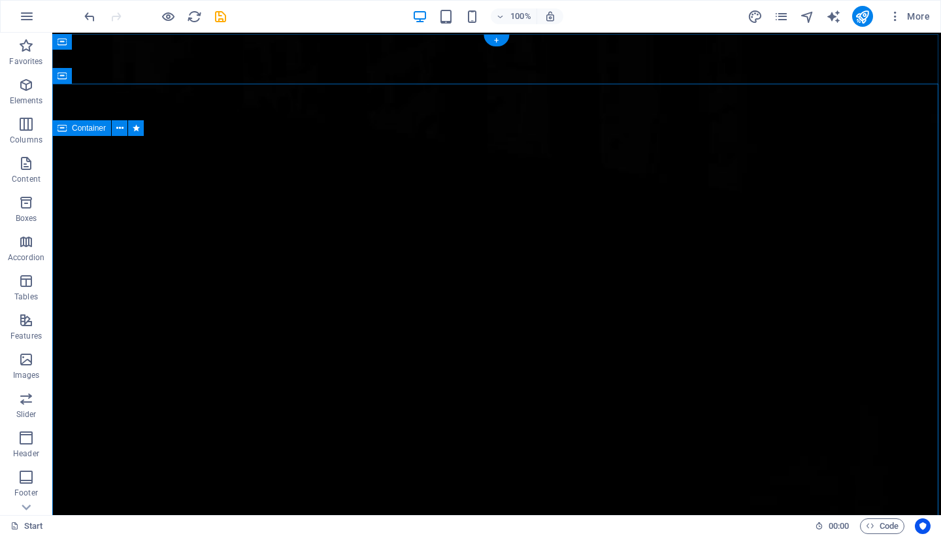
scroll to position [0, 0]
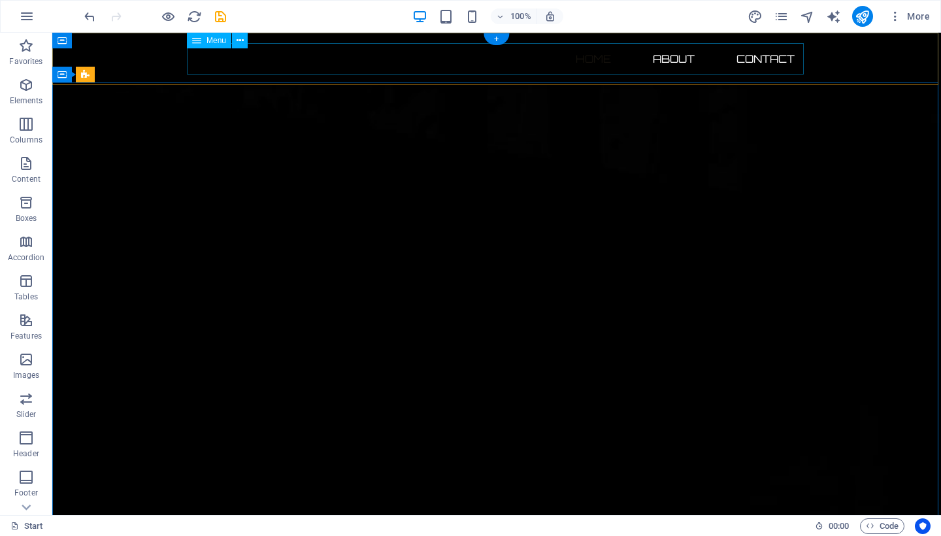
click at [481, 60] on nav "Home About Contact" at bounding box center [496, 58] width 617 height 31
click at [241, 39] on icon at bounding box center [240, 41] width 7 height 14
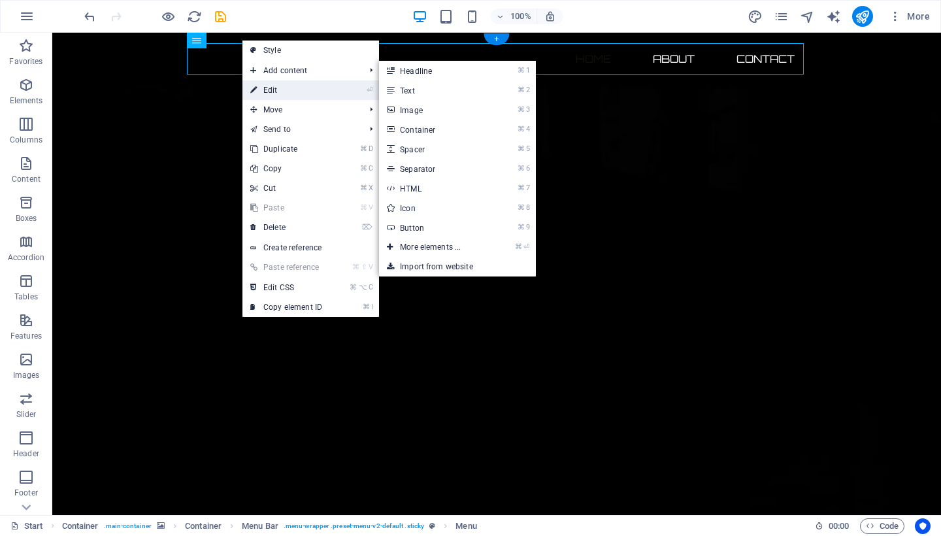
click at [278, 84] on link "⏎ Edit" at bounding box center [286, 90] width 88 height 20
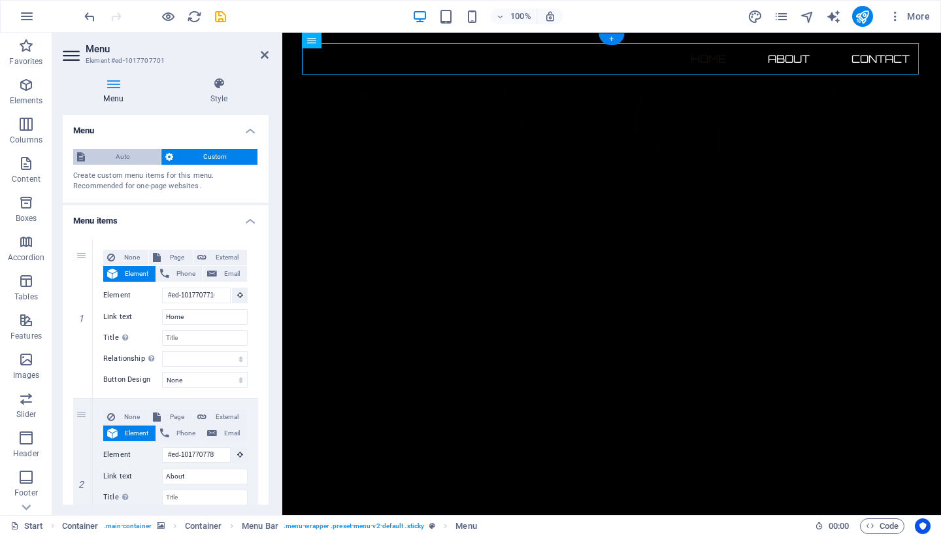
click at [116, 156] on span "Auto" at bounding box center [123, 157] width 68 height 16
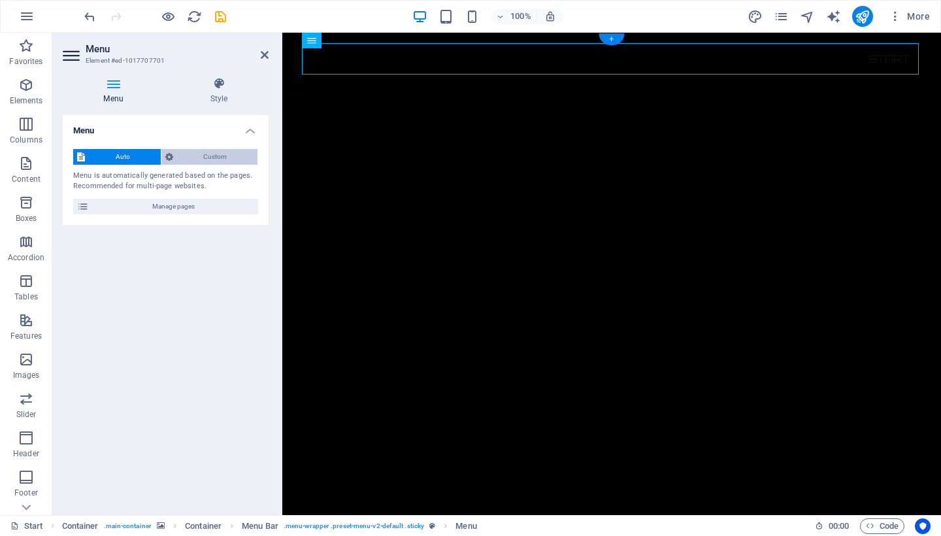
click at [227, 154] on span "Custom" at bounding box center [215, 157] width 77 height 16
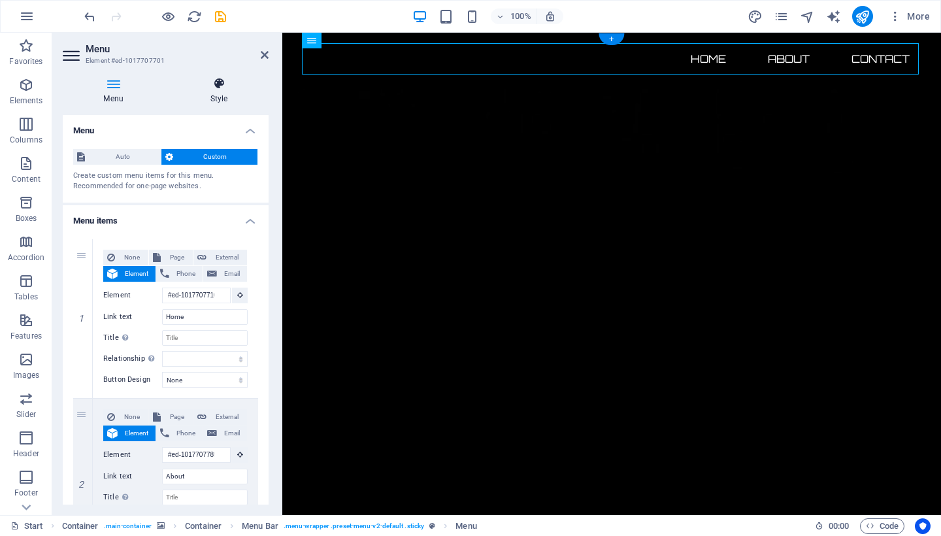
click at [225, 95] on h4 "Style" at bounding box center [218, 90] width 99 height 27
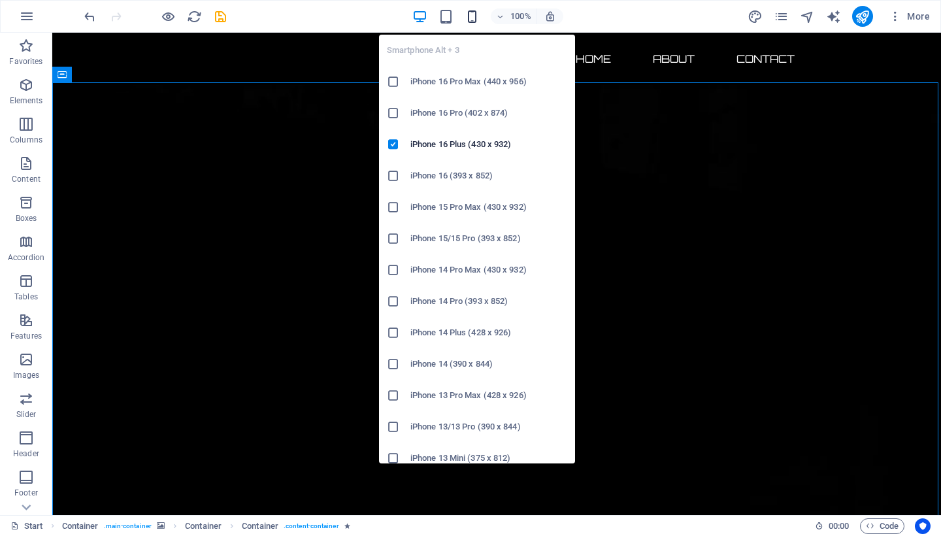
click at [465, 12] on icon "button" at bounding box center [472, 16] width 15 height 15
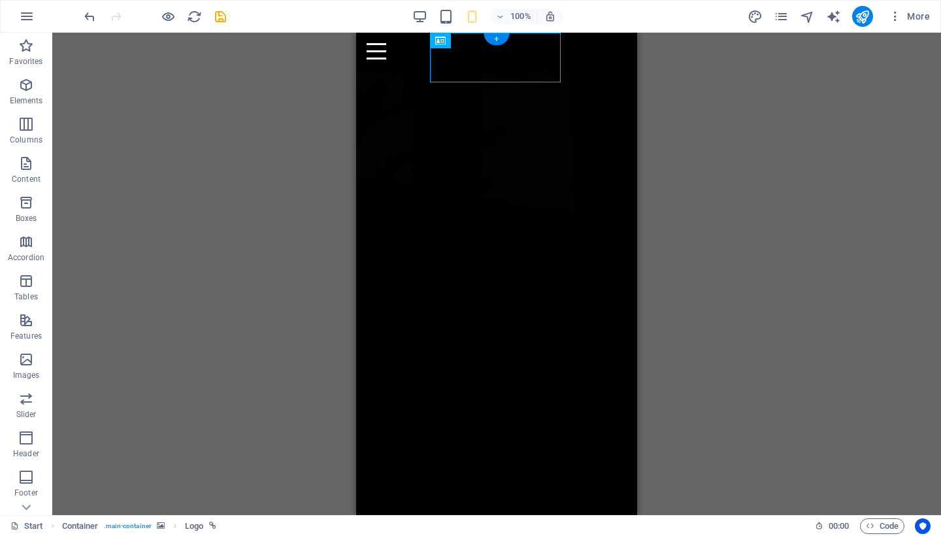
click at [616, 52] on div "Menu" at bounding box center [497, 51] width 260 height 16
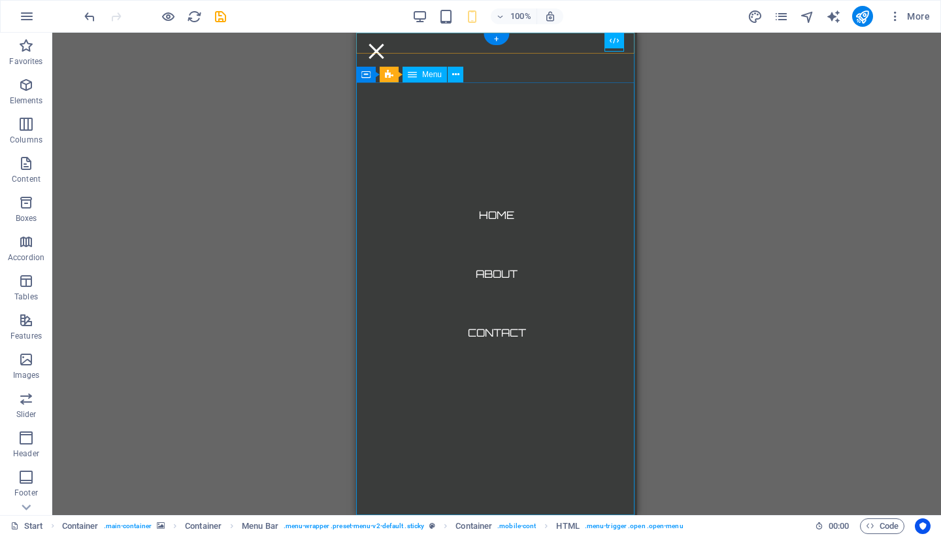
click at [616, 52] on nav "Home About Contact" at bounding box center [496, 274] width 281 height 482
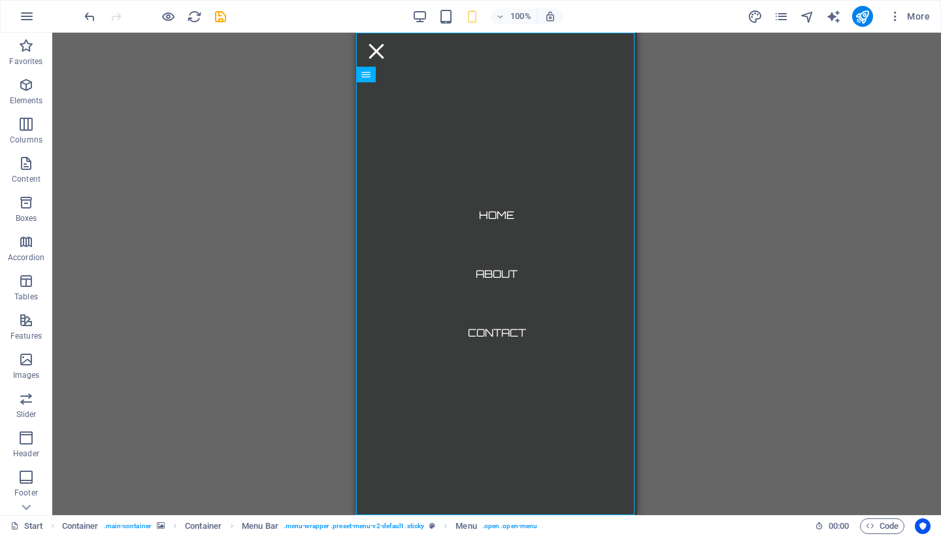
click at [669, 214] on div "H2 Container Container Container Container Spacer Container H3 Countdown Contai…" at bounding box center [496, 274] width 889 height 482
click at [611, 40] on icon at bounding box center [607, 41] width 7 height 14
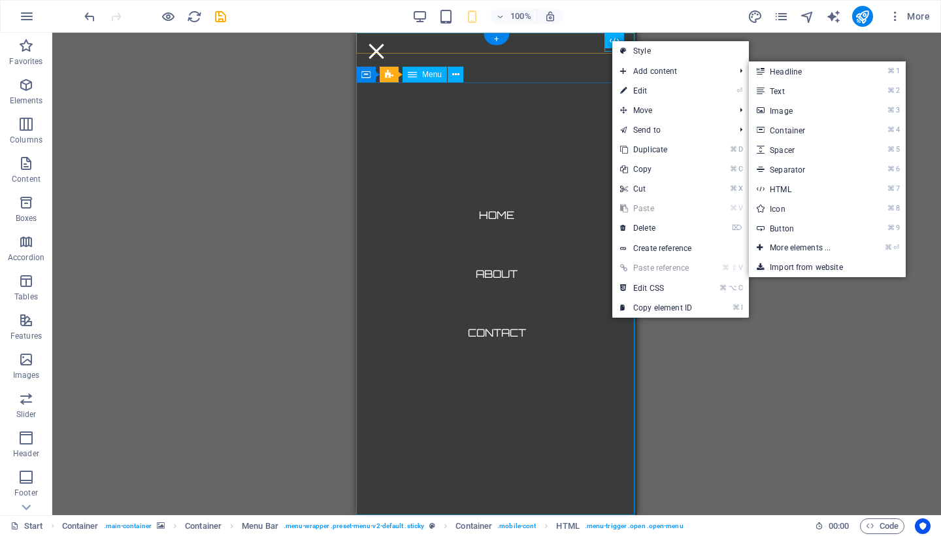
click at [560, 102] on nav "Home About Contact" at bounding box center [496, 274] width 281 height 482
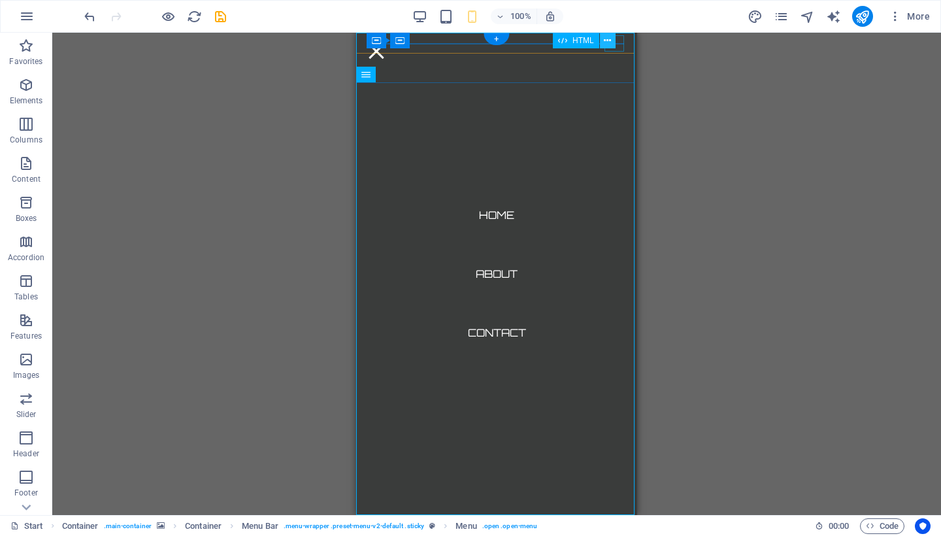
click at [615, 44] on button at bounding box center [608, 41] width 16 height 16
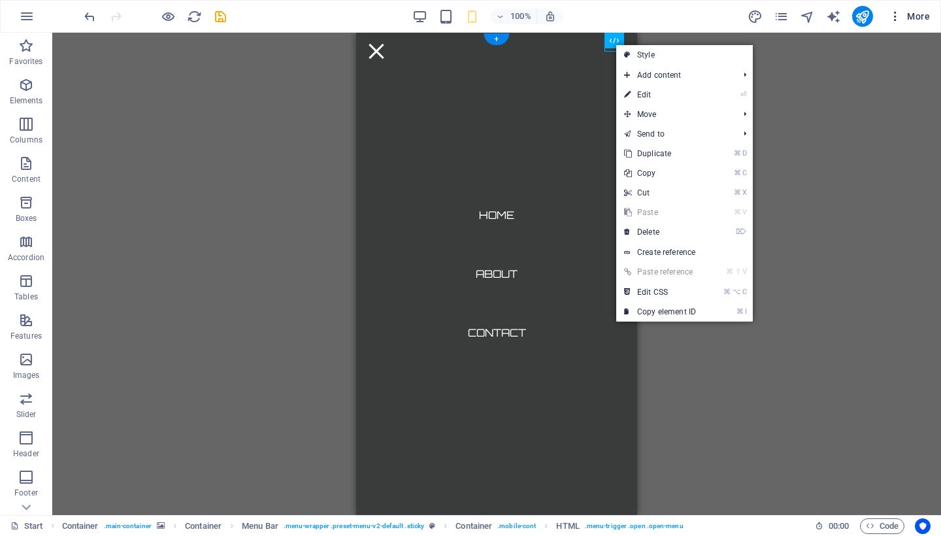
click at [917, 20] on span "More" at bounding box center [909, 16] width 41 height 13
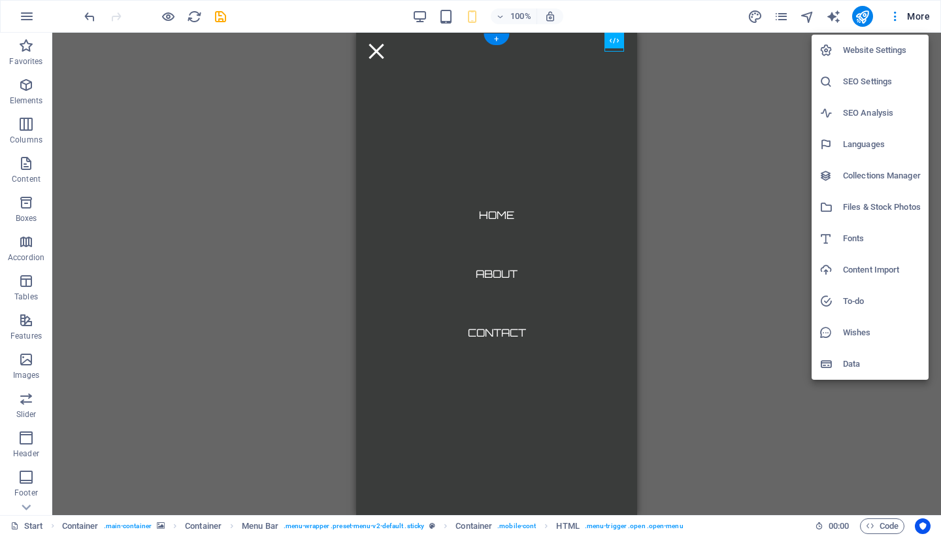
click at [747, 116] on div at bounding box center [470, 268] width 941 height 536
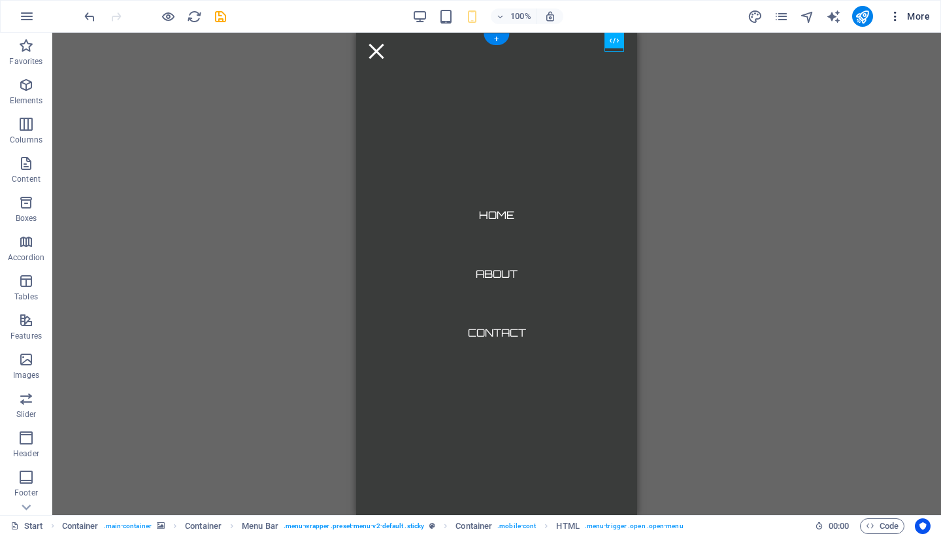
click at [897, 14] on icon "button" at bounding box center [895, 16] width 13 height 13
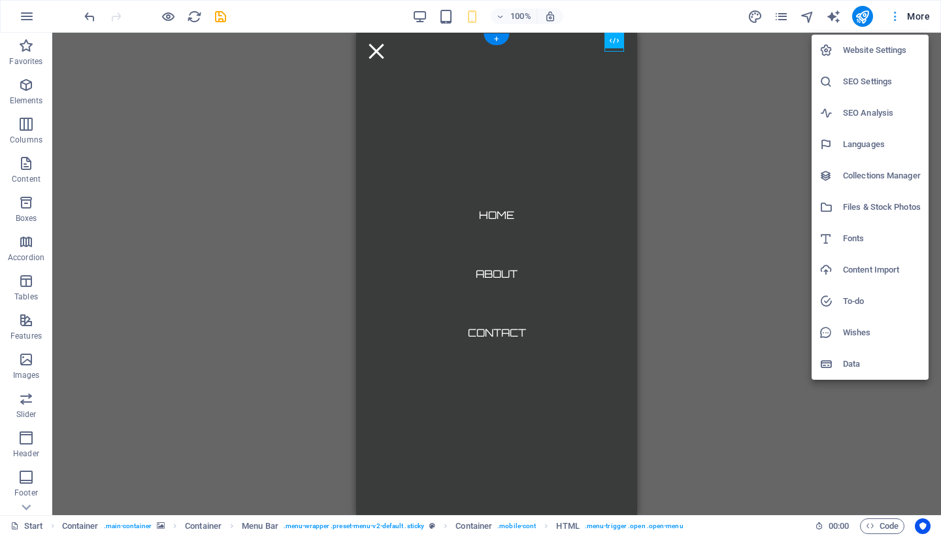
click at [897, 14] on div at bounding box center [470, 268] width 941 height 536
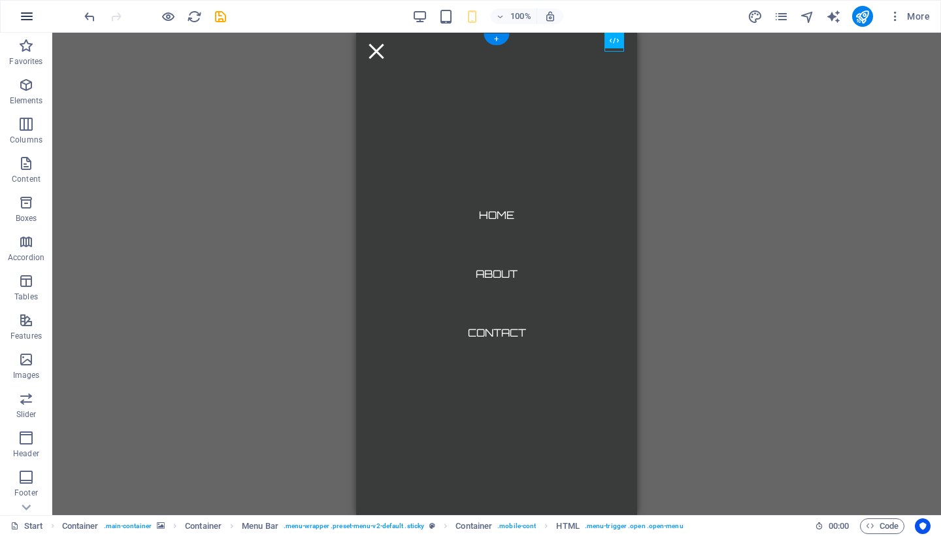
click at [28, 16] on icon "button" at bounding box center [27, 16] width 16 height 16
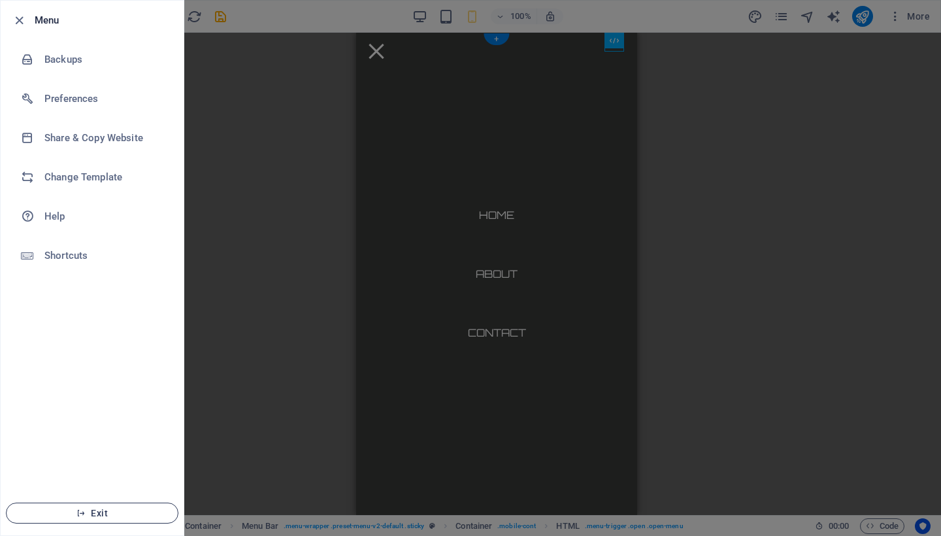
click at [93, 515] on span "Exit" at bounding box center [92, 513] width 150 height 10
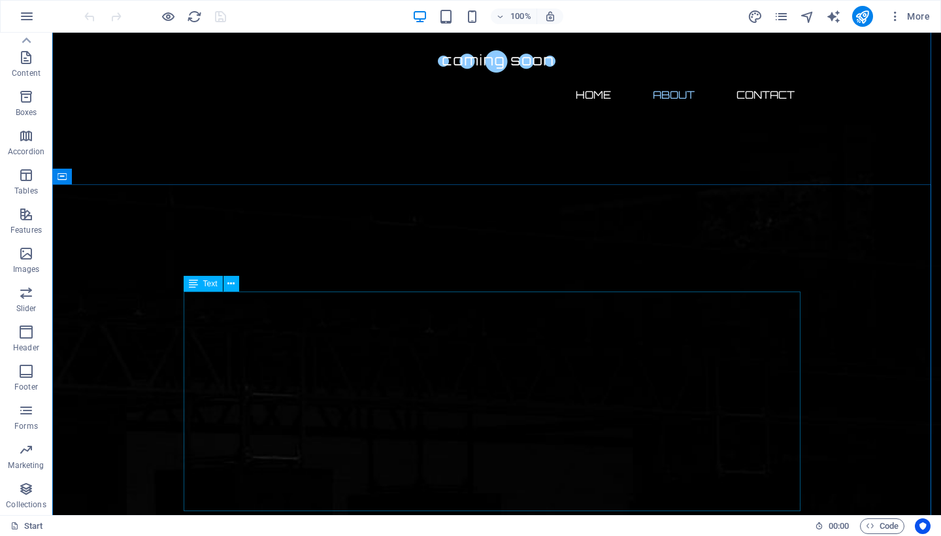
scroll to position [432, 0]
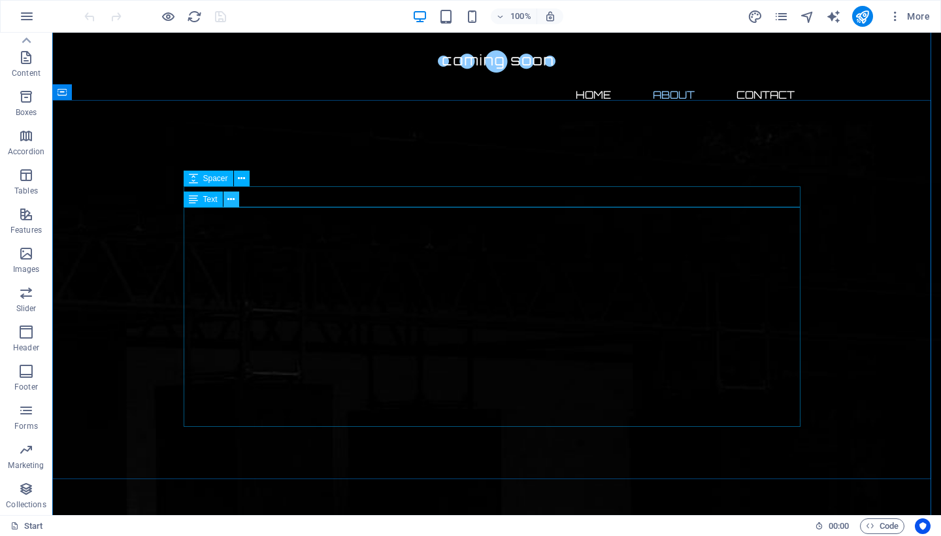
click at [231, 197] on icon at bounding box center [230, 200] width 7 height 14
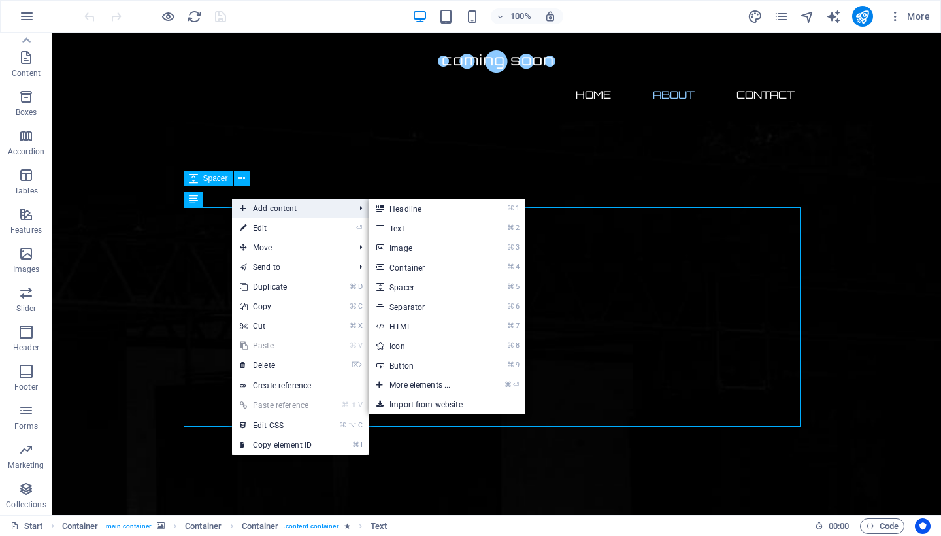
click at [260, 205] on span "Add content" at bounding box center [290, 209] width 117 height 20
click at [410, 227] on link "⌘ 2 Text" at bounding box center [423, 228] width 108 height 20
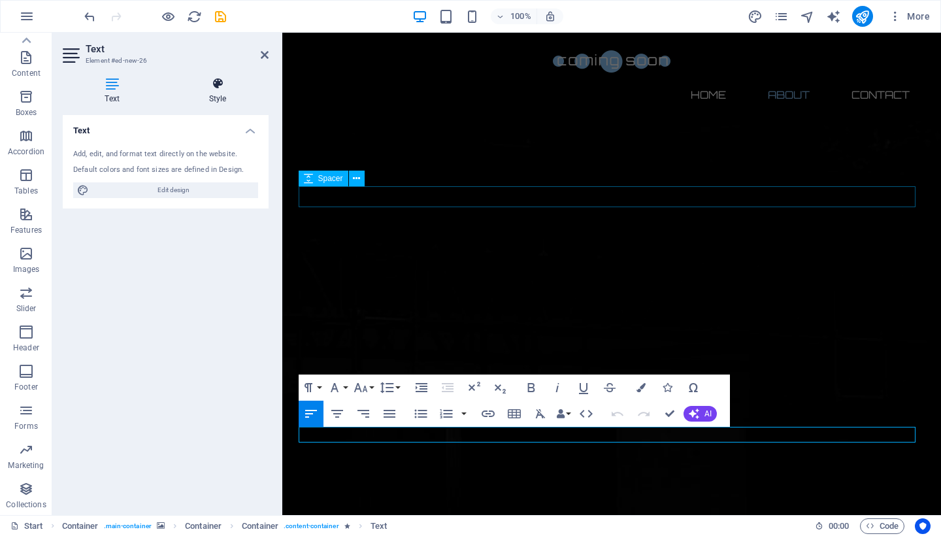
click at [232, 95] on h4 "Style" at bounding box center [218, 90] width 102 height 27
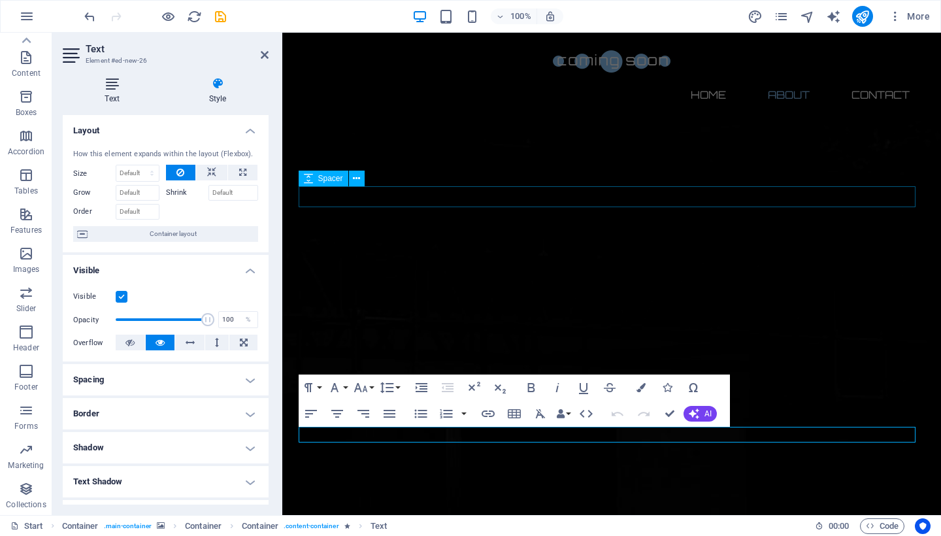
click at [127, 86] on icon at bounding box center [112, 83] width 99 height 13
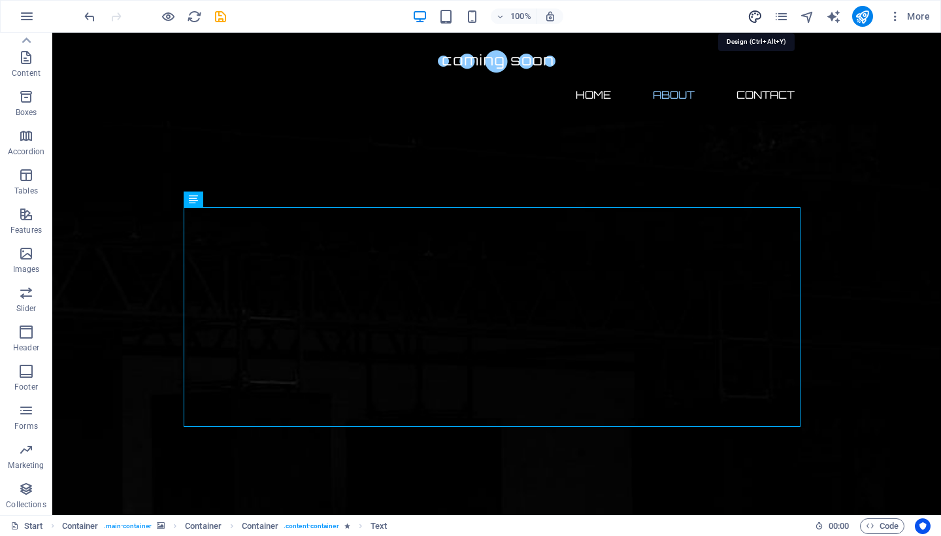
click at [752, 15] on icon "design" at bounding box center [755, 16] width 15 height 15
select select "px"
select select "300"
select select "px"
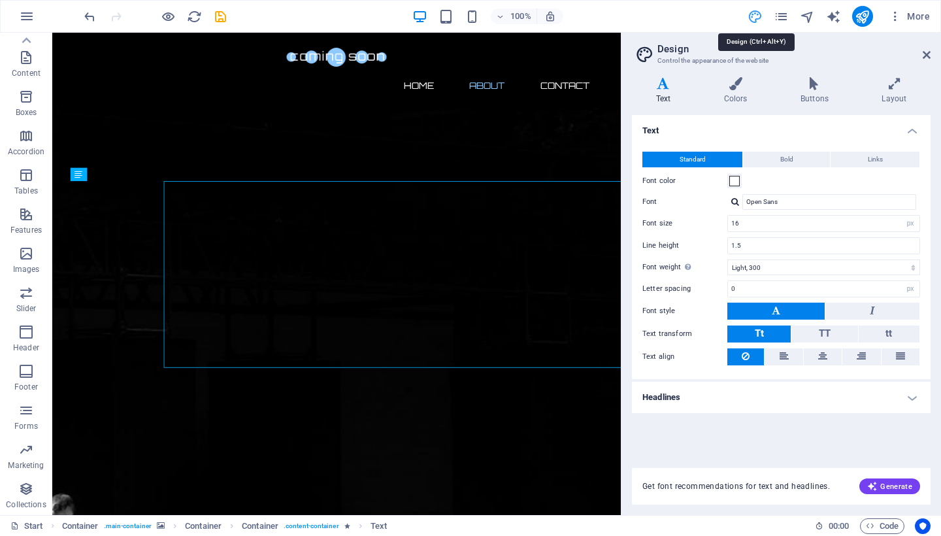
click at [752, 15] on icon "design" at bounding box center [755, 16] width 15 height 15
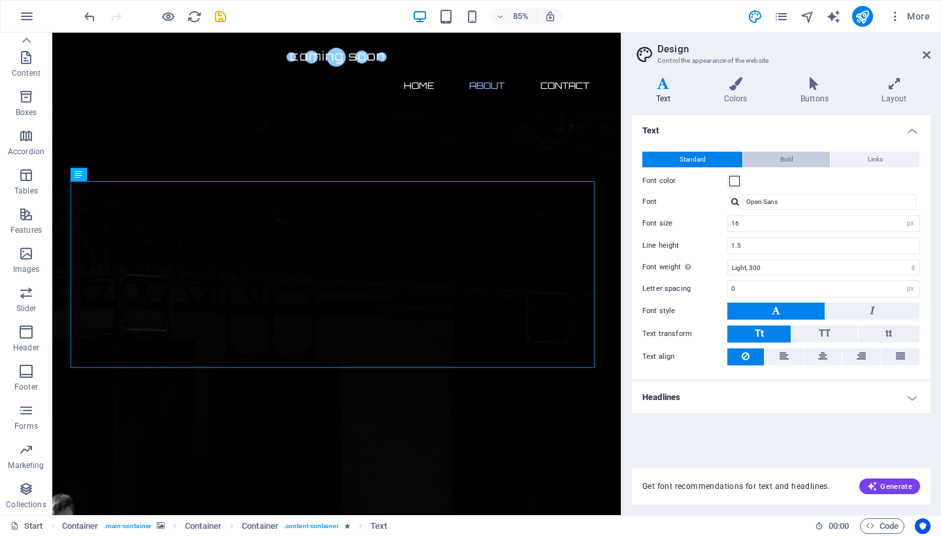
click at [813, 163] on button "Bold" at bounding box center [786, 160] width 87 height 16
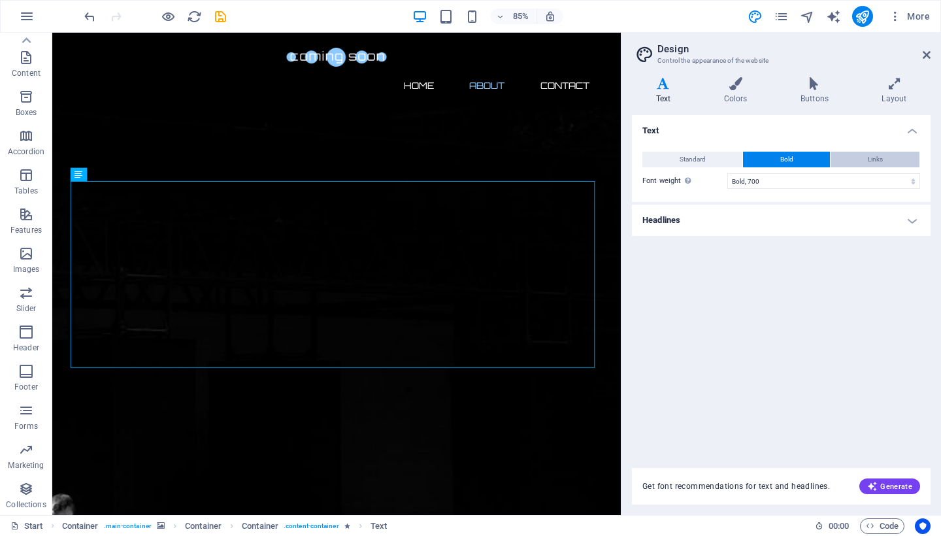
click at [869, 161] on span "Links" at bounding box center [875, 160] width 15 height 16
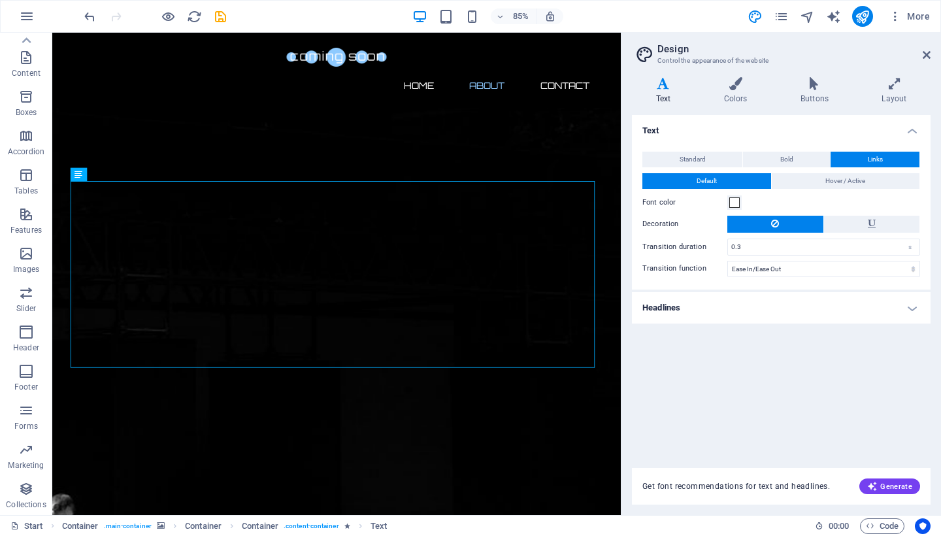
click at [635, 148] on div "Standard Bold Links Font color Font Open Sans Font size 16 rem px Line height 1…" at bounding box center [781, 214] width 304 height 151
click at [674, 154] on button "Standard" at bounding box center [692, 160] width 100 height 16
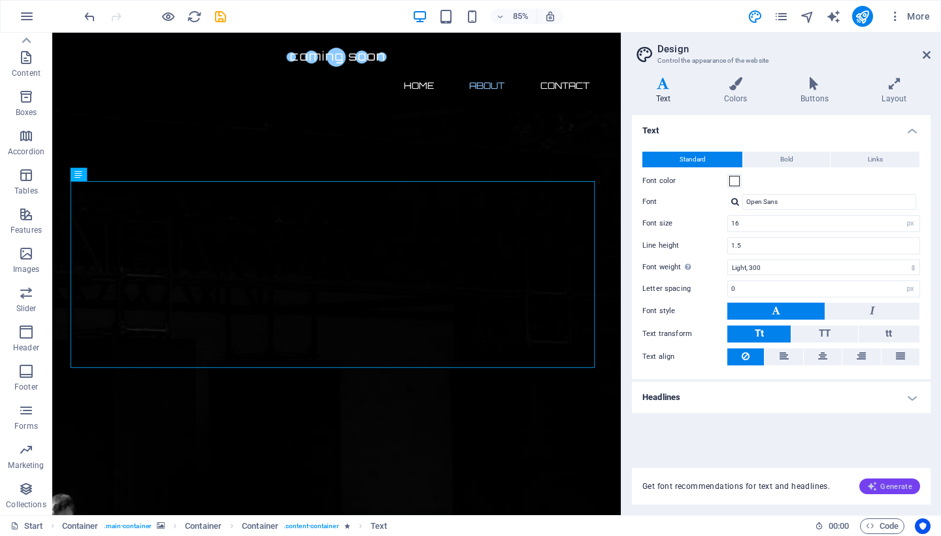
click at [874, 486] on icon "button" at bounding box center [872, 486] width 10 height 10
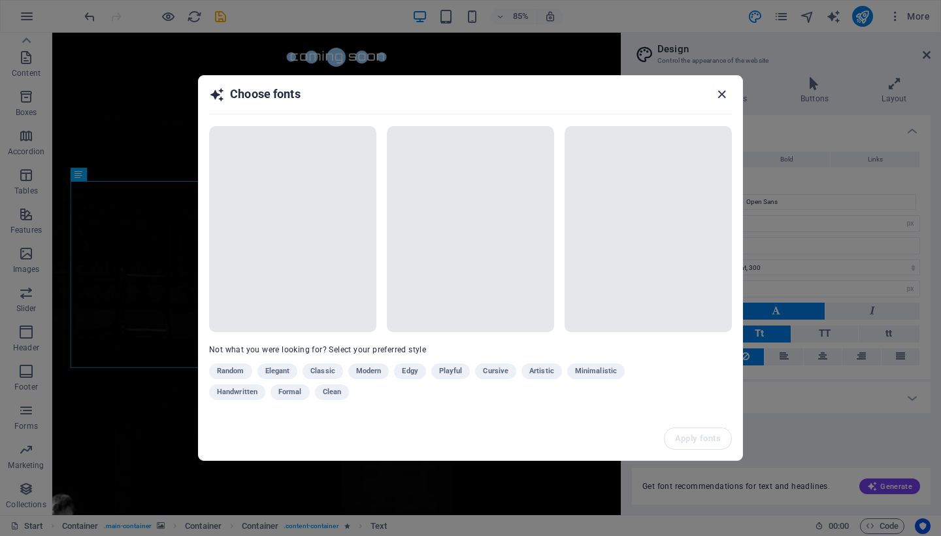
click at [726, 92] on icon "button" at bounding box center [721, 94] width 15 height 15
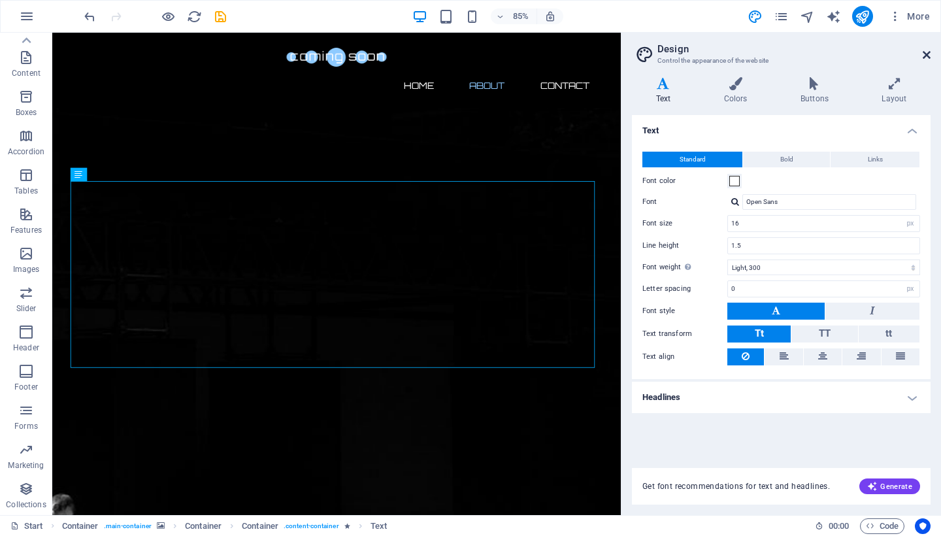
click at [926, 51] on icon at bounding box center [927, 55] width 8 height 10
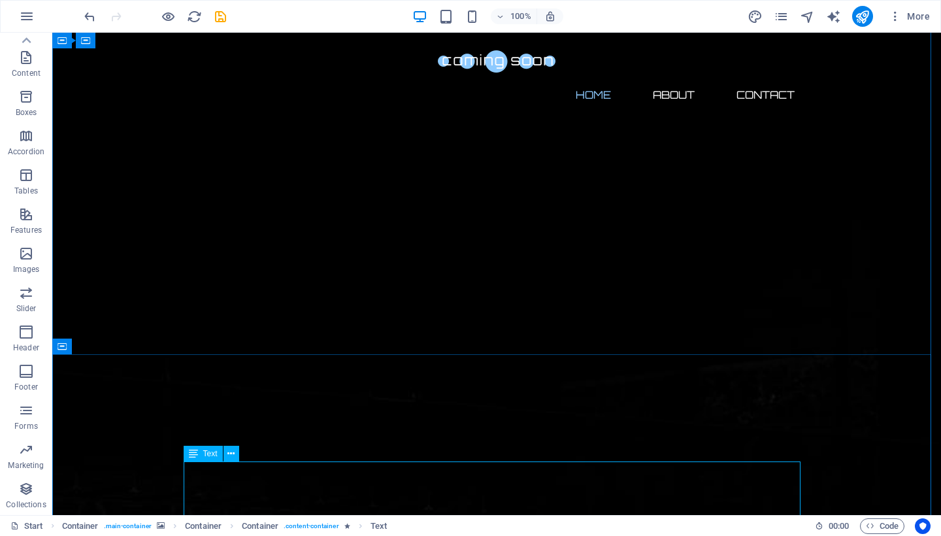
scroll to position [0, 0]
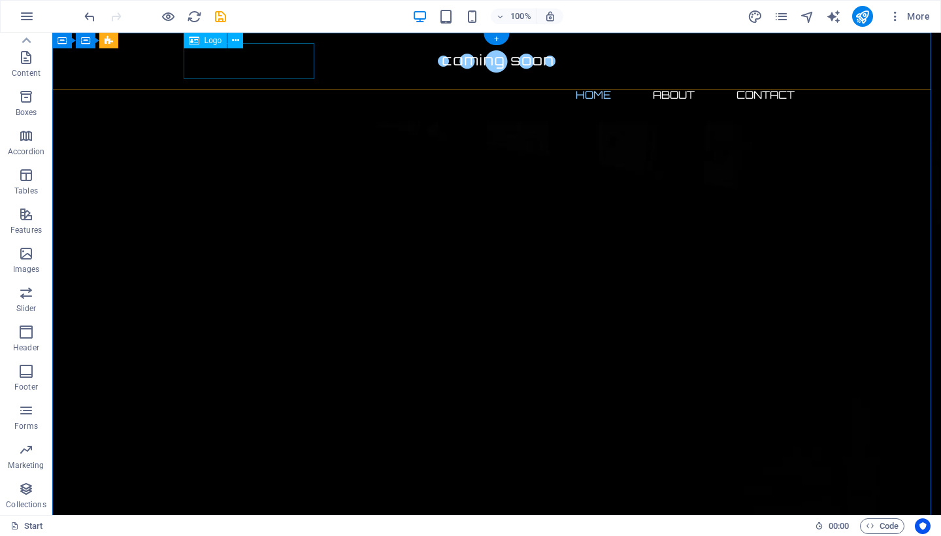
click at [297, 68] on div at bounding box center [496, 61] width 617 height 36
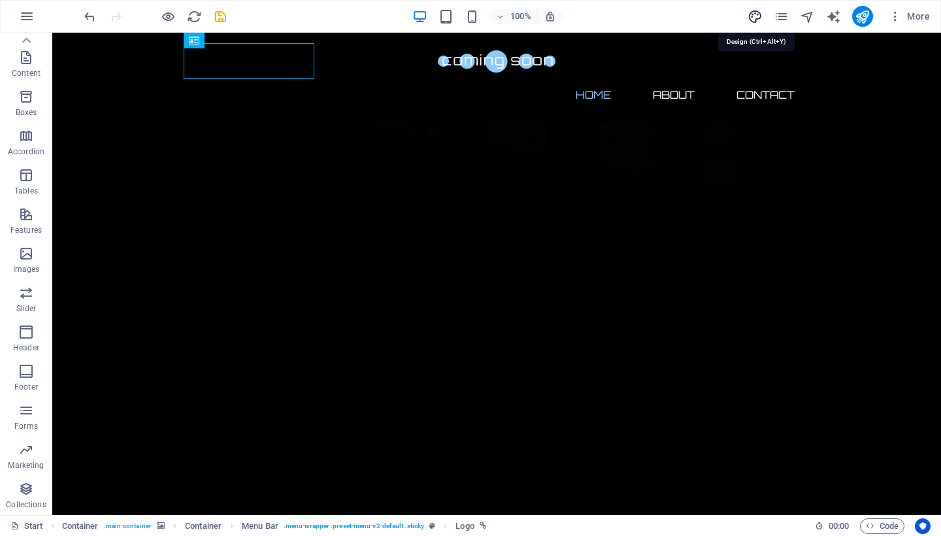
click at [751, 14] on icon "design" at bounding box center [755, 16] width 15 height 15
select select "px"
select select "300"
select select "px"
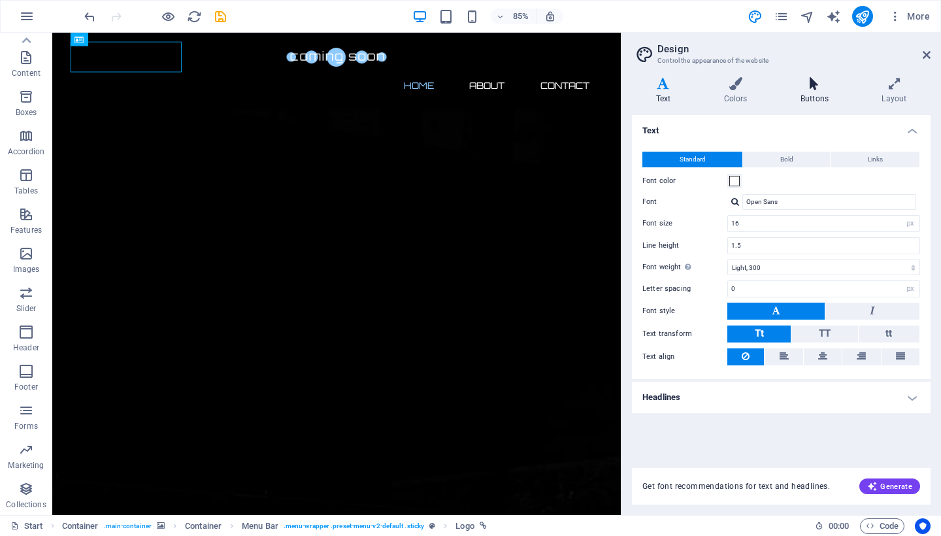
click at [814, 82] on icon at bounding box center [814, 83] width 76 height 13
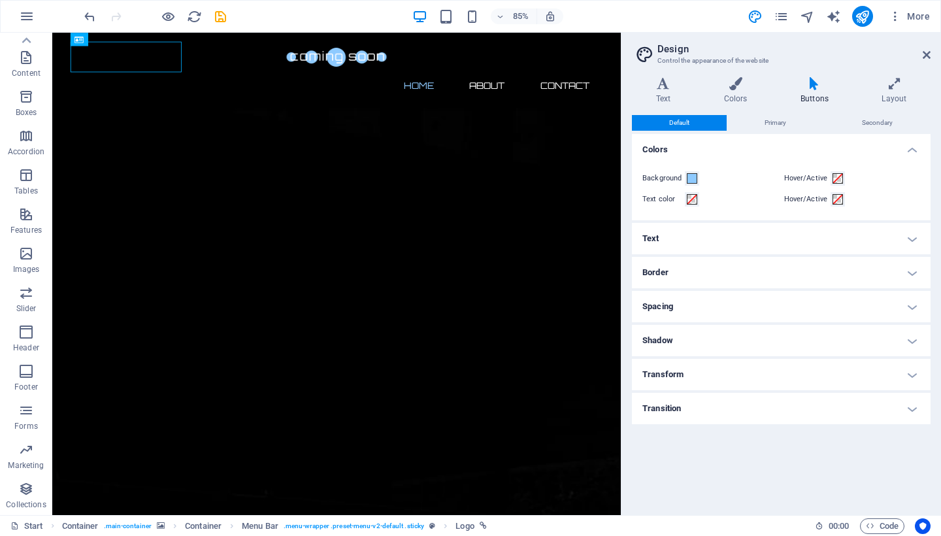
click at [922, 49] on h2 "Design" at bounding box center [793, 49] width 273 height 12
click at [931, 53] on aside "Design Control the appearance of the website Variants Text Colors Buttons Layou…" at bounding box center [781, 274] width 320 height 482
drag, startPoint x: 925, startPoint y: 53, endPoint x: 873, endPoint y: 20, distance: 61.7
click at [925, 53] on icon at bounding box center [927, 55] width 8 height 10
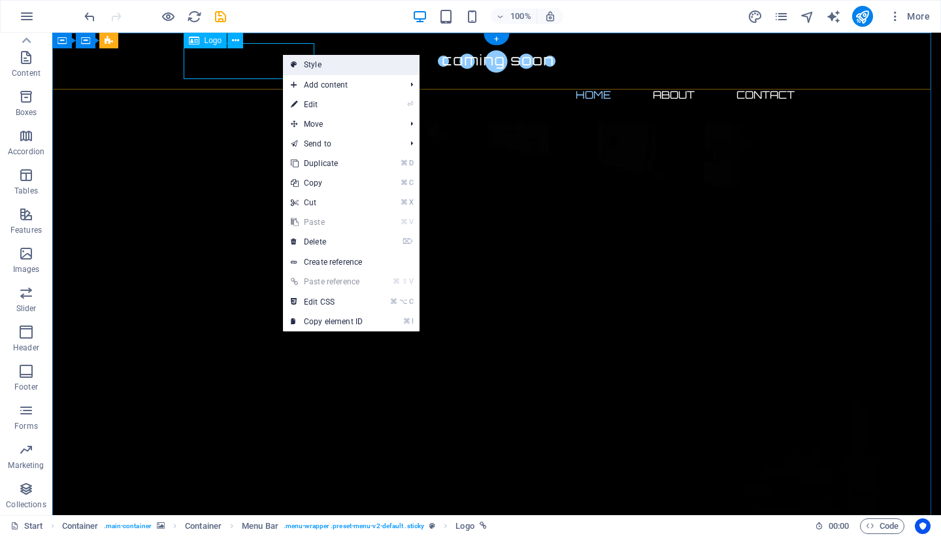
click at [356, 66] on link "Style" at bounding box center [351, 65] width 137 height 20
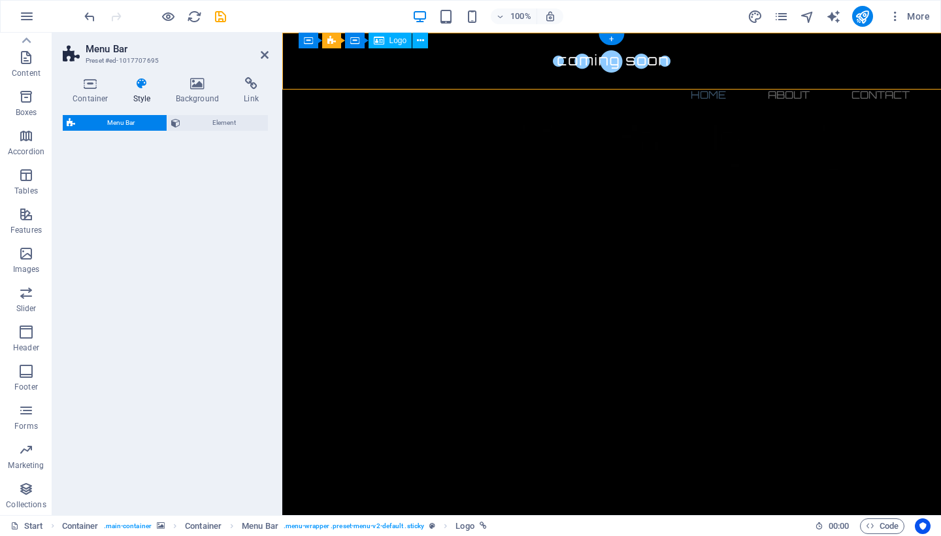
select select "rem"
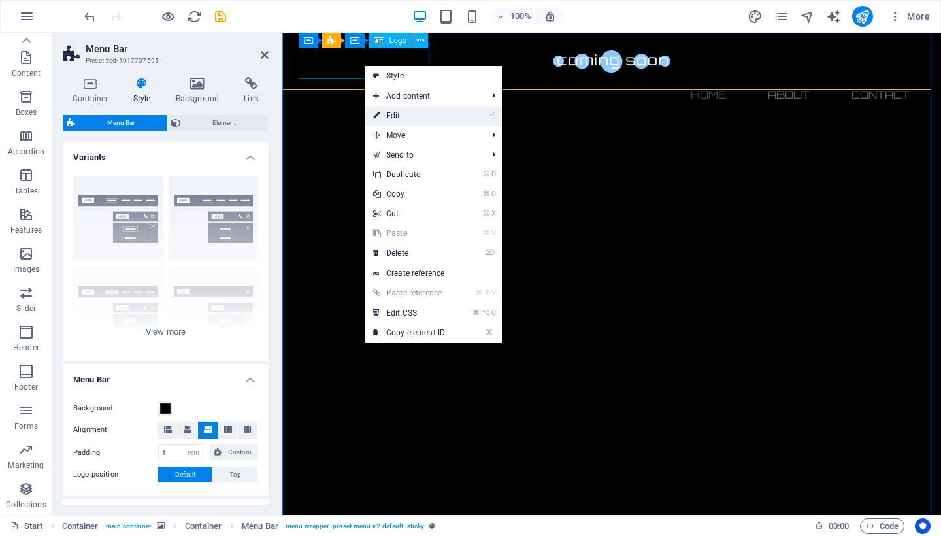
click at [399, 113] on link "⏎ Edit" at bounding box center [409, 116] width 88 height 20
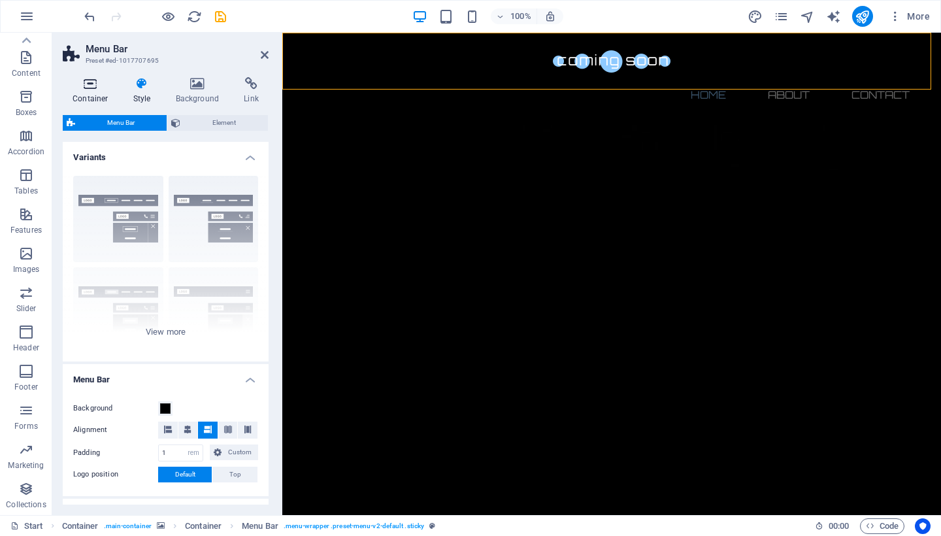
click at [82, 86] on icon at bounding box center [91, 83] width 56 height 13
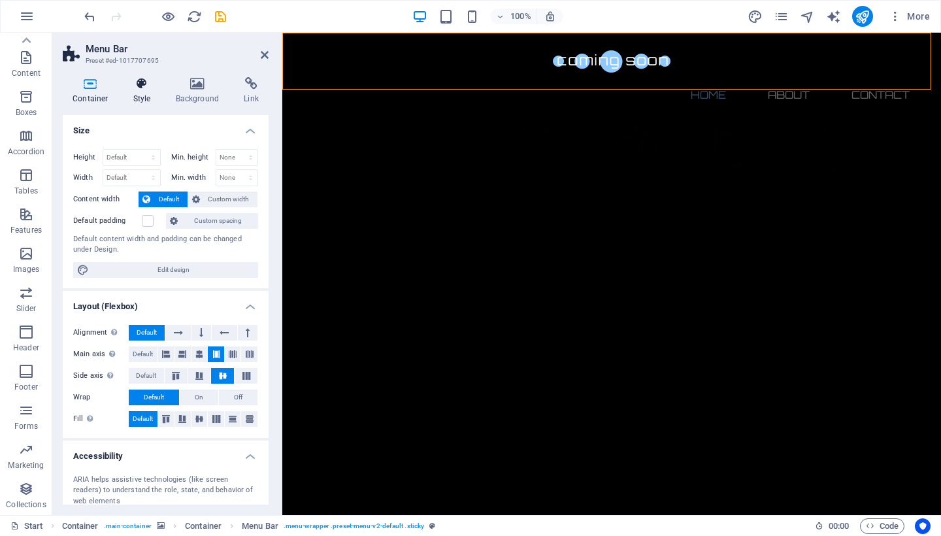
click at [140, 90] on icon at bounding box center [142, 83] width 37 height 13
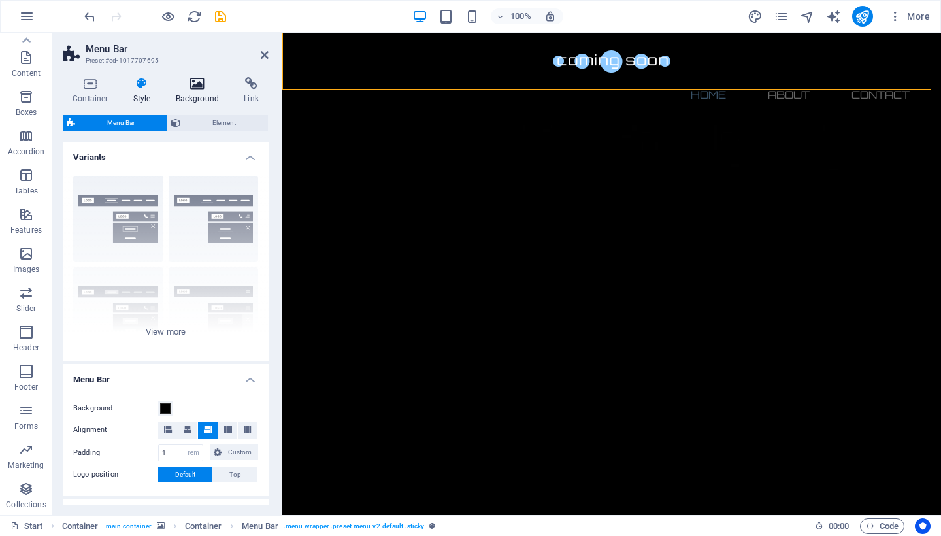
click at [202, 87] on icon at bounding box center [197, 83] width 63 height 13
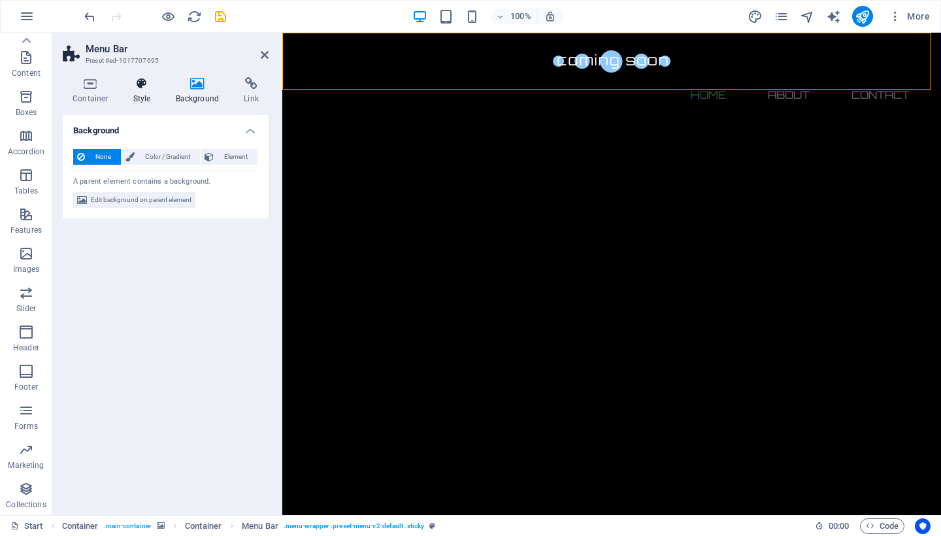
click at [129, 84] on icon at bounding box center [142, 83] width 37 height 13
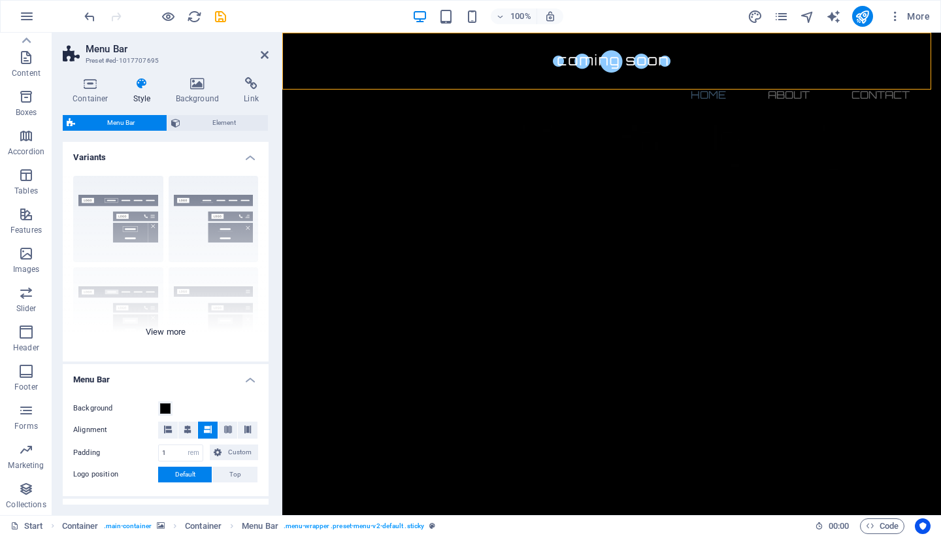
click at [181, 330] on div "Border Centered Default Fixed Loki Trigger Wide XXL" at bounding box center [166, 263] width 206 height 196
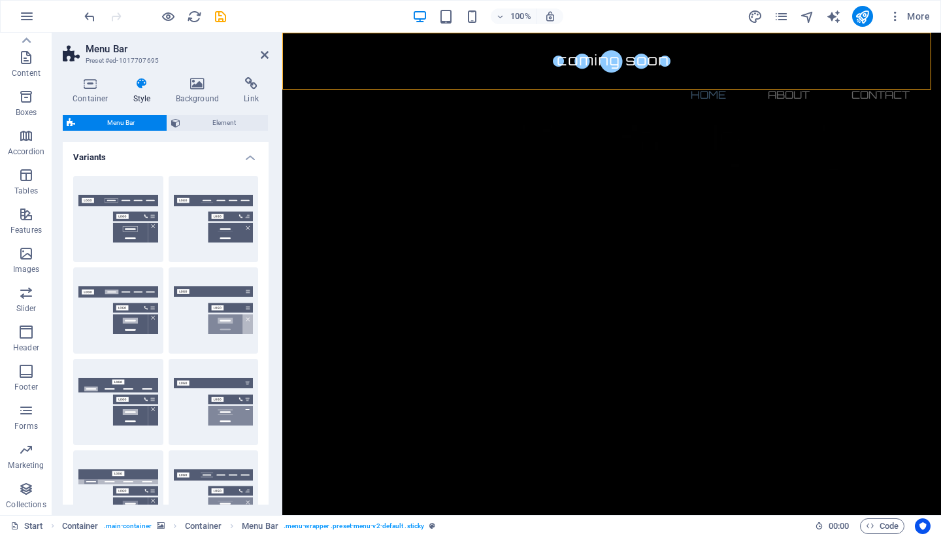
click at [243, 150] on h4 "Variants" at bounding box center [166, 154] width 206 height 24
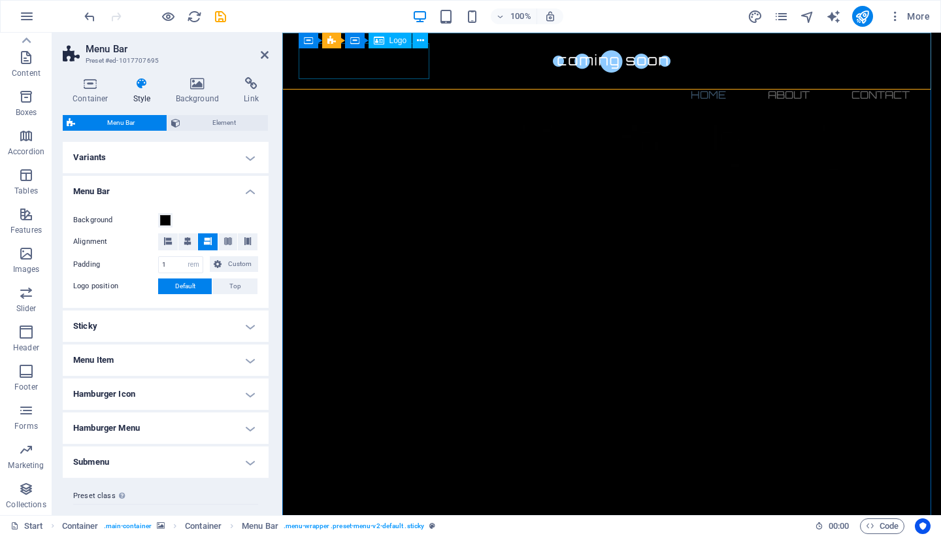
click at [399, 42] on span "Logo" at bounding box center [399, 41] width 18 height 8
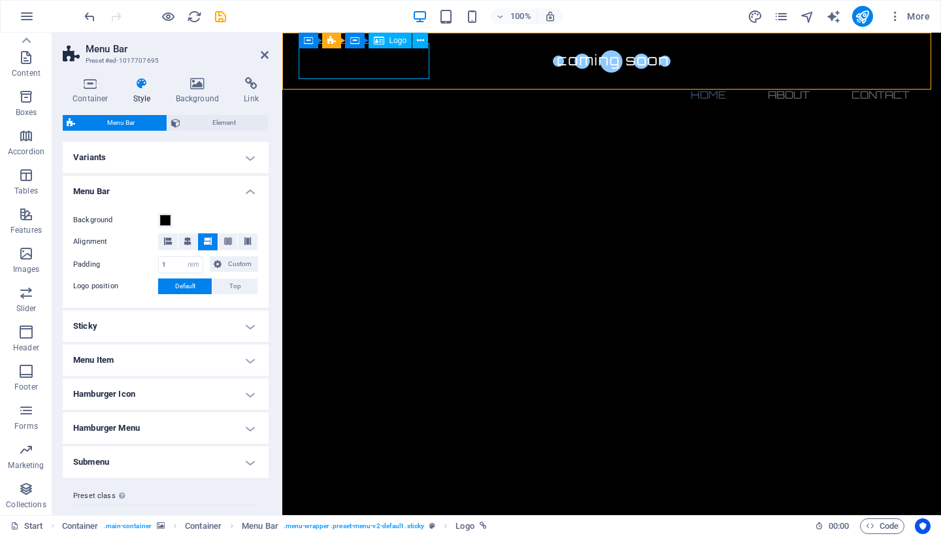
click at [395, 39] on span "Logo" at bounding box center [399, 41] width 18 height 8
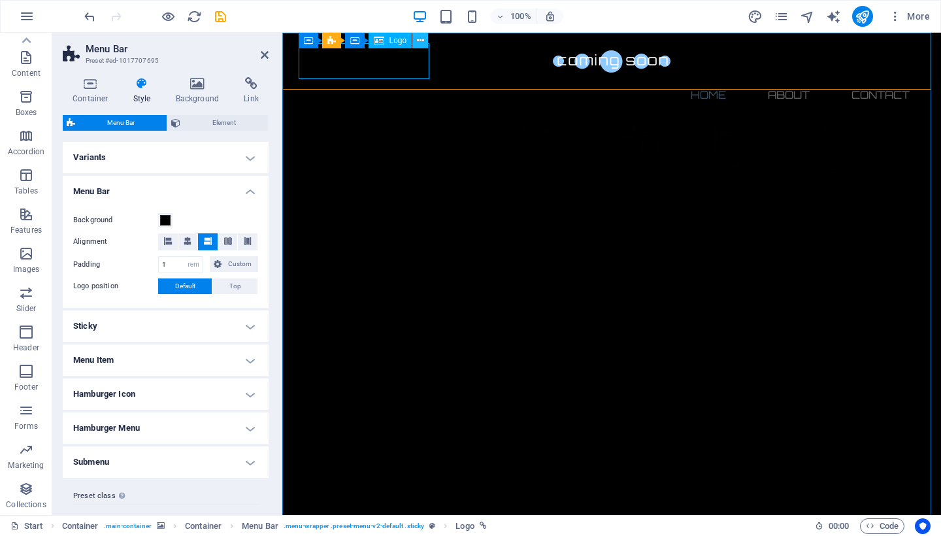
click at [425, 37] on button at bounding box center [420, 41] width 16 height 16
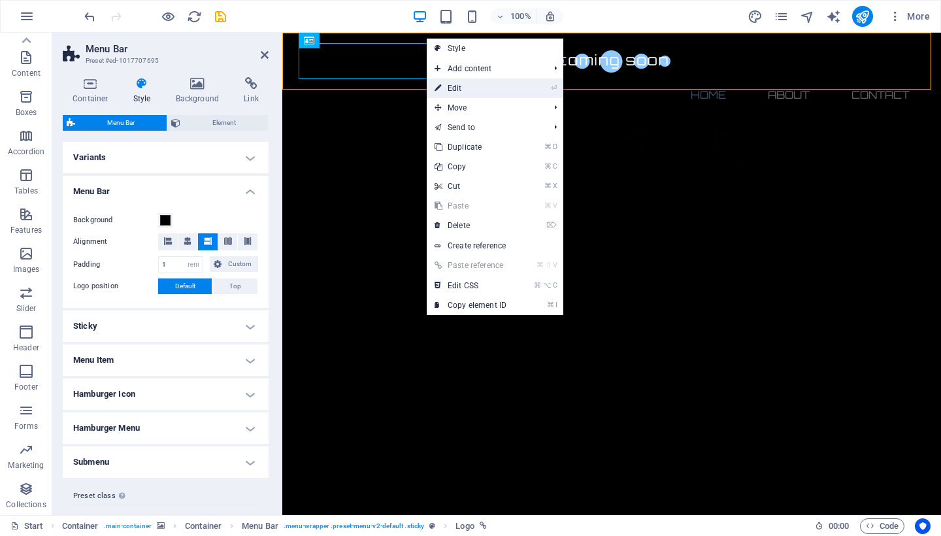
click at [460, 93] on link "⏎ Edit" at bounding box center [471, 88] width 88 height 20
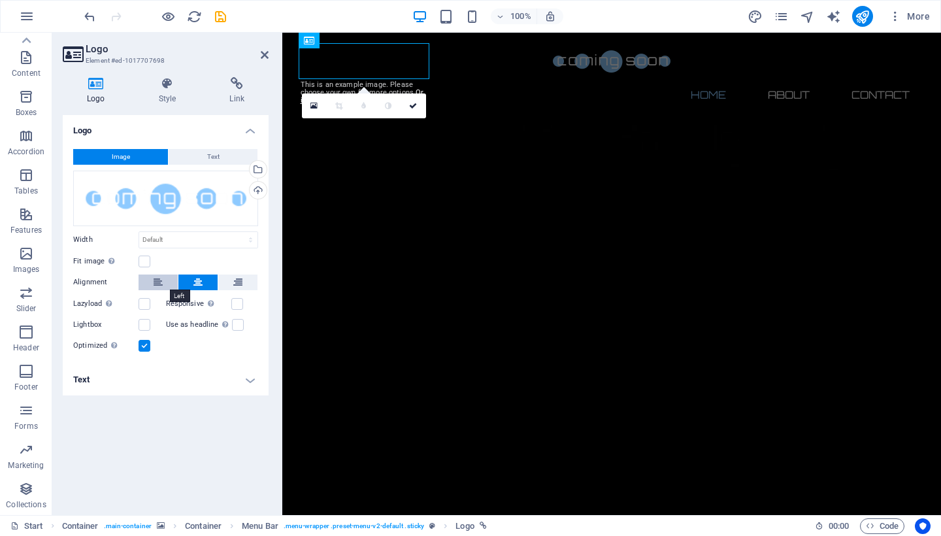
click at [151, 278] on button at bounding box center [158, 282] width 39 height 16
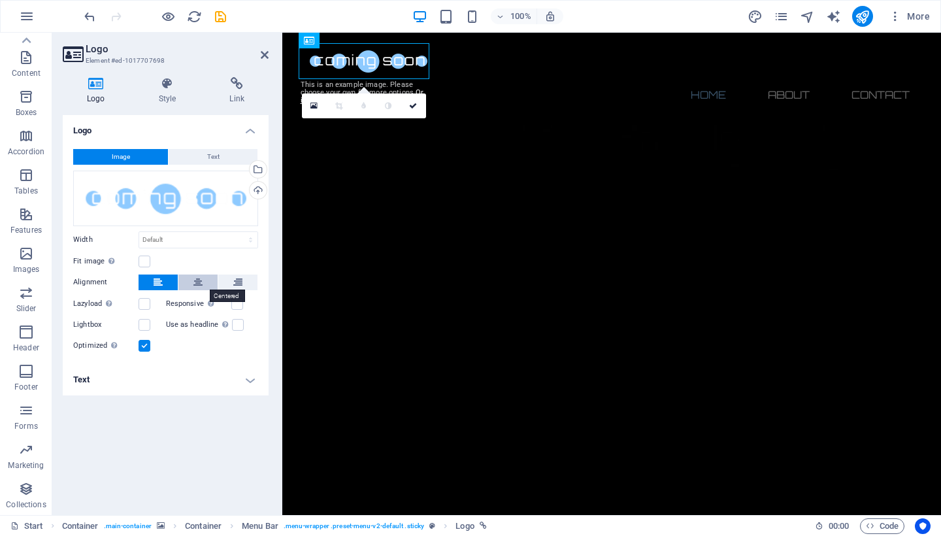
click at [199, 284] on icon at bounding box center [197, 282] width 9 height 16
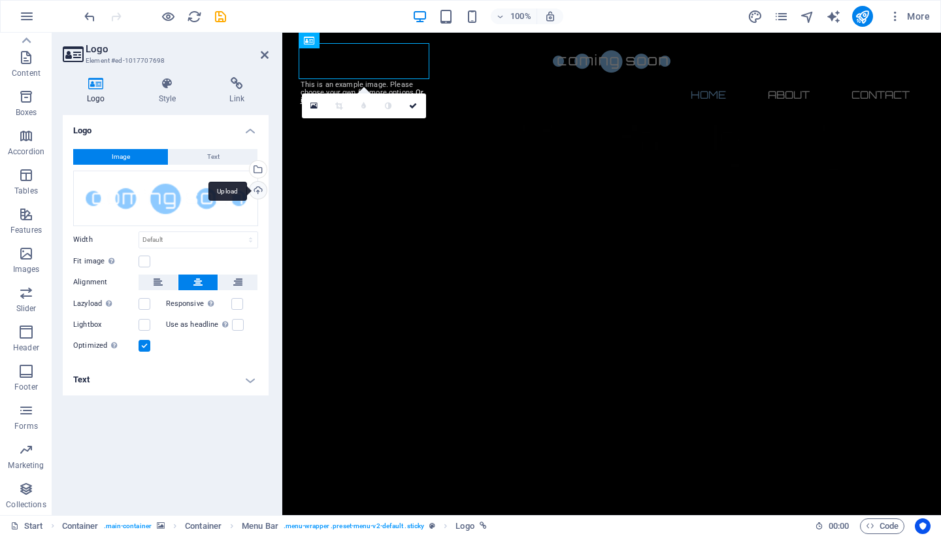
click at [260, 187] on div "Upload" at bounding box center [257, 192] width 20 height 20
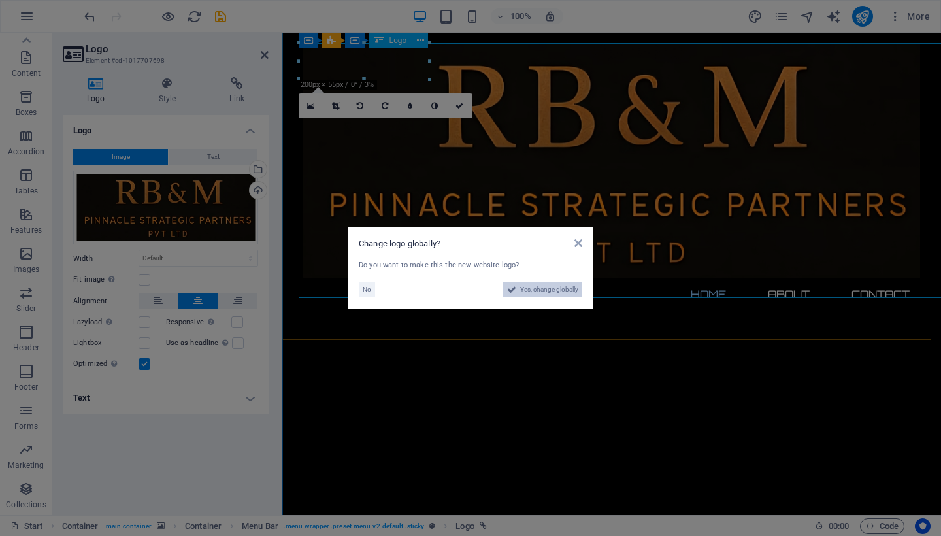
click at [522, 290] on span "Yes, change globally" at bounding box center [549, 290] width 58 height 16
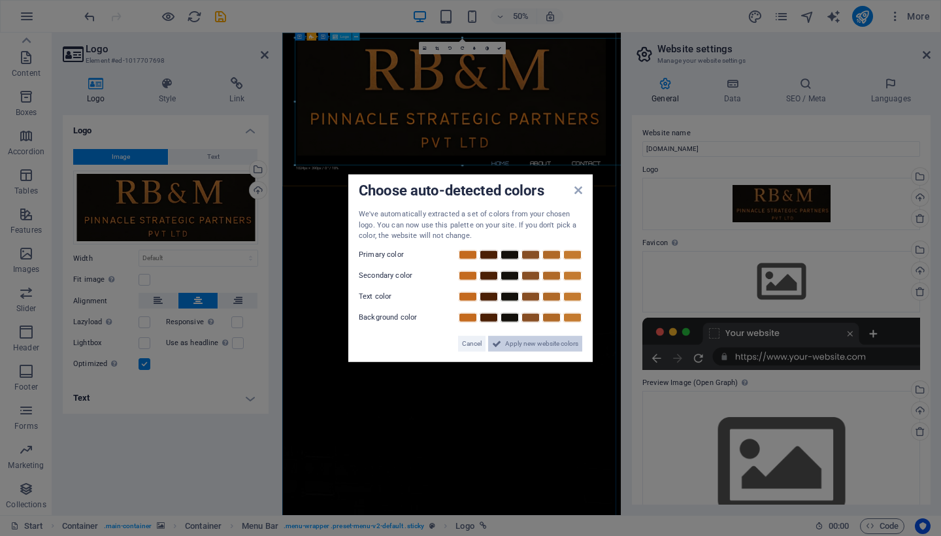
click at [508, 341] on span "Apply new website colors" at bounding box center [541, 343] width 73 height 16
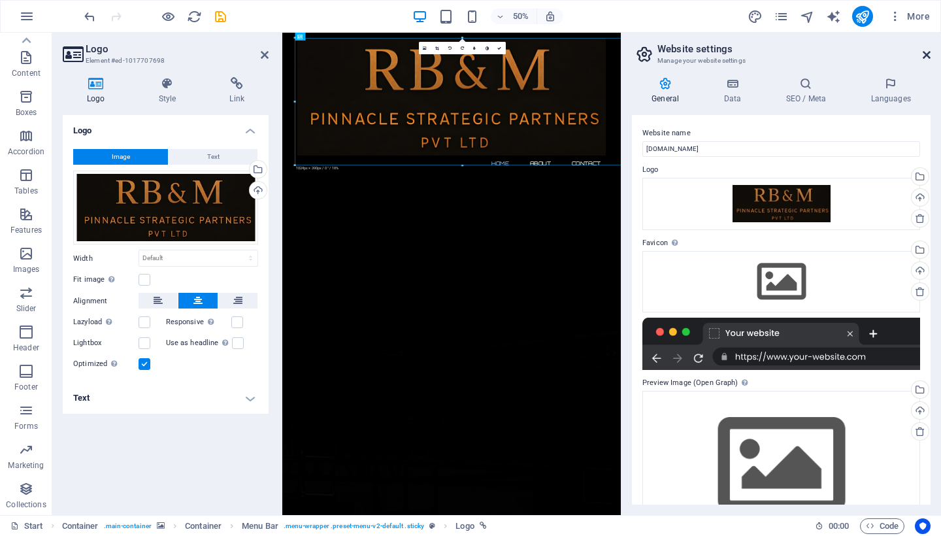
click at [929, 55] on icon at bounding box center [927, 55] width 8 height 10
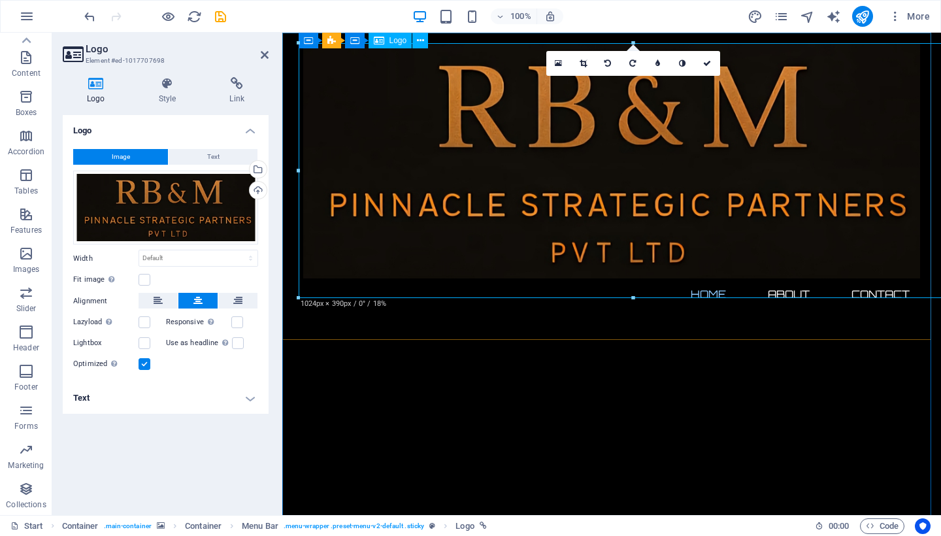
drag, startPoint x: 584, startPoint y: 327, endPoint x: 603, endPoint y: 149, distance: 179.4
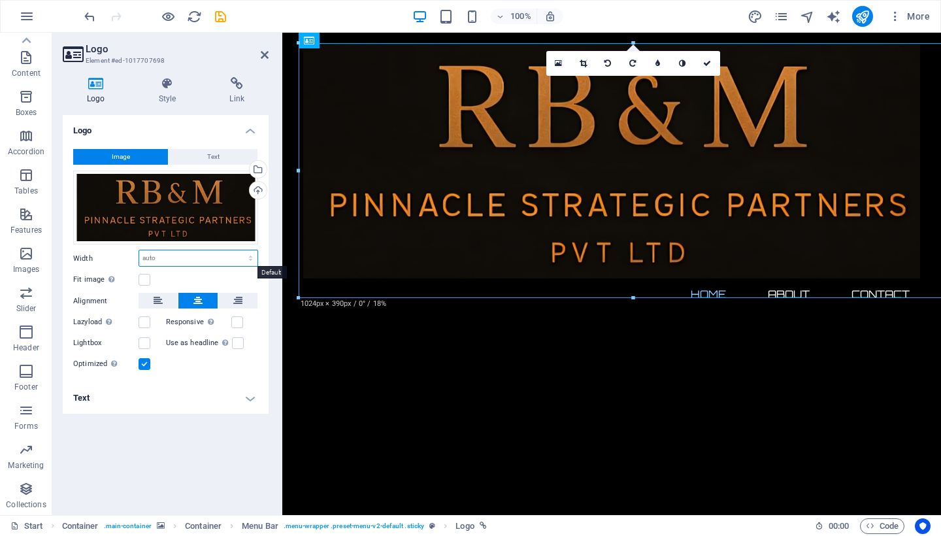
select select "%"
click at [239, 259] on input "108.5" at bounding box center [198, 258] width 118 height 16
type input "100"
select select "px"
type input "1024"
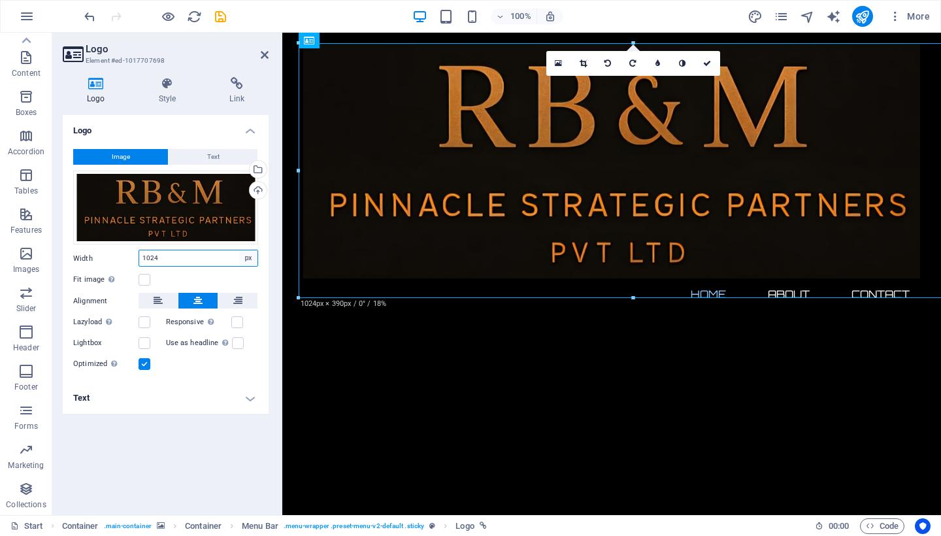
select select "default"
select select "DISABLED_OPTION_VALUE"
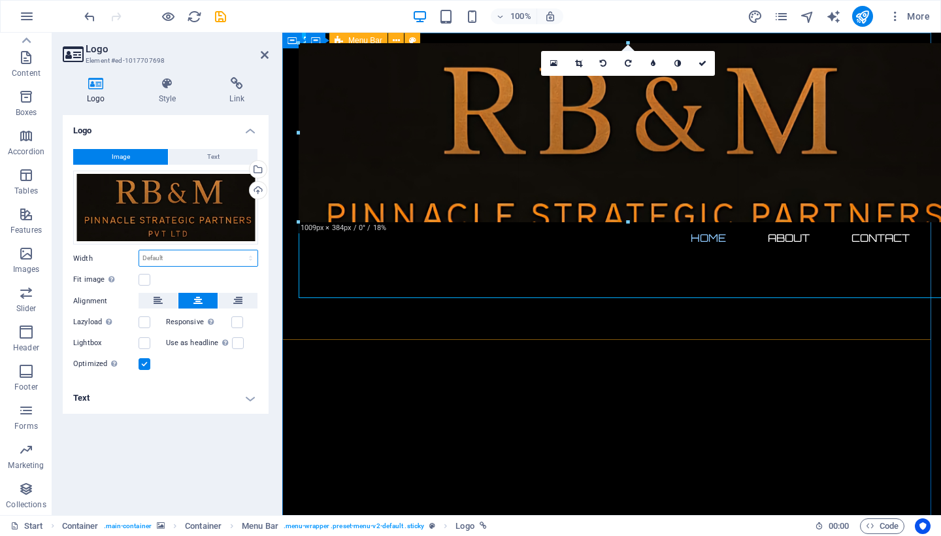
drag, startPoint x: 301, startPoint y: 295, endPoint x: 499, endPoint y: 182, distance: 228.4
type input "870"
select select "px"
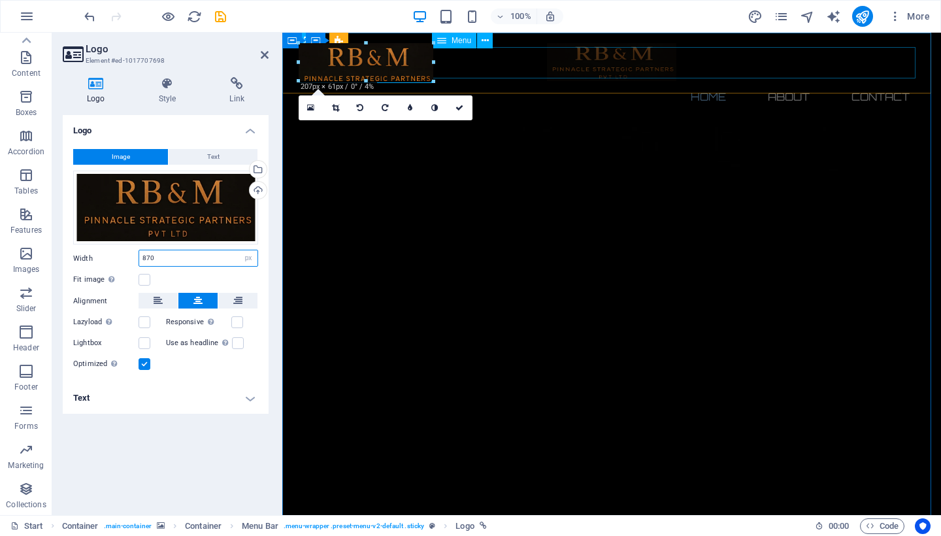
drag, startPoint x: 864, startPoint y: 258, endPoint x: 425, endPoint y: 41, distance: 490.2
type input "197"
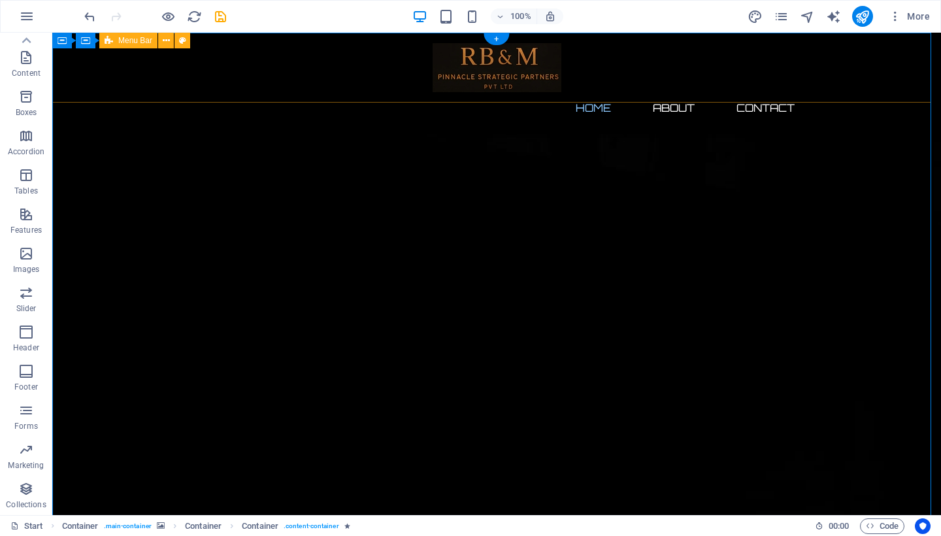
click at [158, 71] on div "Home About Contact Menu" at bounding box center [496, 83] width 889 height 101
click at [165, 44] on icon at bounding box center [166, 41] width 7 height 14
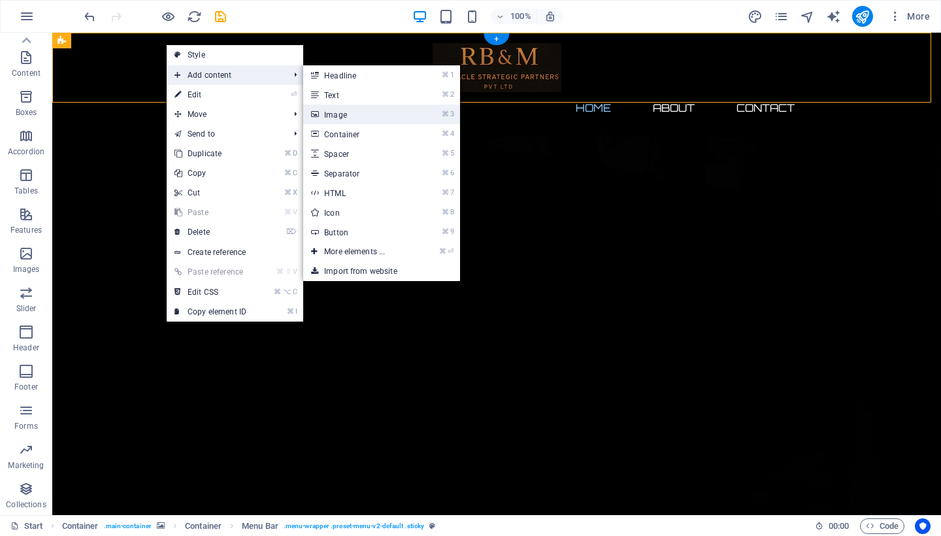
click at [369, 111] on link "⌘ 3 Image" at bounding box center [357, 115] width 108 height 20
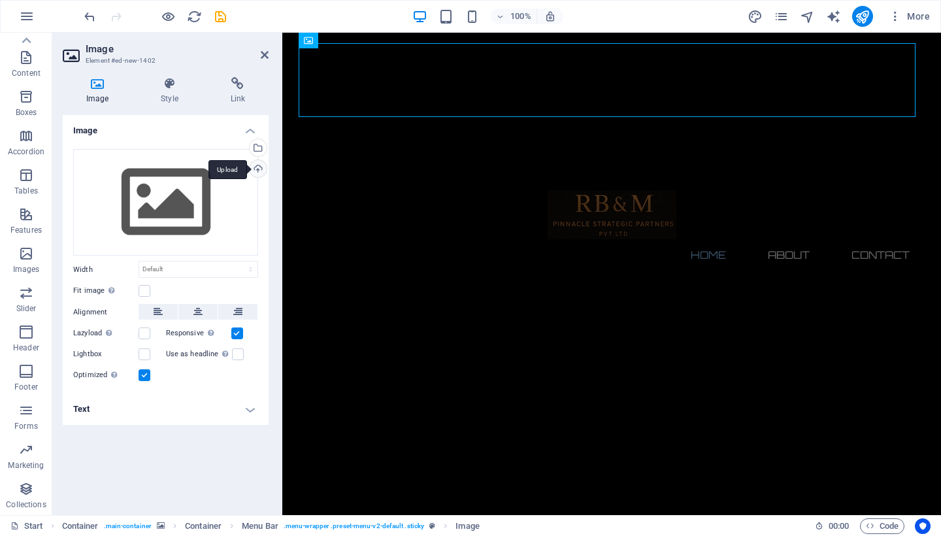
click at [260, 167] on div "Upload" at bounding box center [257, 170] width 20 height 20
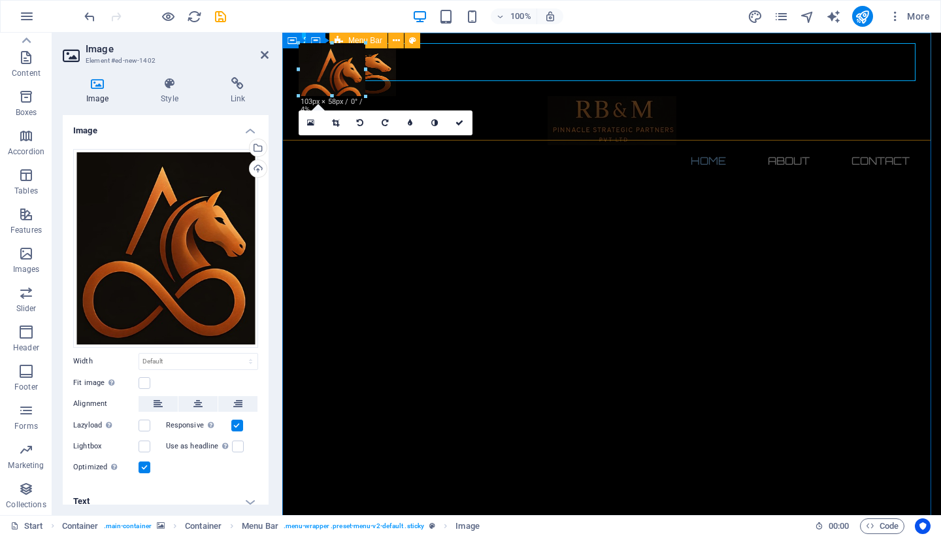
drag, startPoint x: 296, startPoint y: 82, endPoint x: 334, endPoint y: 99, distance: 41.3
type input "142"
select select "px"
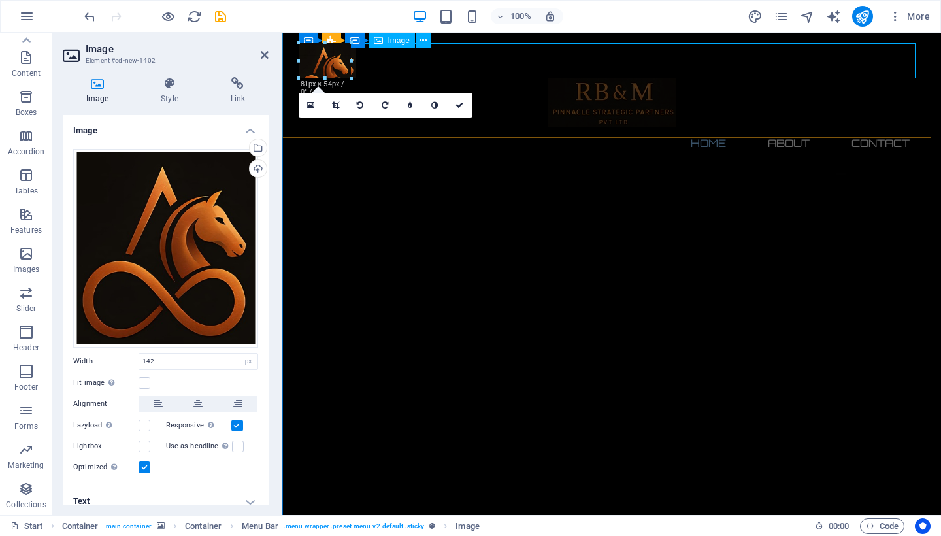
drag, startPoint x: 390, startPoint y: 142, endPoint x: 350, endPoint y: 78, distance: 76.0
type input "80"
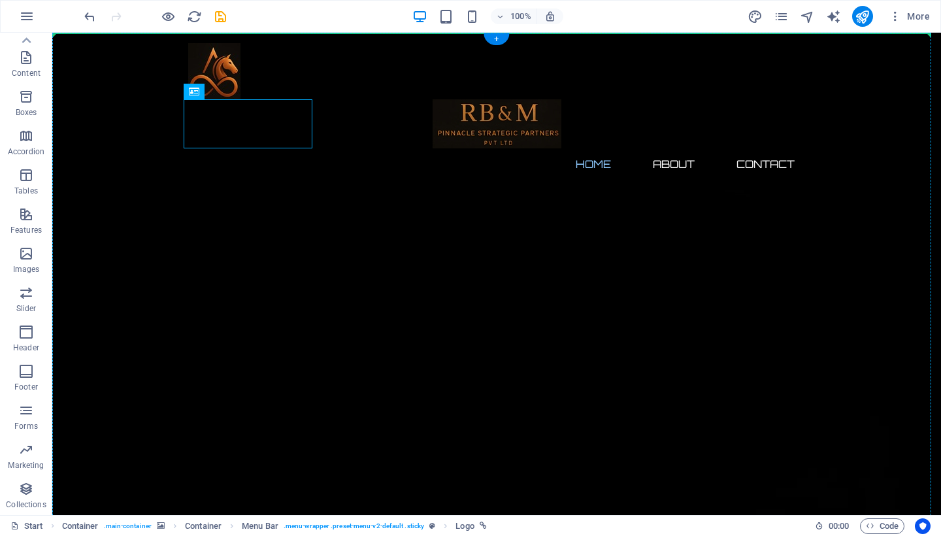
drag, startPoint x: 150, startPoint y: 106, endPoint x: 373, endPoint y: 76, distance: 225.4
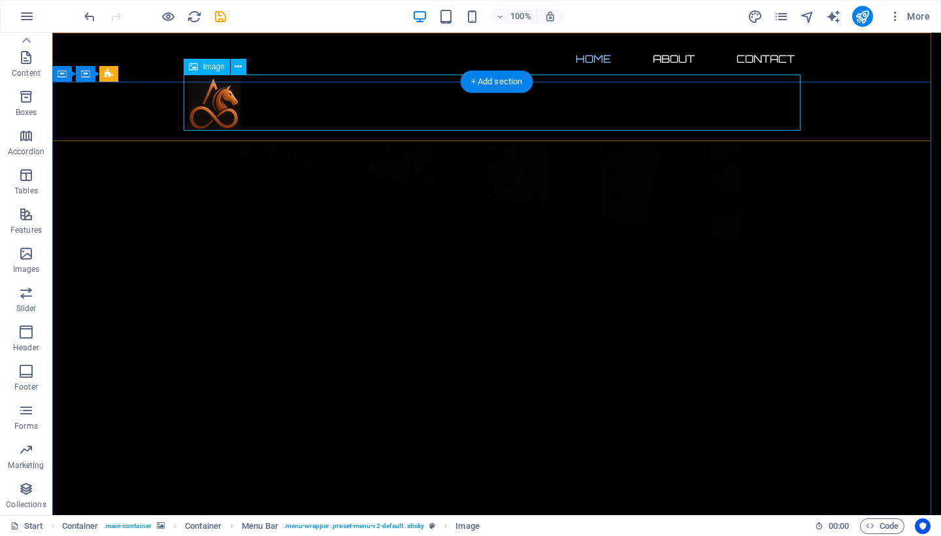
click at [212, 101] on figure at bounding box center [496, 103] width 617 height 56
click at [212, 106] on figure at bounding box center [496, 103] width 617 height 56
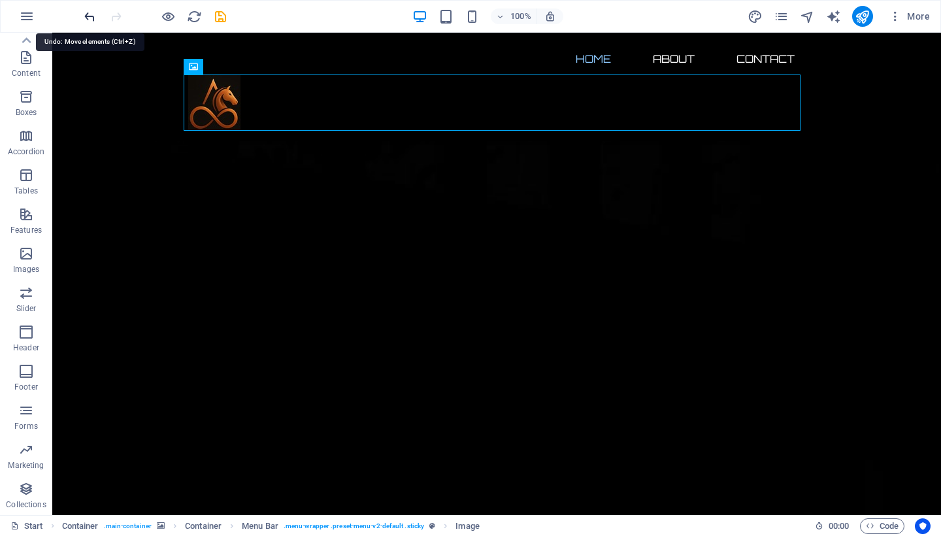
click at [91, 12] on icon "undo" at bounding box center [89, 16] width 15 height 15
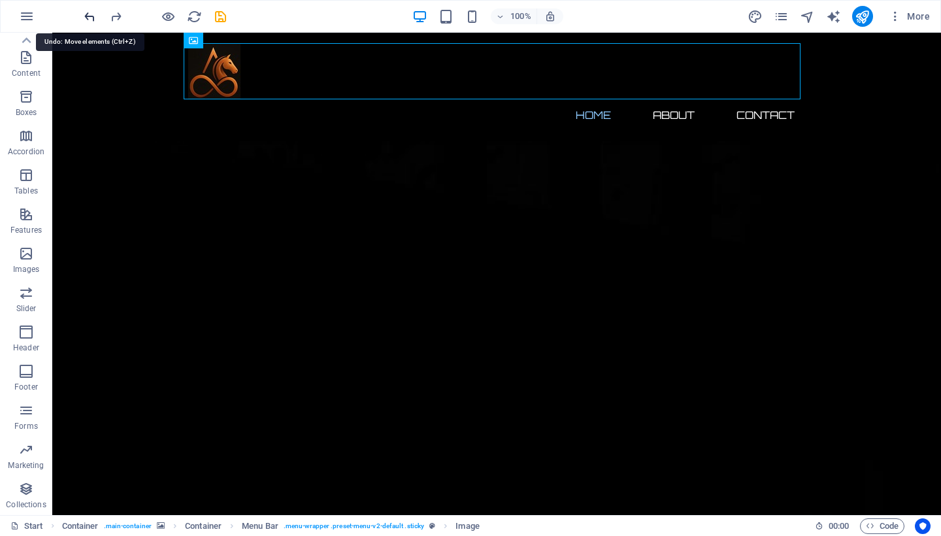
click at [91, 12] on icon "undo" at bounding box center [89, 16] width 15 height 15
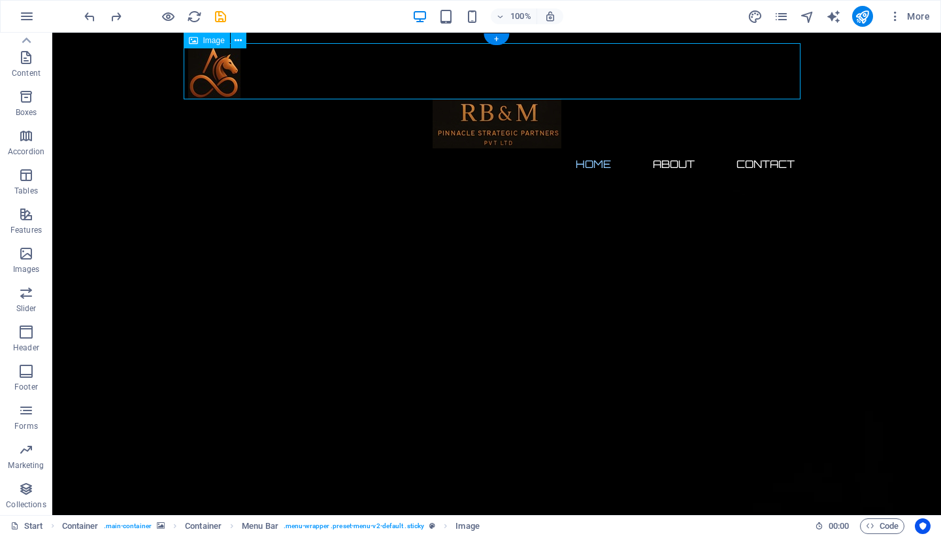
click at [204, 79] on figure at bounding box center [496, 71] width 617 height 56
click at [90, 17] on icon "undo" at bounding box center [89, 16] width 15 height 15
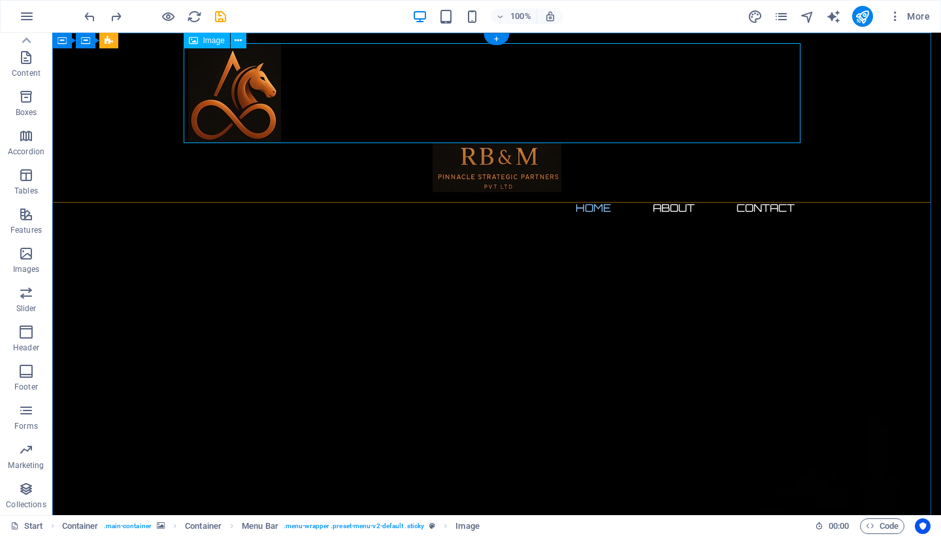
click at [247, 112] on figure at bounding box center [496, 93] width 617 height 100
click at [238, 44] on icon at bounding box center [238, 41] width 7 height 14
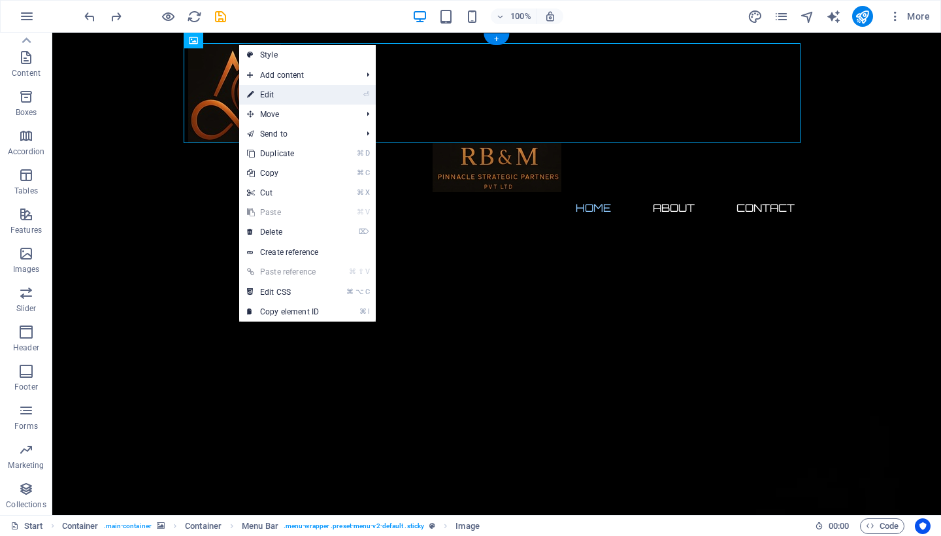
click at [263, 91] on link "⏎ Edit" at bounding box center [283, 95] width 88 height 20
select select "px"
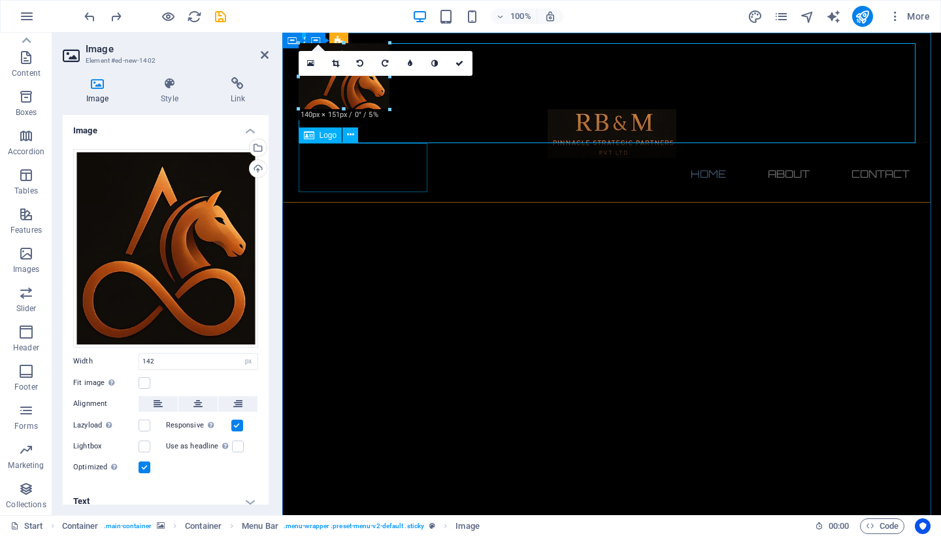
drag, startPoint x: 390, startPoint y: 143, endPoint x: 76, endPoint y: 68, distance: 322.6
type input "123"
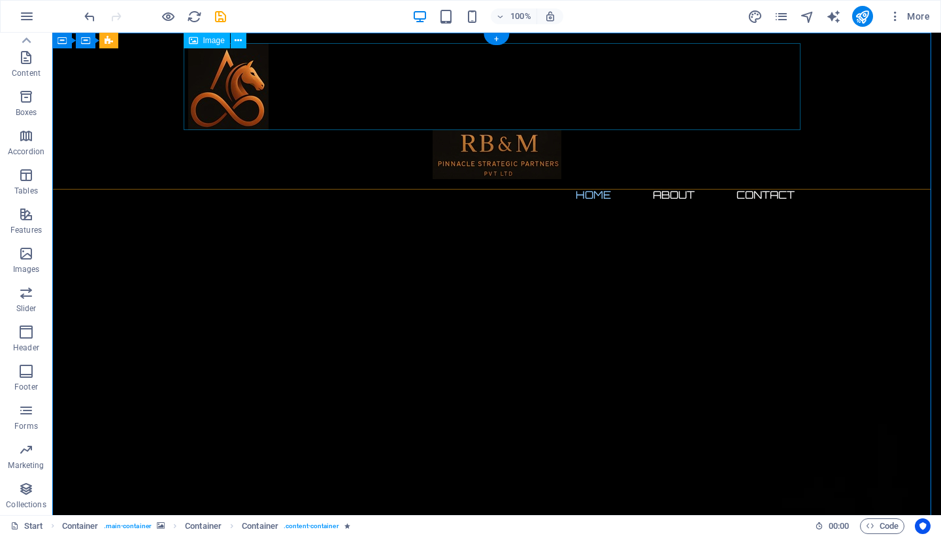
click at [224, 80] on figure at bounding box center [496, 86] width 617 height 87
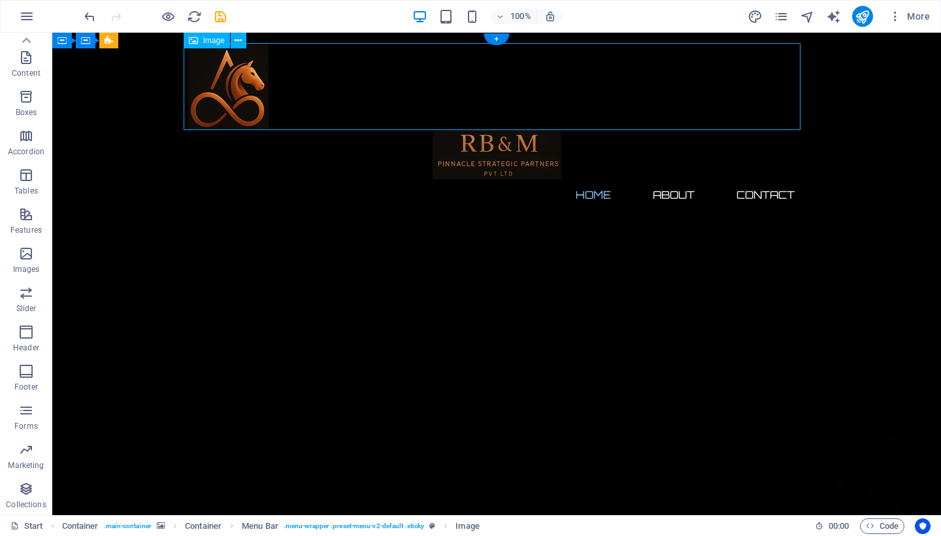
drag, startPoint x: 224, startPoint y: 81, endPoint x: 299, endPoint y: 97, distance: 77.6
click at [299, 97] on figure at bounding box center [496, 86] width 617 height 87
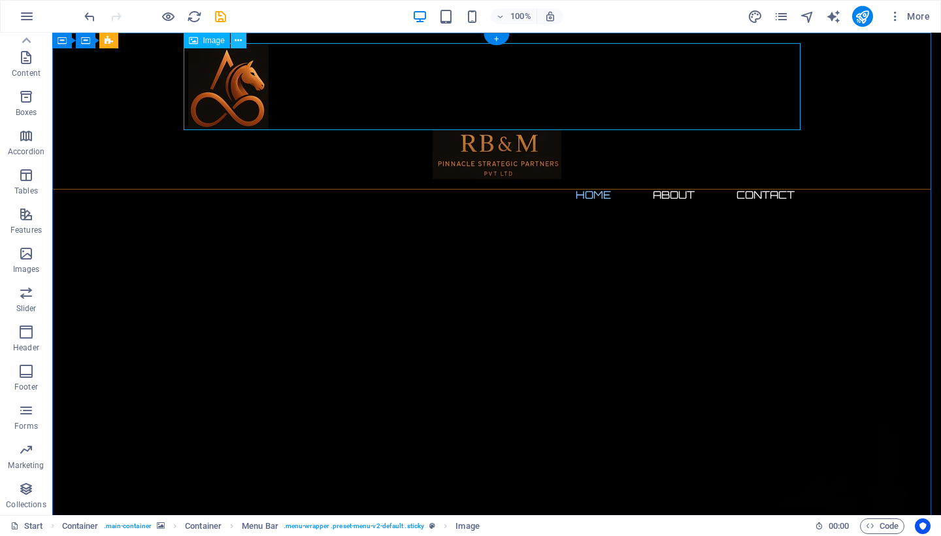
click at [242, 43] on icon at bounding box center [238, 41] width 7 height 14
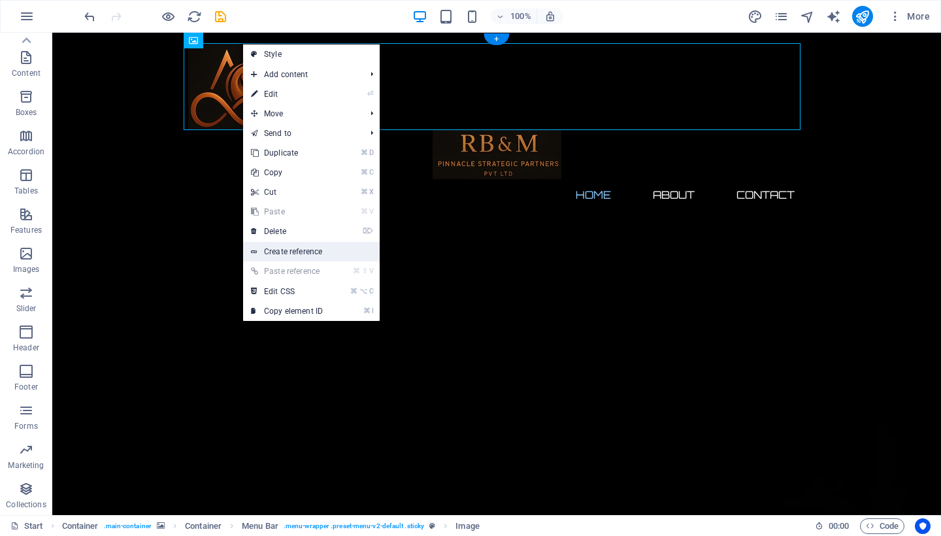
click at [293, 255] on link "Create reference" at bounding box center [311, 252] width 137 height 20
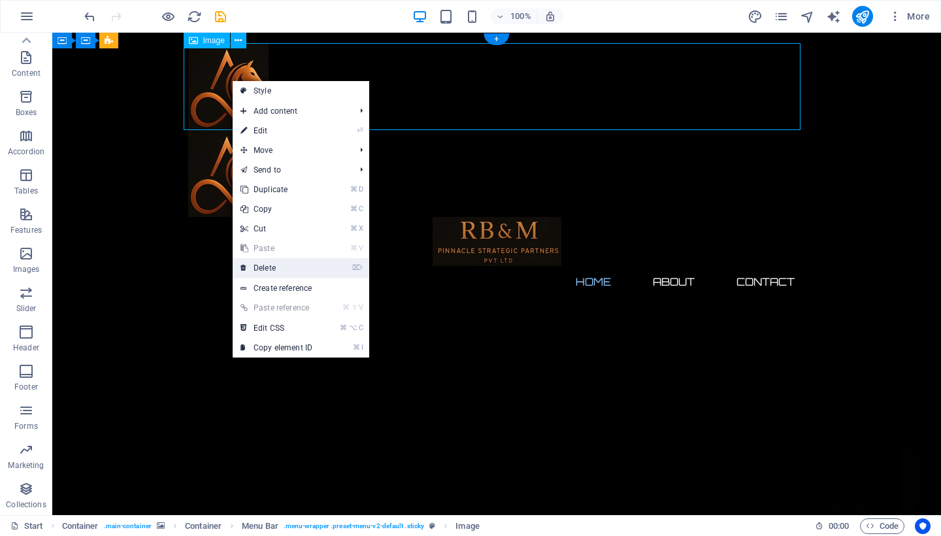
click at [280, 261] on link "⌦ Delete" at bounding box center [277, 268] width 88 height 20
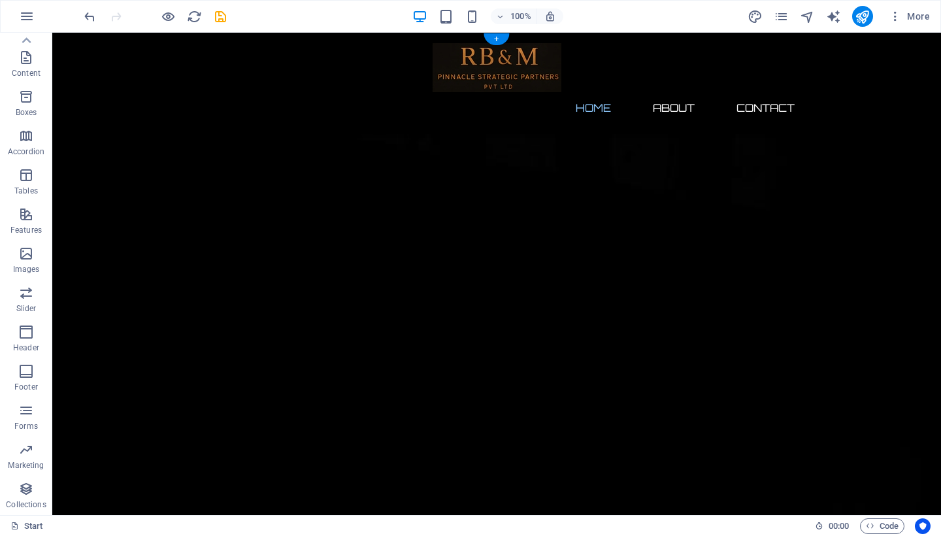
click at [161, 70] on div "Home About Contact Menu" at bounding box center [496, 83] width 889 height 101
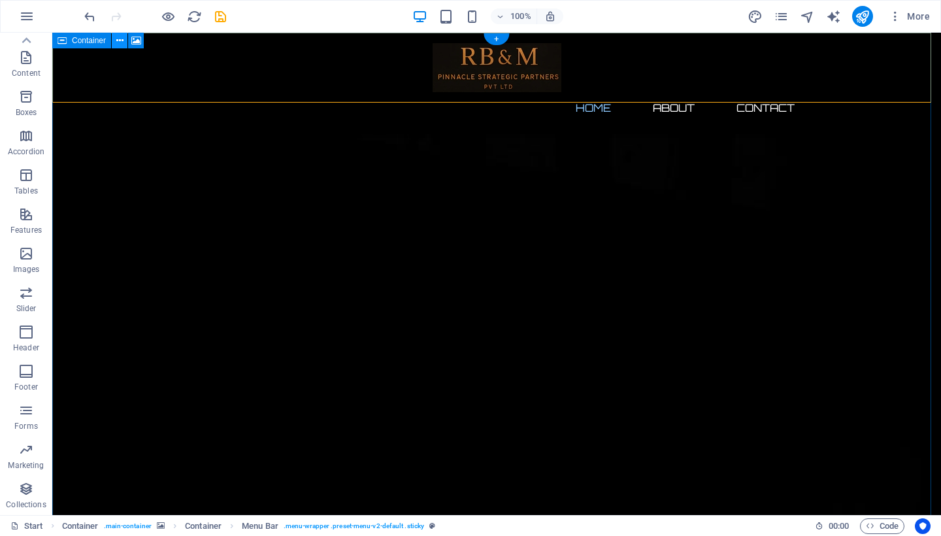
click at [122, 43] on icon at bounding box center [119, 41] width 7 height 14
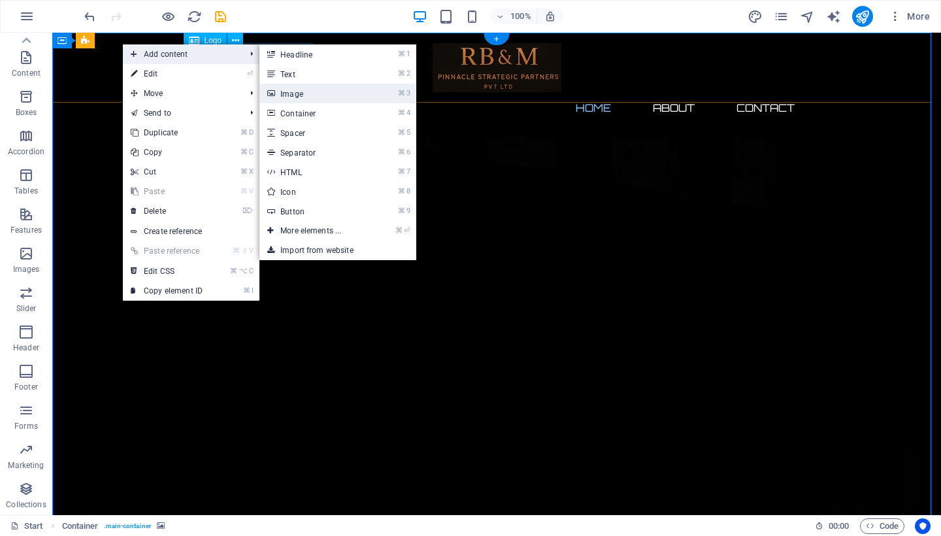
click at [322, 93] on link "⌘ 3 Image" at bounding box center [313, 94] width 108 height 20
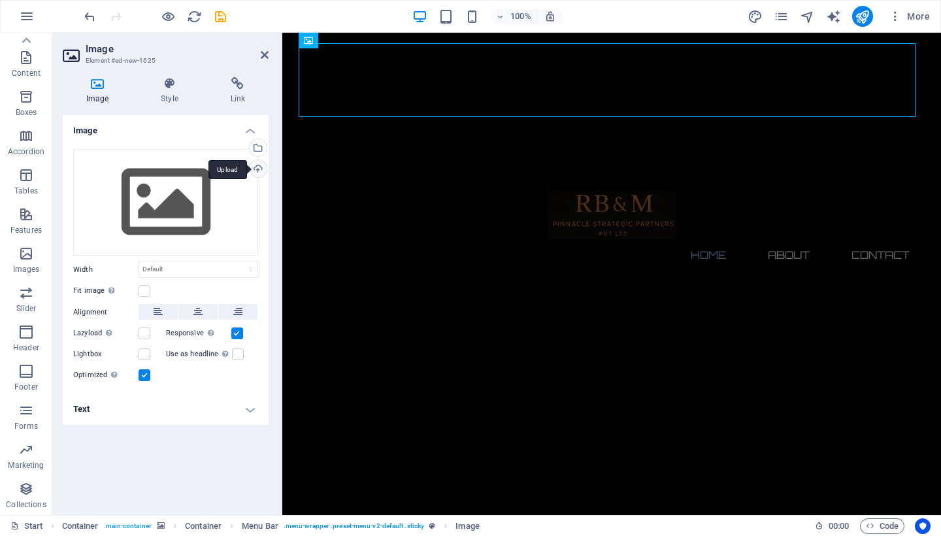
click at [253, 169] on div "Upload" at bounding box center [257, 170] width 20 height 20
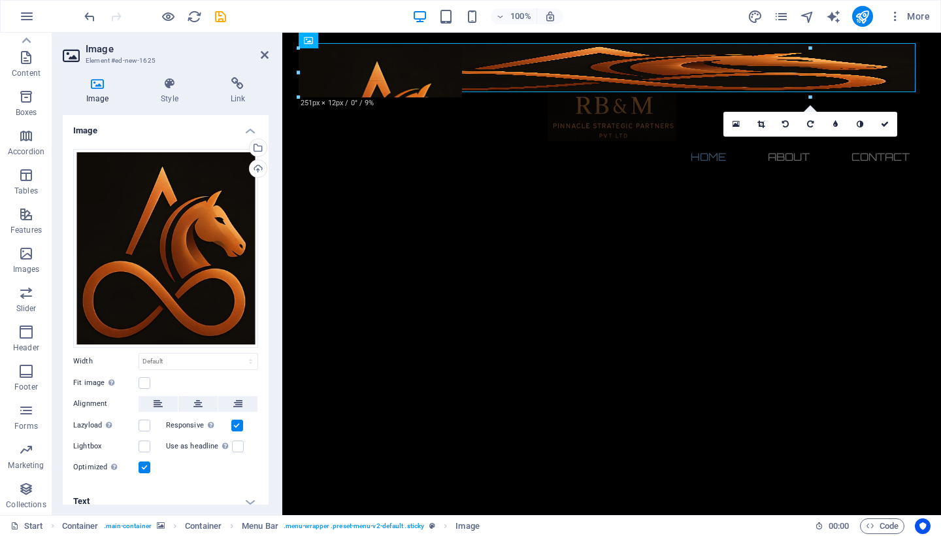
drag, startPoint x: 297, startPoint y: 46, endPoint x: 313, endPoint y: 73, distance: 31.0
type input "944"
select select "px"
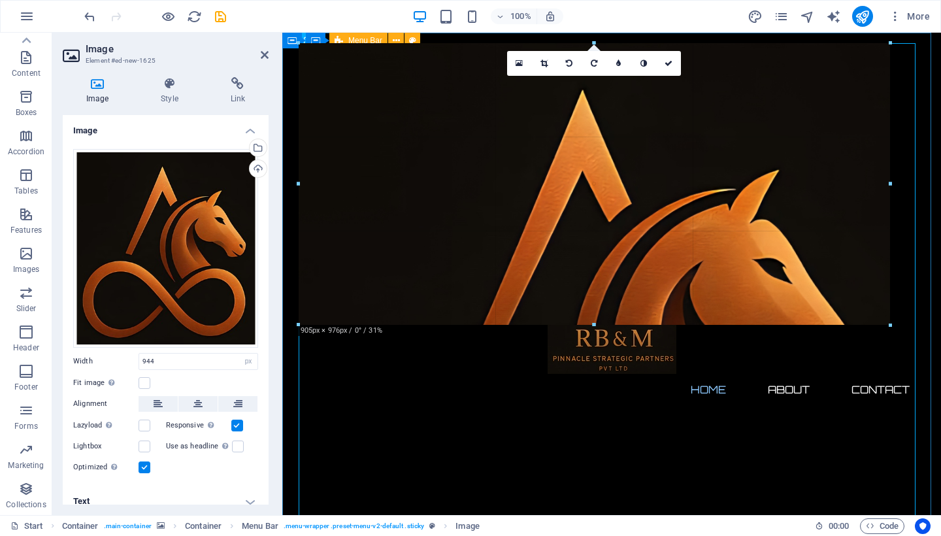
drag, startPoint x: 299, startPoint y: 91, endPoint x: 656, endPoint y: 228, distance: 381.5
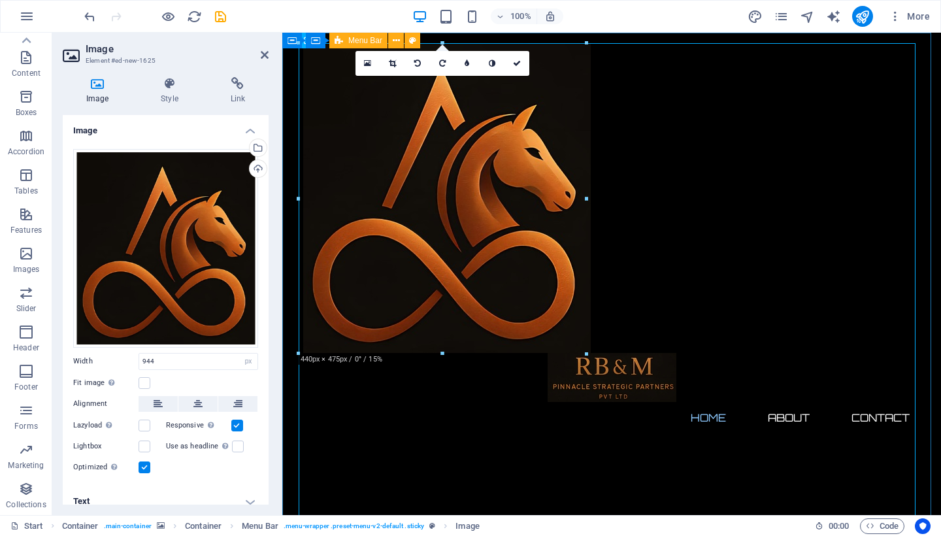
type input "440"
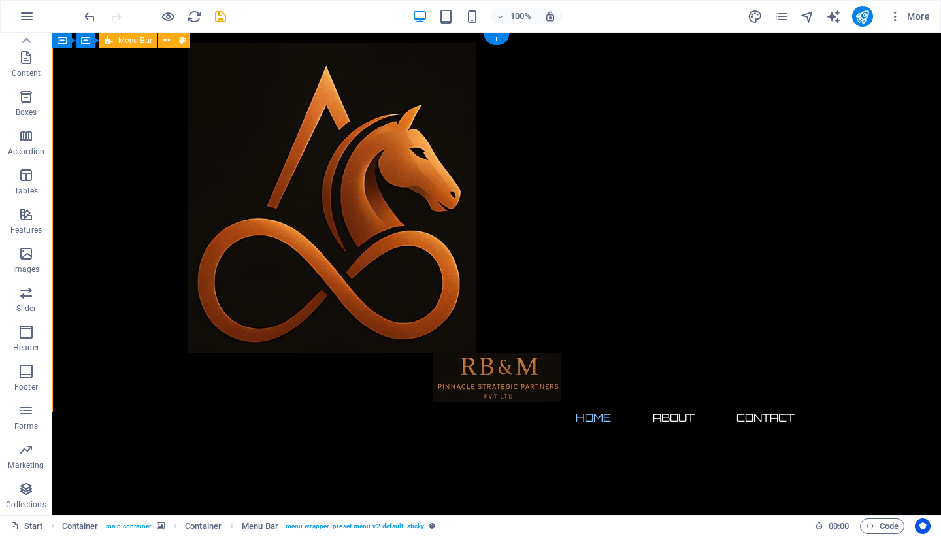
drag, startPoint x: 65, startPoint y: 350, endPoint x: 301, endPoint y: 348, distance: 235.3
click at [301, 348] on div "Home About Contact Menu" at bounding box center [496, 238] width 889 height 411
drag, startPoint x: 801, startPoint y: 352, endPoint x: 771, endPoint y: 348, distance: 30.2
click at [771, 348] on div "Home About Contact Menu" at bounding box center [496, 238] width 889 height 411
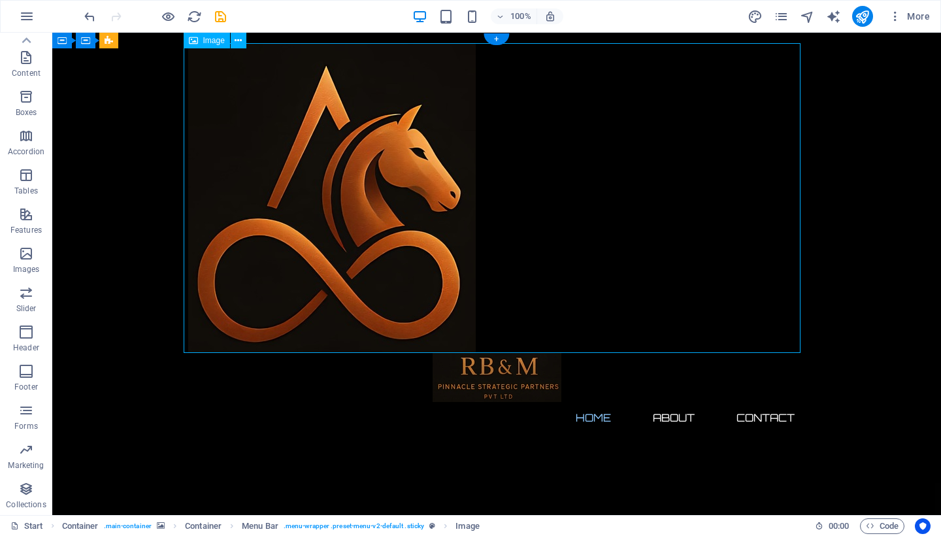
drag, startPoint x: 184, startPoint y: 351, endPoint x: 237, endPoint y: 183, distance: 175.9
click at [301, 240] on figure at bounding box center [496, 198] width 617 height 310
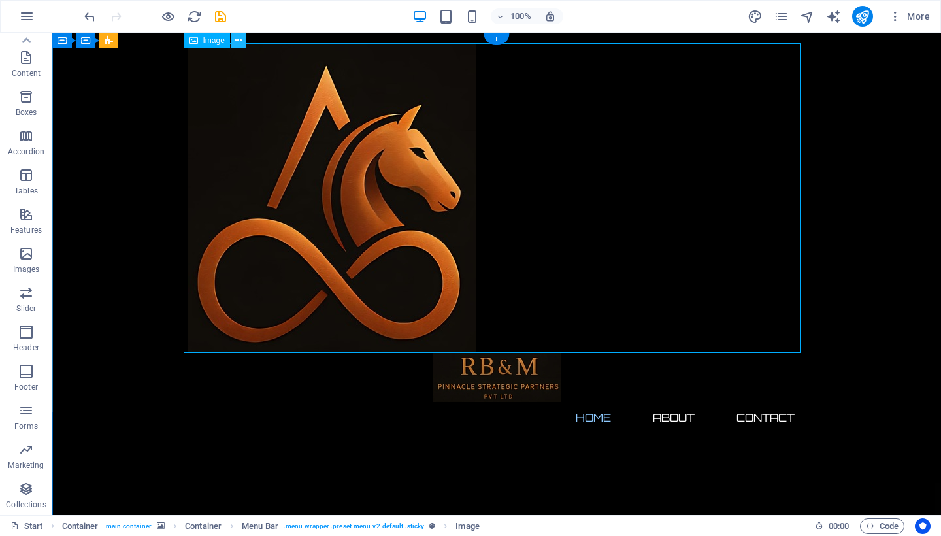
click at [238, 45] on icon at bounding box center [238, 41] width 7 height 14
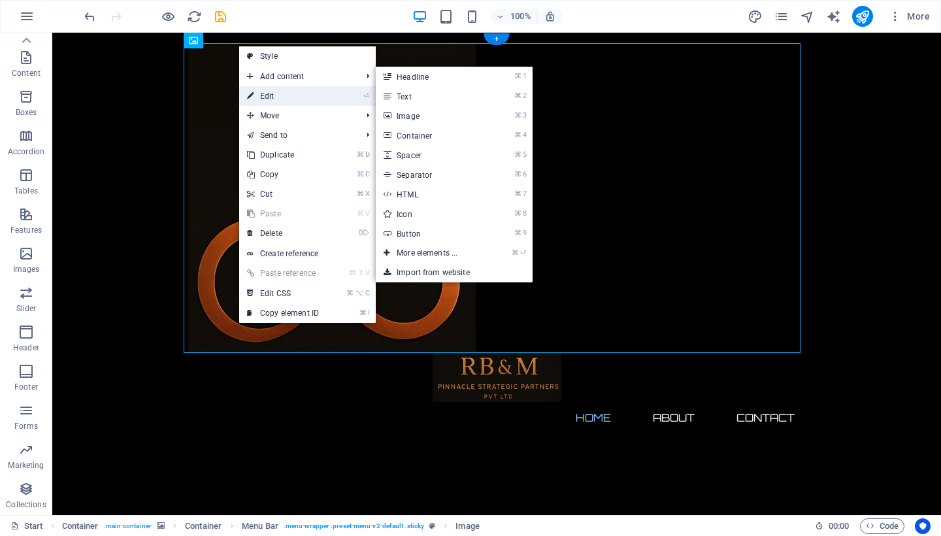
click at [278, 97] on link "⏎ Edit" at bounding box center [283, 96] width 88 height 20
select select "px"
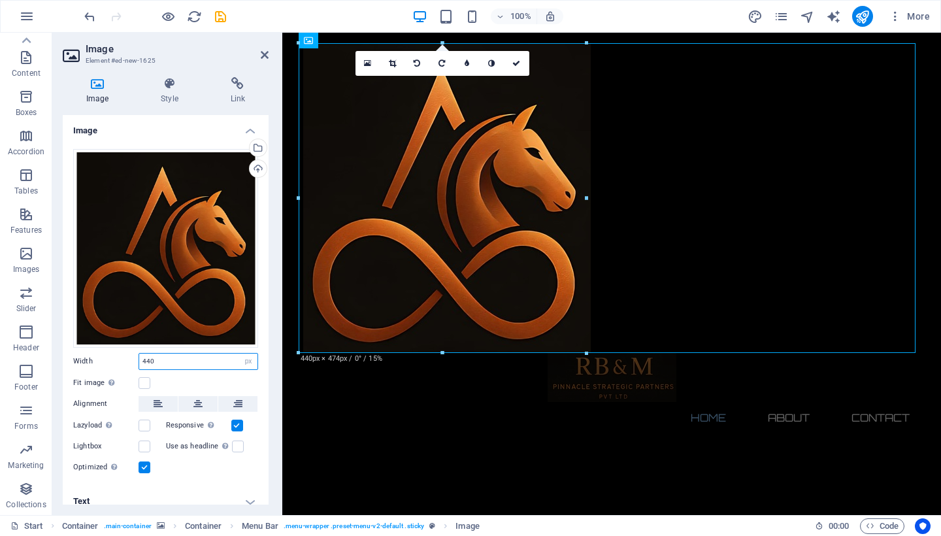
click at [211, 361] on input "440" at bounding box center [198, 362] width 118 height 16
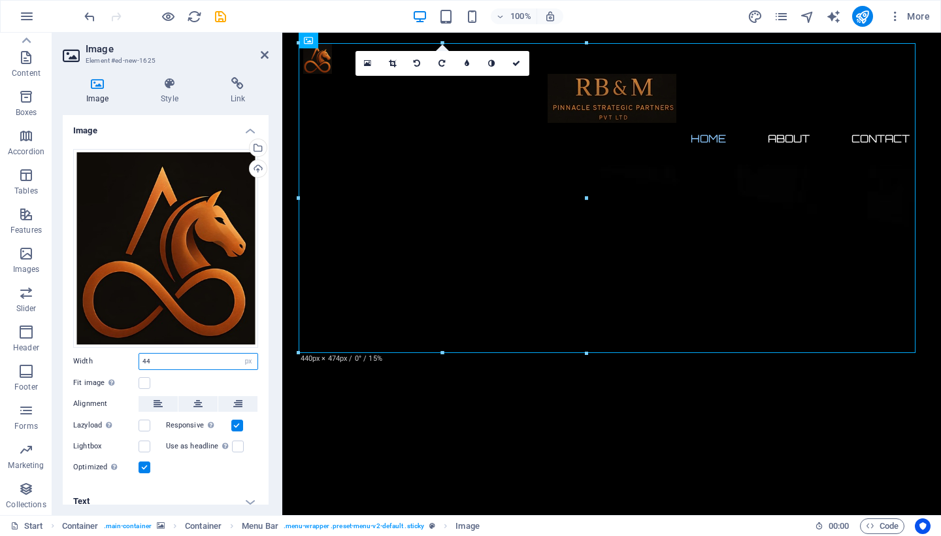
type input "44"
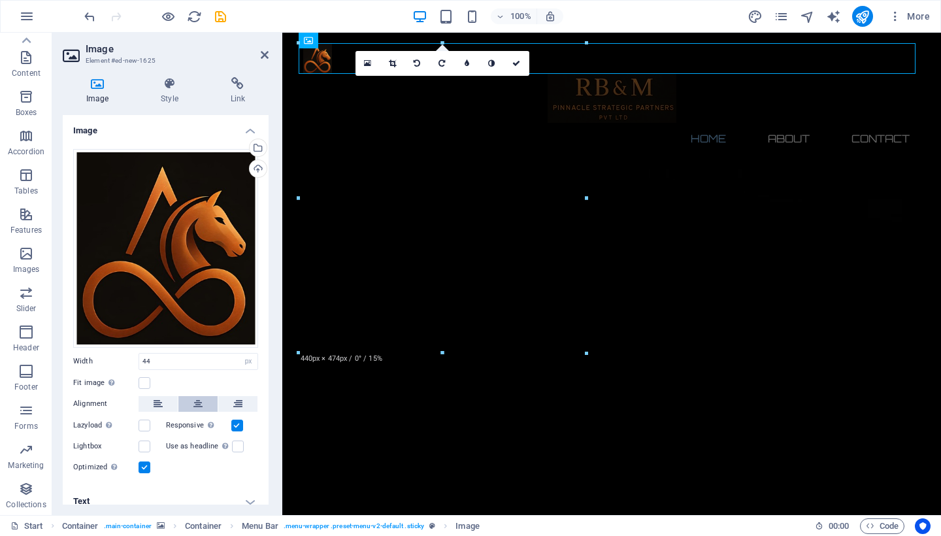
click at [188, 396] on button at bounding box center [197, 404] width 39 height 16
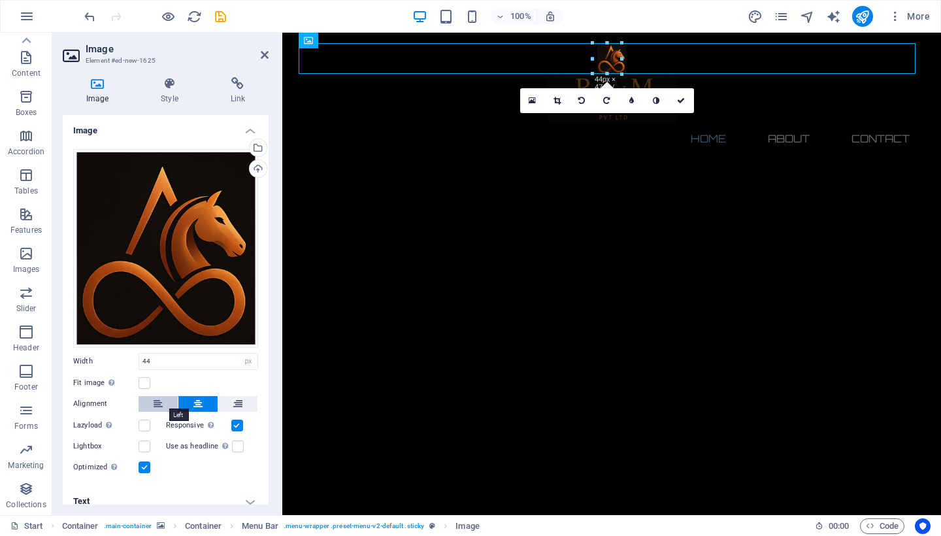
click at [161, 403] on icon at bounding box center [158, 404] width 9 height 16
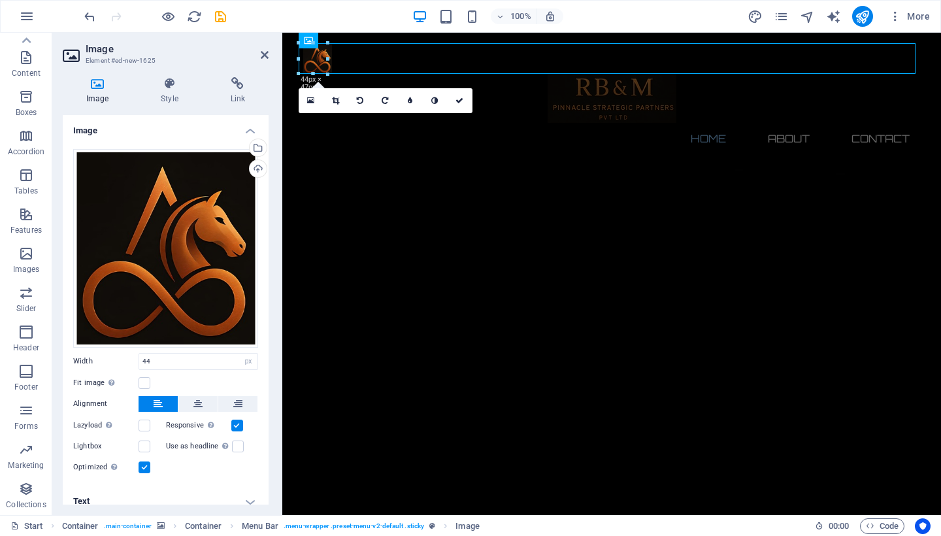
click at [143, 449] on div "Lightbox" at bounding box center [119, 447] width 93 height 16
click at [175, 85] on icon at bounding box center [169, 83] width 64 height 13
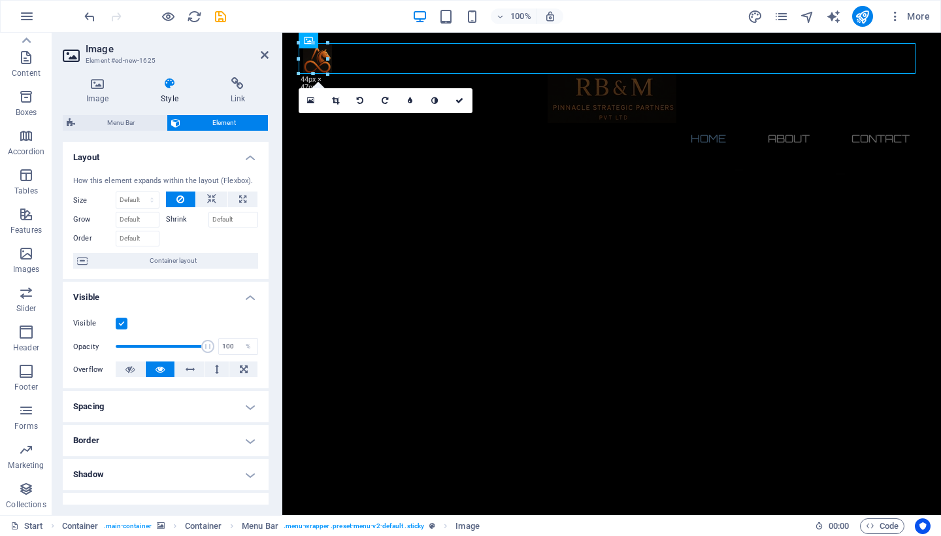
click at [173, 403] on h4 "Spacing" at bounding box center [166, 406] width 206 height 31
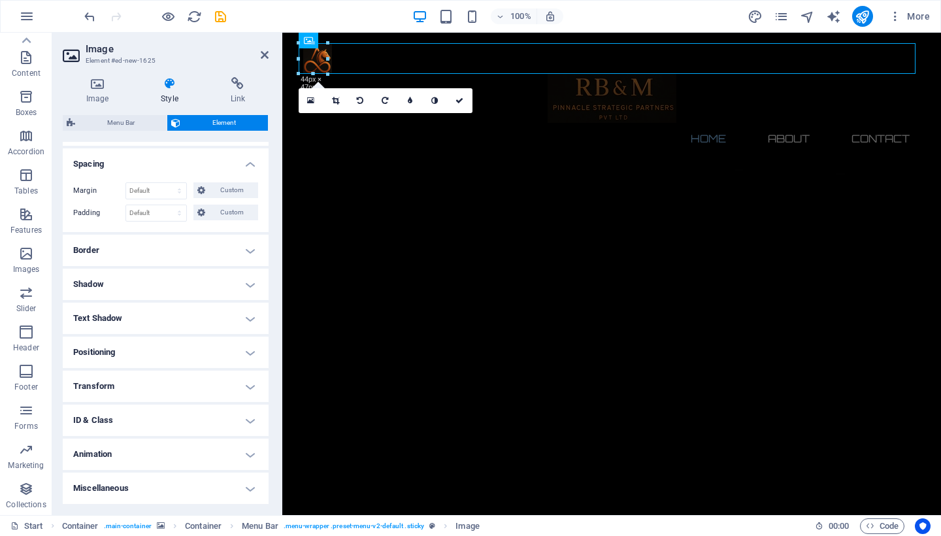
scroll to position [241, 0]
click at [203, 343] on h4 "Positioning" at bounding box center [166, 353] width 206 height 31
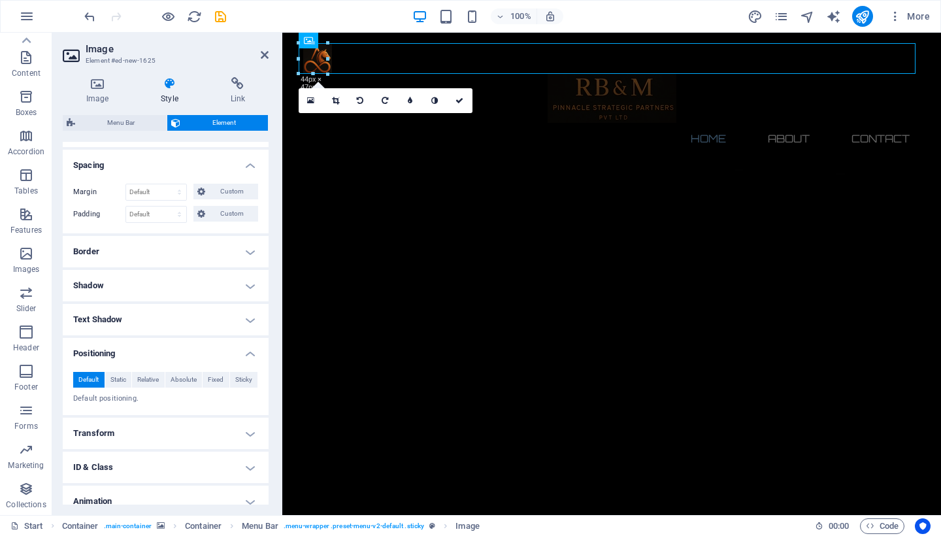
scroll to position [265, 0]
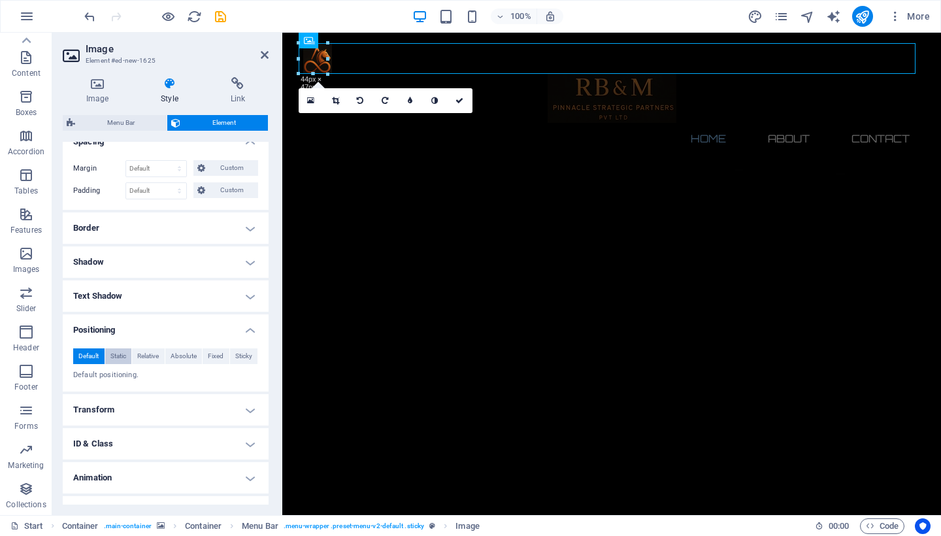
click at [120, 356] on span "Static" at bounding box center [118, 356] width 16 height 16
click at [146, 356] on span "Relative" at bounding box center [148, 356] width 22 height 16
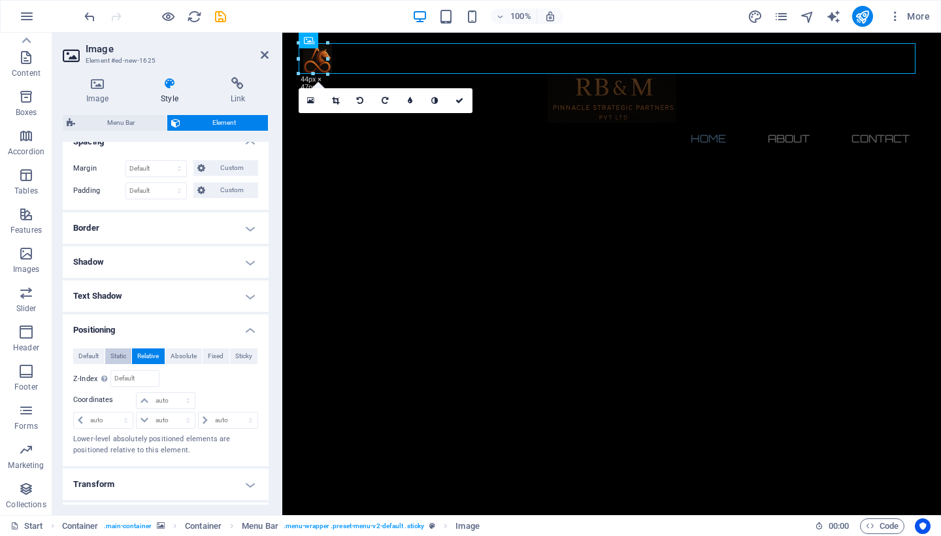
click at [124, 359] on span "Static" at bounding box center [118, 356] width 16 height 16
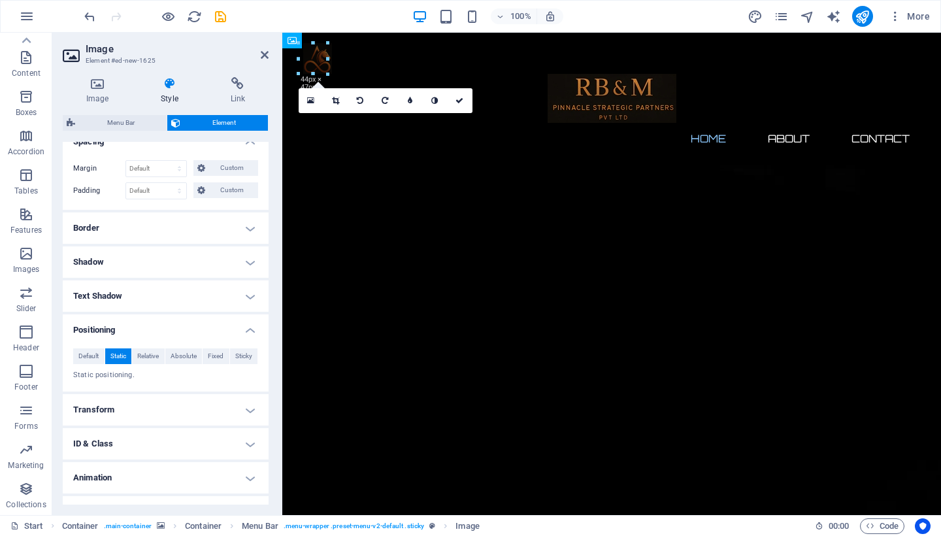
drag, startPoint x: 314, startPoint y: 59, endPoint x: 312, endPoint y: 68, distance: 8.9
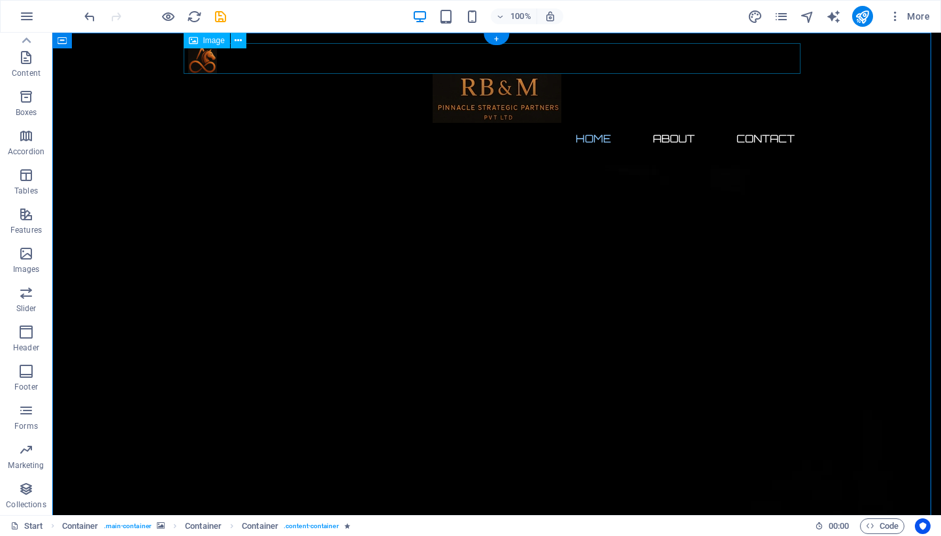
click at [197, 62] on figure at bounding box center [496, 58] width 617 height 31
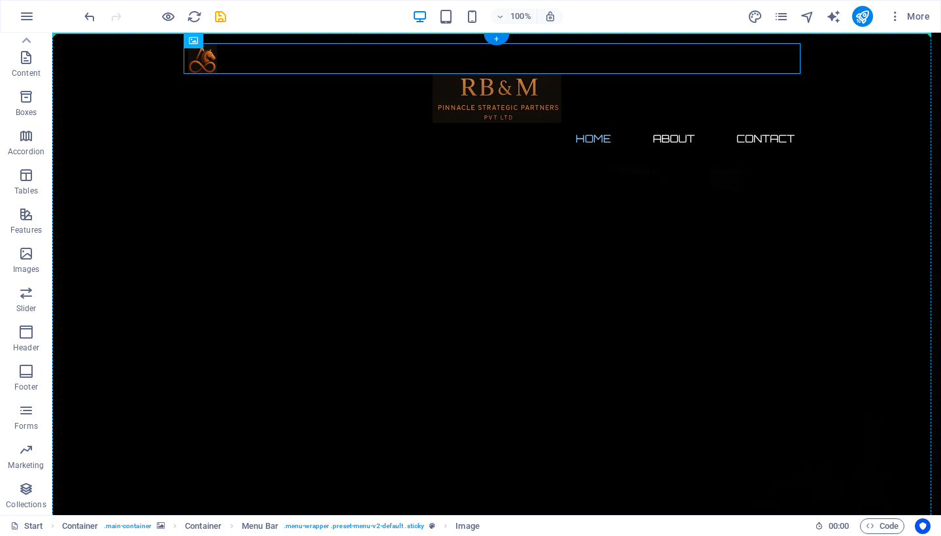
drag, startPoint x: 197, startPoint y: 62, endPoint x: 167, endPoint y: 83, distance: 37.2
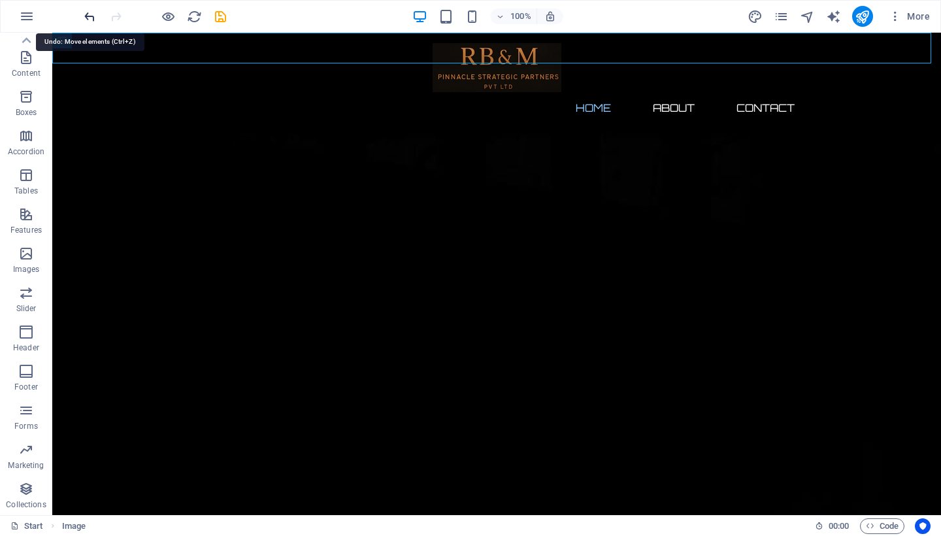
click at [90, 20] on icon "undo" at bounding box center [89, 16] width 15 height 15
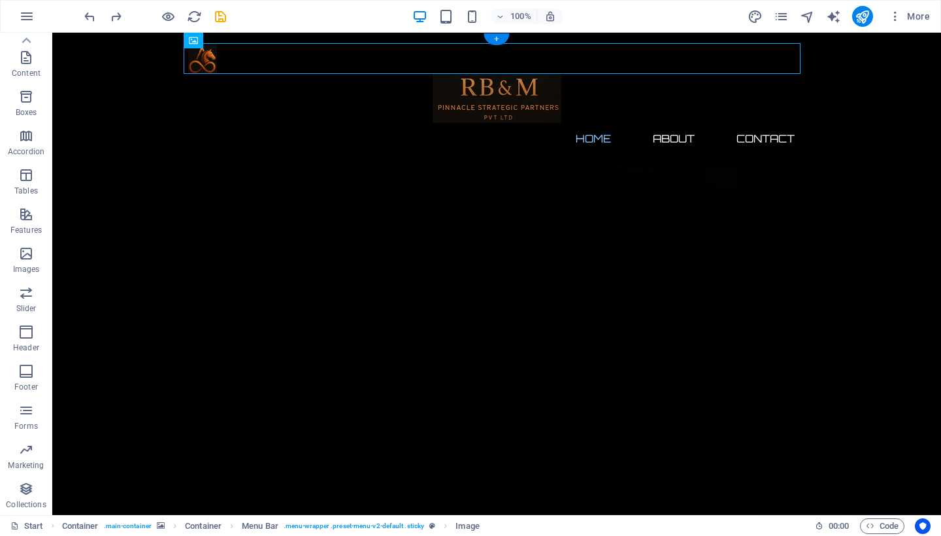
click at [214, 56] on figure at bounding box center [496, 58] width 617 height 31
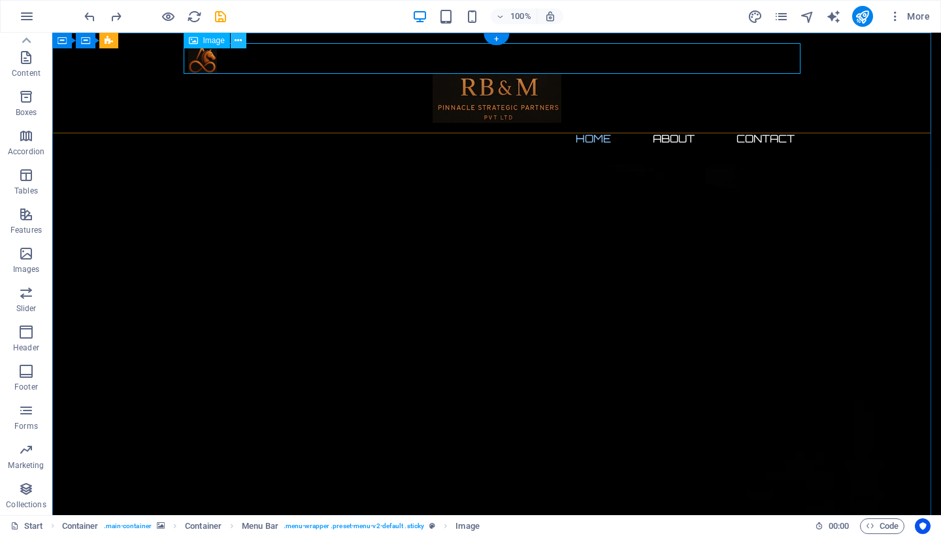
click at [236, 39] on icon at bounding box center [238, 41] width 7 height 14
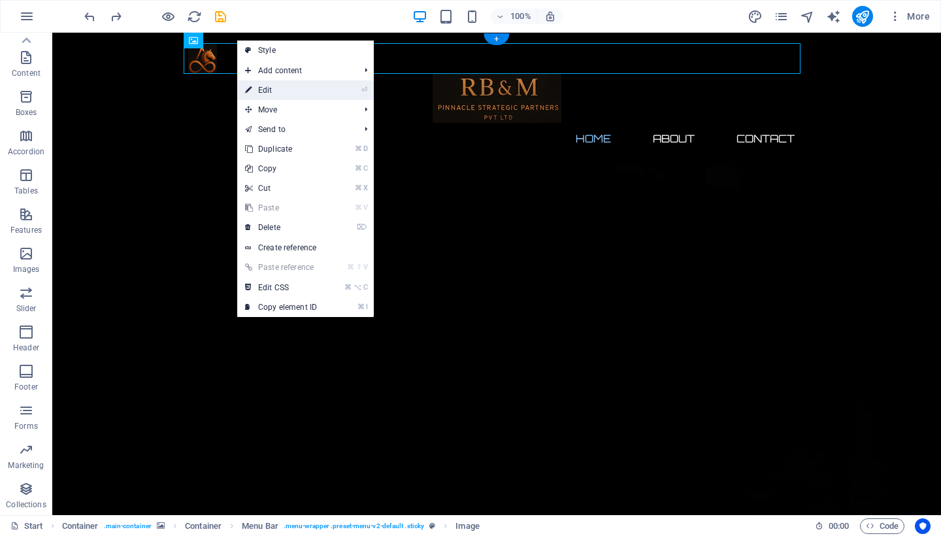
click at [265, 88] on link "⏎ Edit" at bounding box center [281, 90] width 88 height 20
select select "px"
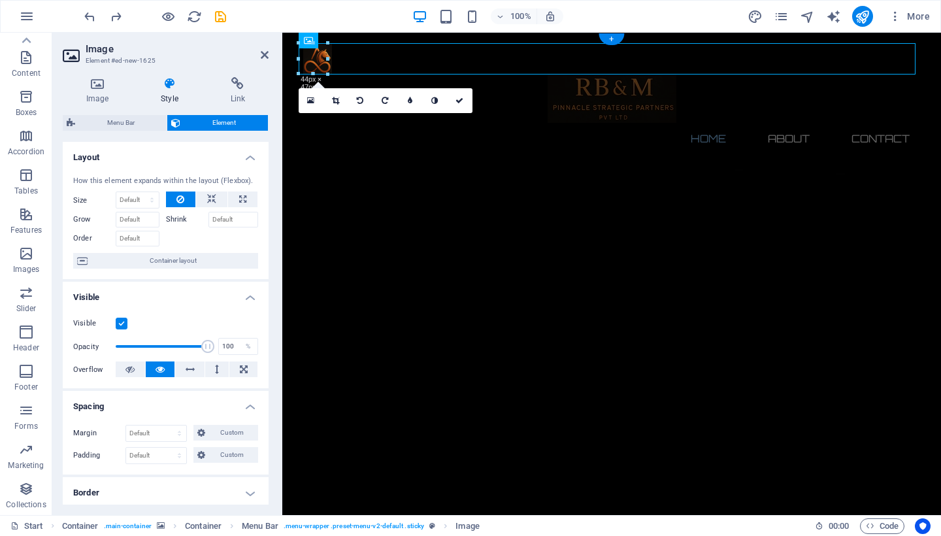
scroll to position [23, 0]
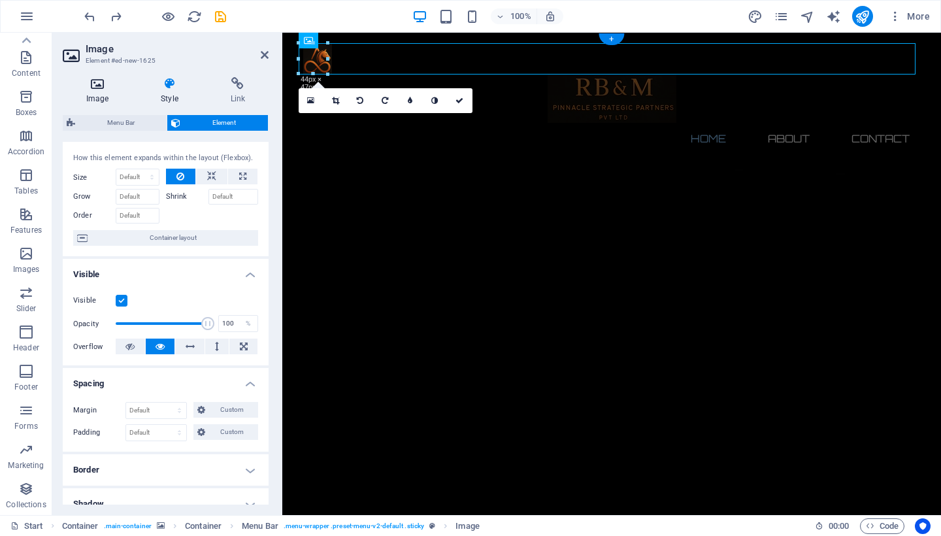
click at [102, 91] on h4 "Image" at bounding box center [100, 90] width 75 height 27
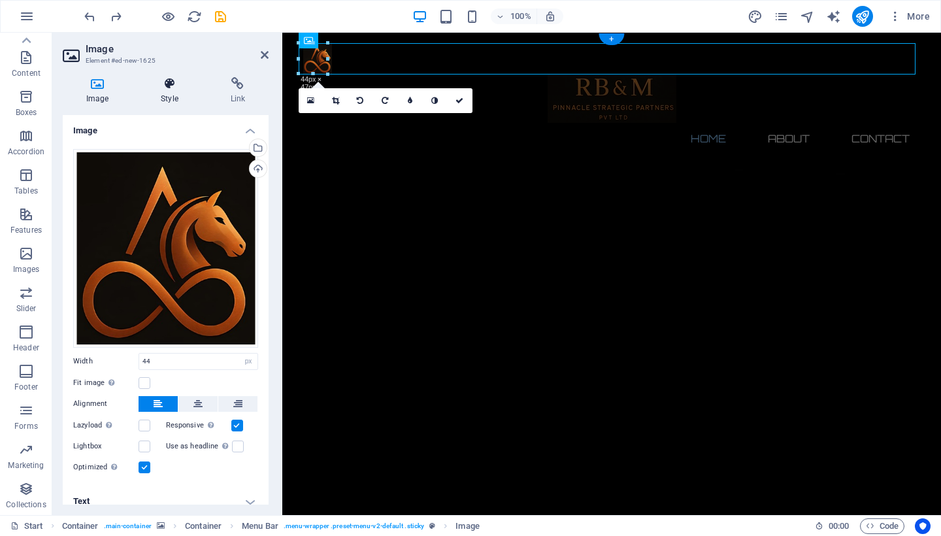
click at [153, 90] on icon at bounding box center [169, 83] width 64 height 13
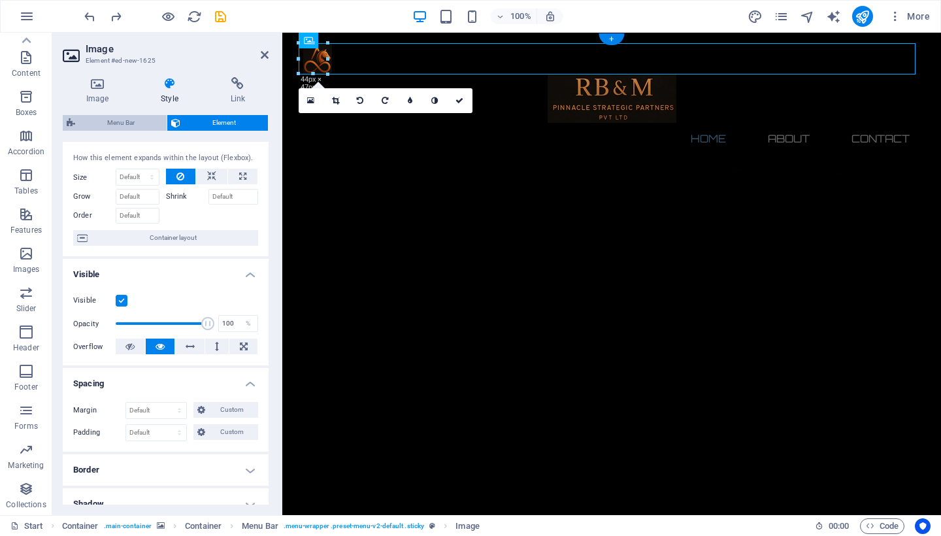
click at [131, 121] on span "Menu Bar" at bounding box center [121, 123] width 84 height 16
select select "rem"
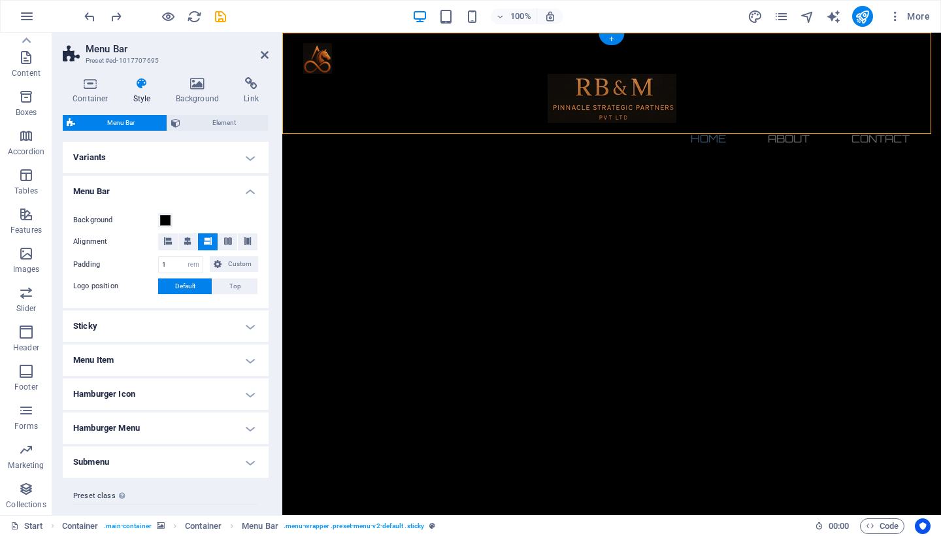
click at [184, 163] on h4 "Variants" at bounding box center [166, 157] width 206 height 31
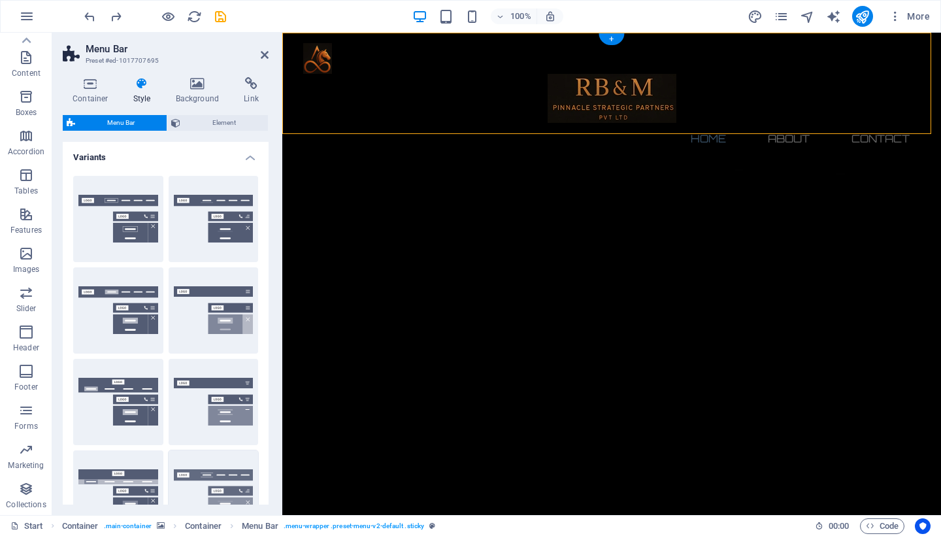
scroll to position [0, 0]
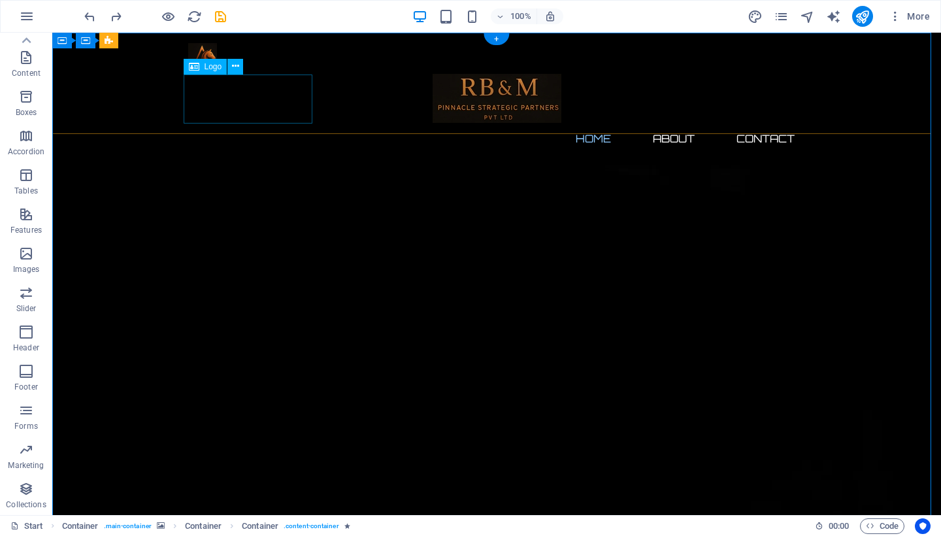
click at [216, 95] on div at bounding box center [496, 98] width 617 height 49
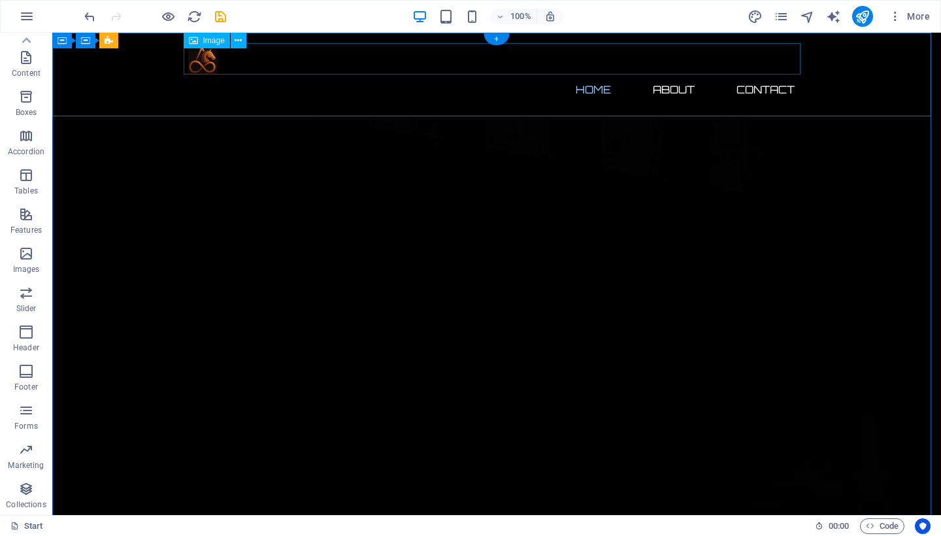
click at [200, 63] on figure at bounding box center [496, 58] width 617 height 31
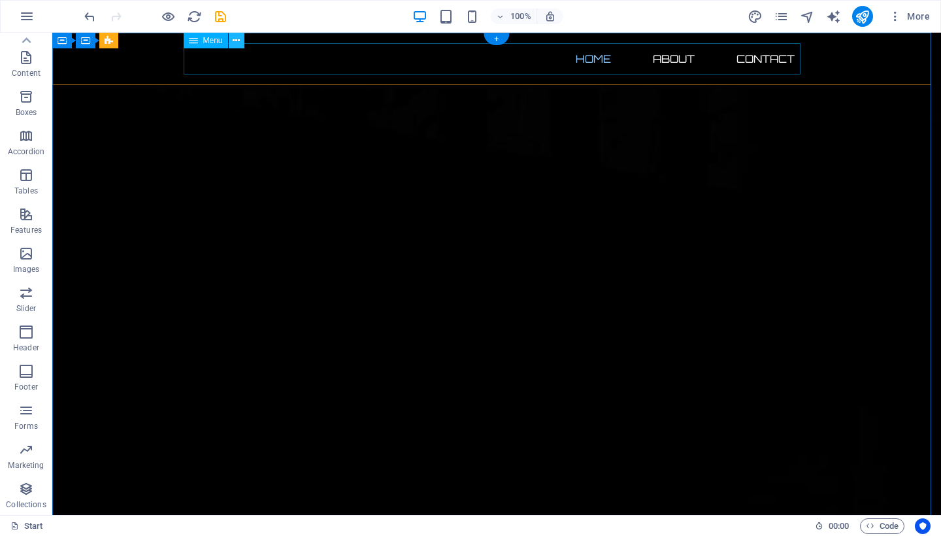
click at [239, 44] on icon at bounding box center [236, 41] width 7 height 14
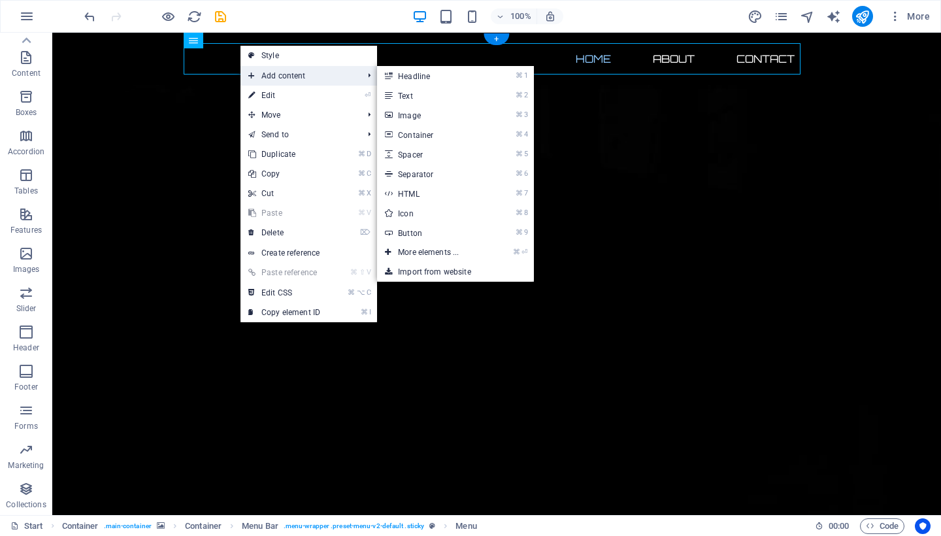
click at [262, 74] on span "Add content" at bounding box center [299, 76] width 117 height 20
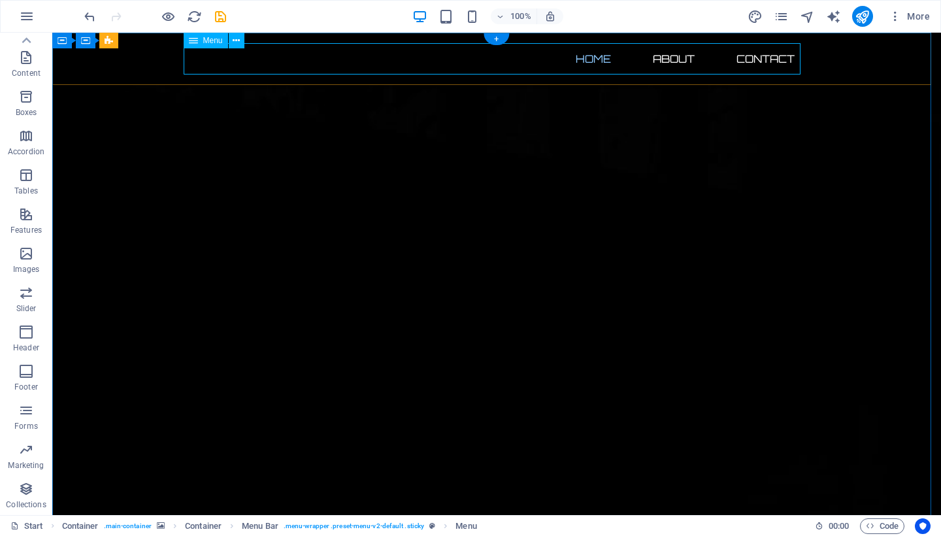
click at [214, 48] on div "Menu" at bounding box center [218, 41] width 69 height 16
click at [214, 42] on span "Menu" at bounding box center [213, 41] width 20 height 8
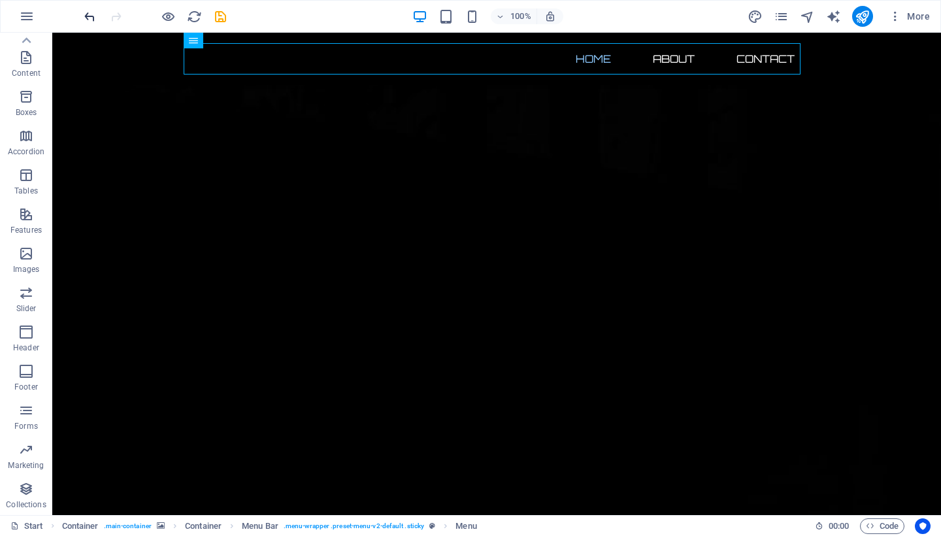
click at [94, 12] on icon "undo" at bounding box center [89, 16] width 15 height 15
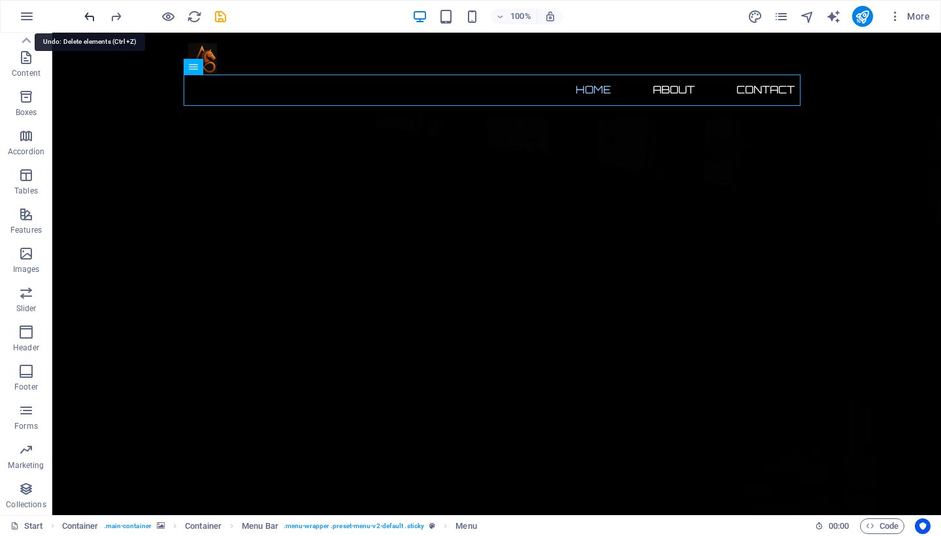
click at [94, 12] on icon "undo" at bounding box center [89, 16] width 15 height 15
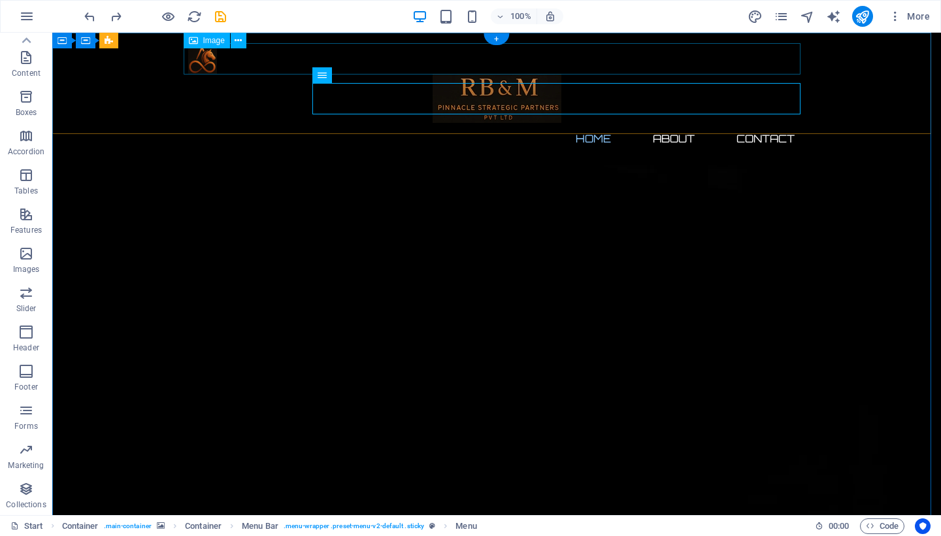
click at [203, 62] on figure at bounding box center [496, 58] width 617 height 31
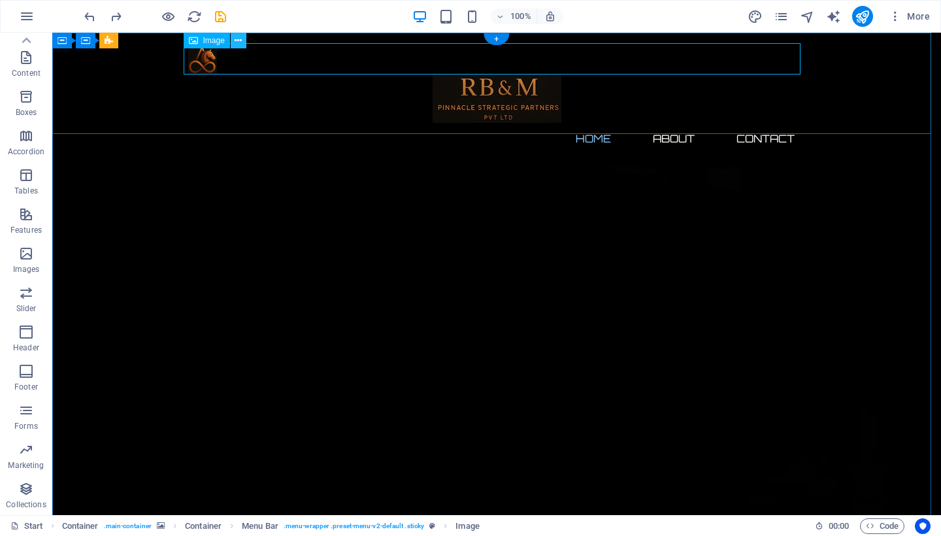
click at [241, 44] on icon at bounding box center [238, 41] width 7 height 14
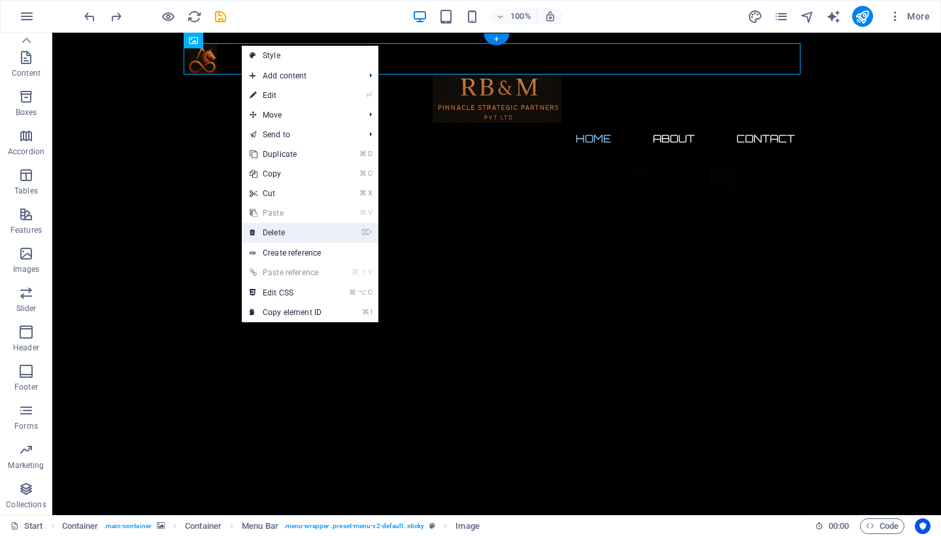
click at [283, 234] on link "⌦ Delete" at bounding box center [286, 233] width 88 height 20
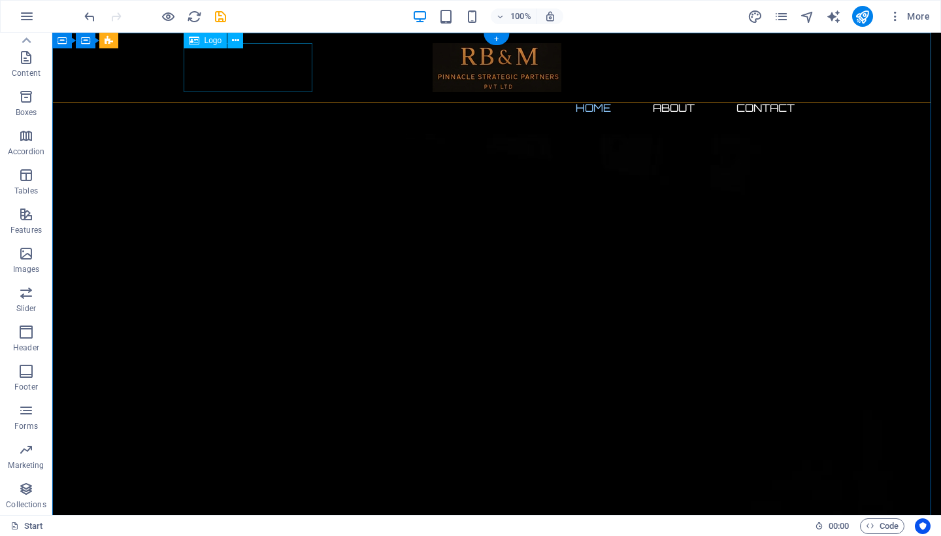
click at [250, 75] on div at bounding box center [496, 67] width 617 height 49
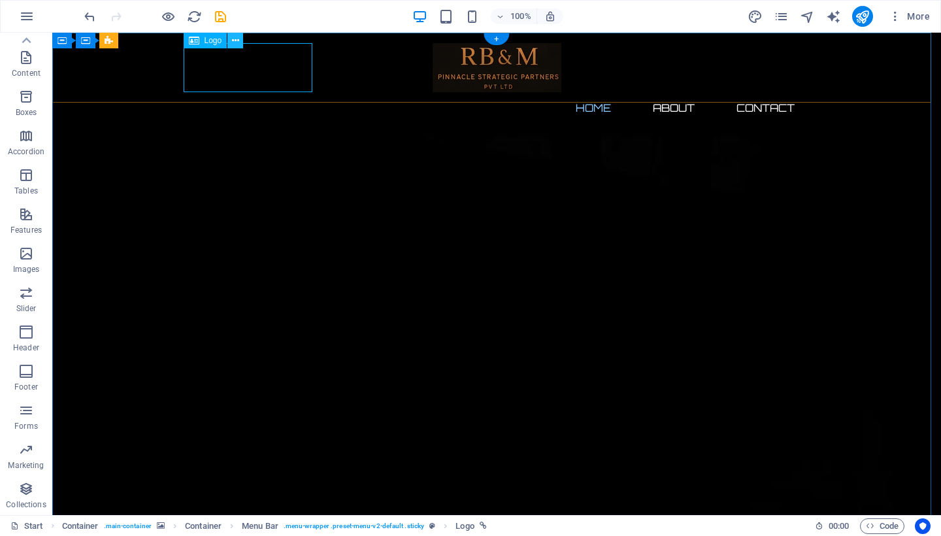
click at [238, 41] on icon at bounding box center [235, 41] width 7 height 14
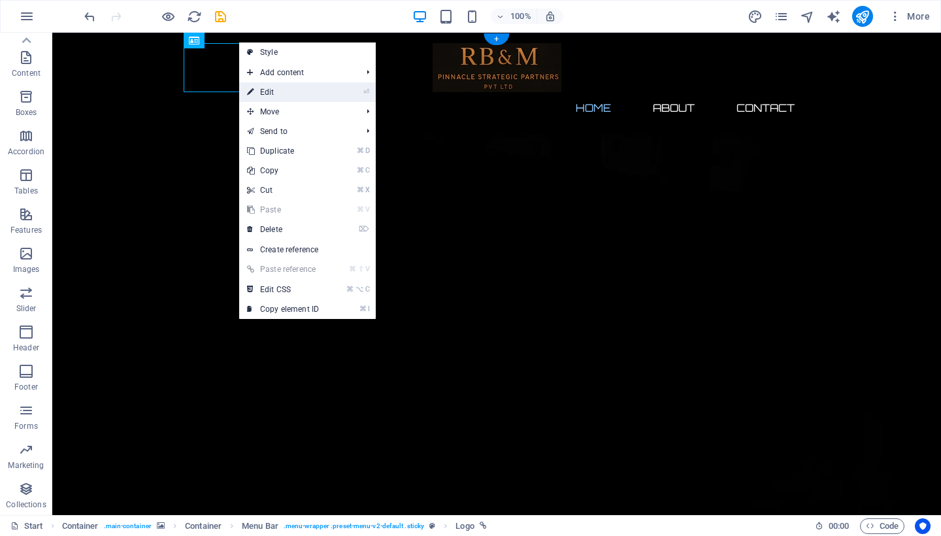
click at [267, 90] on link "⏎ Edit" at bounding box center [283, 92] width 88 height 20
select select "px"
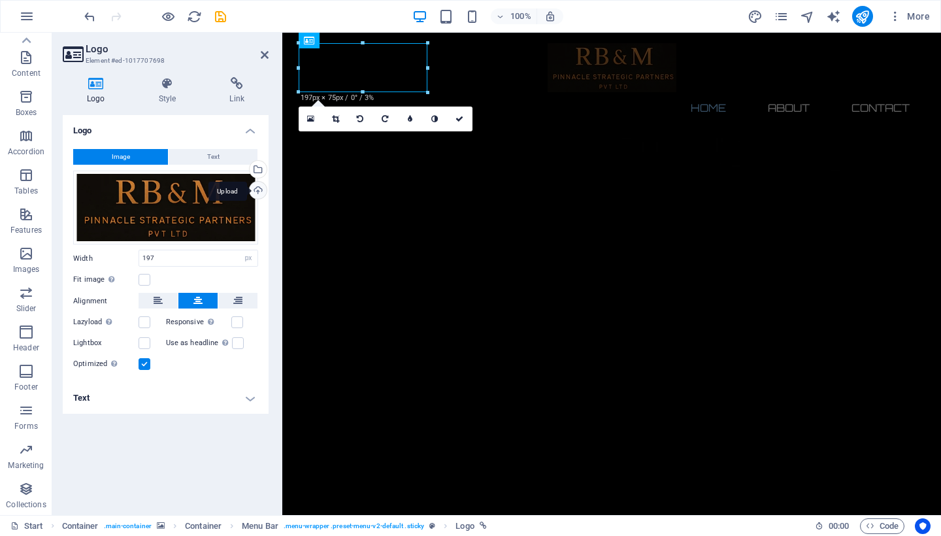
click at [259, 193] on div "Upload" at bounding box center [257, 192] width 20 height 20
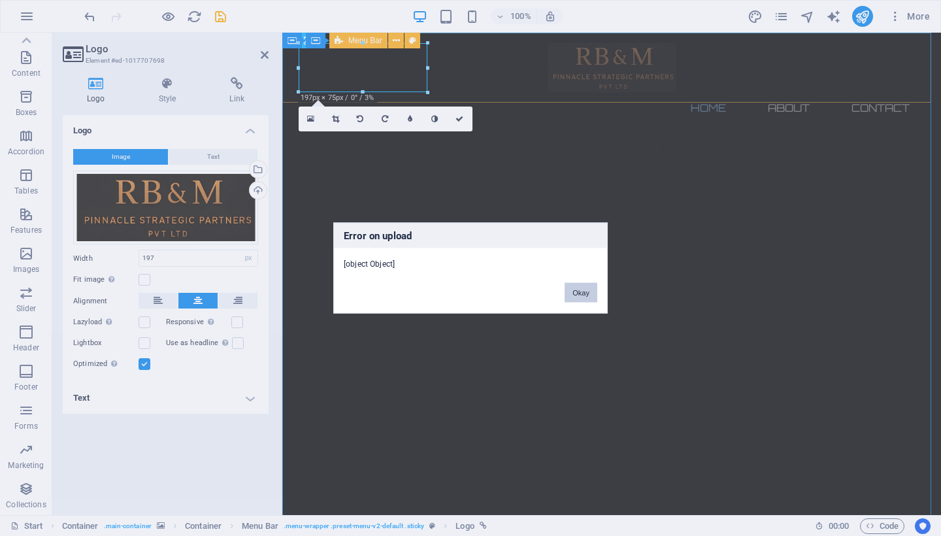
click at [582, 288] on button "Okay" at bounding box center [581, 293] width 33 height 20
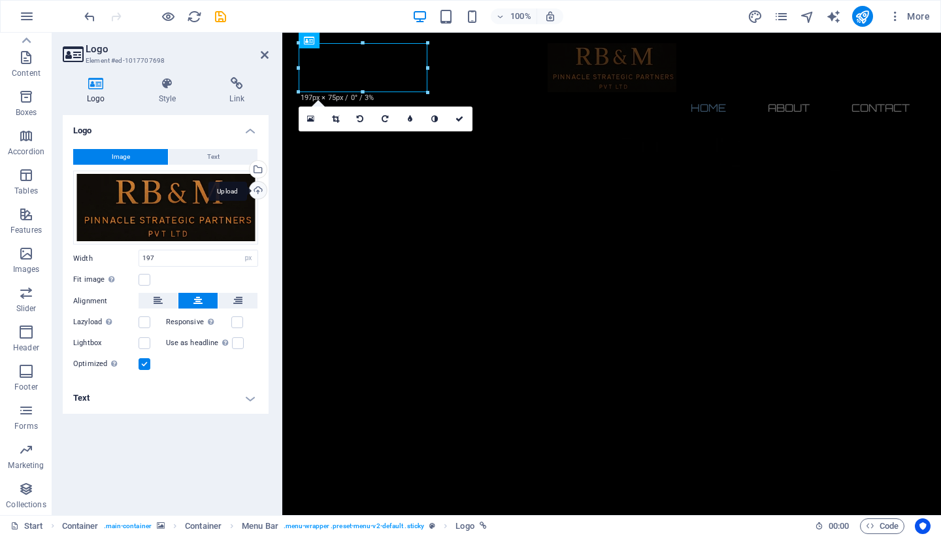
click at [262, 190] on div "Upload" at bounding box center [257, 192] width 20 height 20
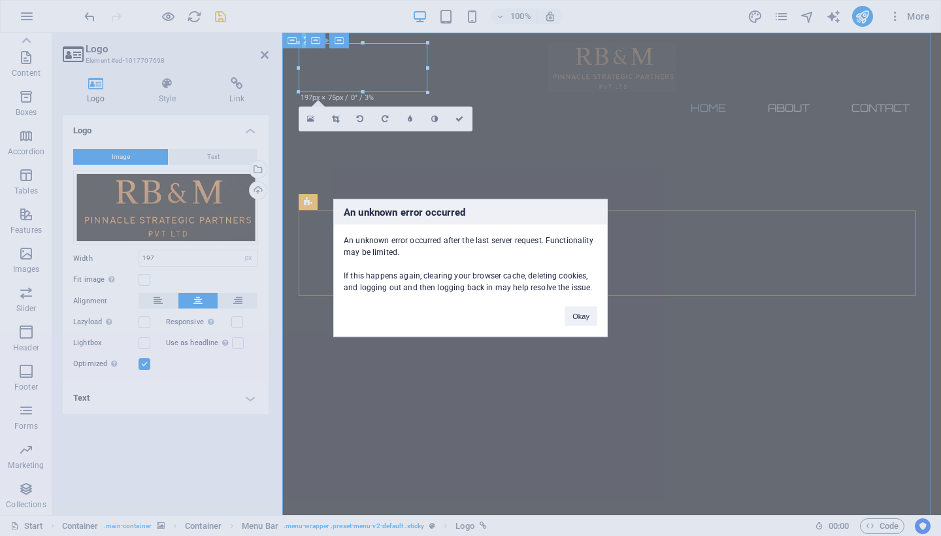
click at [586, 296] on body "rbmgrowrthpartners.com Start Favorites Elements Columns Content Boxes Accordion…" at bounding box center [470, 268] width 941 height 536
click at [581, 311] on button "Okay" at bounding box center [581, 317] width 33 height 20
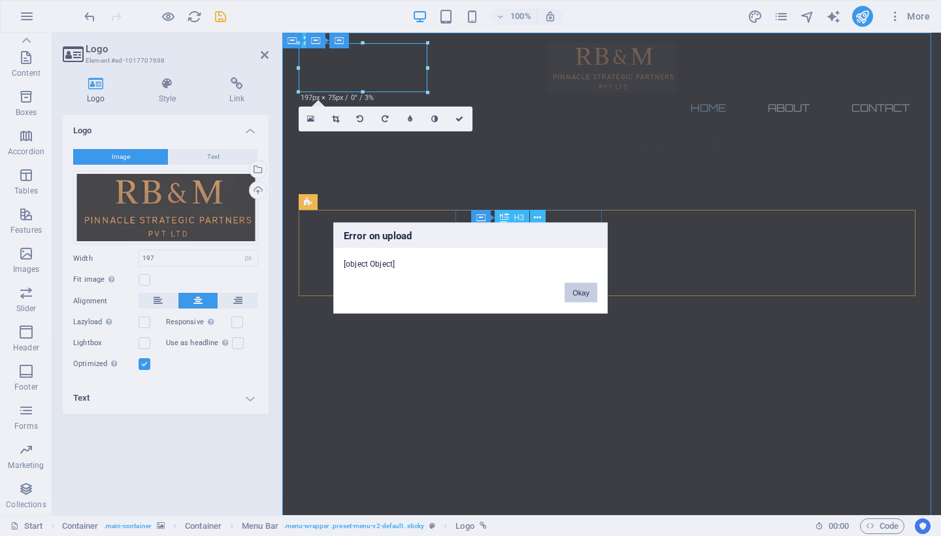
click at [578, 292] on button "Okay" at bounding box center [581, 293] width 33 height 20
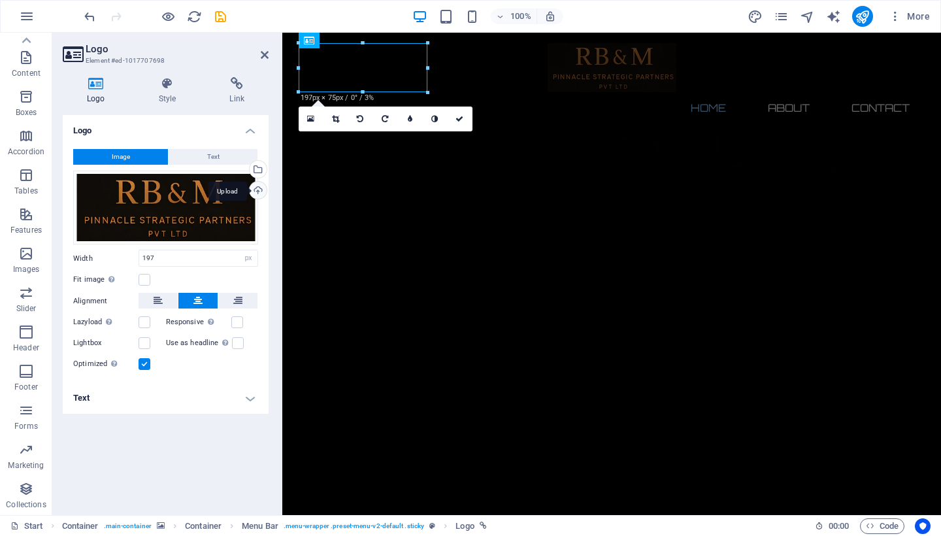
click at [258, 190] on div "Upload" at bounding box center [257, 192] width 20 height 20
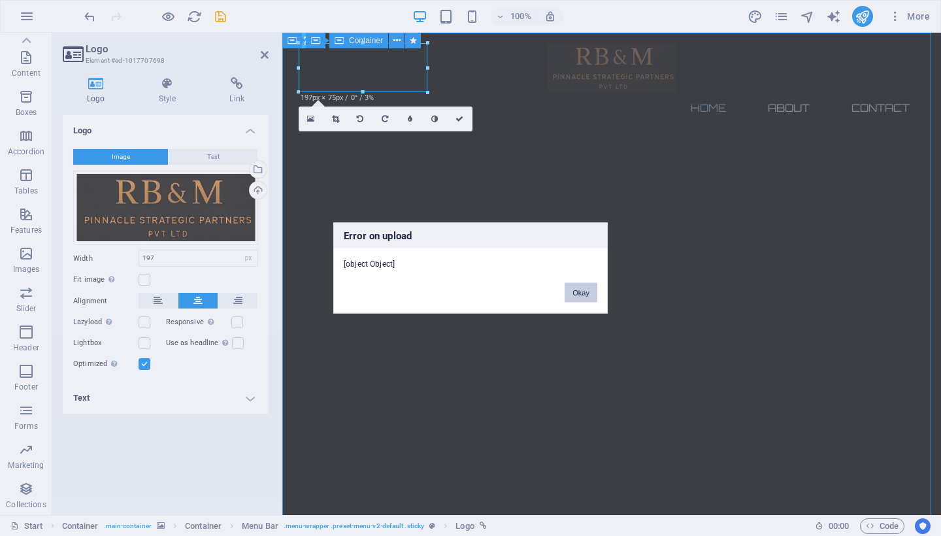
click at [589, 294] on button "Okay" at bounding box center [581, 293] width 33 height 20
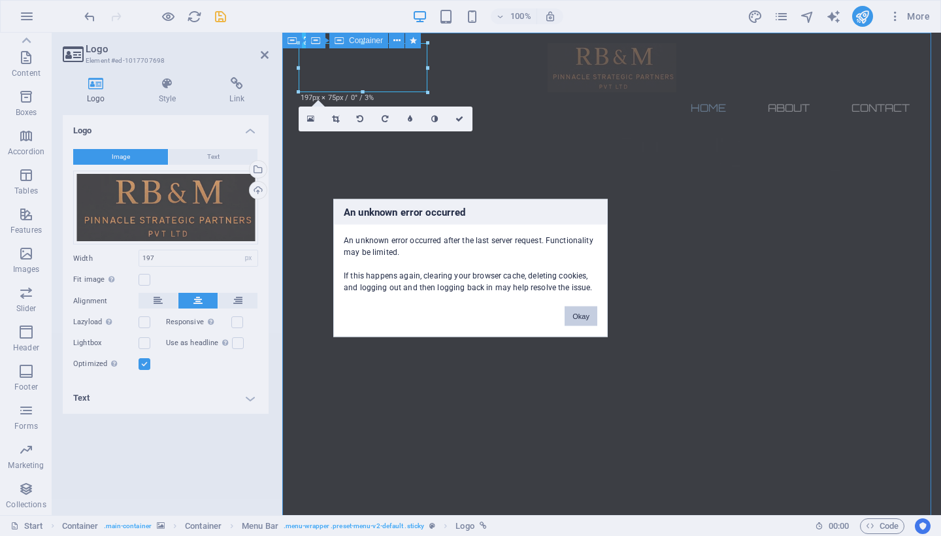
click at [586, 316] on button "Okay" at bounding box center [581, 317] width 33 height 20
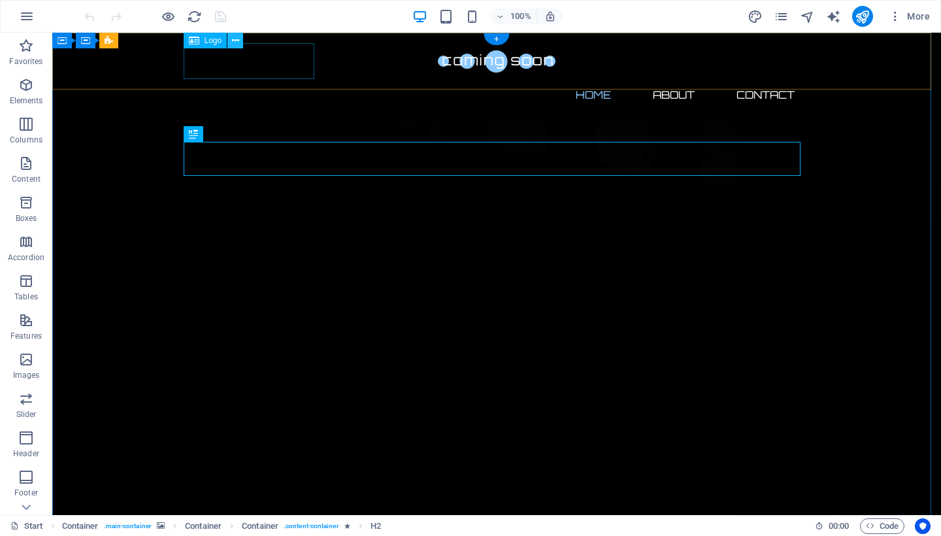
click at [237, 41] on icon at bounding box center [235, 41] width 7 height 14
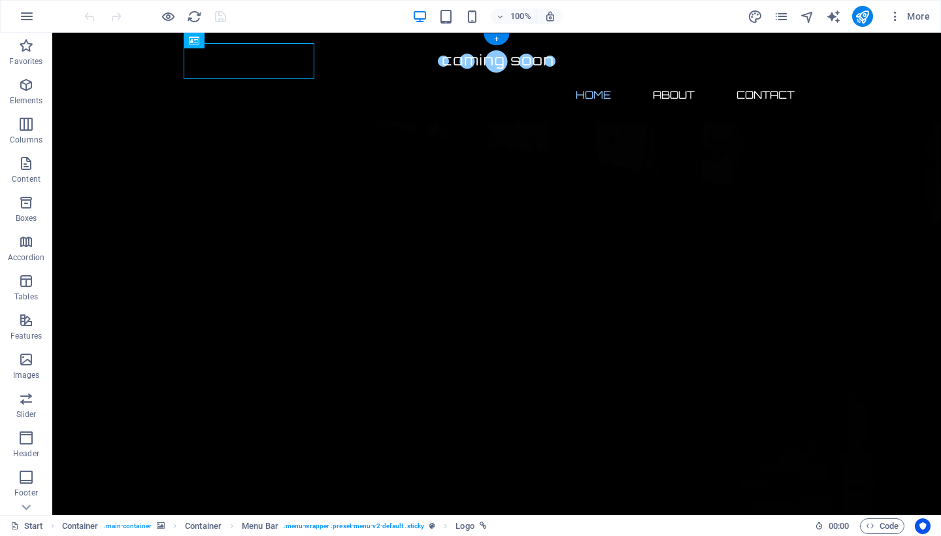
click at [228, 63] on div at bounding box center [496, 61] width 617 height 36
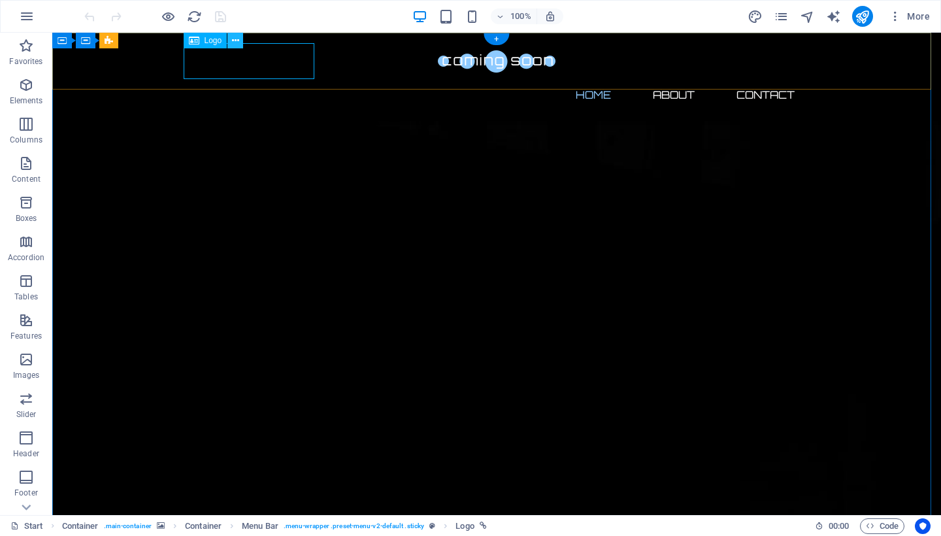
click at [233, 42] on icon at bounding box center [235, 41] width 7 height 14
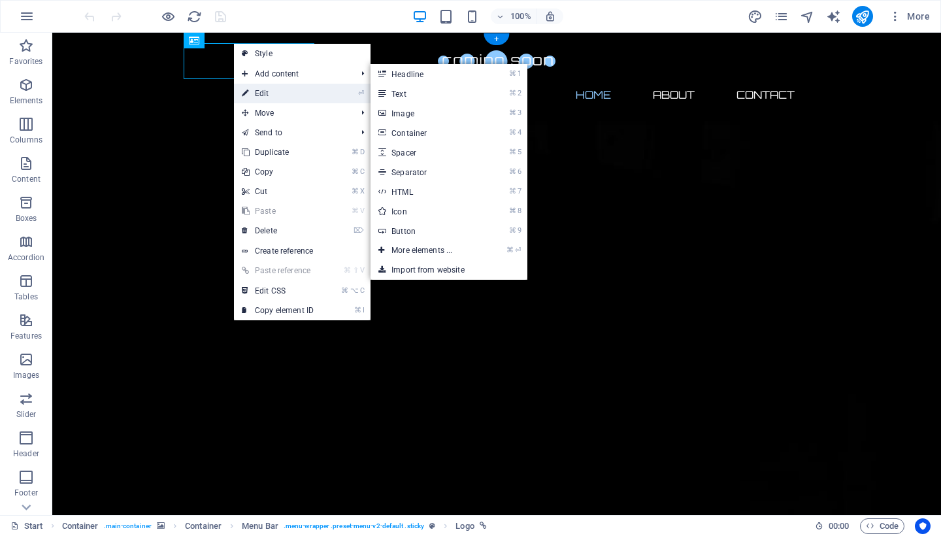
click at [255, 91] on link "⏎ Edit" at bounding box center [278, 94] width 88 height 20
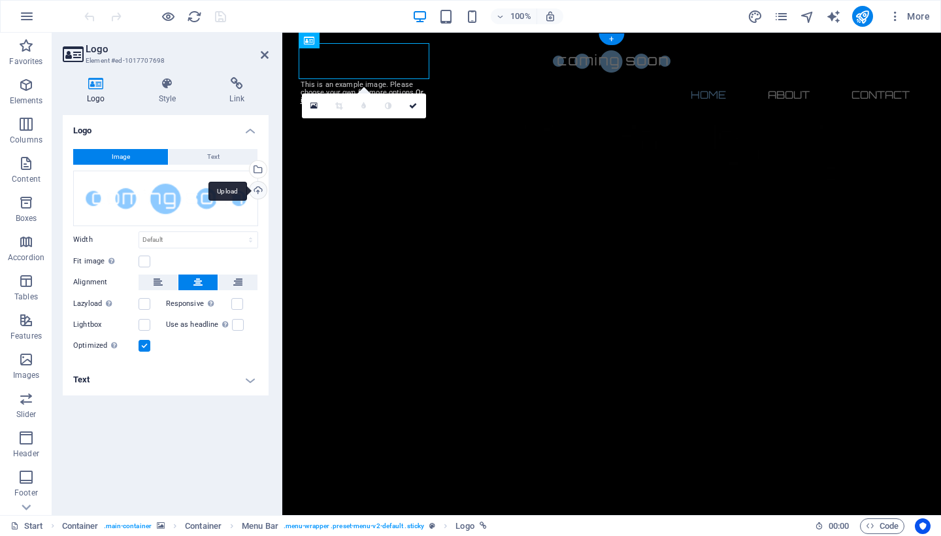
click at [251, 186] on div "Upload" at bounding box center [257, 192] width 20 height 20
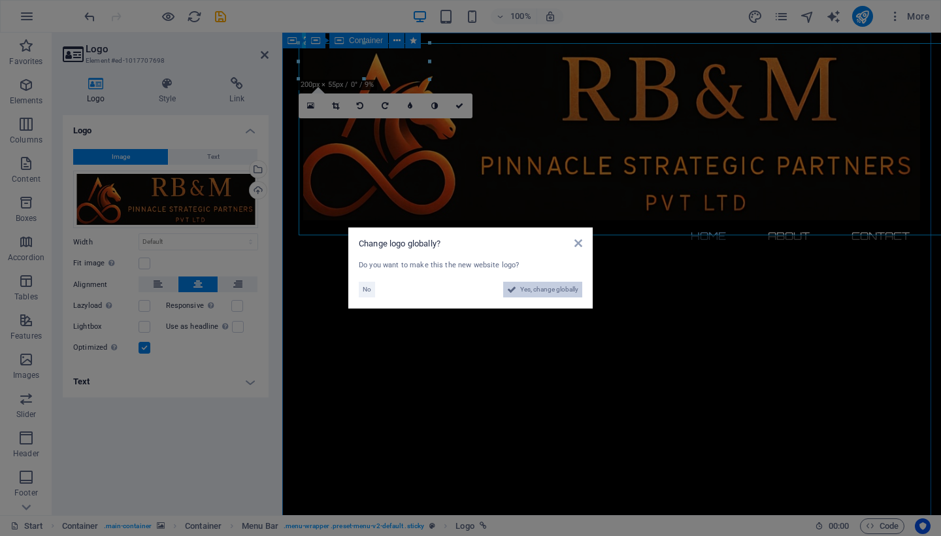
click at [563, 290] on span "Yes, change globally" at bounding box center [549, 290] width 58 height 16
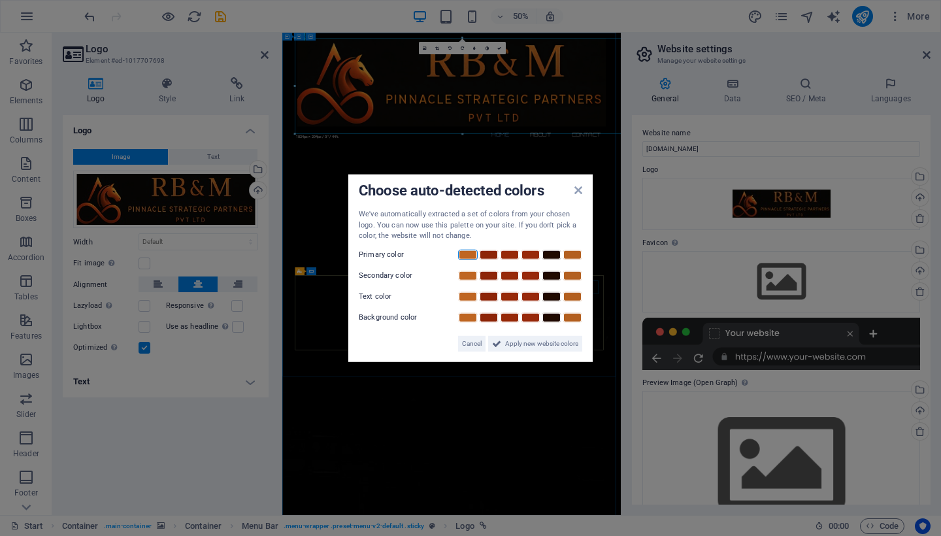
click at [469, 252] on link at bounding box center [468, 254] width 20 height 10
click at [486, 271] on link at bounding box center [489, 275] width 20 height 10
click at [512, 293] on link at bounding box center [510, 296] width 20 height 10
click at [483, 273] on link at bounding box center [489, 275] width 20 height 10
click at [467, 252] on link at bounding box center [468, 254] width 20 height 10
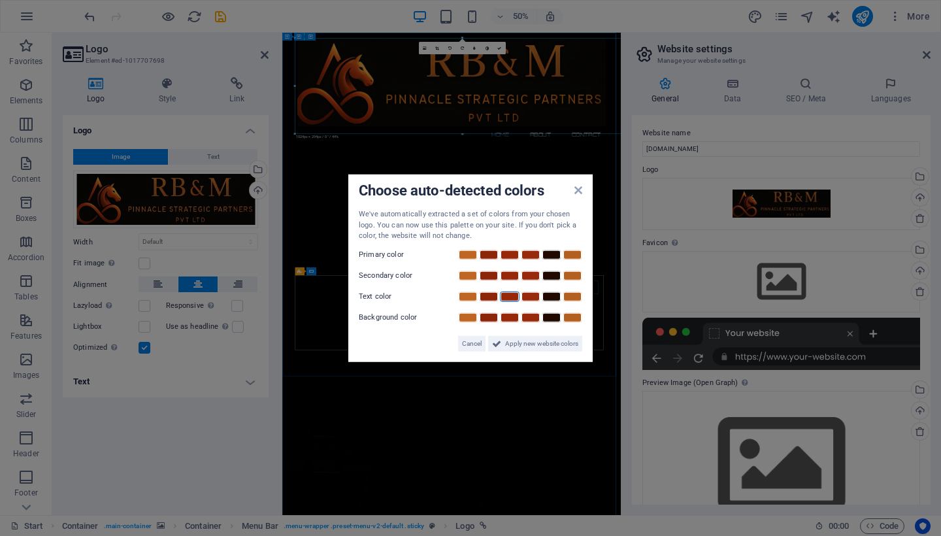
click at [508, 297] on link at bounding box center [510, 296] width 20 height 10
click at [512, 293] on link at bounding box center [510, 296] width 20 height 10
click at [512, 298] on link at bounding box center [510, 296] width 20 height 10
click at [495, 314] on link at bounding box center [489, 317] width 20 height 10
click at [488, 314] on link at bounding box center [489, 317] width 20 height 10
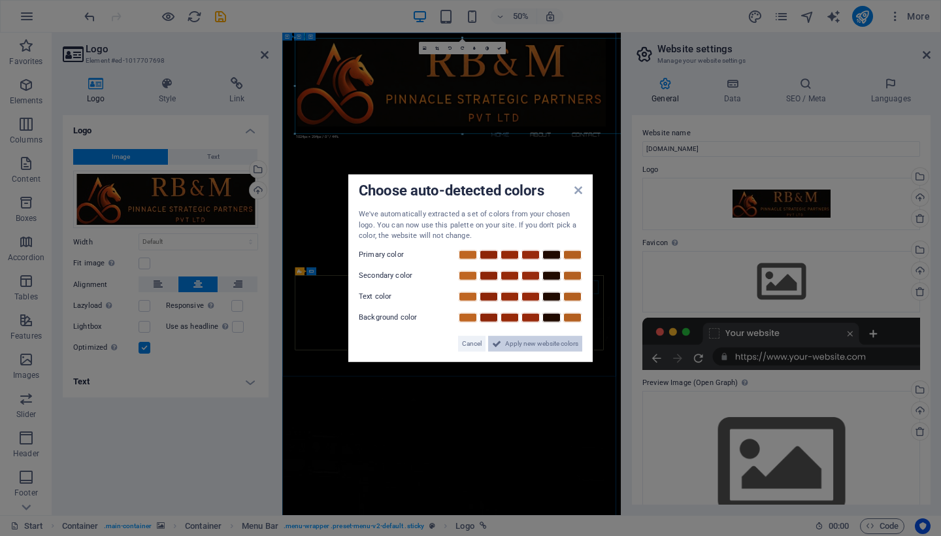
click at [506, 344] on span "Apply new website colors" at bounding box center [541, 343] width 73 height 16
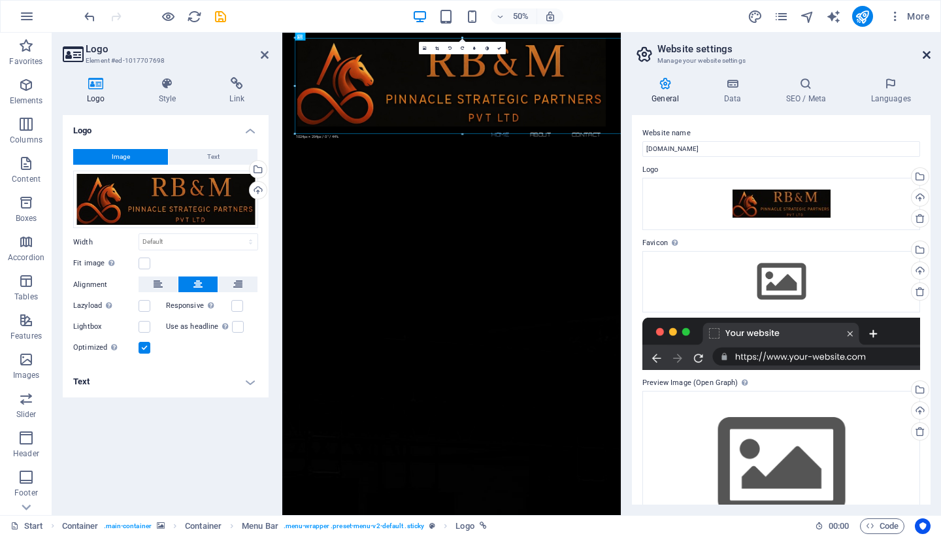
click at [928, 52] on icon at bounding box center [927, 55] width 8 height 10
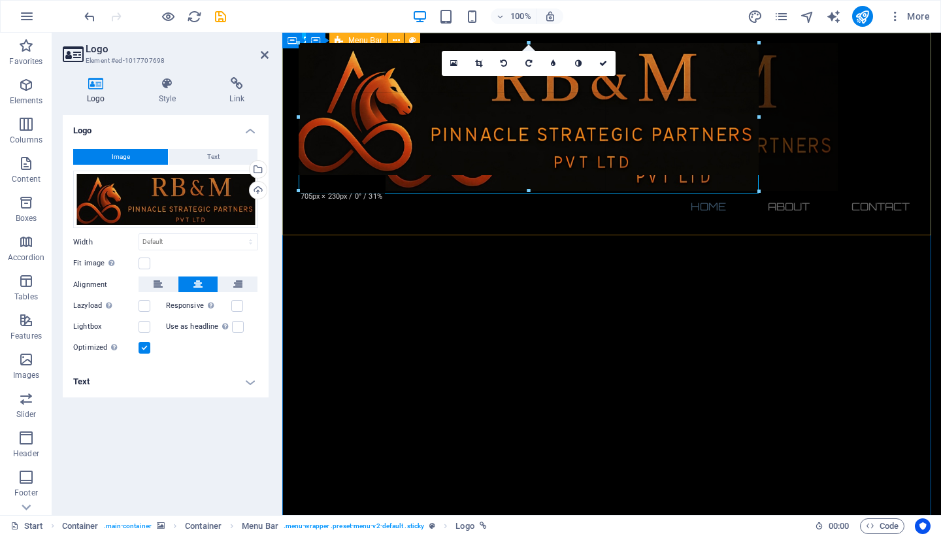
drag, startPoint x: 298, startPoint y: 233, endPoint x: 515, endPoint y: -18, distance: 331.8
type input "696"
select select "px"
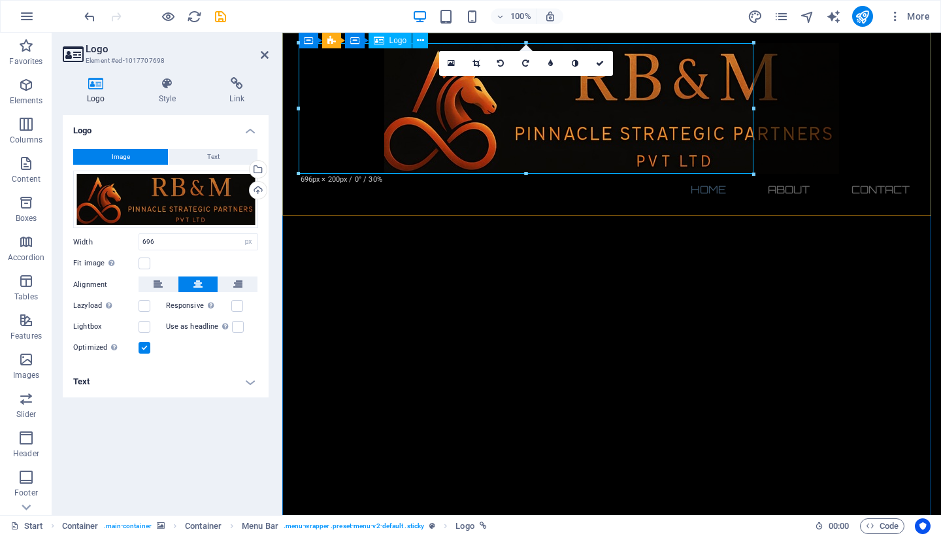
drag, startPoint x: 1033, startPoint y: 202, endPoint x: 659, endPoint y: 155, distance: 376.8
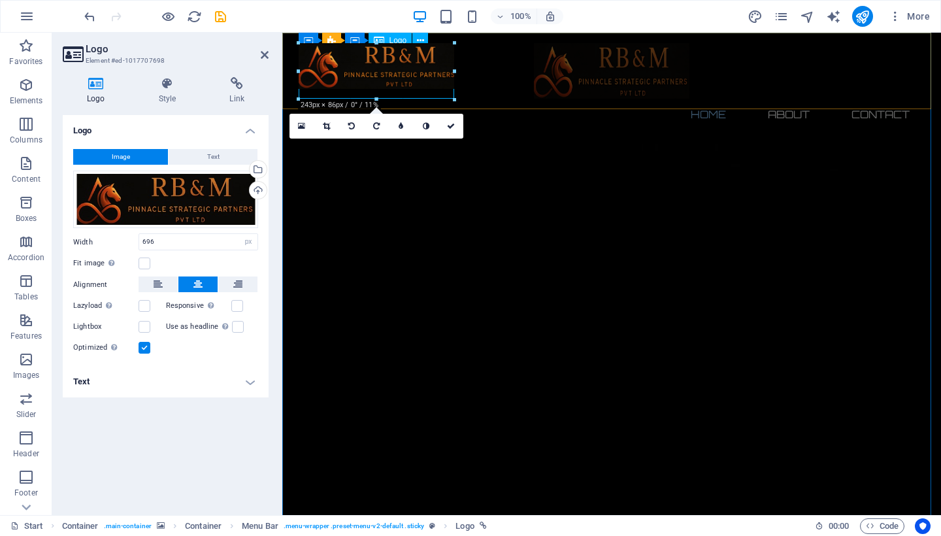
type input "238"
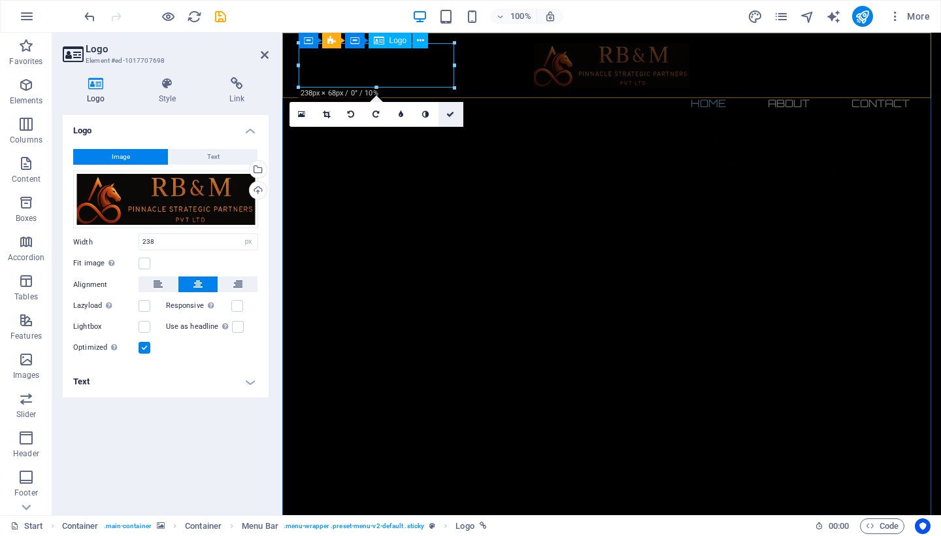
click at [450, 112] on icon at bounding box center [450, 114] width 8 height 8
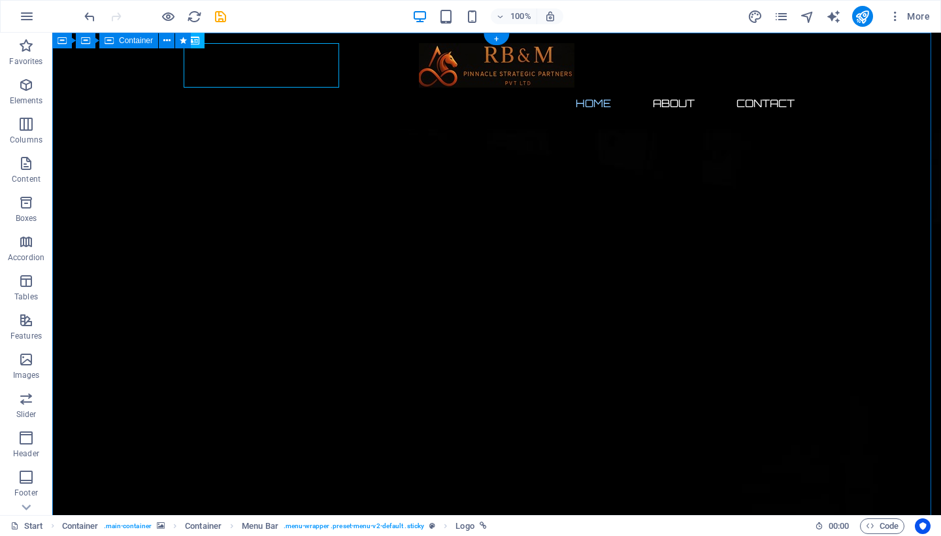
click at [194, 80] on div at bounding box center [496, 65] width 617 height 44
click at [237, 42] on icon at bounding box center [235, 41] width 7 height 14
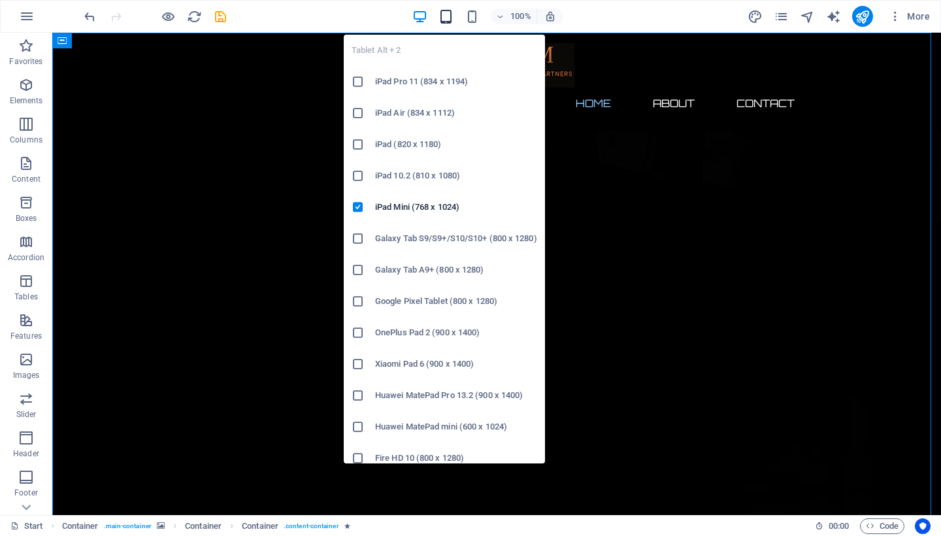
click at [448, 15] on icon "button" at bounding box center [446, 16] width 15 height 15
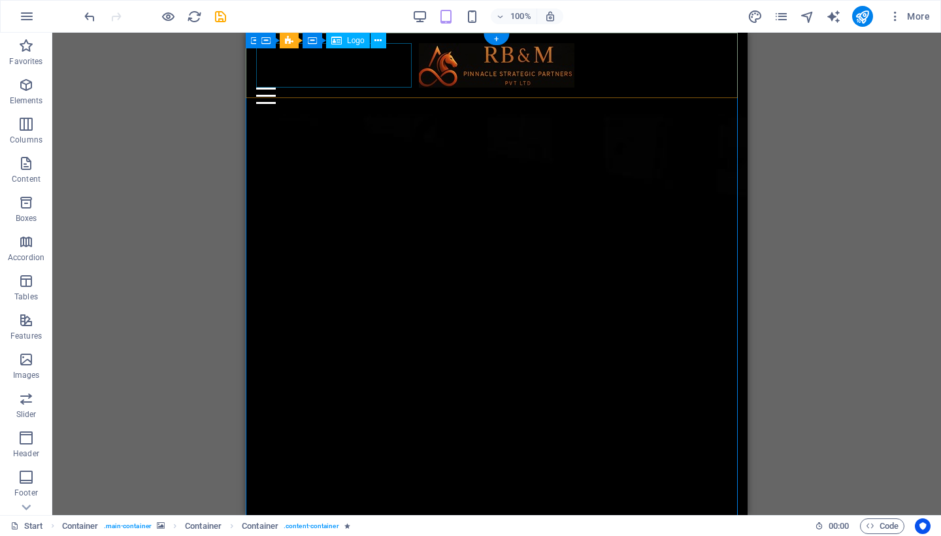
click at [387, 74] on div at bounding box center [496, 65] width 481 height 44
click at [380, 44] on icon at bounding box center [377, 41] width 7 height 14
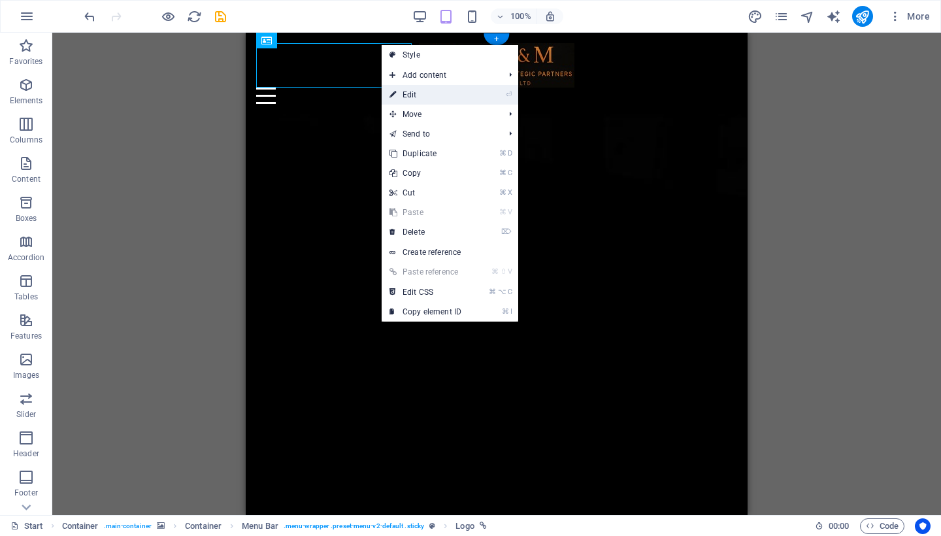
click at [416, 94] on link "⏎ Edit" at bounding box center [426, 95] width 88 height 20
select select "px"
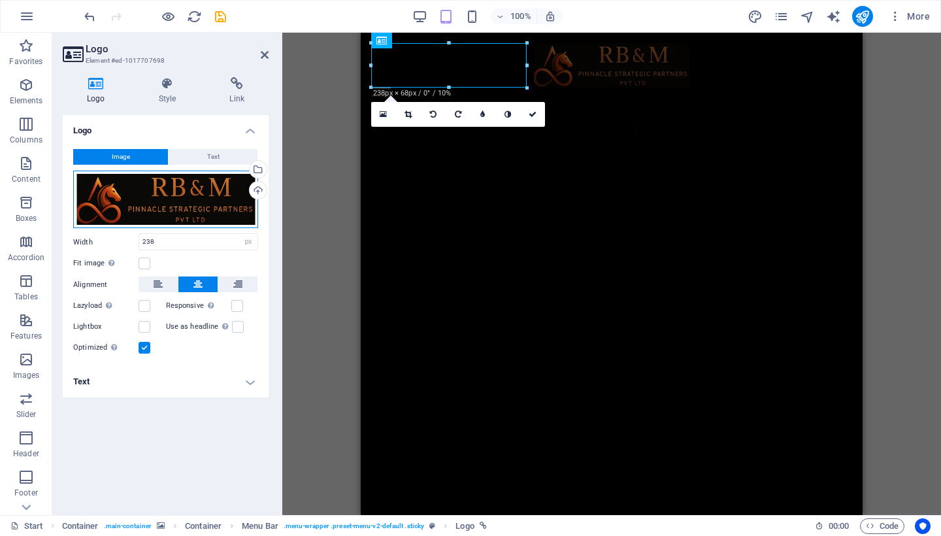
drag, startPoint x: 98, startPoint y: 201, endPoint x: 140, endPoint y: 201, distance: 41.8
click at [140, 201] on div "Drag files here, click to choose files or select files from Files or our free s…" at bounding box center [165, 200] width 185 height 58
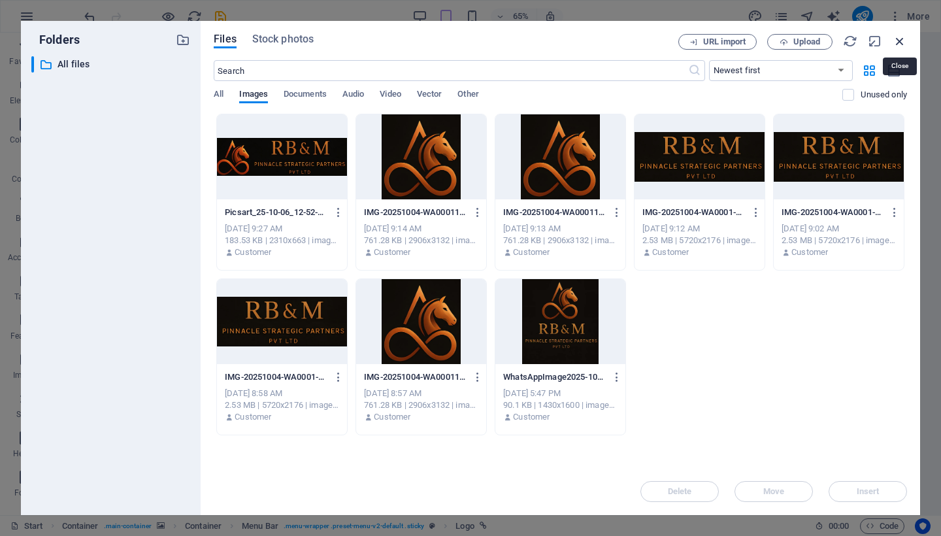
click at [900, 42] on icon "button" at bounding box center [900, 41] width 14 height 14
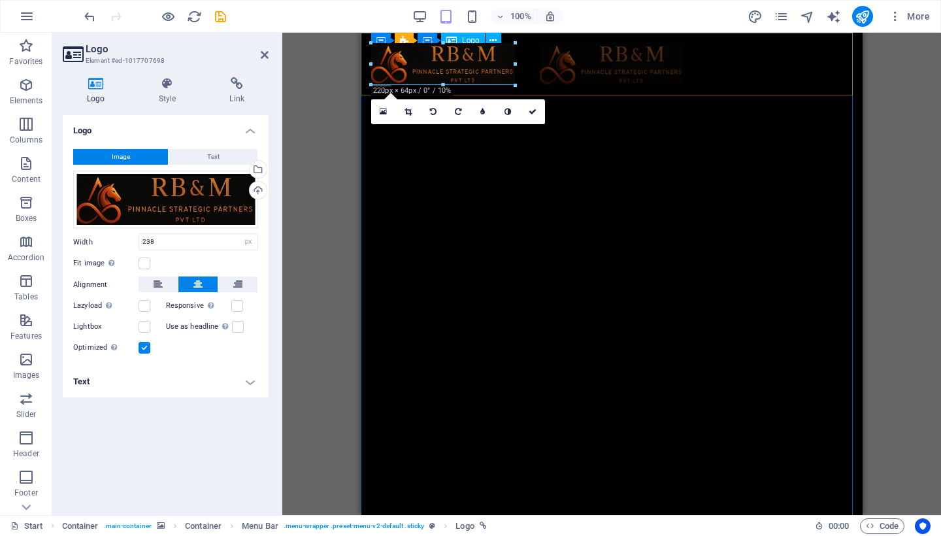
drag, startPoint x: 525, startPoint y: 86, endPoint x: 512, endPoint y: 72, distance: 19.0
type input "220"
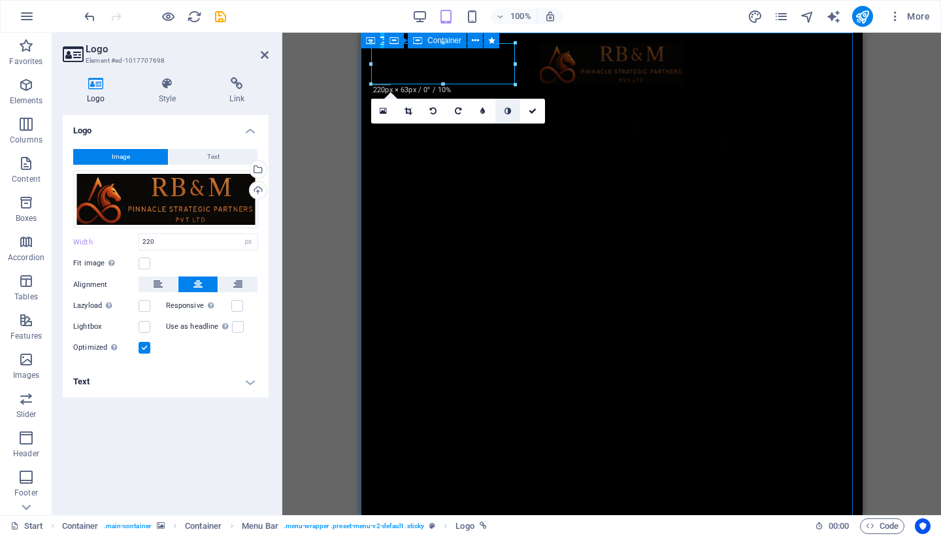
click at [510, 110] on icon at bounding box center [508, 111] width 7 height 8
click at [529, 110] on icon at bounding box center [533, 111] width 8 height 8
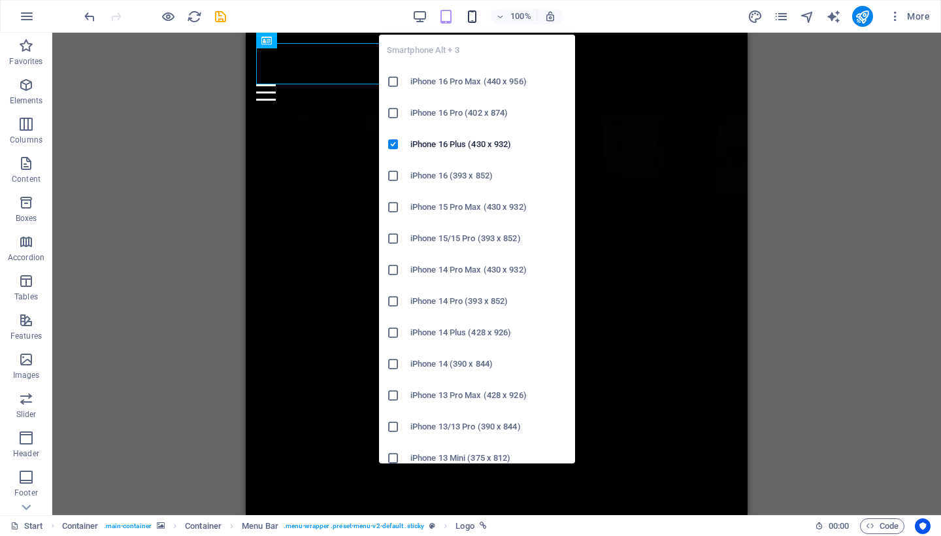
click at [469, 13] on icon "button" at bounding box center [472, 16] width 15 height 15
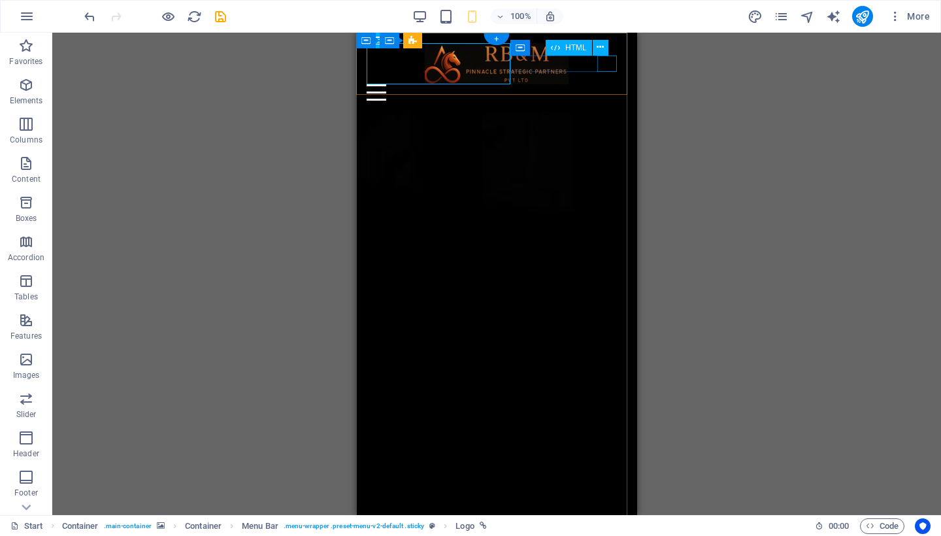
click at [605, 84] on div "Menu" at bounding box center [497, 92] width 260 height 16
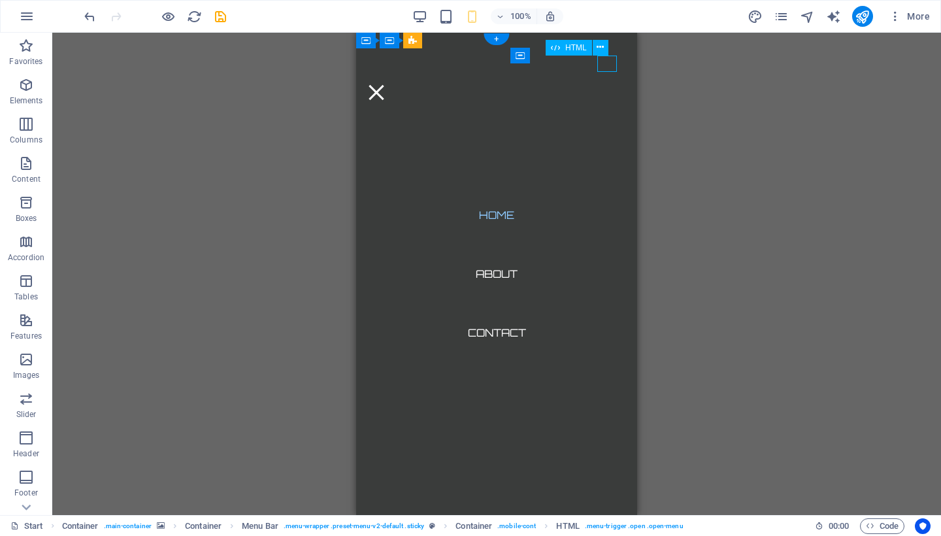
click at [386, 84] on div "Menu" at bounding box center [377, 92] width 20 height 16
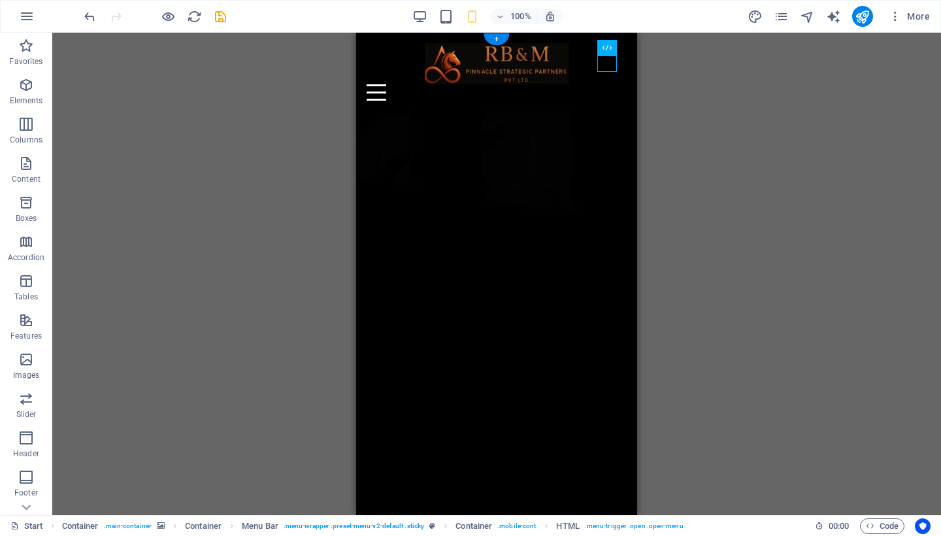
click at [408, 9] on div "100% More" at bounding box center [509, 16] width 854 height 21
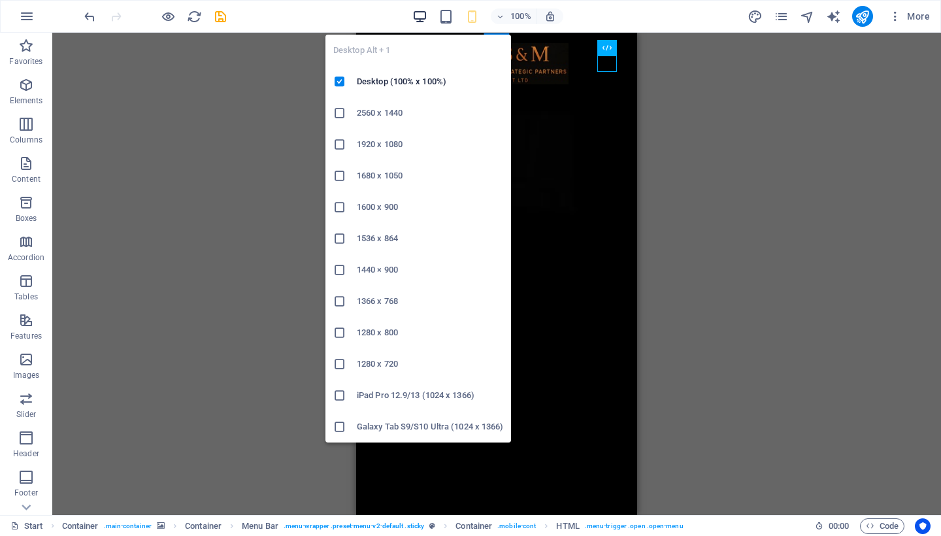
click at [424, 14] on icon "button" at bounding box center [419, 16] width 15 height 15
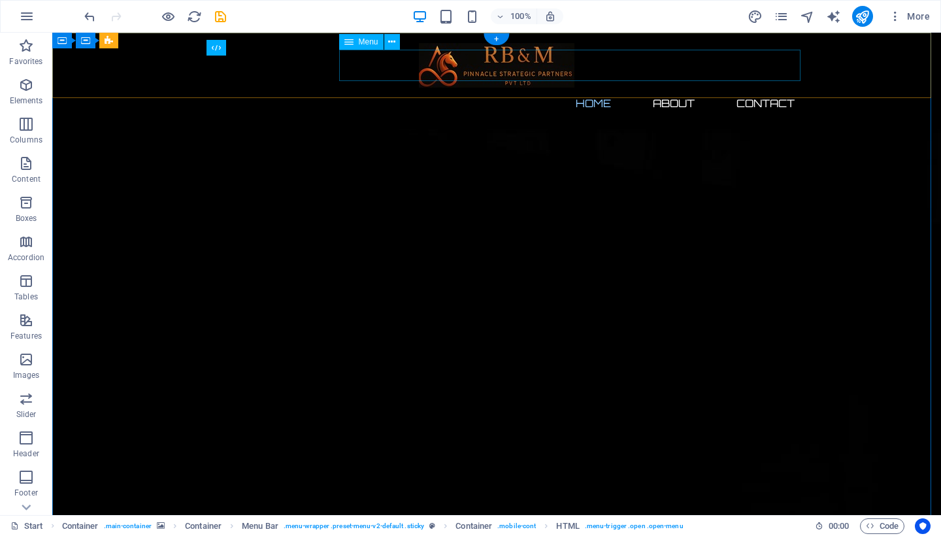
click at [662, 88] on nav "Home About Contact" at bounding box center [496, 103] width 617 height 31
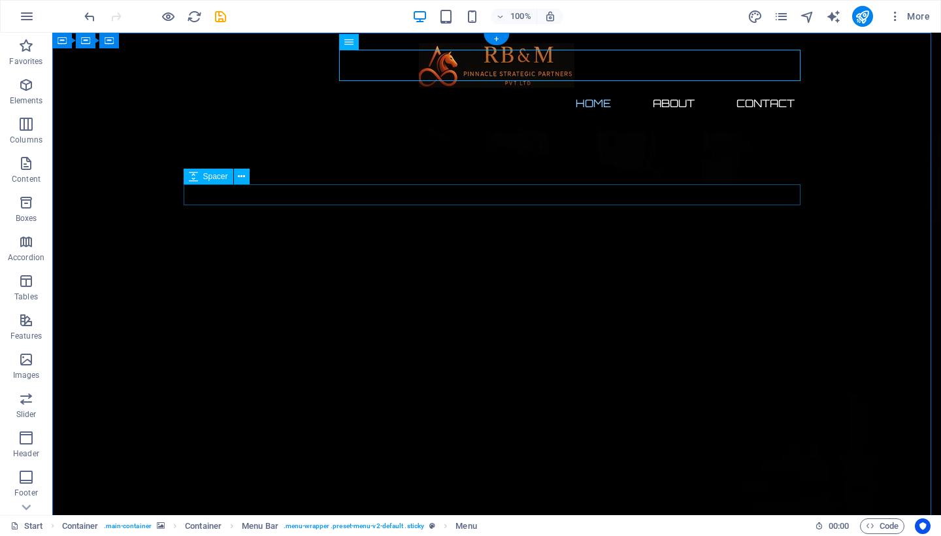
scroll to position [24, 0]
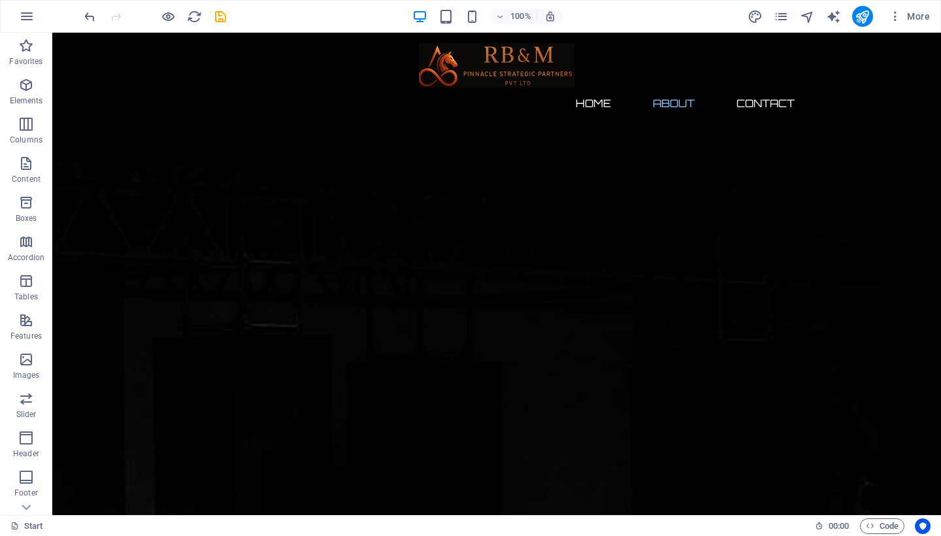
scroll to position [482, 0]
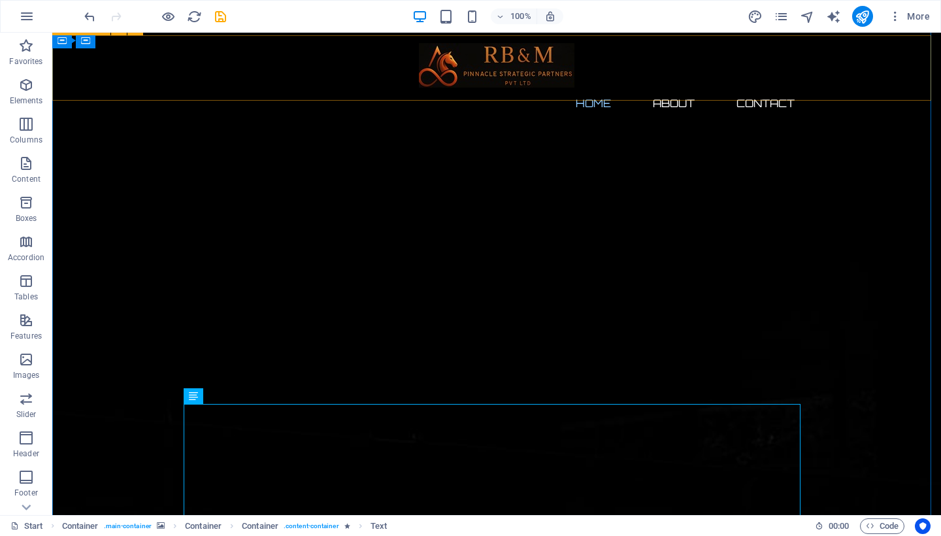
scroll to position [10, 0]
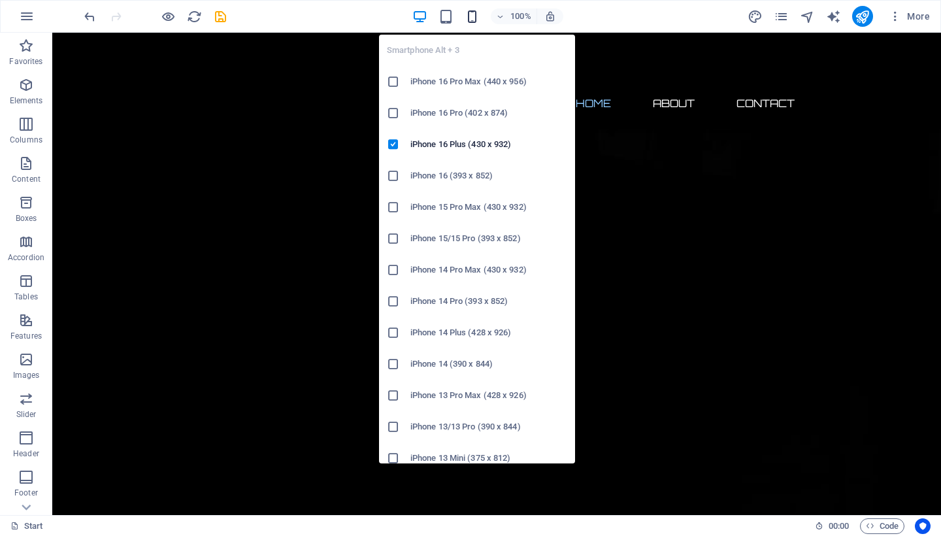
click at [470, 14] on icon "button" at bounding box center [472, 16] width 15 height 15
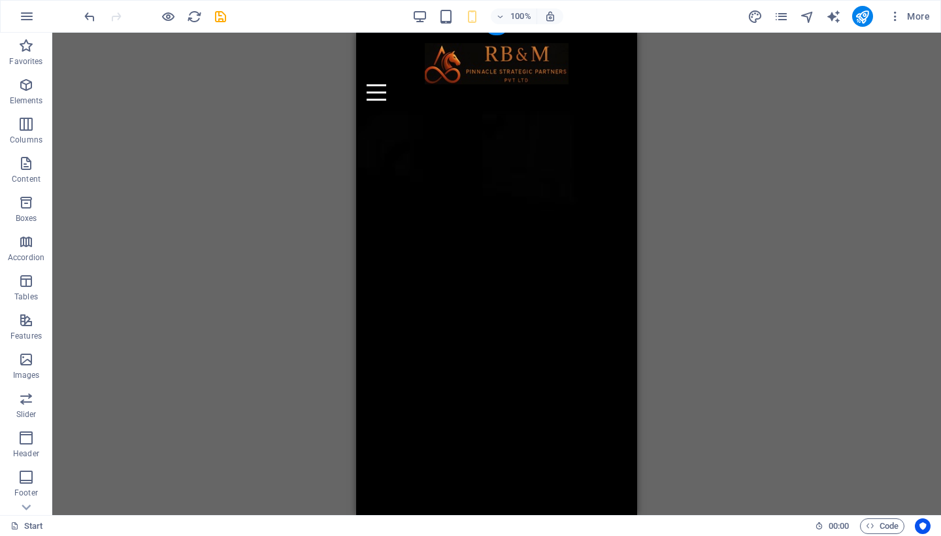
click at [609, 84] on div "Menu" at bounding box center [497, 92] width 260 height 16
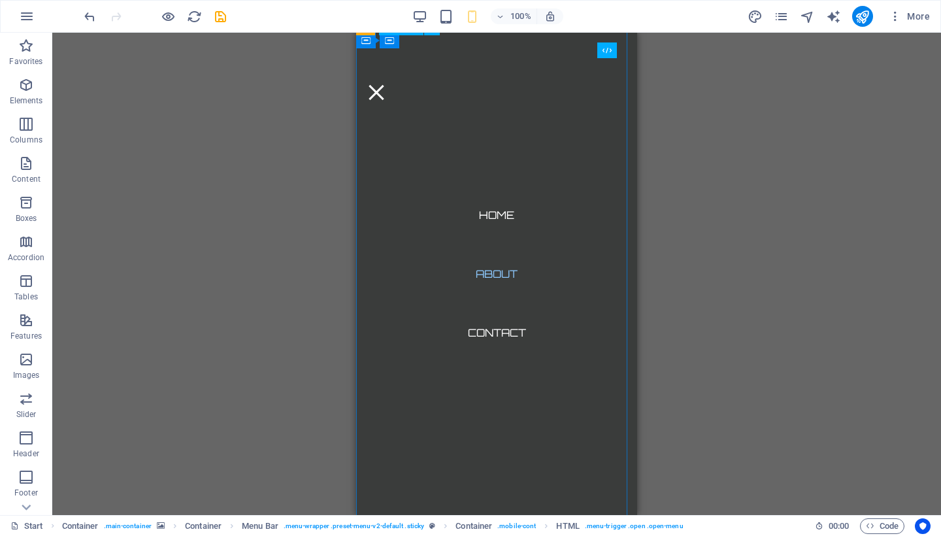
scroll to position [0, 0]
click at [476, 41] on icon at bounding box center [479, 41] width 7 height 14
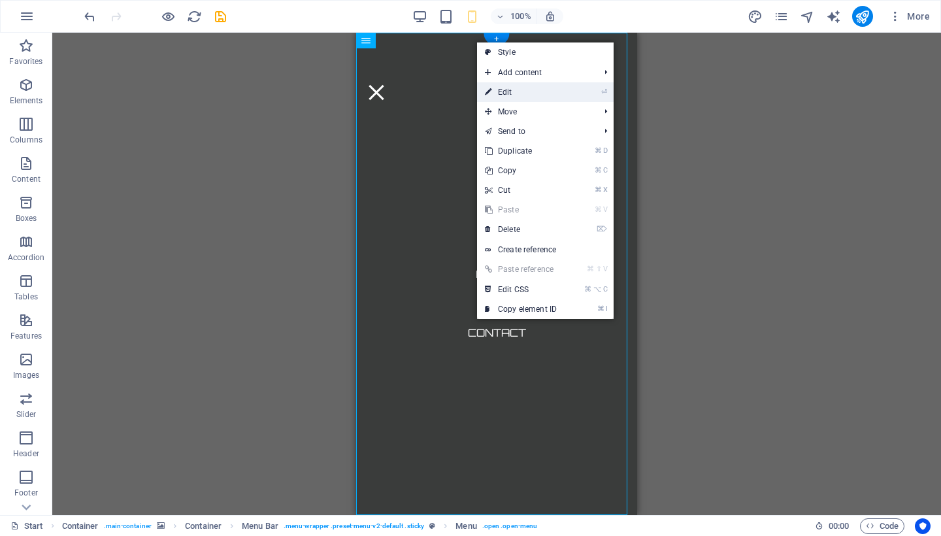
click at [575, 100] on li "⏎ Edit" at bounding box center [545, 92] width 137 height 20
click at [510, 94] on link "⏎ Edit" at bounding box center [521, 92] width 88 height 20
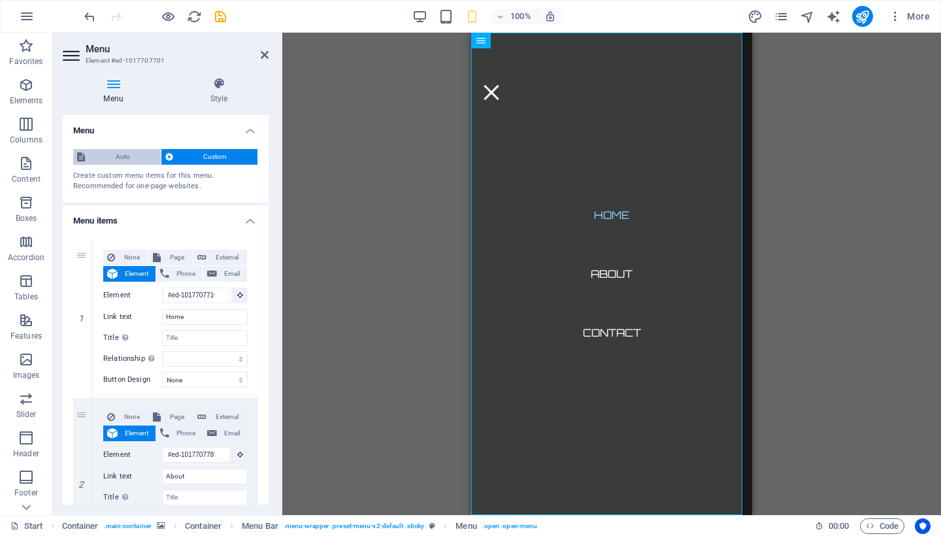
click at [120, 154] on span "Auto" at bounding box center [123, 157] width 68 height 16
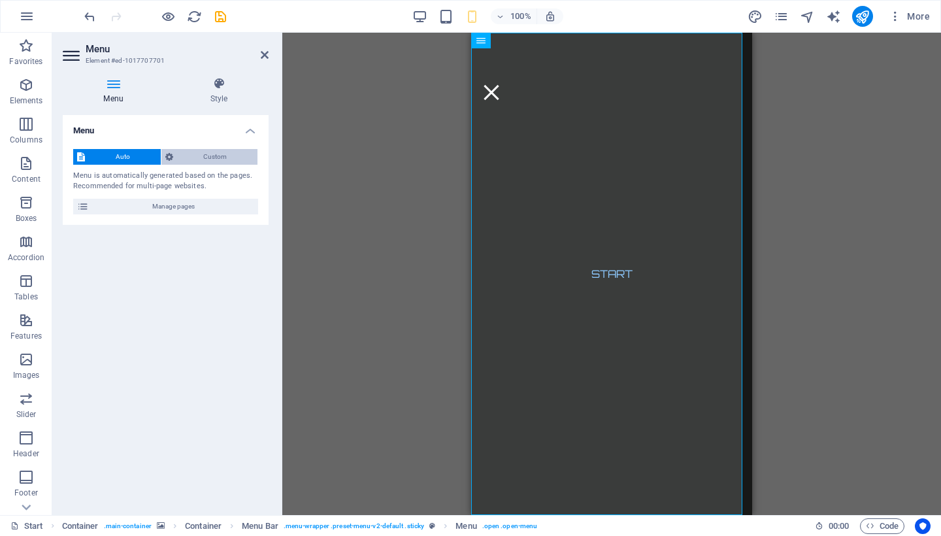
click at [216, 151] on span "Custom" at bounding box center [215, 157] width 77 height 16
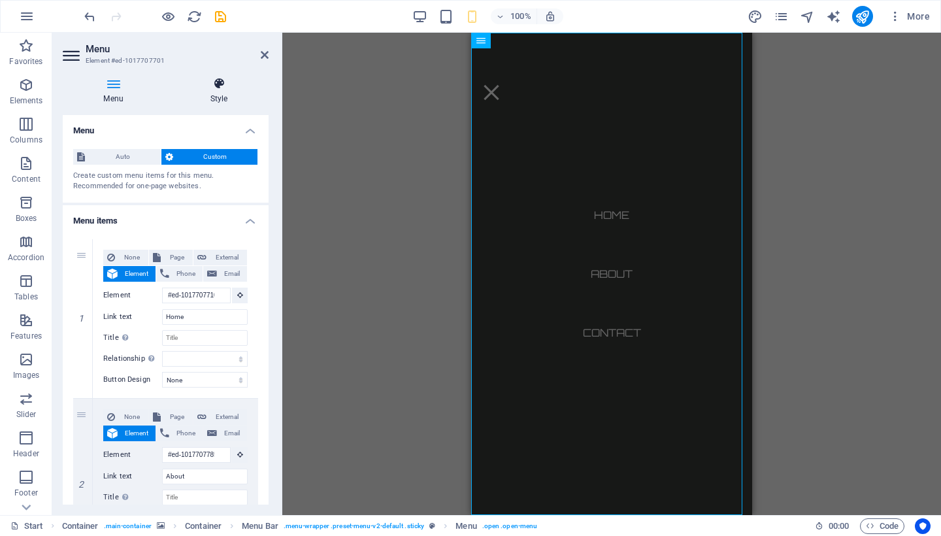
click at [225, 88] on icon at bounding box center [218, 83] width 99 height 13
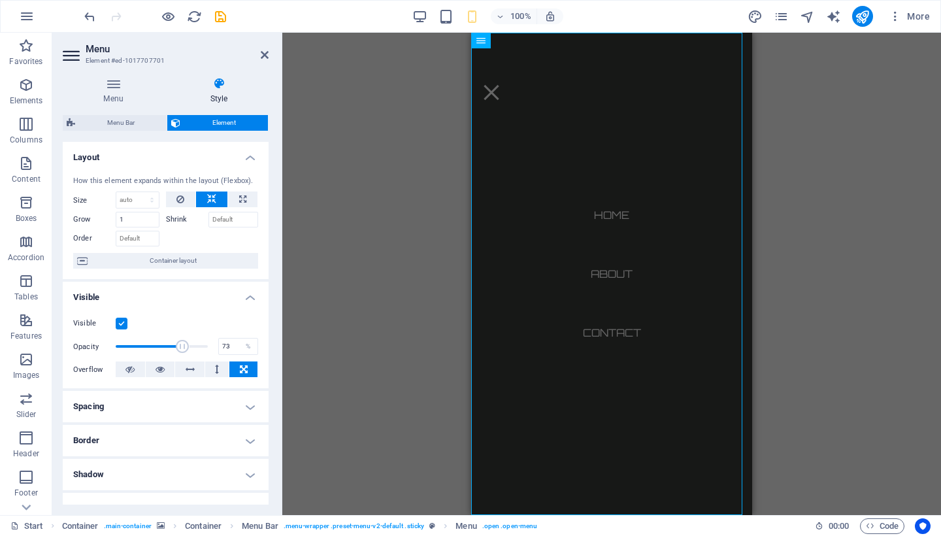
drag, startPoint x: 209, startPoint y: 342, endPoint x: 180, endPoint y: 345, distance: 28.9
click at [180, 345] on span at bounding box center [182, 346] width 13 height 13
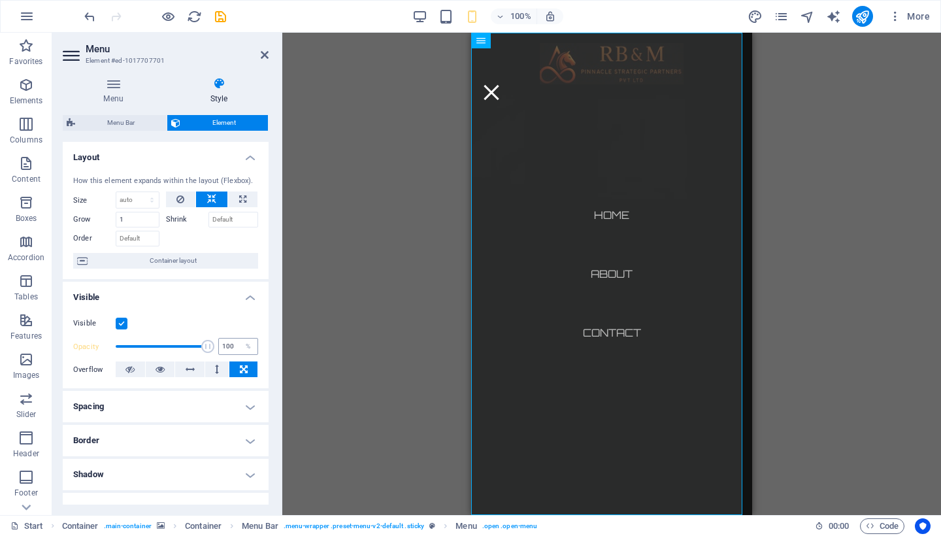
drag, startPoint x: 180, startPoint y: 345, endPoint x: 230, endPoint y: 350, distance: 49.9
click at [230, 350] on div "Opacity 100 %" at bounding box center [165, 347] width 185 height 20
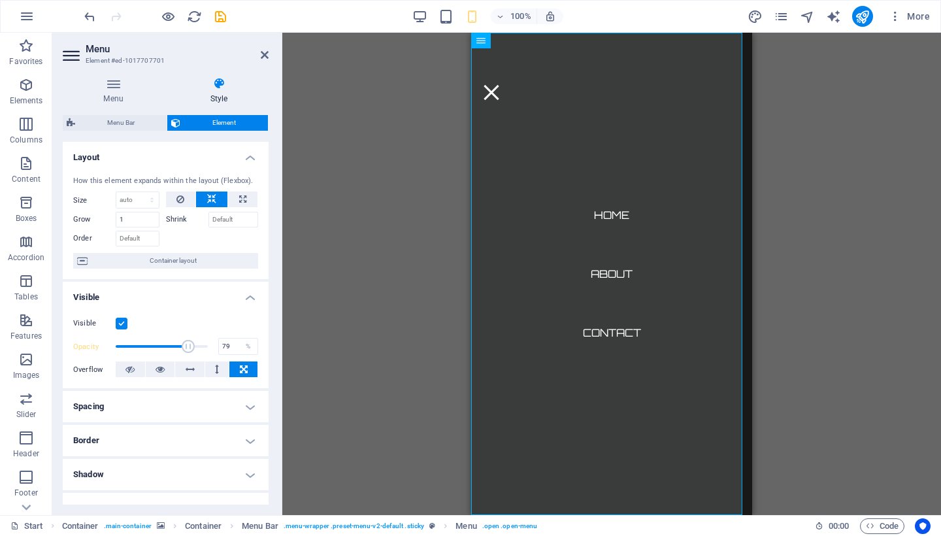
drag, startPoint x: 210, startPoint y: 345, endPoint x: 186, endPoint y: 344, distance: 23.6
click at [186, 344] on span at bounding box center [188, 346] width 13 height 13
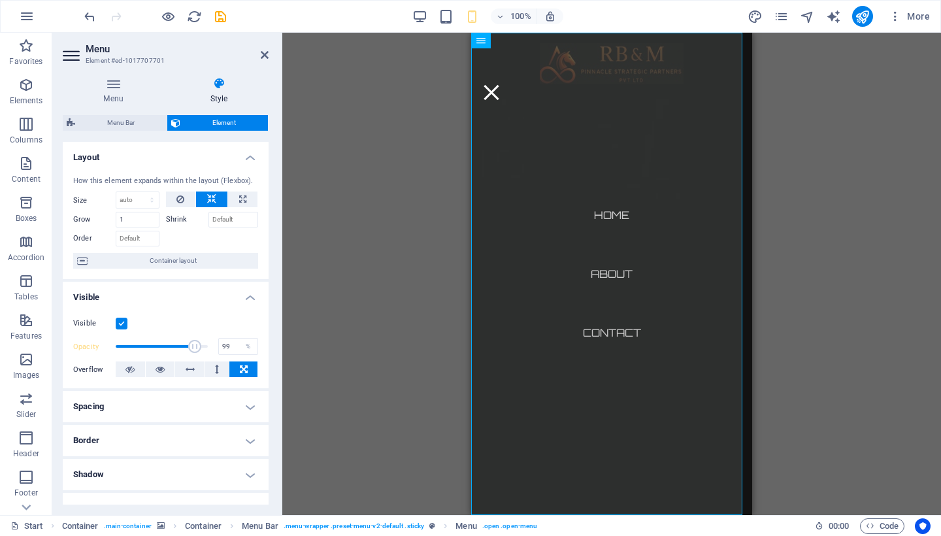
type input "100"
drag, startPoint x: 186, startPoint y: 344, endPoint x: 222, endPoint y: 346, distance: 35.3
click at [222, 346] on div "Opacity 100 %" at bounding box center [165, 347] width 185 height 20
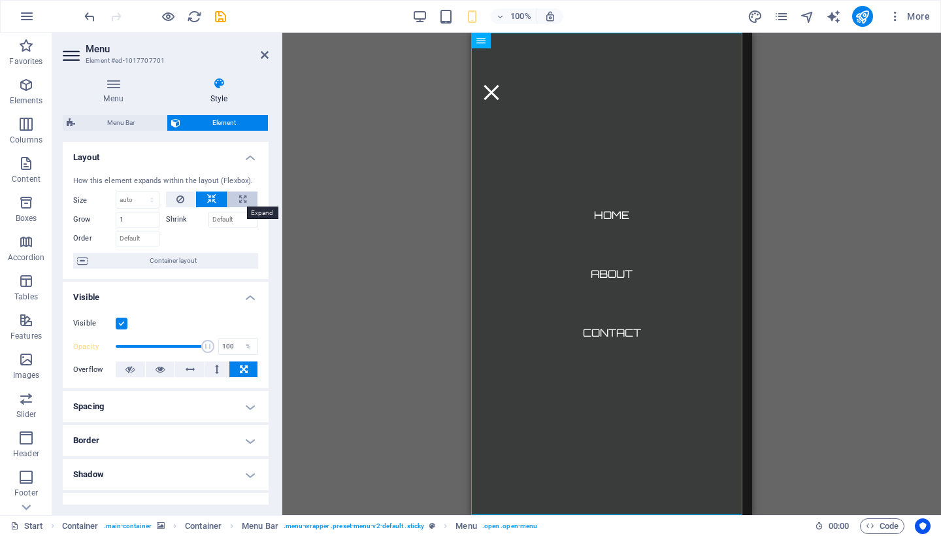
click at [239, 195] on icon at bounding box center [242, 199] width 7 height 16
type input "100"
select select "%"
click at [215, 198] on button at bounding box center [211, 199] width 31 height 16
select select "DISABLED_OPTION_VALUE"
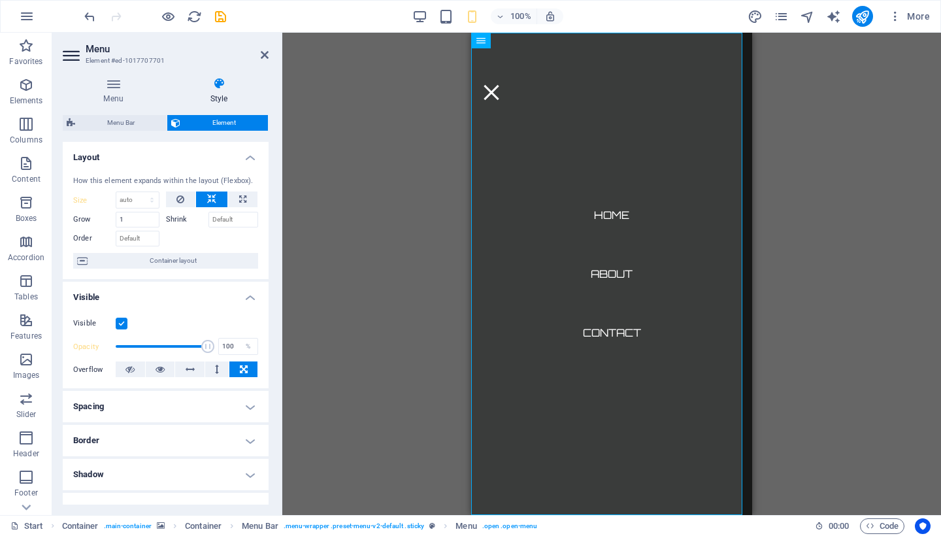
click at [223, 197] on button at bounding box center [211, 199] width 31 height 16
click at [229, 195] on button at bounding box center [242, 199] width 29 height 16
type input "100"
select select "%"
click at [208, 196] on icon at bounding box center [211, 199] width 9 height 16
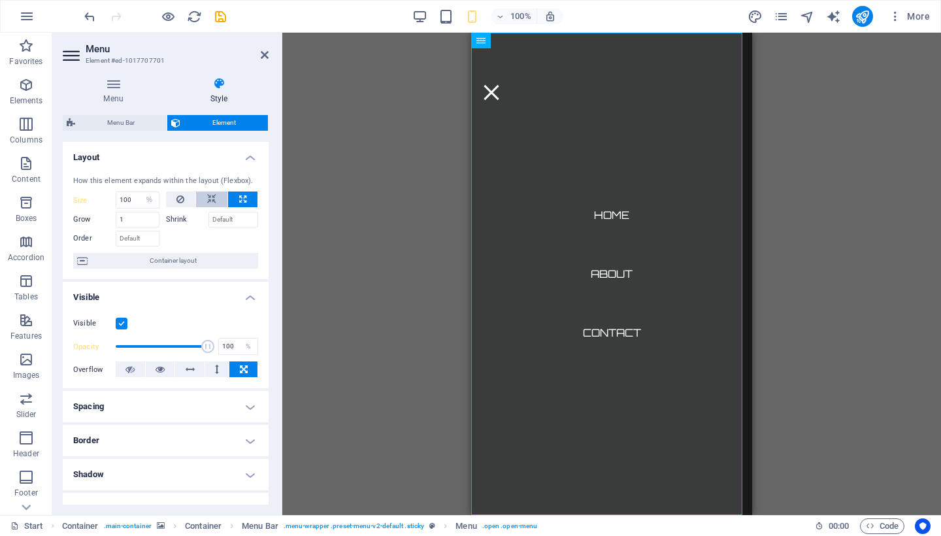
select select "DISABLED_OPTION_VALUE"
click at [225, 212] on input "Shrink" at bounding box center [233, 220] width 50 height 16
click at [255, 158] on h4 "Layout" at bounding box center [166, 154] width 206 height 24
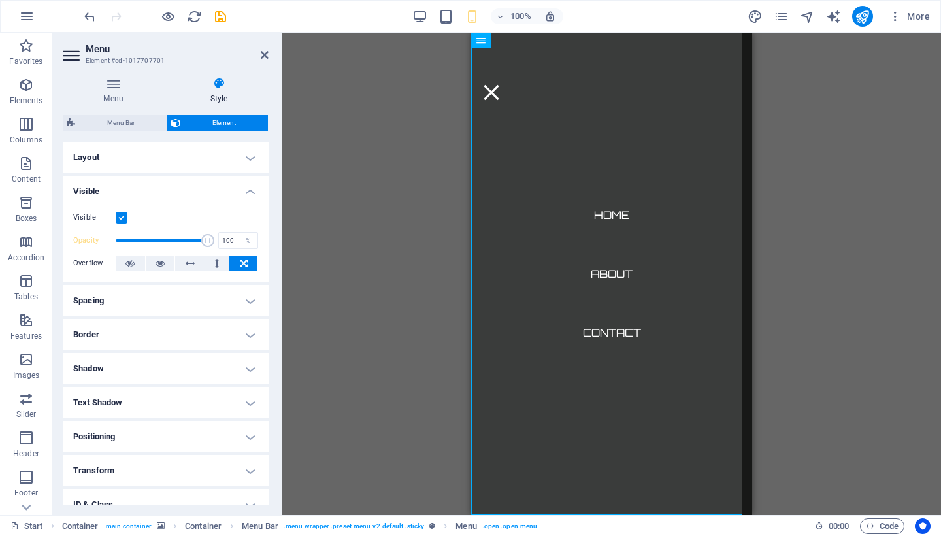
click at [250, 178] on h4 "Visible" at bounding box center [166, 188] width 206 height 24
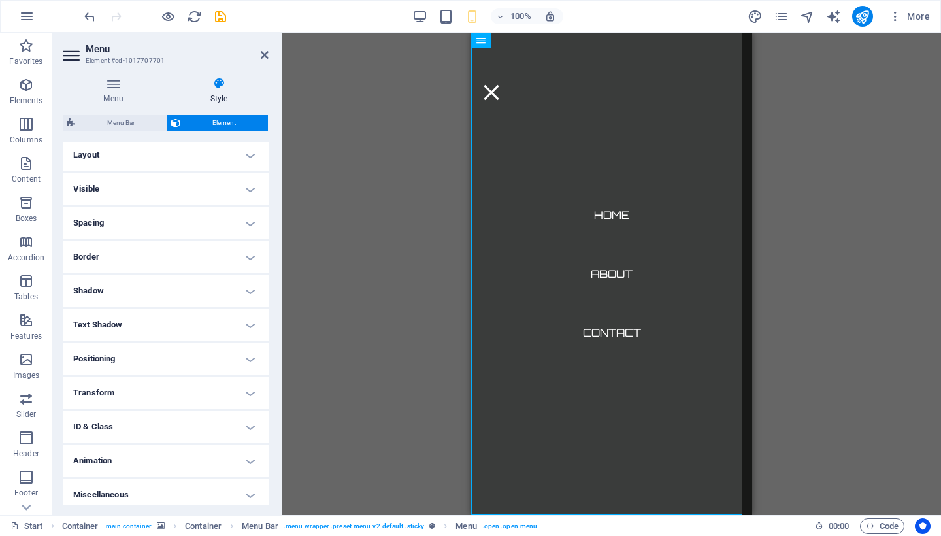
scroll to position [8, 0]
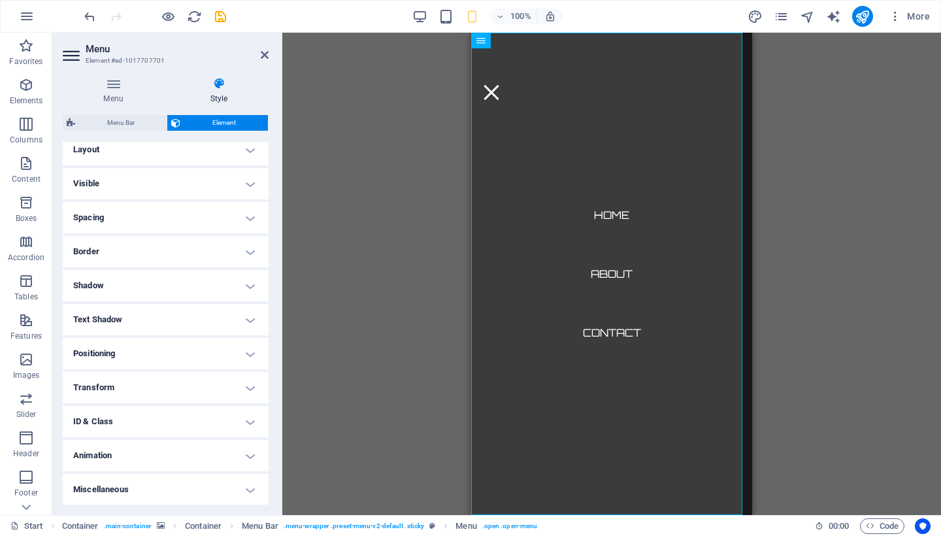
click at [223, 354] on h4 "Positioning" at bounding box center [166, 353] width 206 height 31
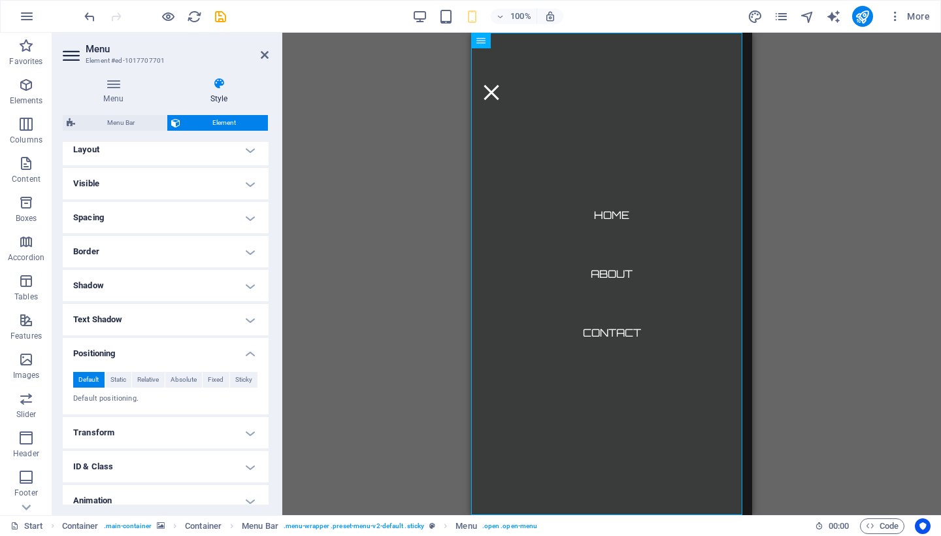
click at [225, 352] on h4 "Positioning" at bounding box center [166, 350] width 206 height 24
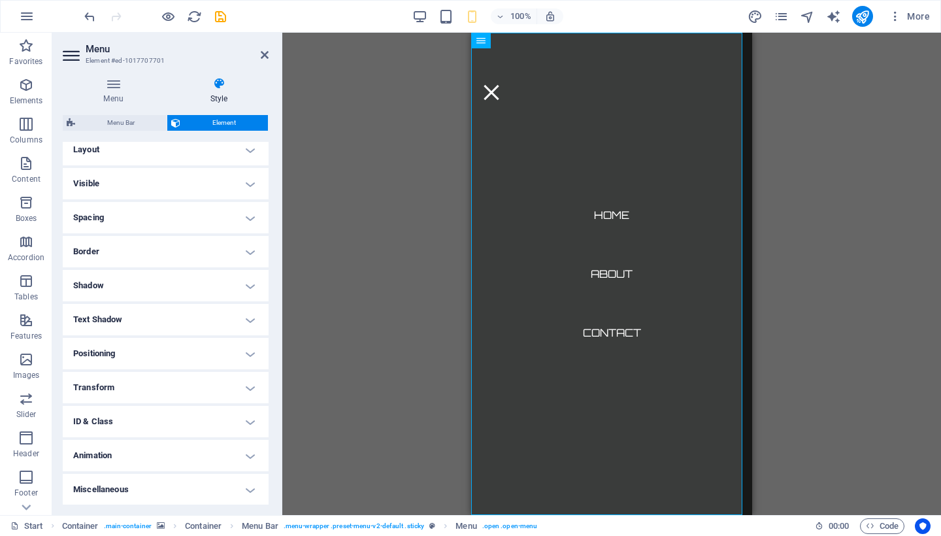
scroll to position [0, 0]
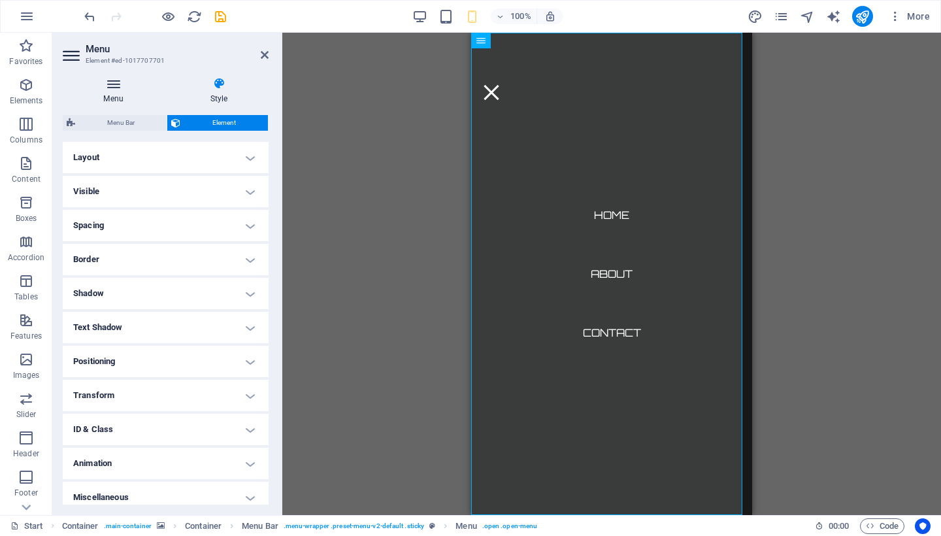
click at [109, 78] on icon at bounding box center [113, 83] width 101 height 13
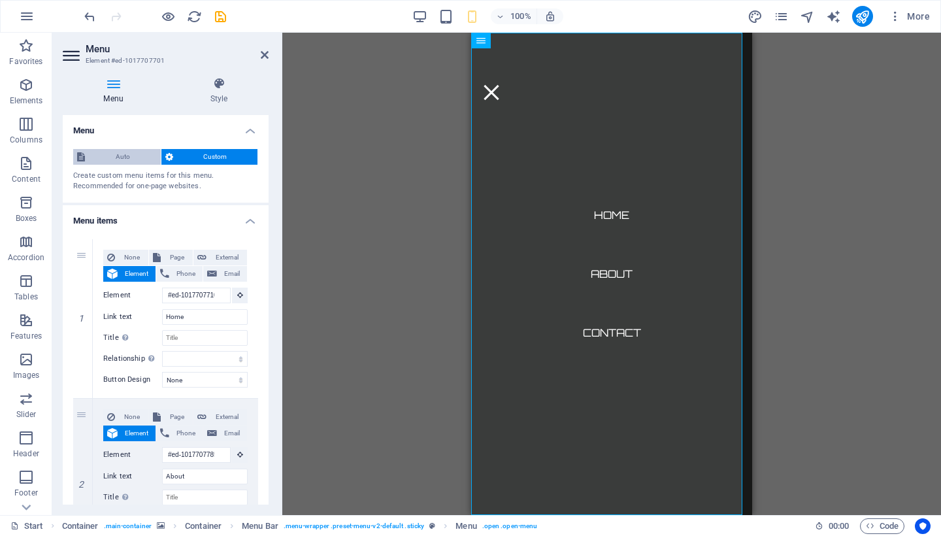
click at [139, 152] on span "Auto" at bounding box center [123, 157] width 68 height 16
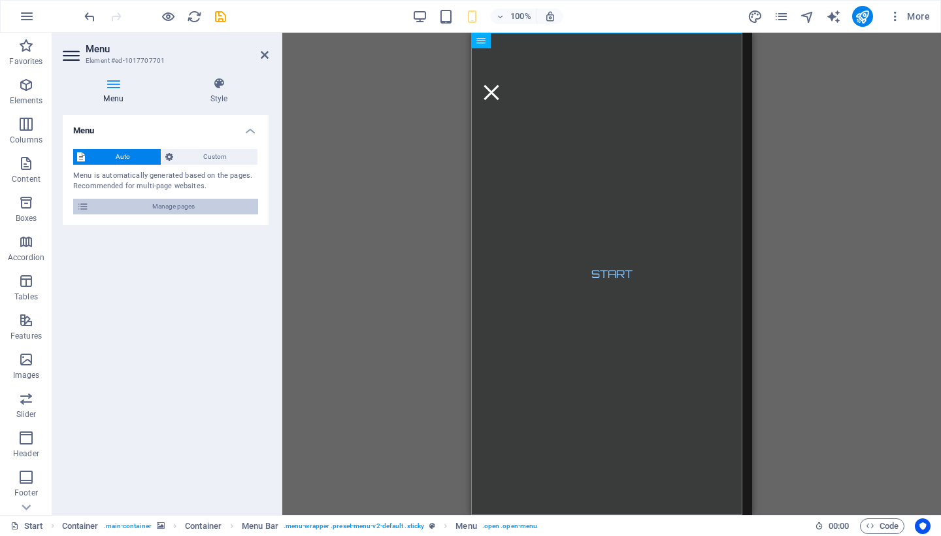
click at [191, 203] on span "Manage pages" at bounding box center [173, 207] width 161 height 16
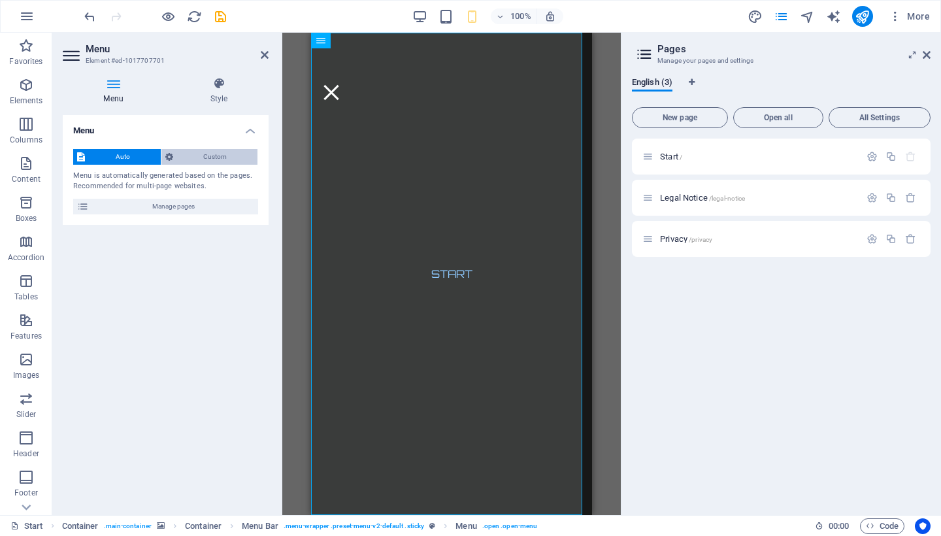
click at [203, 160] on span "Custom" at bounding box center [215, 157] width 77 height 16
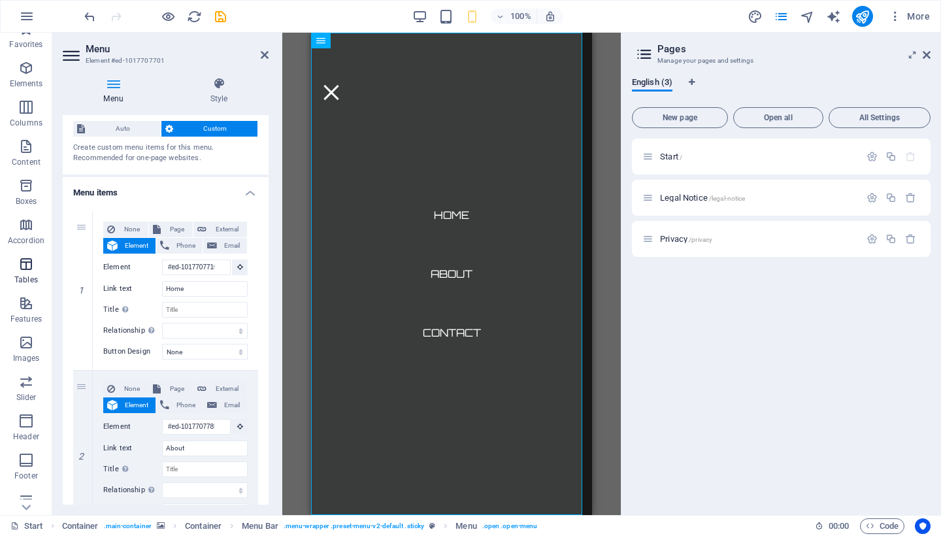
scroll to position [106, 0]
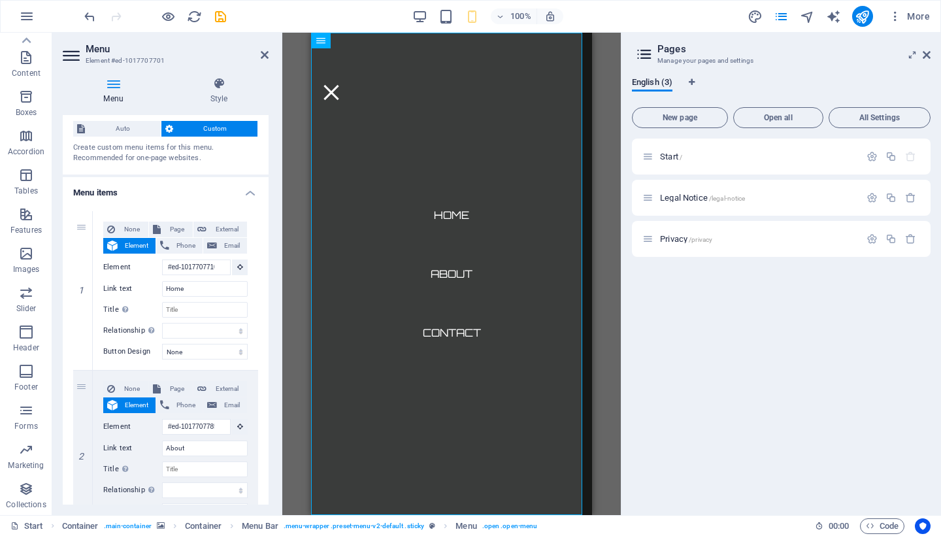
click at [932, 52] on aside "Pages Manage your pages and settings English (3) New page Open all All Settings…" at bounding box center [781, 274] width 320 height 482
click at [926, 57] on icon at bounding box center [927, 55] width 8 height 10
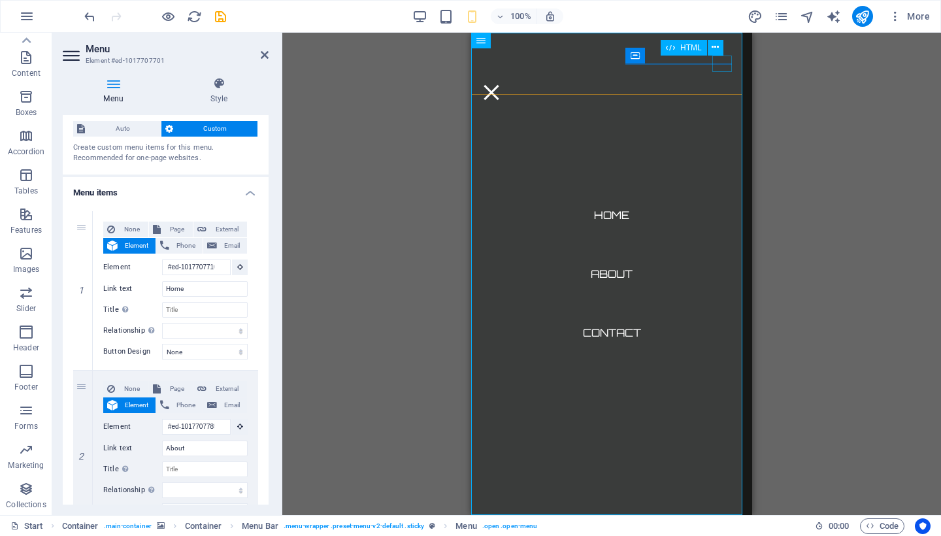
click at [501, 84] on div "Menu" at bounding box center [492, 92] width 20 height 16
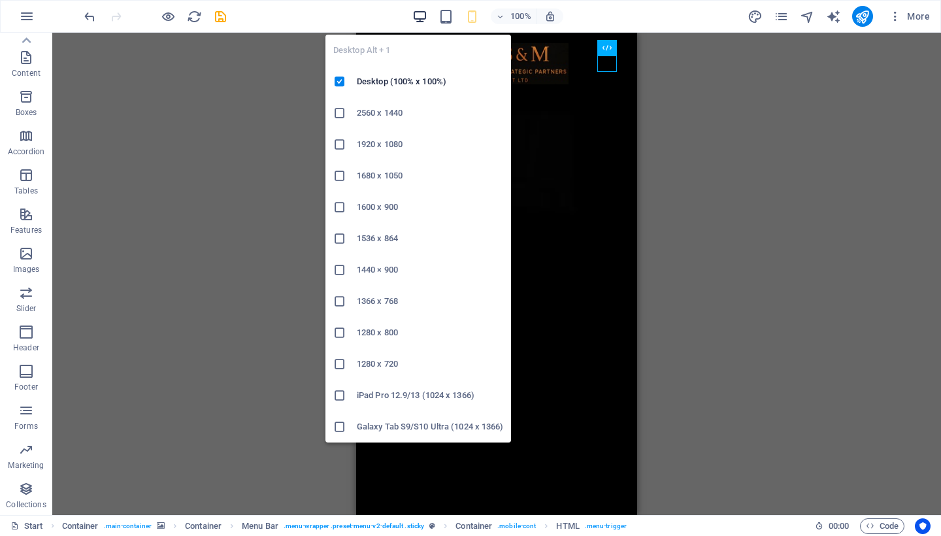
click at [423, 14] on icon "button" at bounding box center [419, 16] width 15 height 15
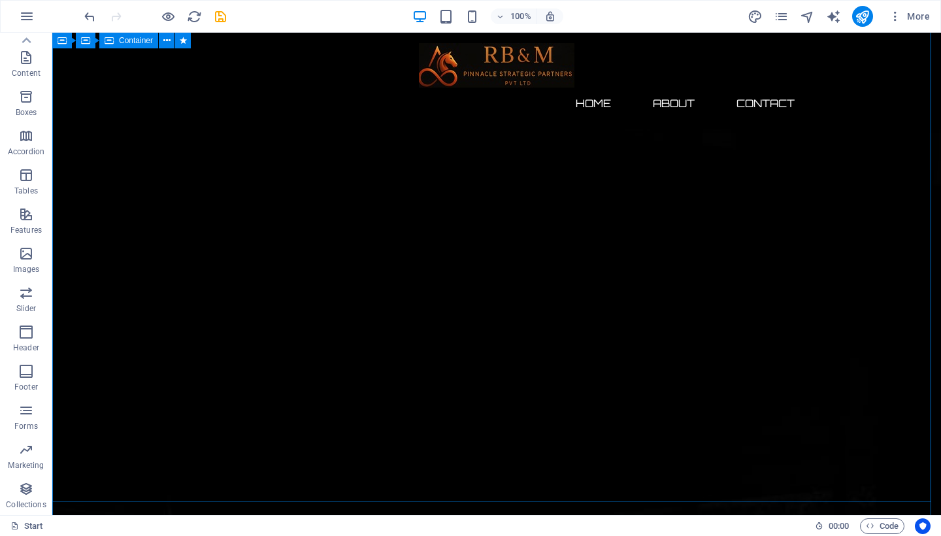
scroll to position [0, 0]
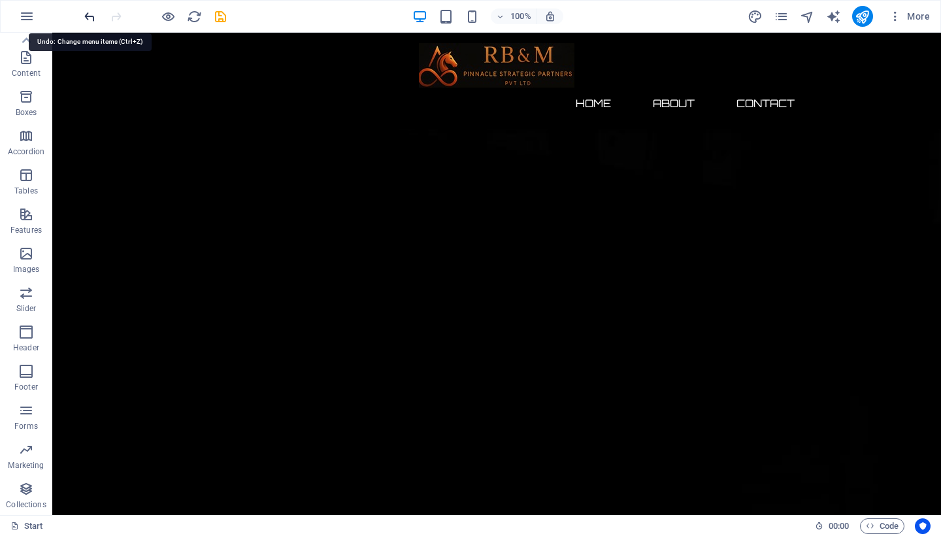
click at [92, 20] on icon "undo" at bounding box center [89, 16] width 15 height 15
click at [91, 20] on icon "undo" at bounding box center [89, 16] width 15 height 15
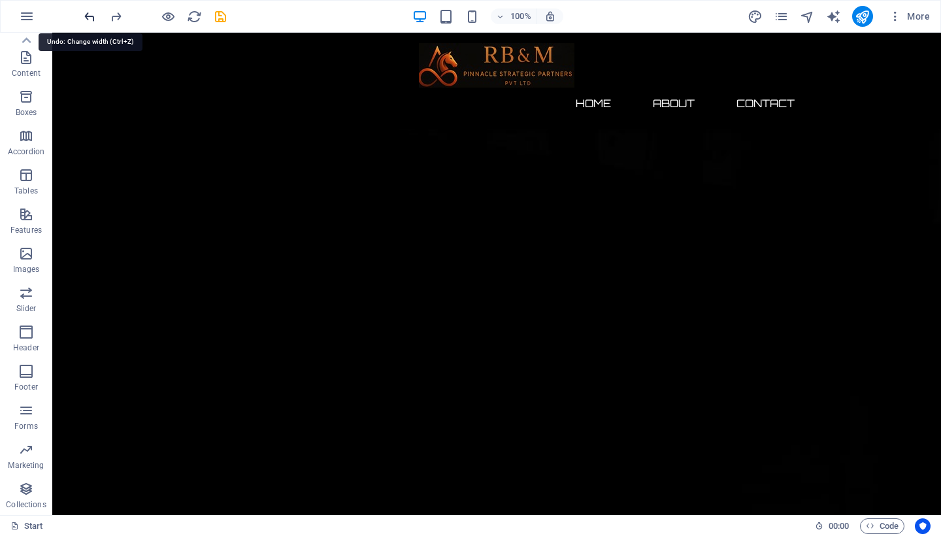
click at [91, 20] on icon "undo" at bounding box center [89, 16] width 15 height 15
click at [94, 19] on icon "undo" at bounding box center [89, 16] width 15 height 15
click at [21, 13] on icon "button" at bounding box center [27, 16] width 16 height 16
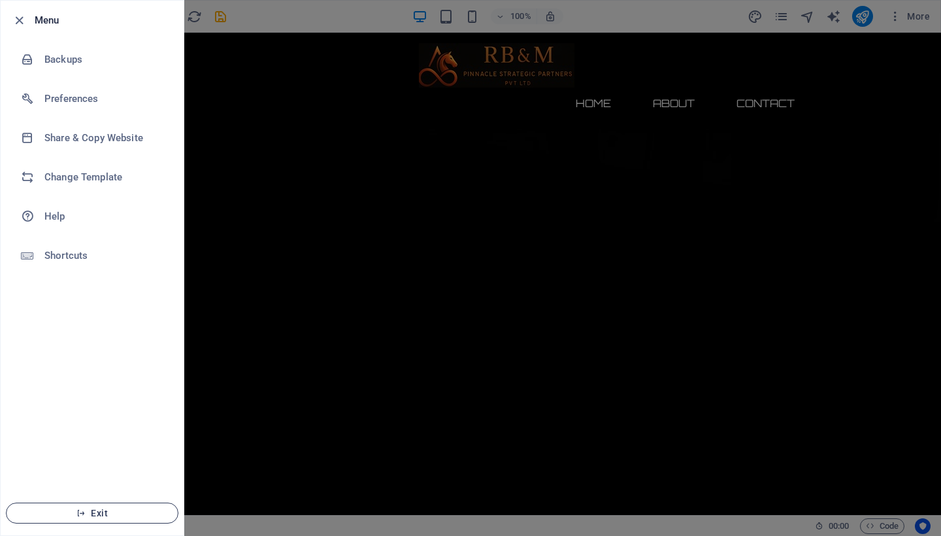
click at [156, 503] on button "Exit" at bounding box center [92, 513] width 173 height 21
click at [155, 507] on button "Exit" at bounding box center [92, 513] width 173 height 21
click at [144, 512] on span "Exit" at bounding box center [92, 513] width 150 height 10
click at [144, 511] on span "Exit" at bounding box center [92, 513] width 150 height 10
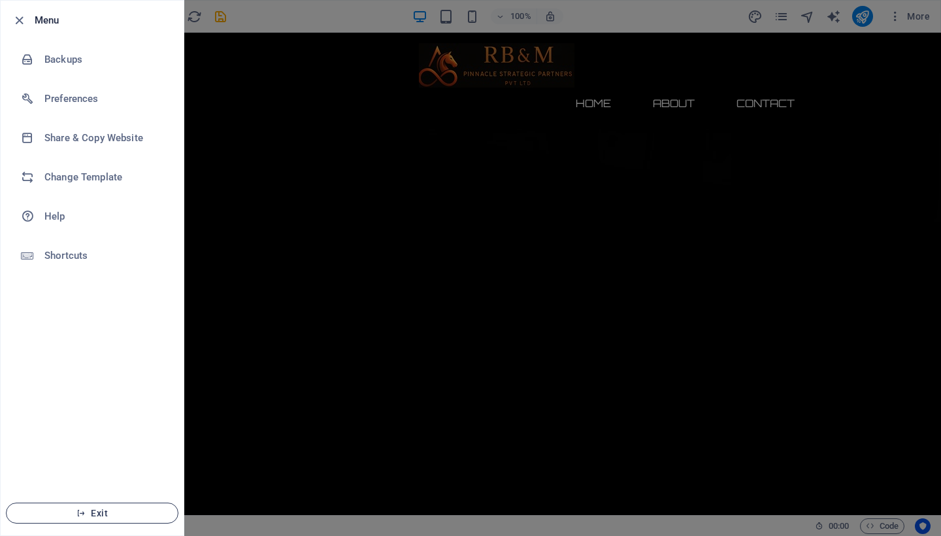
click at [144, 511] on span "Exit" at bounding box center [92, 513] width 150 height 10
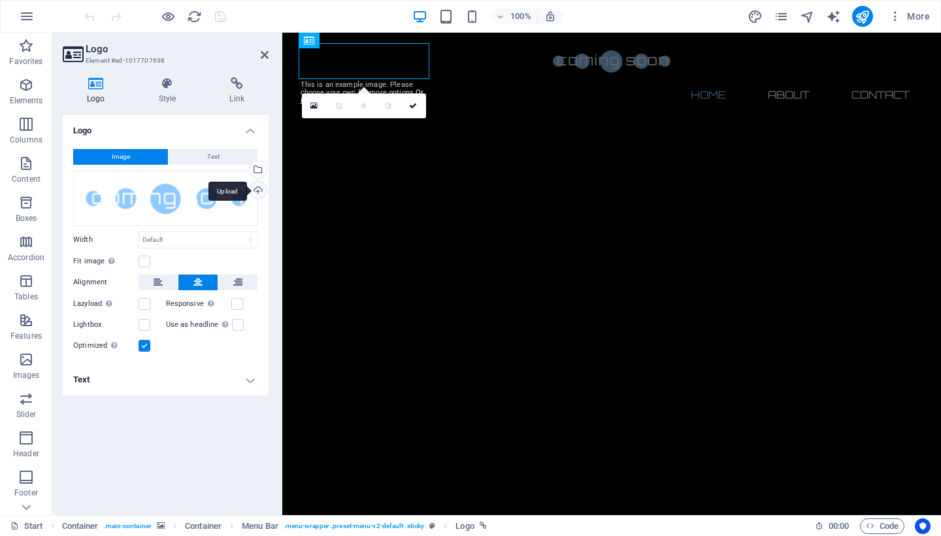
click at [256, 185] on div "Upload" at bounding box center [257, 192] width 20 height 20
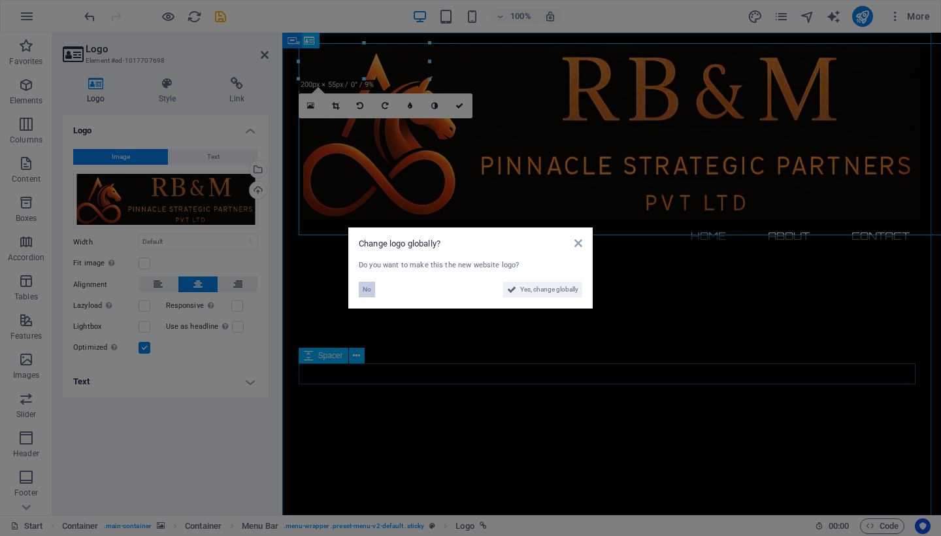
click at [364, 288] on span "No" at bounding box center [367, 290] width 8 height 16
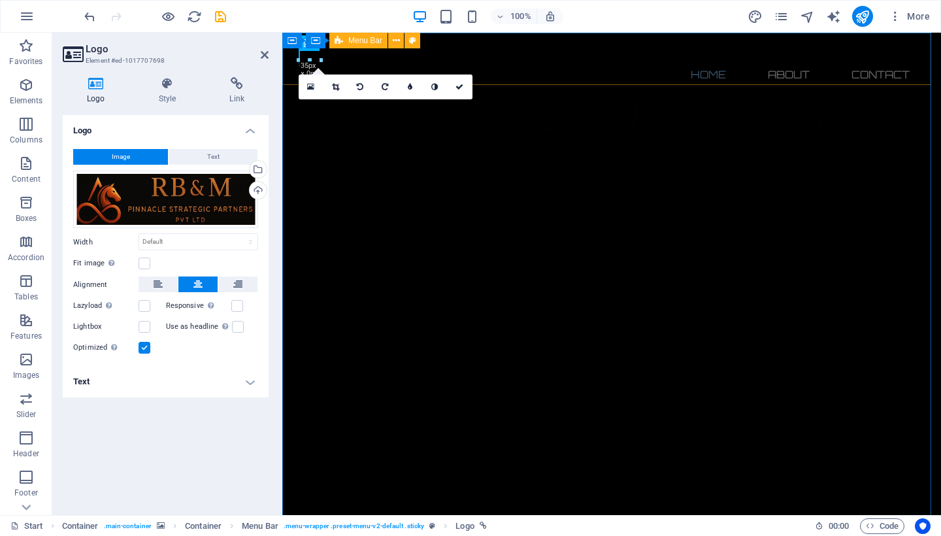
drag, startPoint x: 299, startPoint y: 61, endPoint x: 511, endPoint y: 156, distance: 232.0
type input "1"
select select "px"
drag, startPoint x: 303, startPoint y: 60, endPoint x: 408, endPoint y: 85, distance: 108.8
click at [299, 60] on div "180 170 160 150 140 130 120 110 100 90 80 70 60 50 40 30 20 10 0 -10 -20 -30 -4…" at bounding box center [299, 60] width 1 height 0
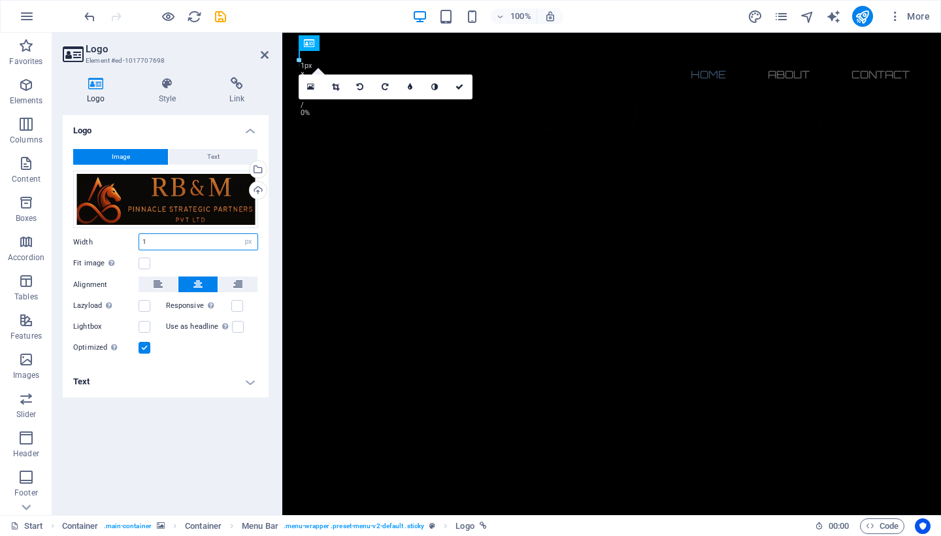
click at [227, 239] on input "1" at bounding box center [198, 242] width 118 height 16
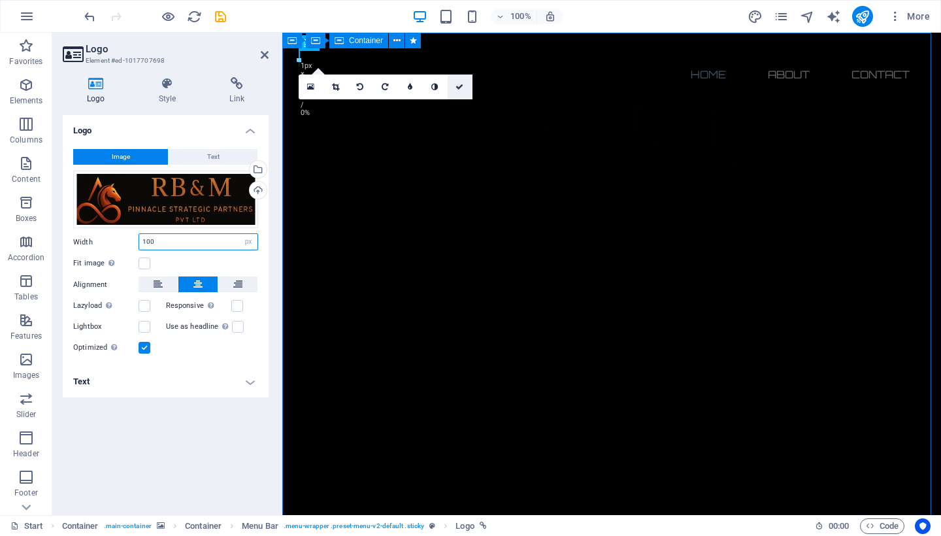
type input "100"
click at [457, 88] on icon at bounding box center [460, 87] width 8 height 8
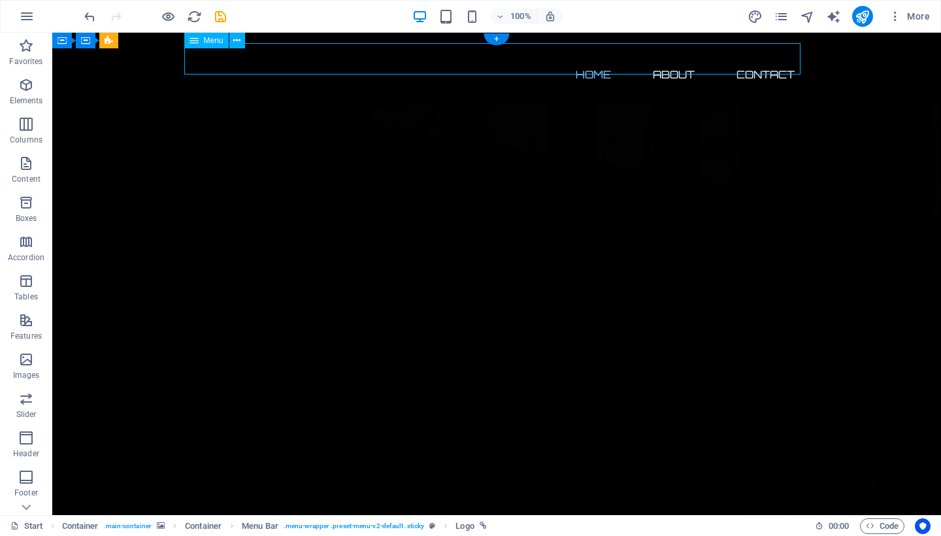
click at [190, 63] on nav "Home About Contact" at bounding box center [496, 74] width 617 height 31
click at [91, 17] on icon "undo" at bounding box center [89, 16] width 15 height 15
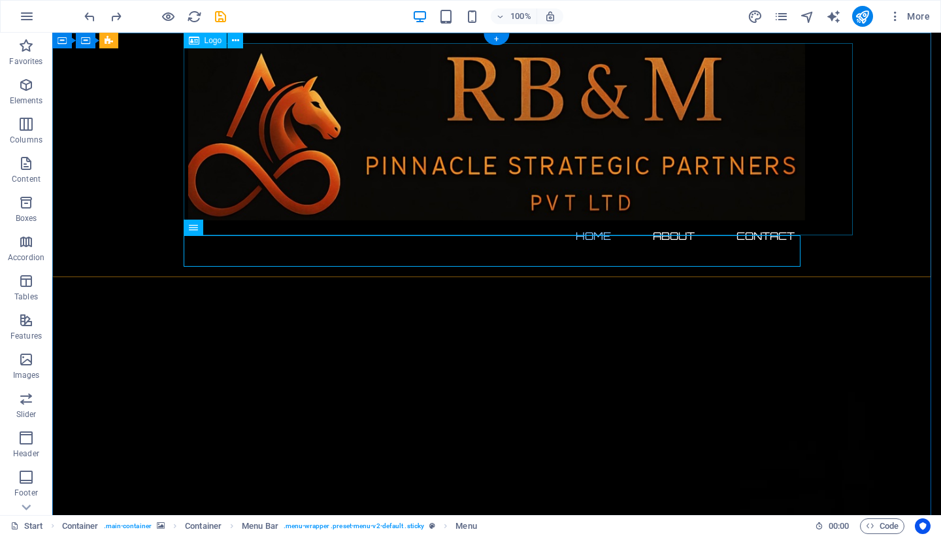
click at [228, 121] on div at bounding box center [496, 131] width 617 height 177
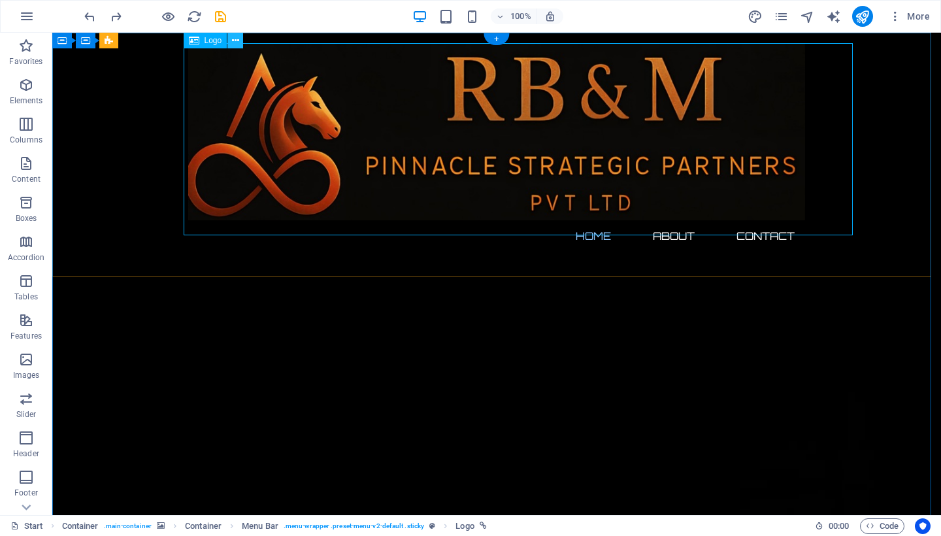
click at [241, 44] on button at bounding box center [235, 41] width 16 height 16
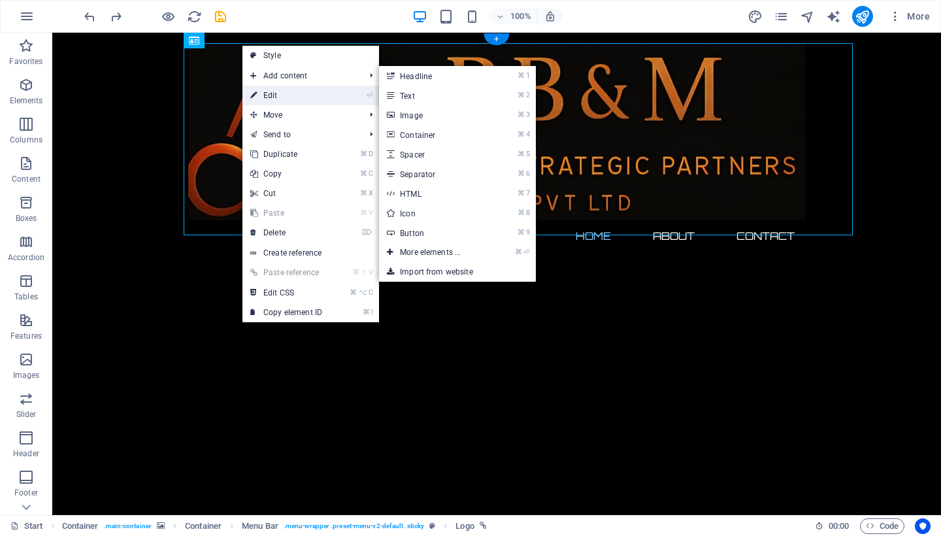
click at [262, 95] on link "⏎ Edit" at bounding box center [286, 96] width 88 height 20
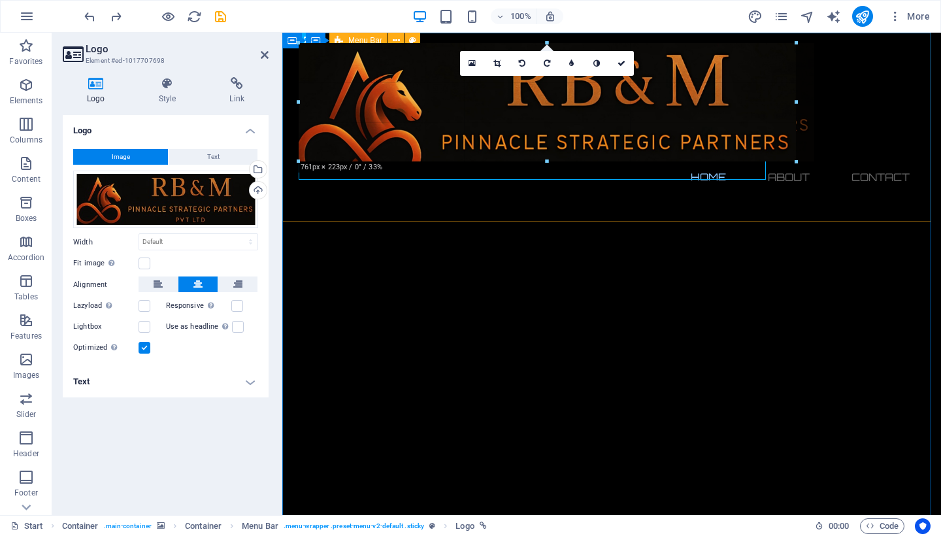
drag, startPoint x: 299, startPoint y: 233, endPoint x: 563, endPoint y: 80, distance: 305.7
type input "709"
select select "px"
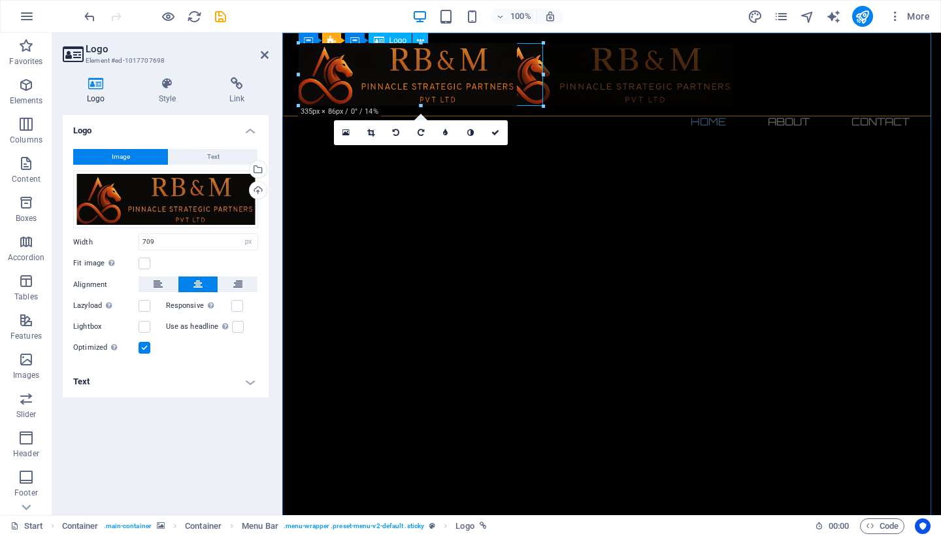
drag, startPoint x: 763, startPoint y: 176, endPoint x: 531, endPoint y: 102, distance: 243.7
type input "374"
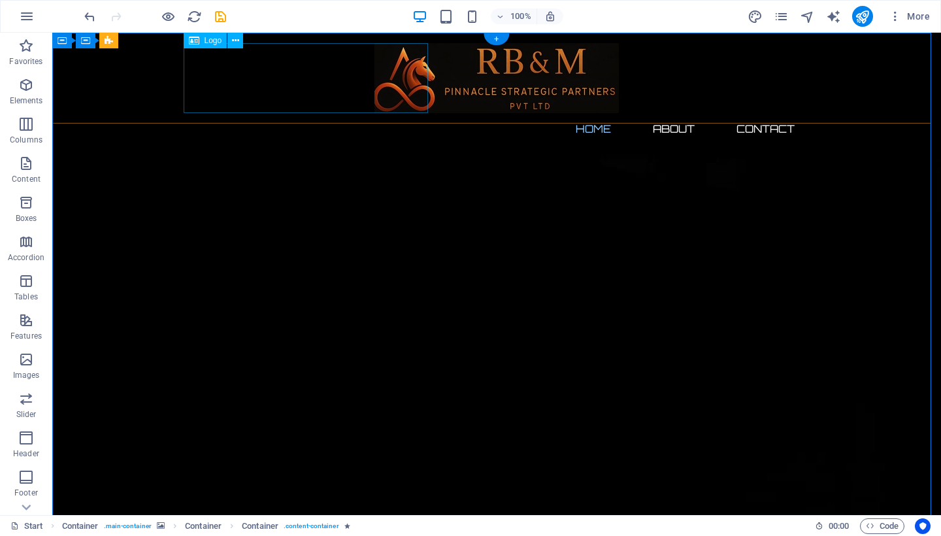
click at [345, 102] on div at bounding box center [496, 78] width 617 height 70
click at [239, 44] on icon at bounding box center [235, 41] width 7 height 14
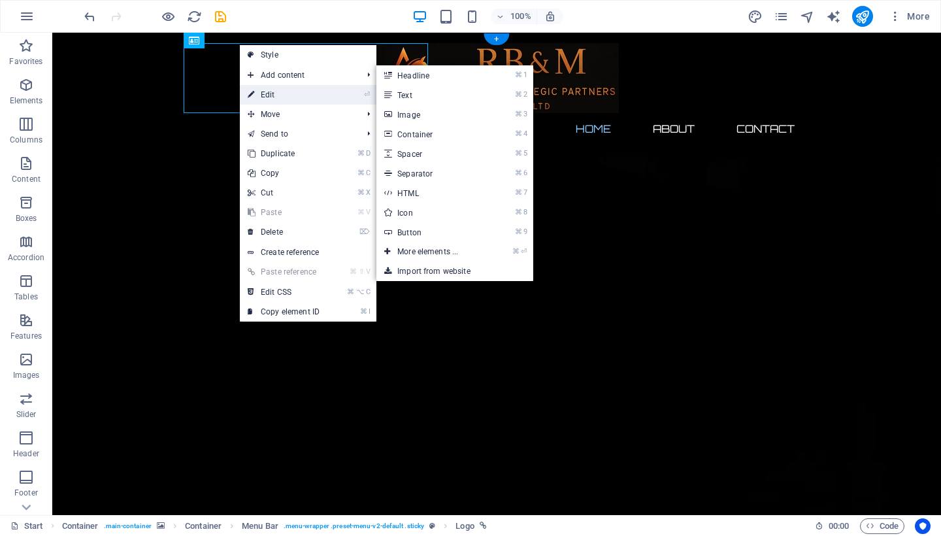
click at [273, 90] on link "⏎ Edit" at bounding box center [284, 95] width 88 height 20
select select "px"
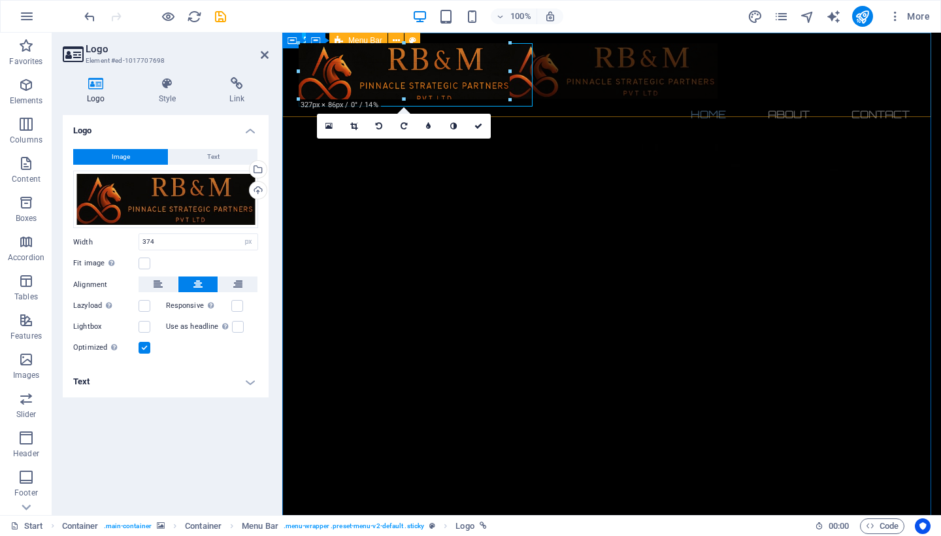
drag, startPoint x: 542, startPoint y: 111, endPoint x: 454, endPoint y: 97, distance: 89.4
type input "324"
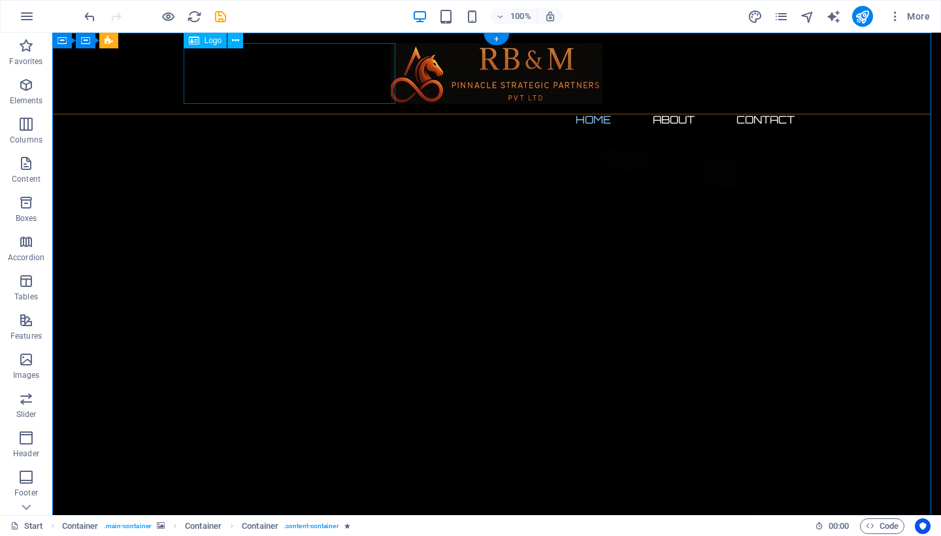
click at [294, 76] on div at bounding box center [496, 73] width 617 height 61
click at [235, 41] on icon at bounding box center [235, 41] width 7 height 14
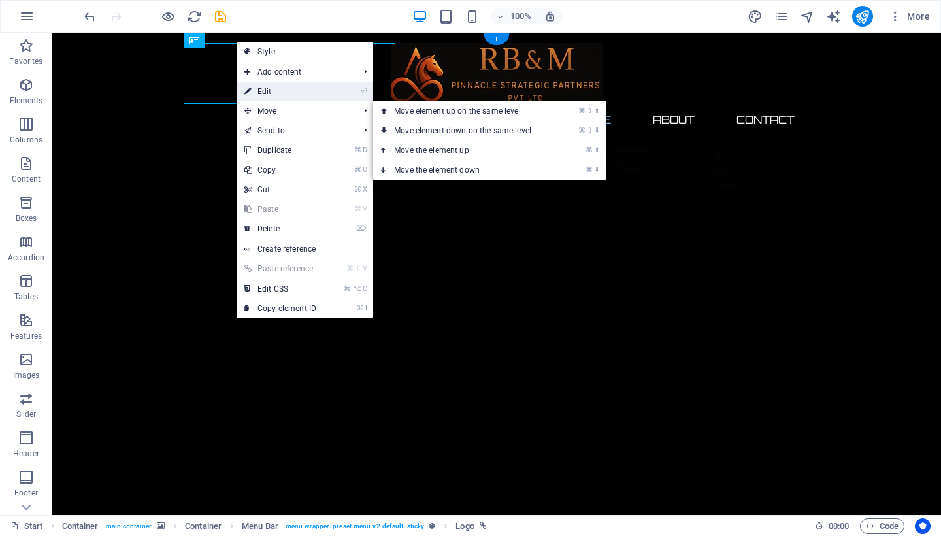
click at [275, 91] on link "⏎ Edit" at bounding box center [281, 92] width 88 height 20
select select "px"
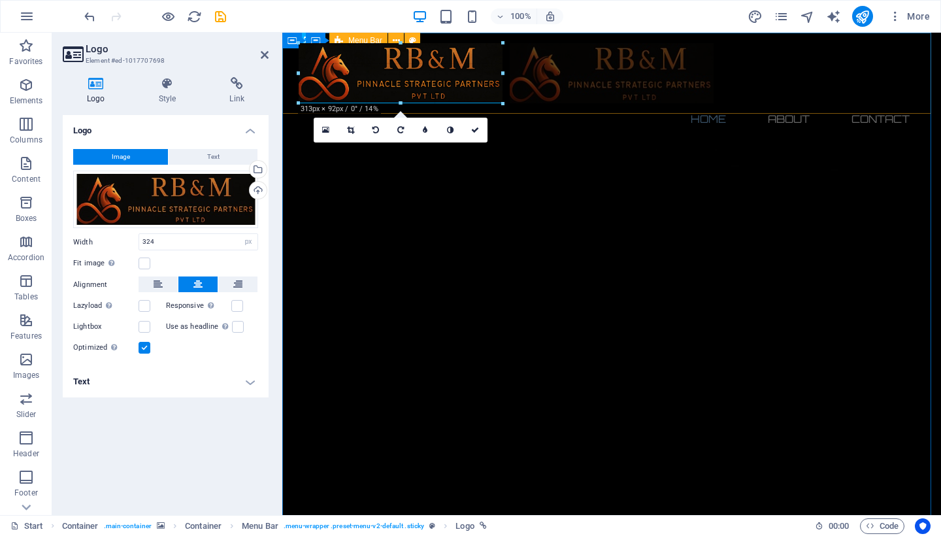
drag, startPoint x: 508, startPoint y: 42, endPoint x: 496, endPoint y: 66, distance: 26.3
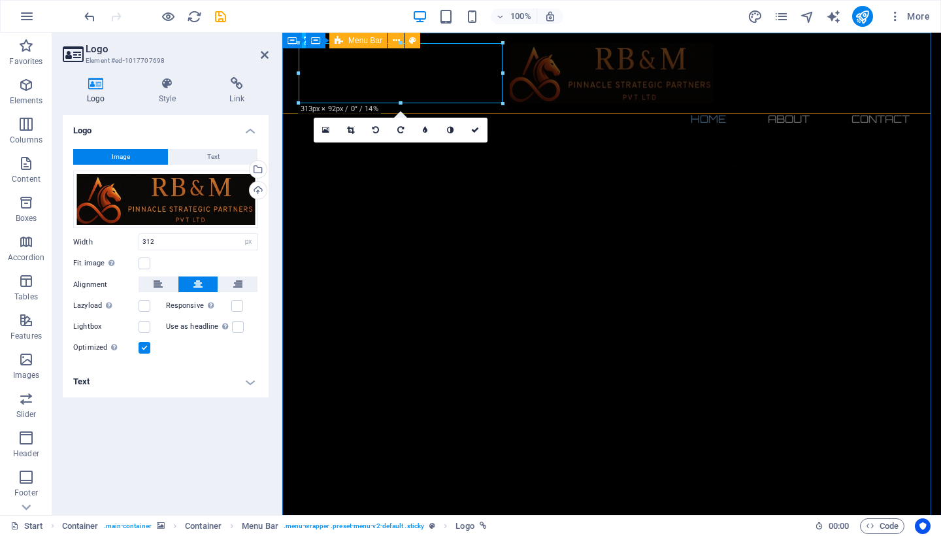
type input "312"
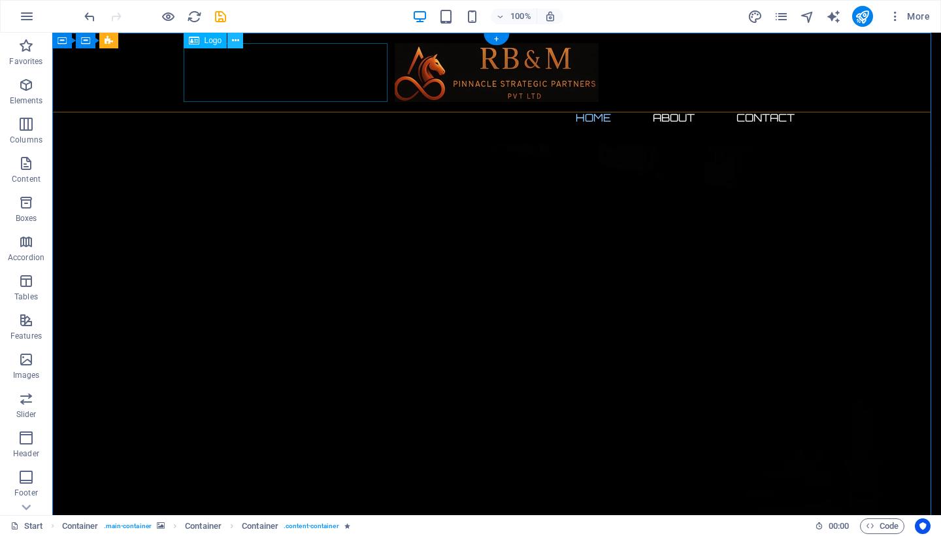
click at [237, 46] on icon at bounding box center [235, 41] width 7 height 14
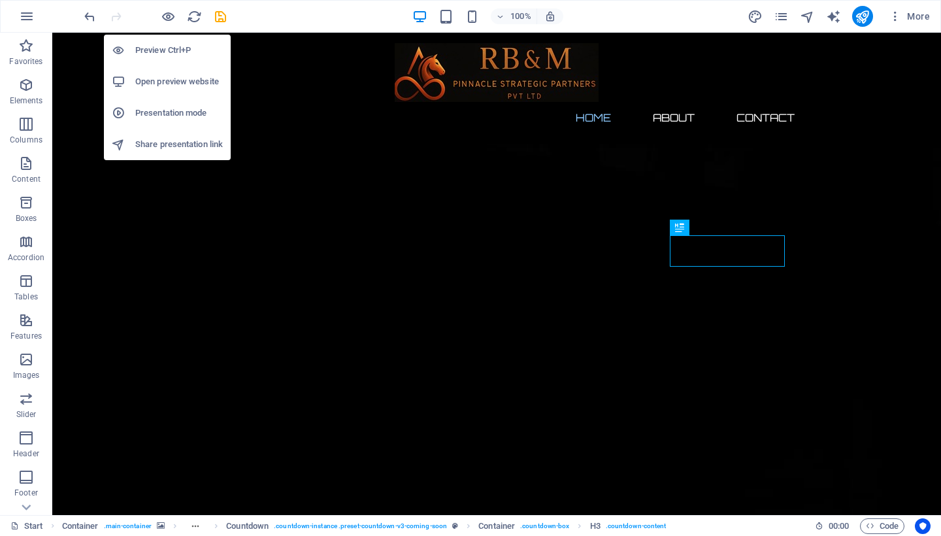
click at [175, 80] on h6 "Open preview website" at bounding box center [179, 82] width 88 height 16
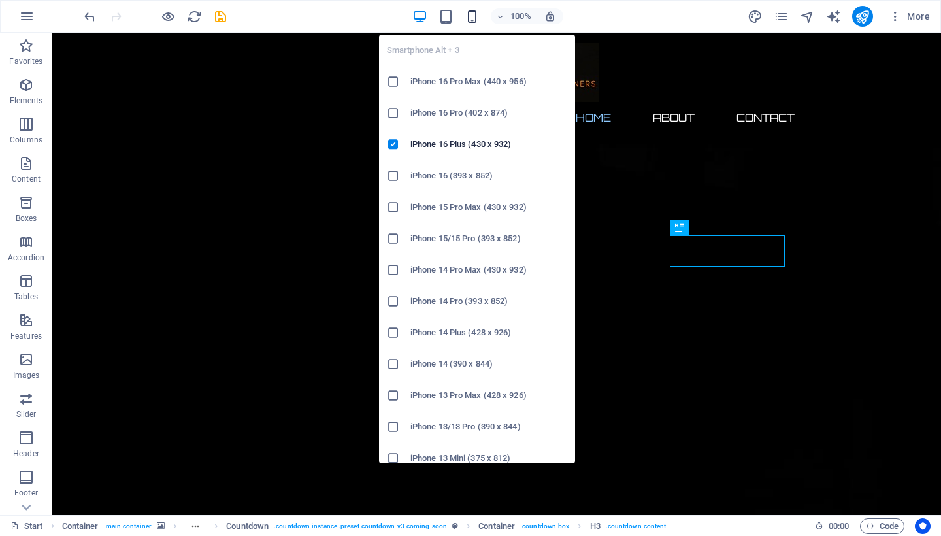
click at [467, 16] on icon "button" at bounding box center [472, 16] width 15 height 15
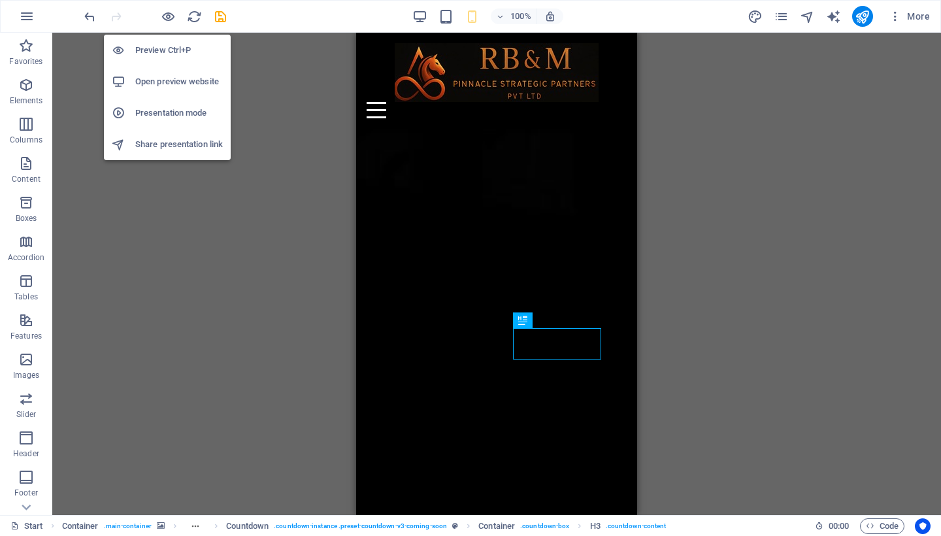
click at [159, 68] on li "Open preview website" at bounding box center [167, 81] width 127 height 31
click at [169, 21] on icon "button" at bounding box center [168, 16] width 15 height 15
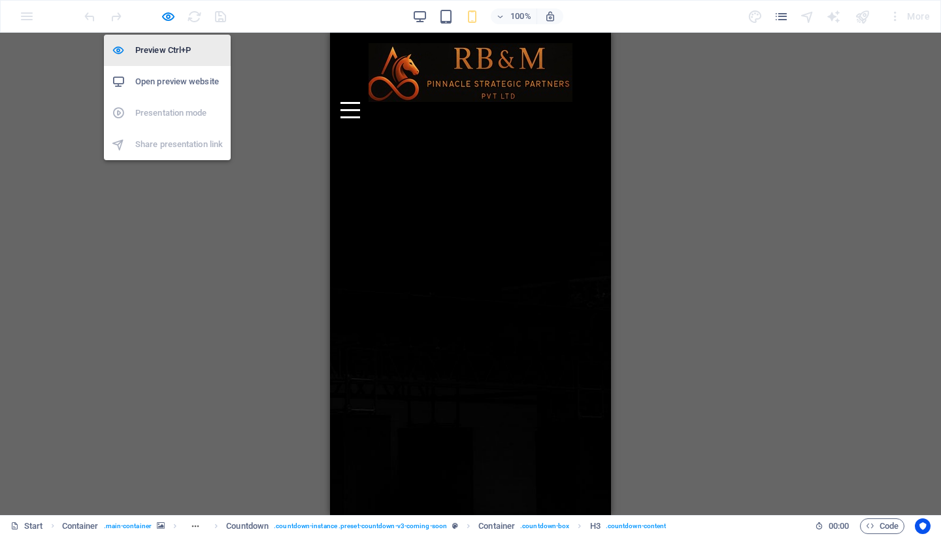
click at [164, 50] on h6 "Preview Ctrl+P" at bounding box center [179, 50] width 88 height 16
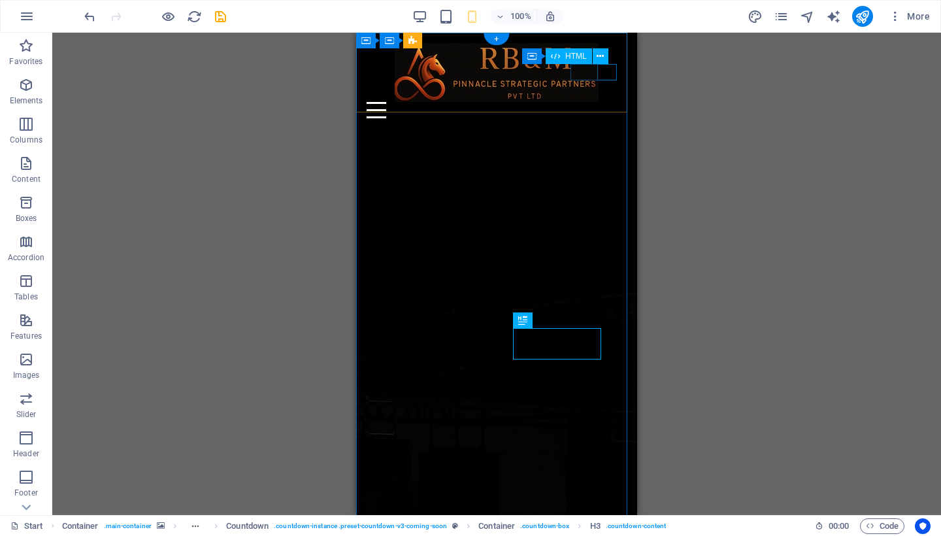
click at [605, 102] on div "Menu" at bounding box center [497, 110] width 260 height 16
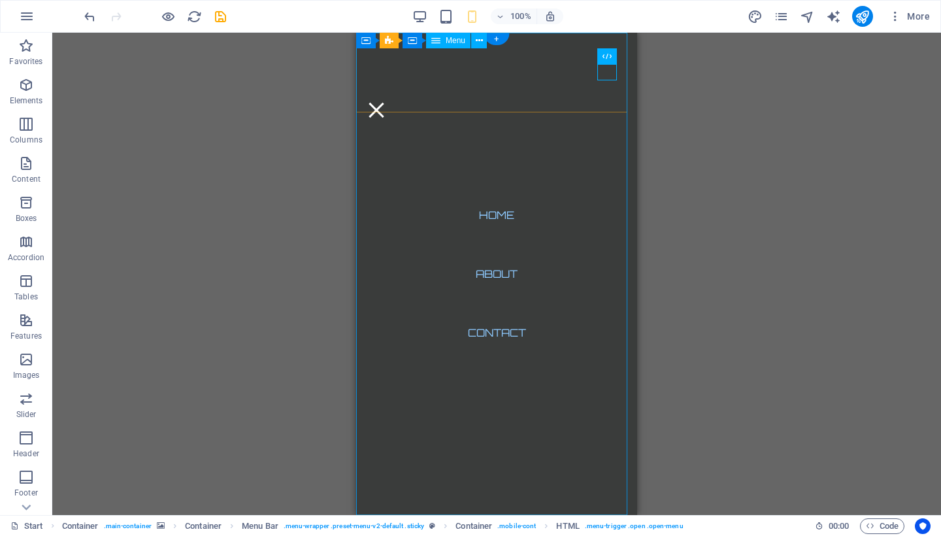
click at [497, 276] on nav "Home About Contact" at bounding box center [496, 274] width 281 height 482
click at [480, 44] on icon at bounding box center [479, 41] width 7 height 14
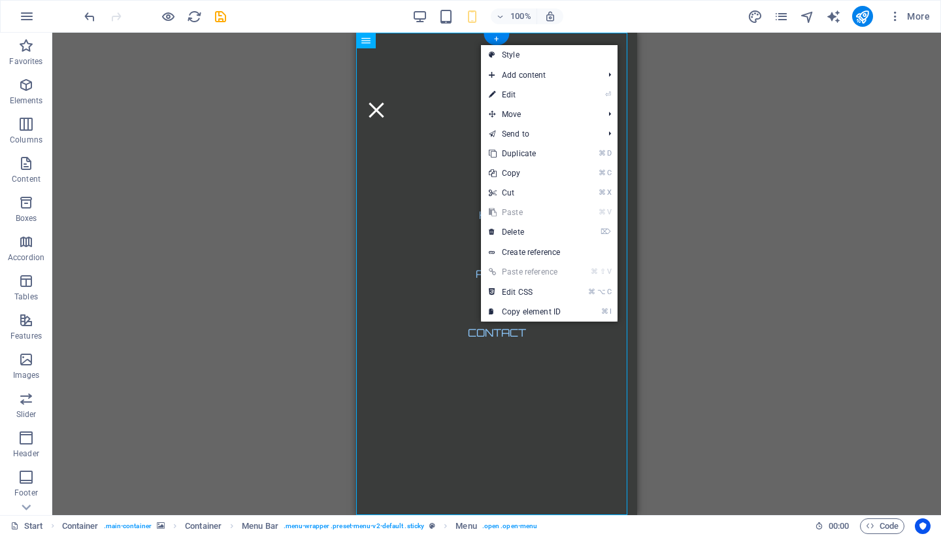
drag, startPoint x: 827, startPoint y: 250, endPoint x: 740, endPoint y: 205, distance: 97.9
click at [825, 250] on div "H2 Container Container Container Container Container Container Container Contai…" at bounding box center [496, 274] width 889 height 482
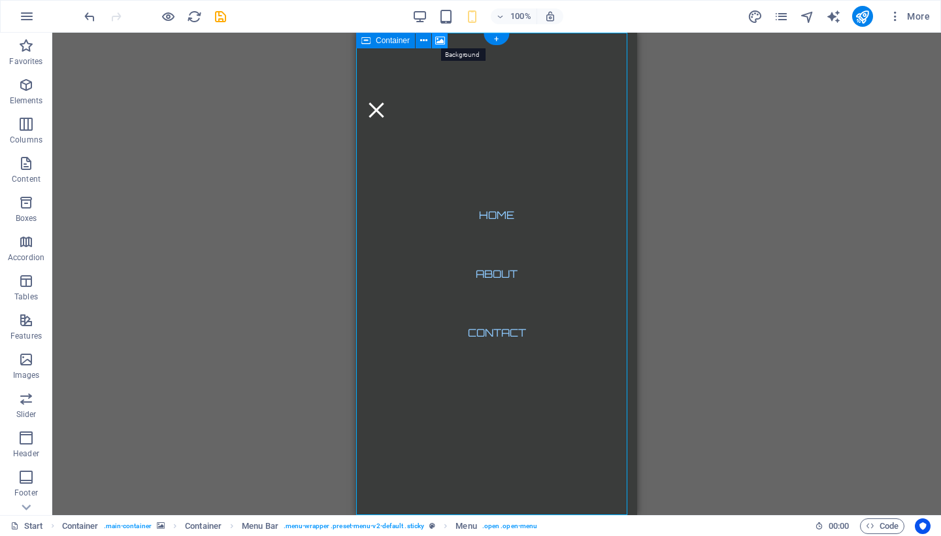
click at [443, 41] on icon at bounding box center [440, 41] width 10 height 14
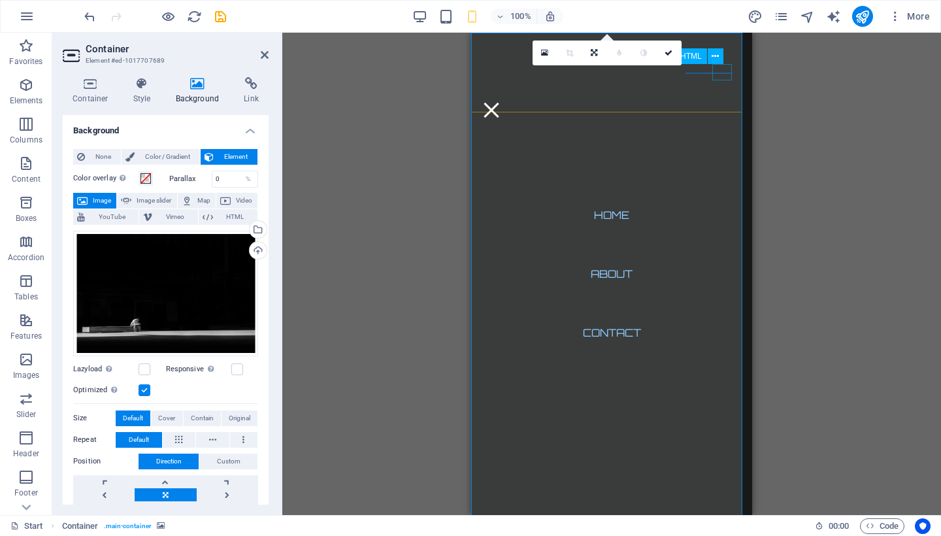
click at [501, 102] on div "Menu" at bounding box center [492, 110] width 20 height 16
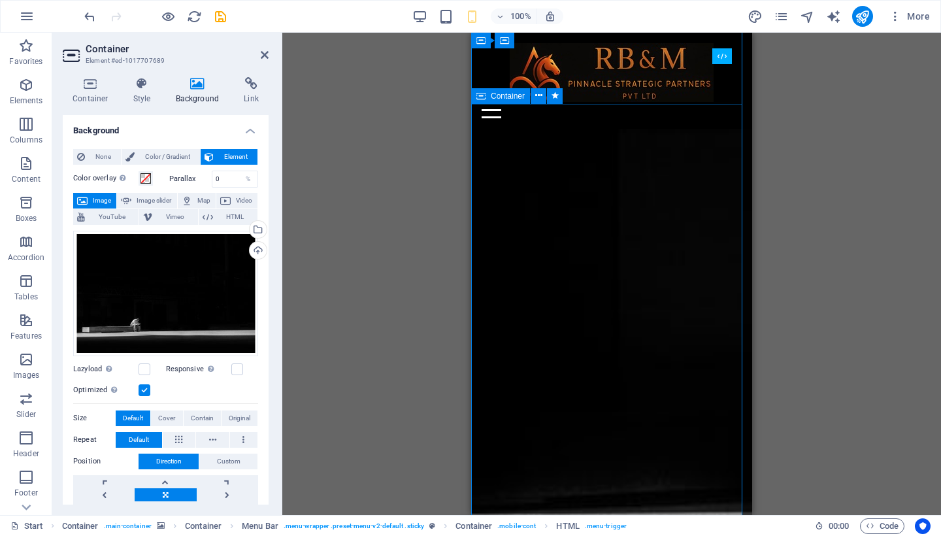
scroll to position [901, 0]
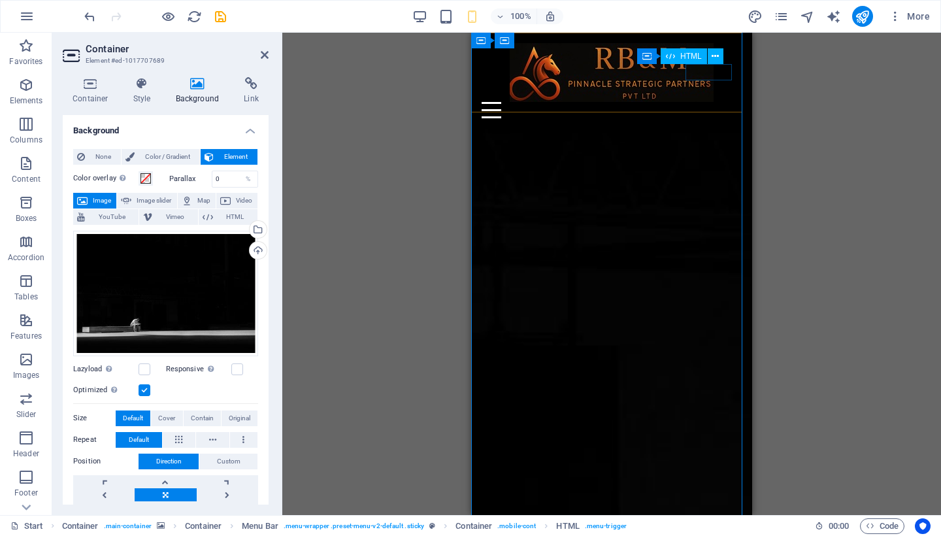
click at [723, 102] on div "Menu" at bounding box center [612, 110] width 260 height 16
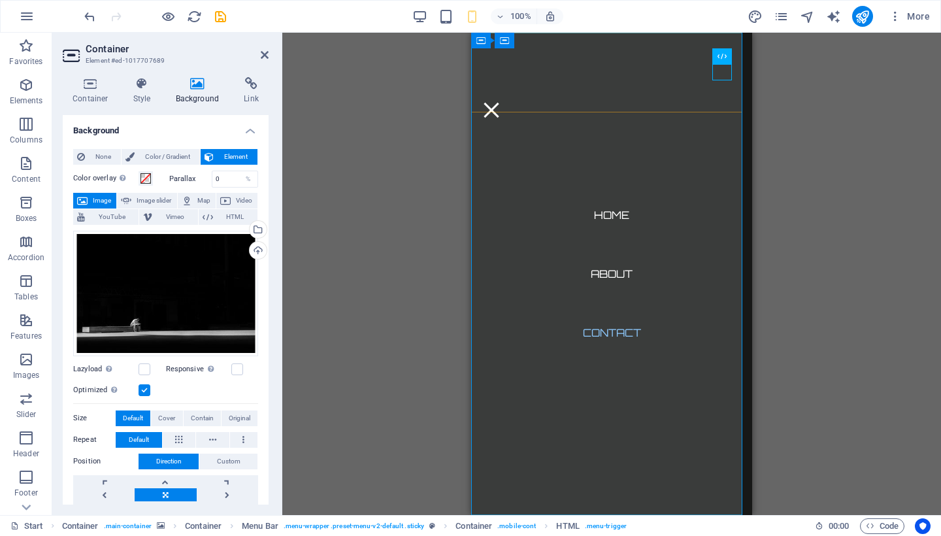
click at [685, 142] on nav "Home About Contact" at bounding box center [611, 274] width 281 height 482
click at [564, 42] on icon at bounding box center [562, 41] width 7 height 14
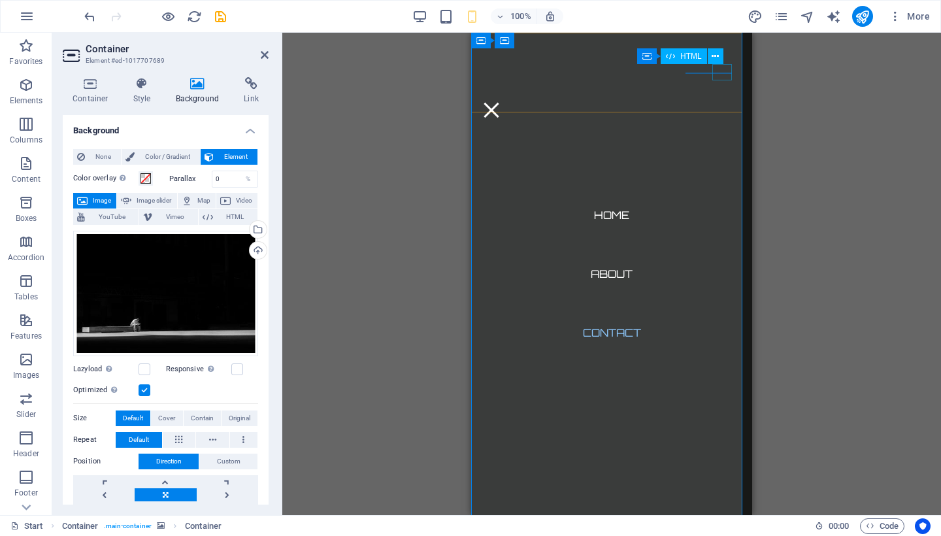
click at [501, 102] on div "Menu" at bounding box center [492, 110] width 20 height 16
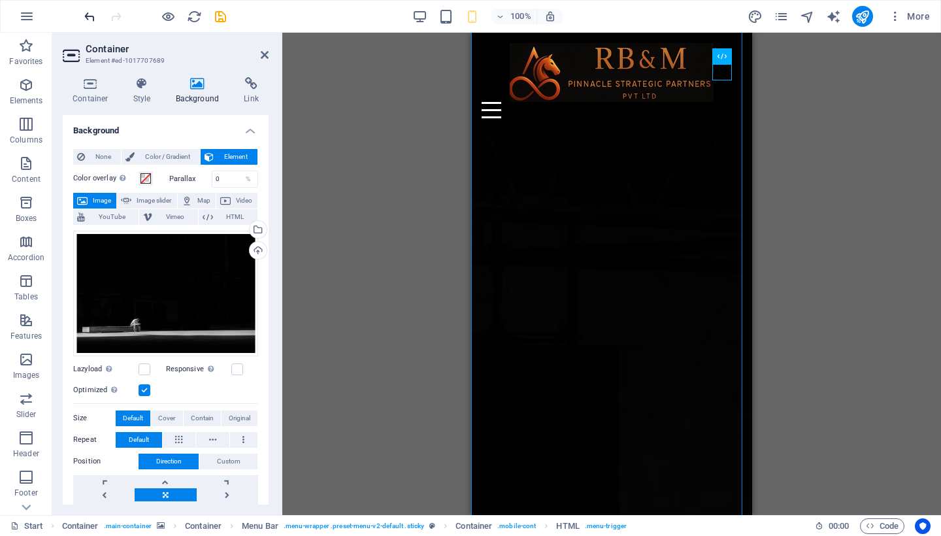
click at [84, 18] on icon "undo" at bounding box center [89, 16] width 15 height 15
drag, startPoint x: 814, startPoint y: 180, endPoint x: 807, endPoint y: 181, distance: 6.6
click at [814, 180] on div "Drag here to replace the existing content. Press “Ctrl” if you want to create a…" at bounding box center [611, 274] width 659 height 482
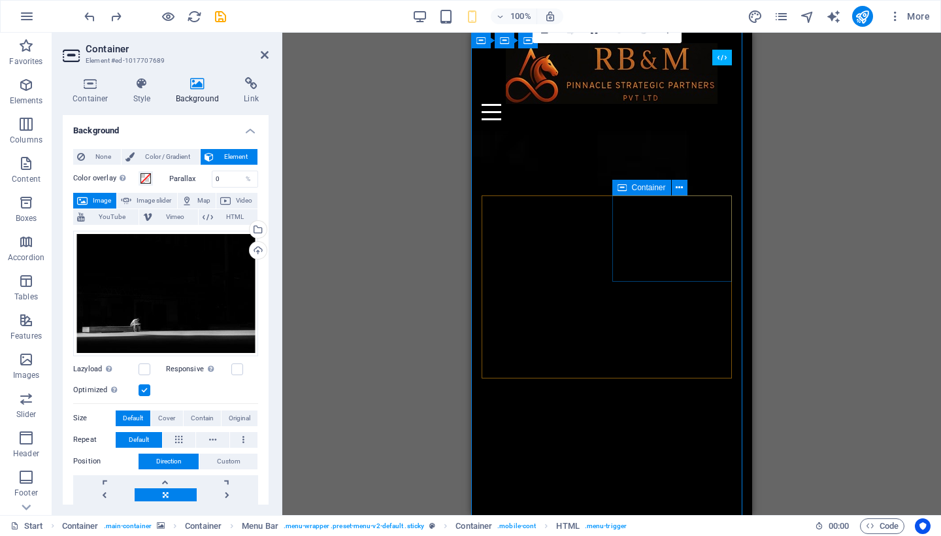
scroll to position [0, 0]
